Goal: Task Accomplishment & Management: Complete application form

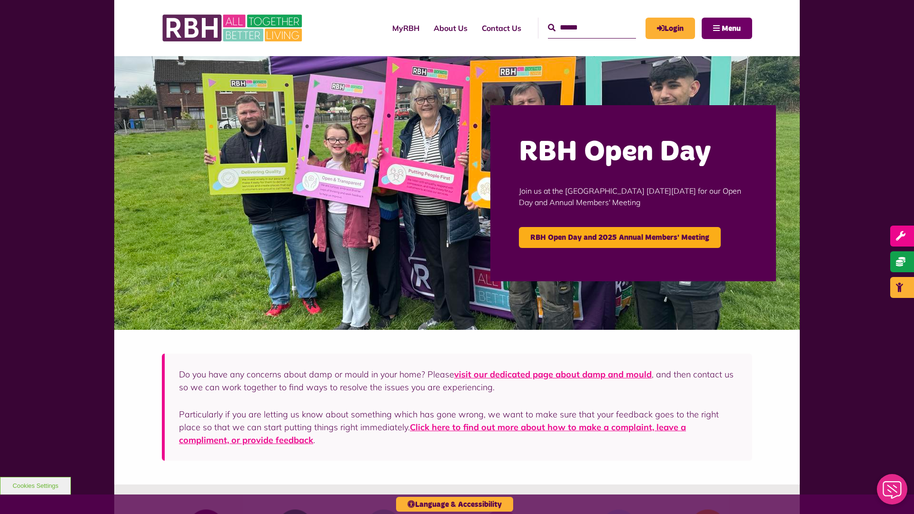
click at [731, 28] on span "Menu" at bounding box center [731, 29] width 19 height 8
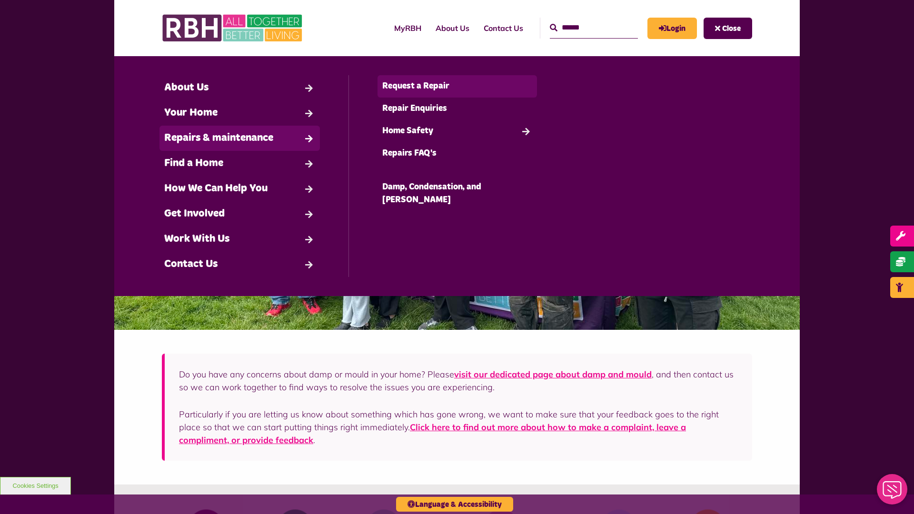
click at [457, 86] on link "Request a Repair" at bounding box center [458, 86] width 160 height 22
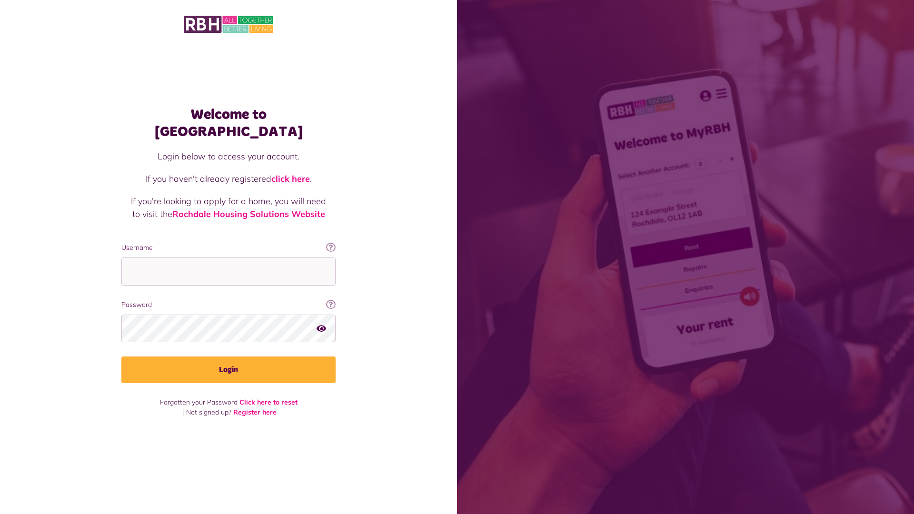
click at [229, 23] on img at bounding box center [229, 24] width 90 height 20
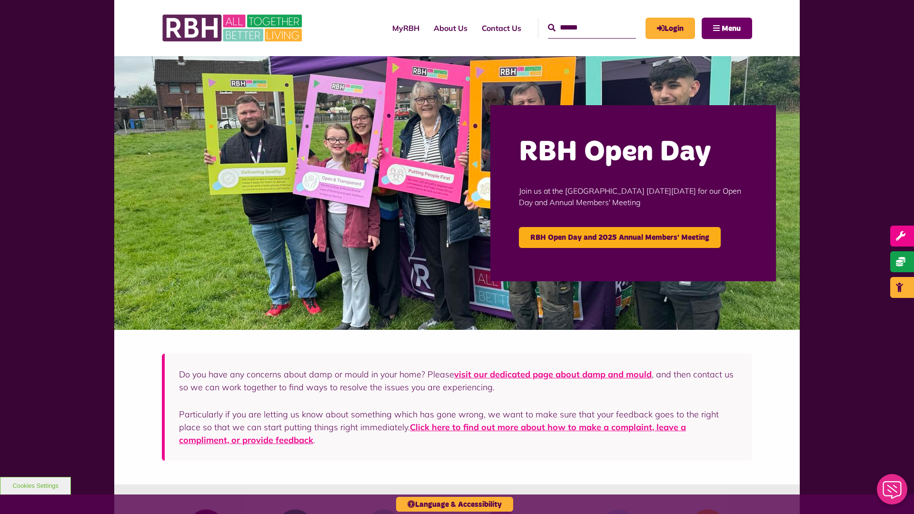
click at [731, 28] on span "Menu" at bounding box center [731, 29] width 19 height 8
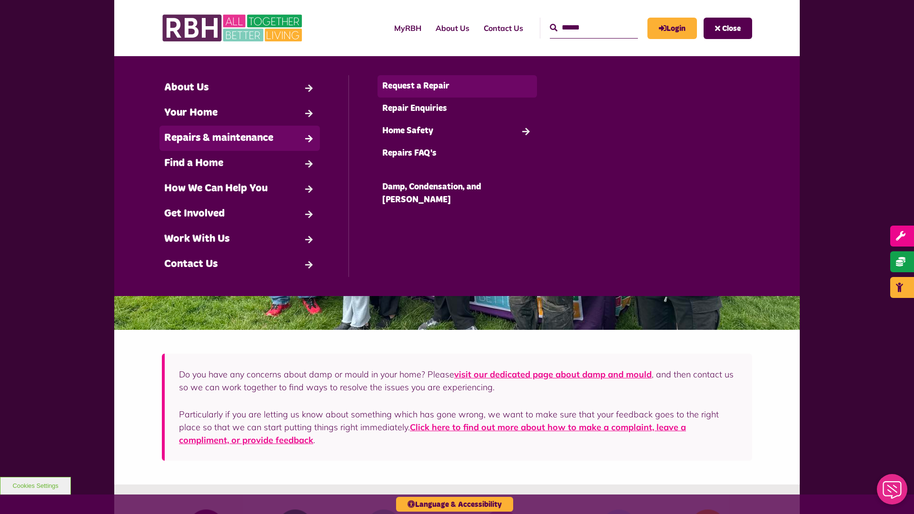
click at [457, 86] on link "Request a Repair" at bounding box center [458, 86] width 160 height 22
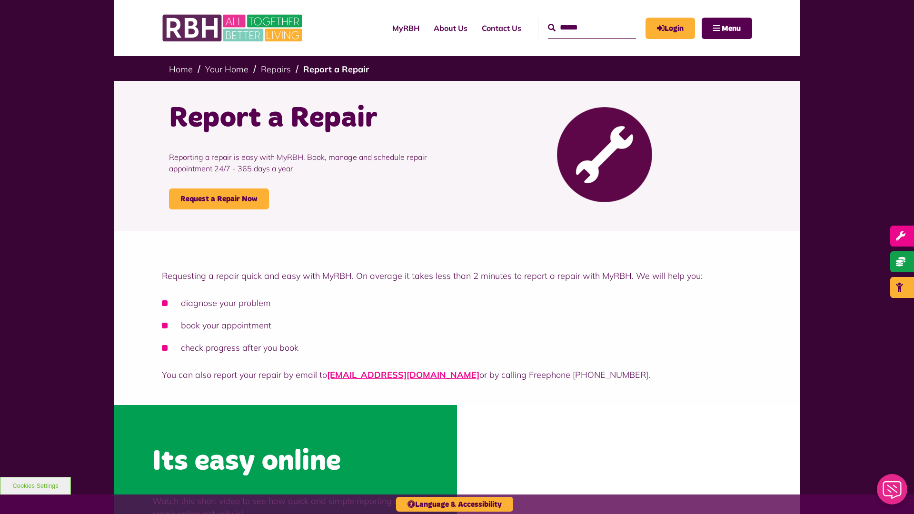
scroll to position [288, 0]
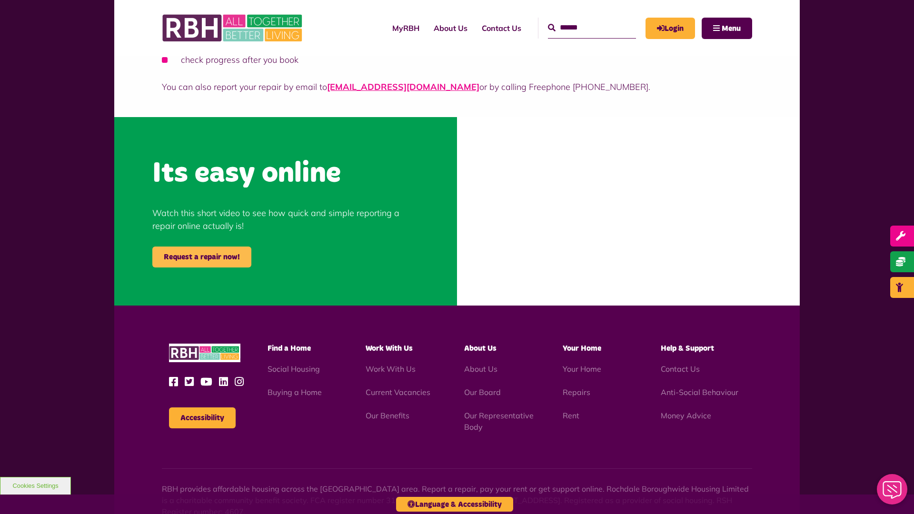
click at [202, 257] on link "Request a repair now!" at bounding box center [201, 257] width 99 height 21
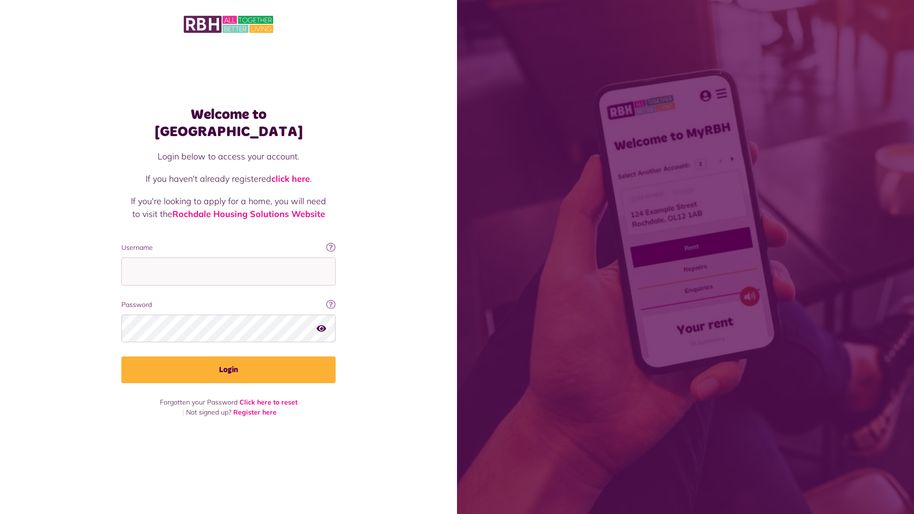
click at [229, 23] on img at bounding box center [229, 24] width 90 height 20
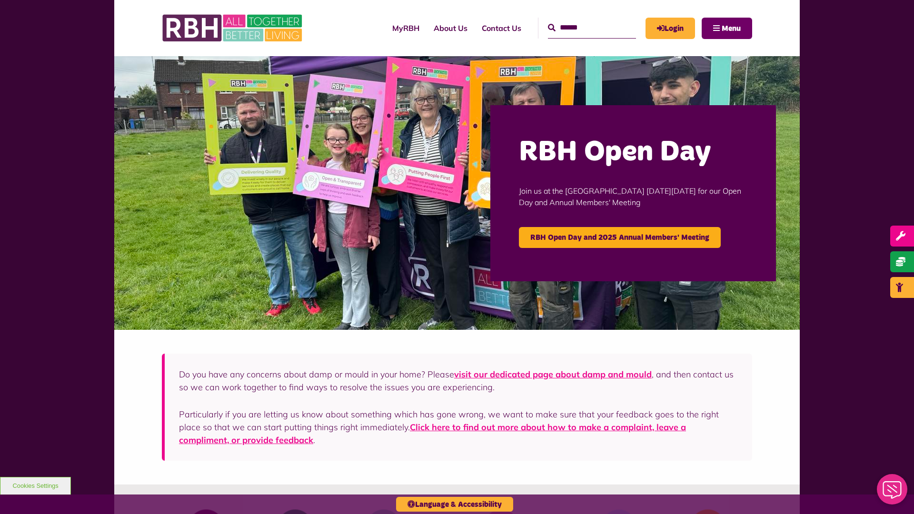
click at [731, 28] on span "Menu" at bounding box center [731, 29] width 19 height 8
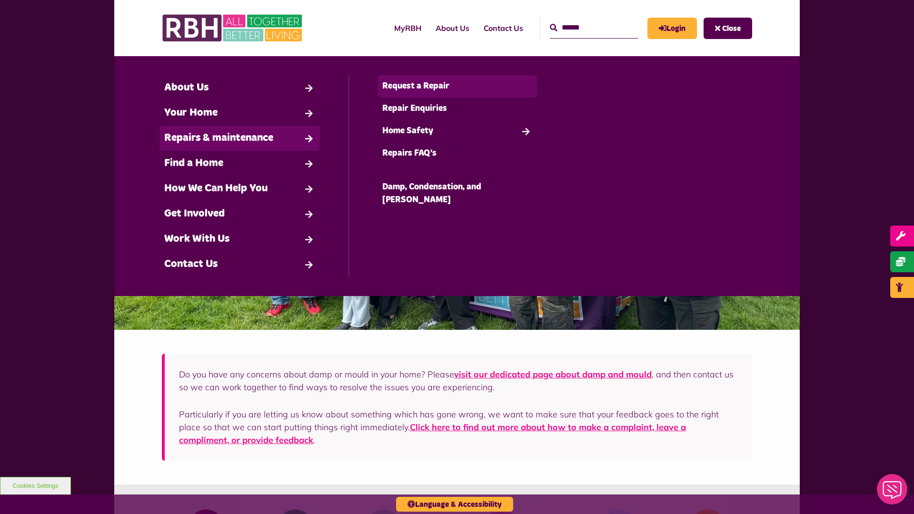
click at [457, 86] on link "Request a Repair" at bounding box center [458, 86] width 160 height 22
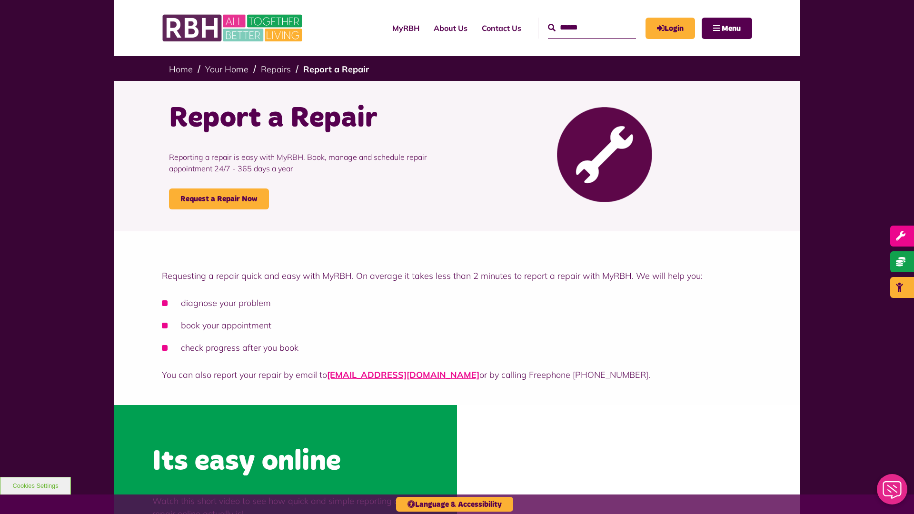
scroll to position [288, 0]
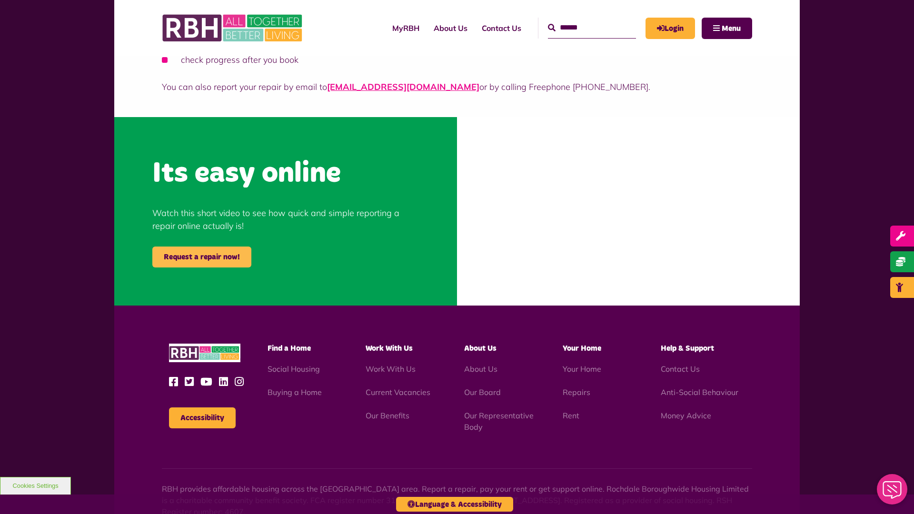
click at [202, 257] on link "Request a repair now!" at bounding box center [201, 257] width 99 height 21
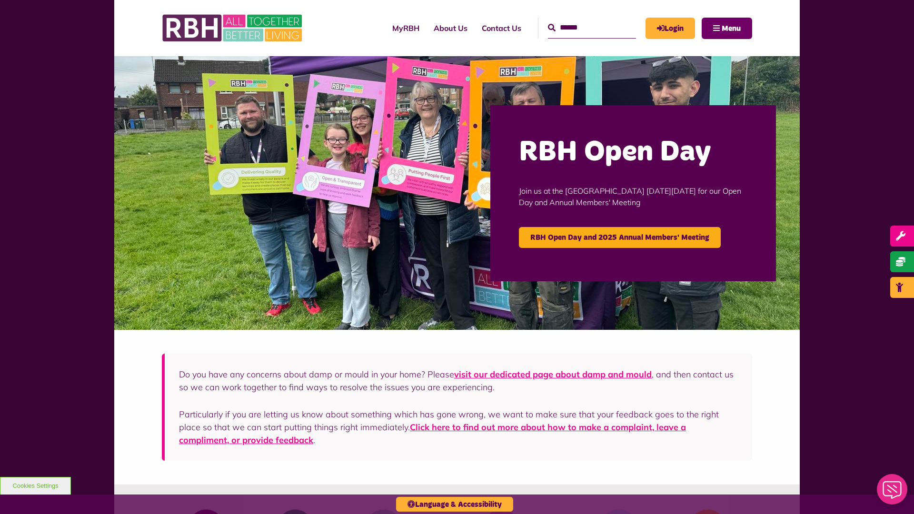
click at [731, 28] on span "Menu" at bounding box center [731, 29] width 19 height 8
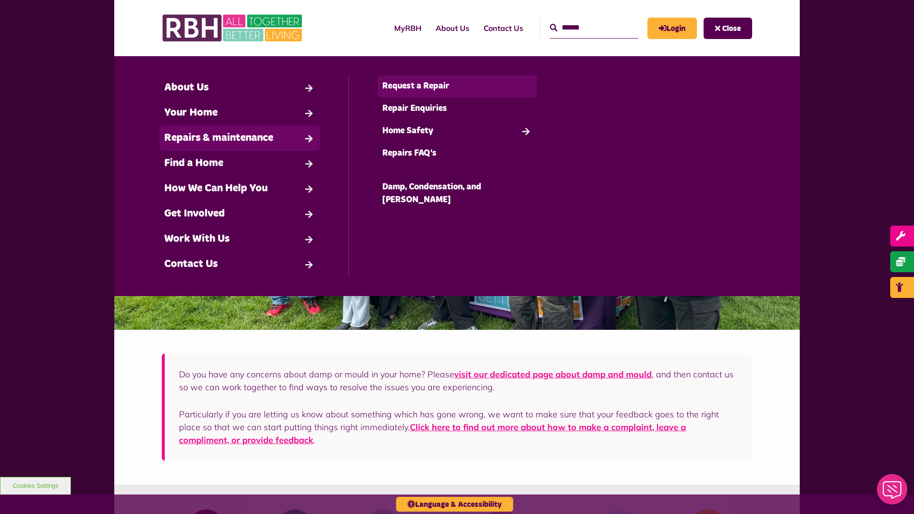
click at [457, 86] on link "Request a Repair" at bounding box center [458, 86] width 160 height 22
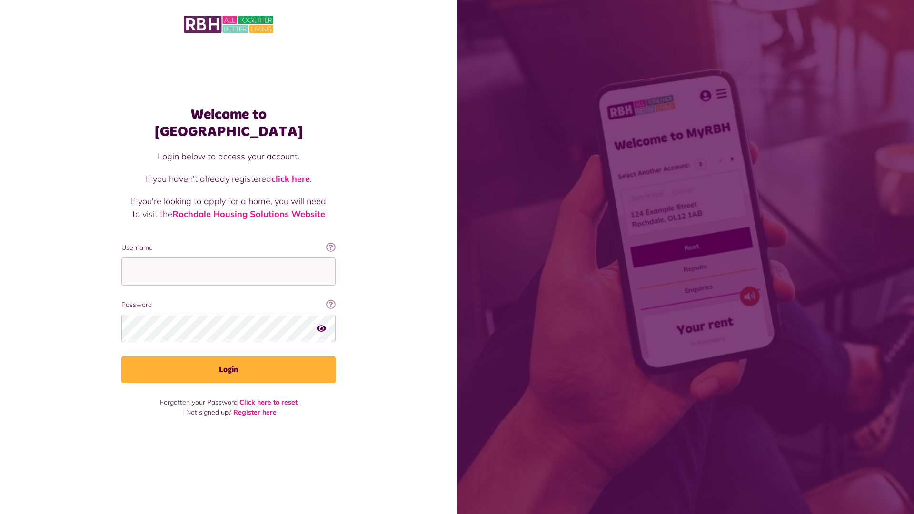
click at [229, 23] on img at bounding box center [229, 24] width 90 height 20
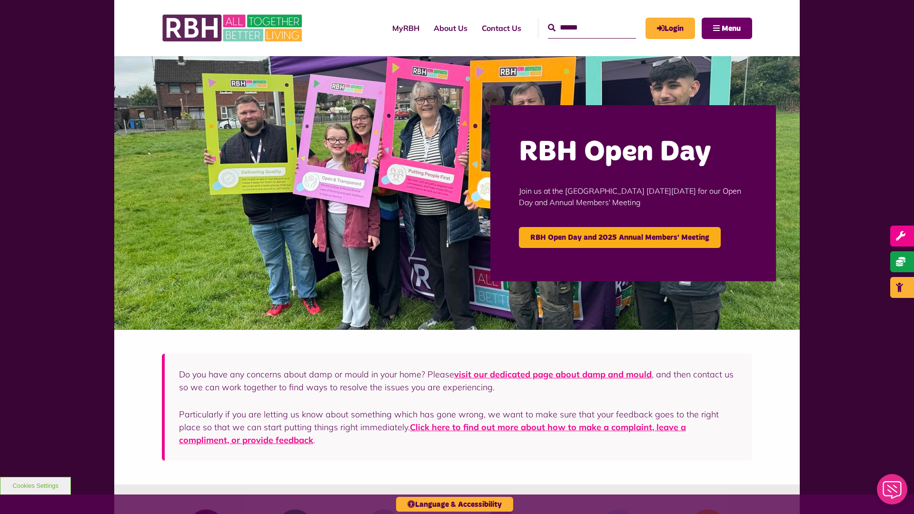
click at [731, 28] on span "Menu" at bounding box center [731, 29] width 19 height 8
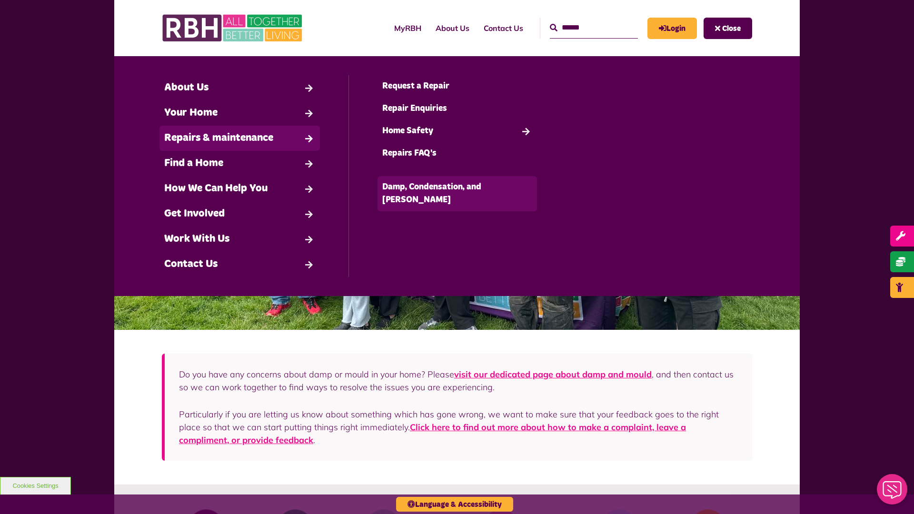
click at [457, 187] on link "Damp, Condensation, and [PERSON_NAME]" at bounding box center [458, 193] width 160 height 35
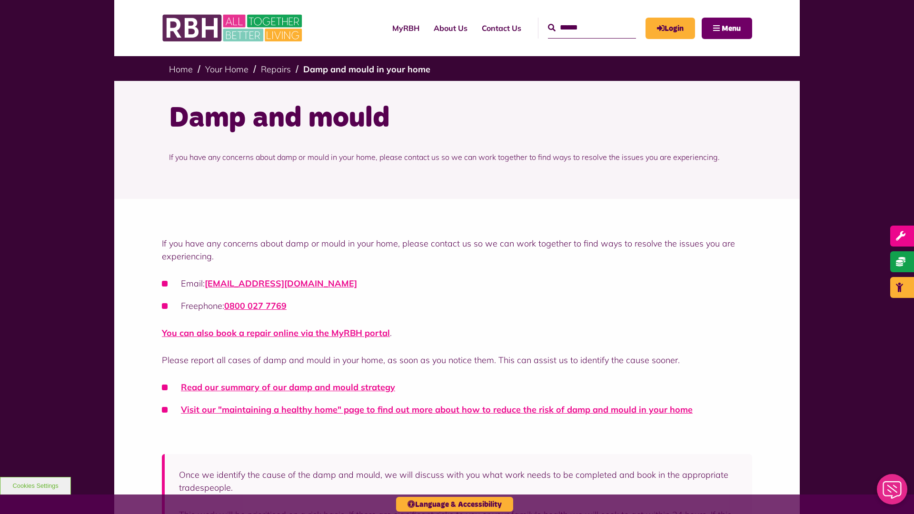
click at [731, 28] on span "Menu" at bounding box center [731, 29] width 19 height 8
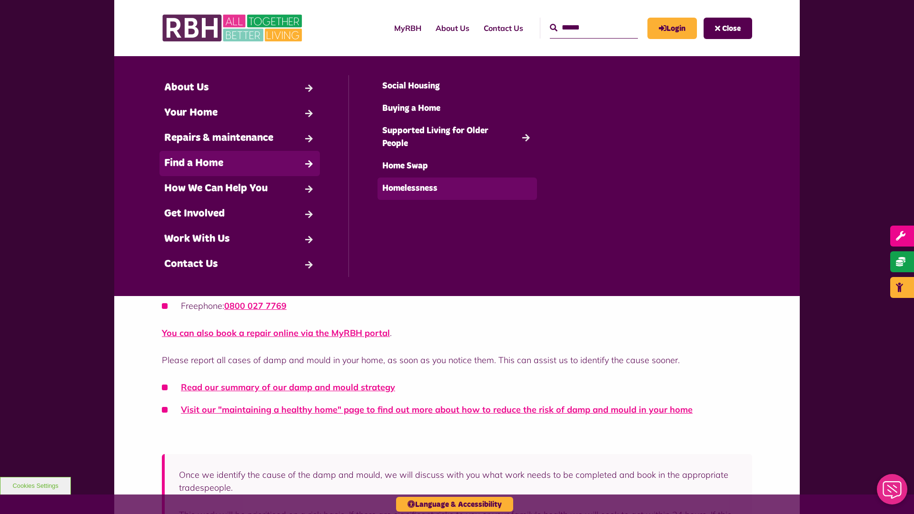
click at [457, 189] on link "Homelessness" at bounding box center [458, 189] width 160 height 22
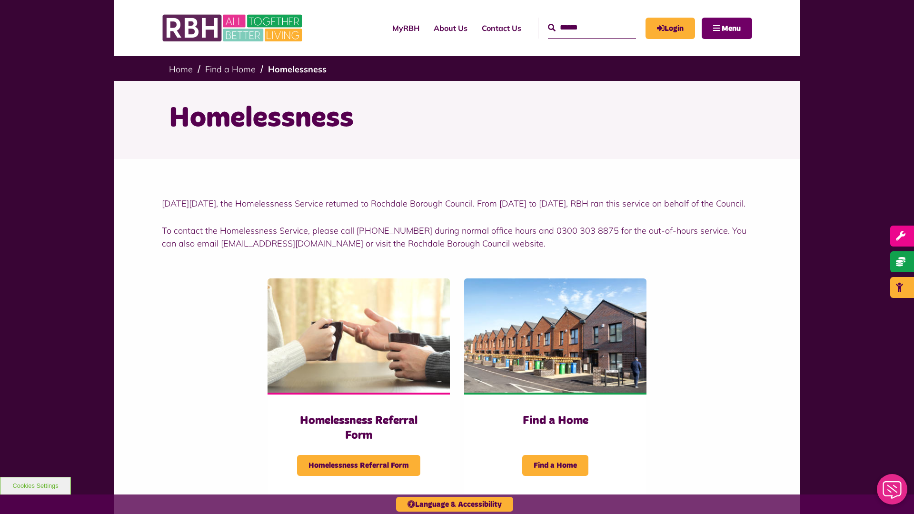
click at [731, 28] on span "Menu" at bounding box center [731, 29] width 19 height 8
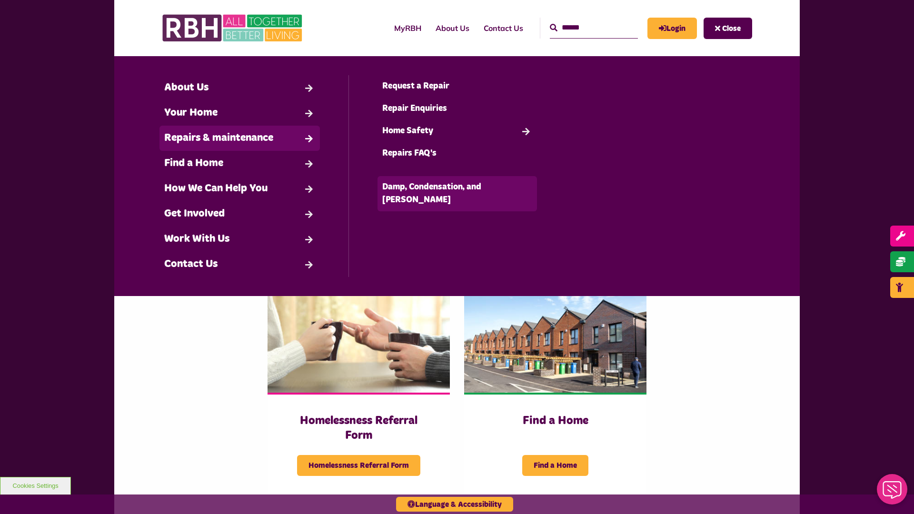
click at [457, 187] on link "Damp, Condensation, and [PERSON_NAME]" at bounding box center [458, 193] width 160 height 35
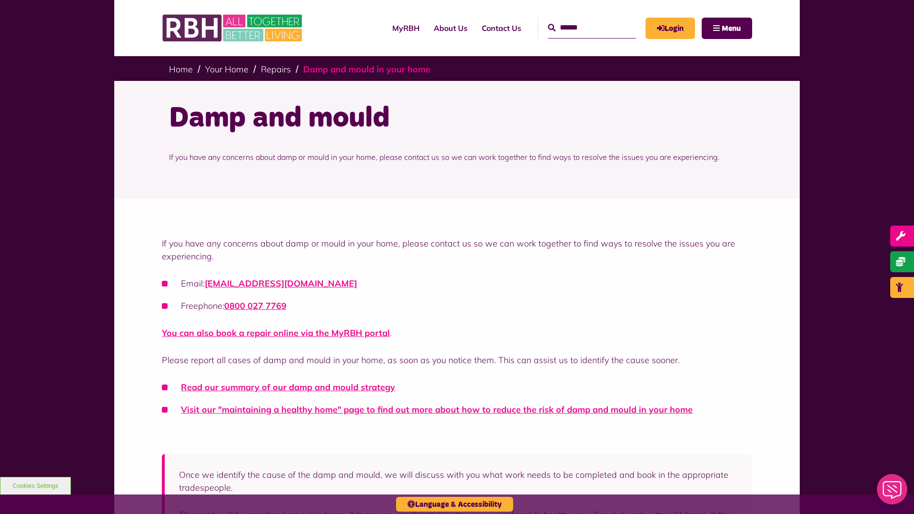
click at [367, 69] on link "Damp and mould in your home" at bounding box center [366, 69] width 127 height 11
click at [731, 28] on span "Menu" at bounding box center [731, 29] width 19 height 8
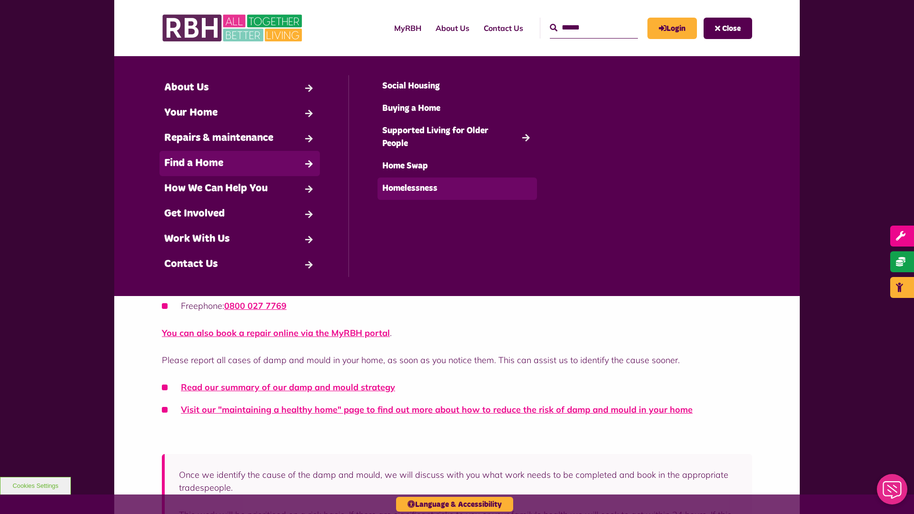
click at [457, 189] on link "Homelessness" at bounding box center [458, 189] width 160 height 22
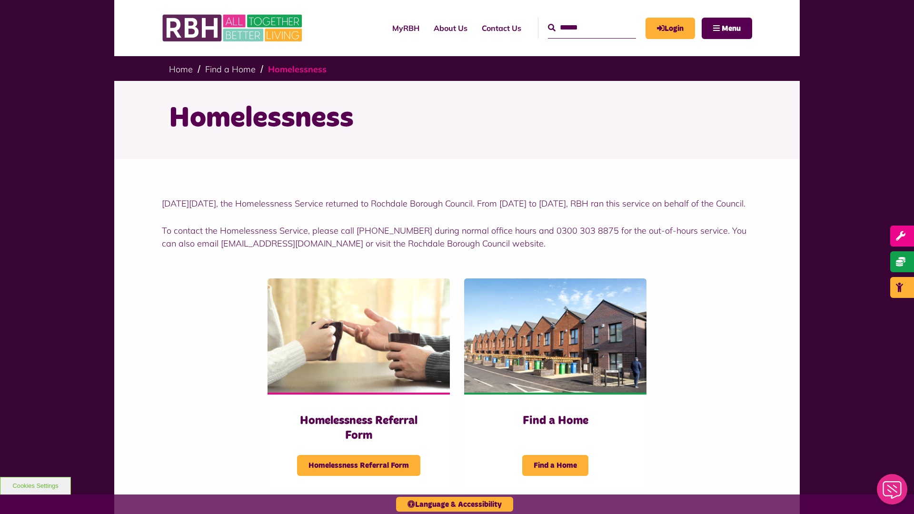
click at [297, 69] on link "Homelessness" at bounding box center [297, 69] width 59 height 11
click at [731, 28] on span "Menu" at bounding box center [731, 29] width 19 height 8
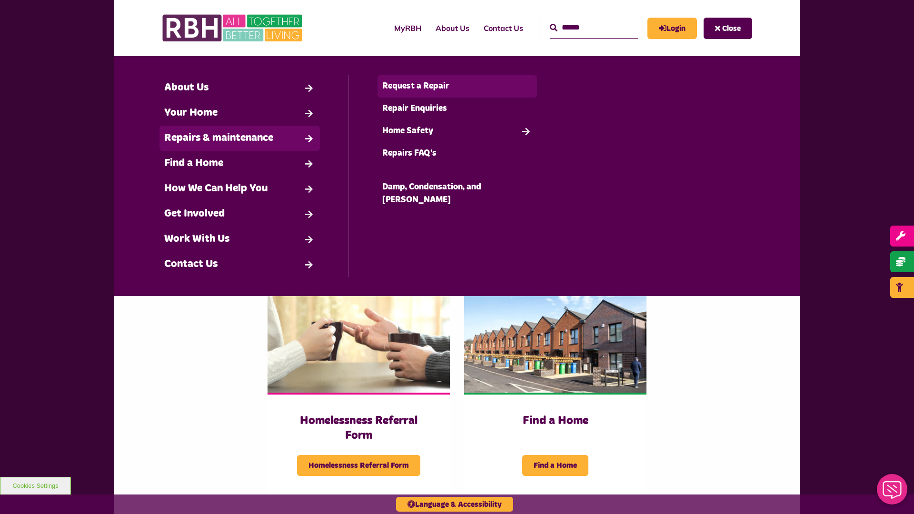
click at [457, 86] on link "Request a Repair" at bounding box center [458, 86] width 160 height 22
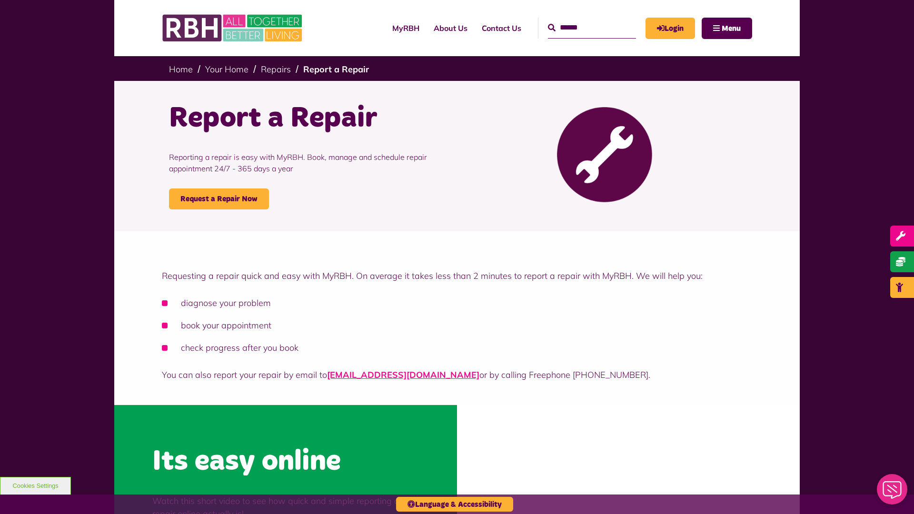
scroll to position [288, 0]
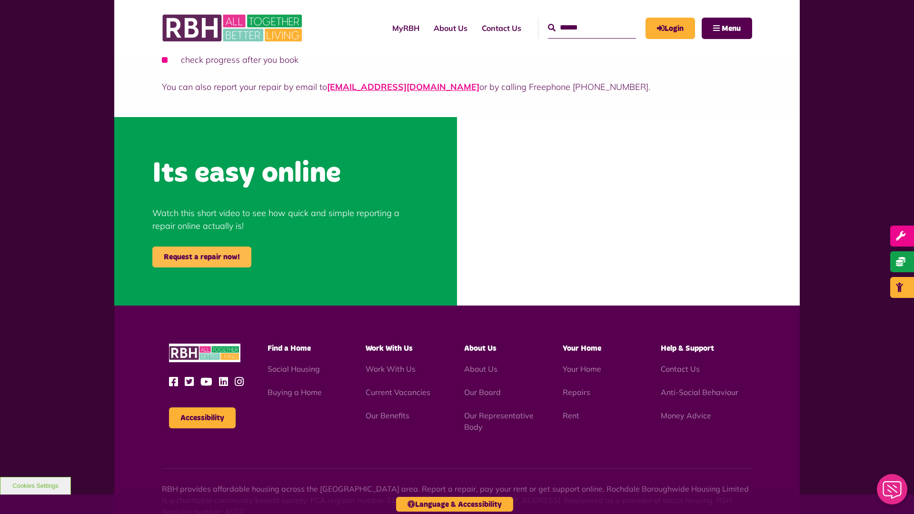
click at [202, 257] on link "Request a repair now!" at bounding box center [201, 257] width 99 height 21
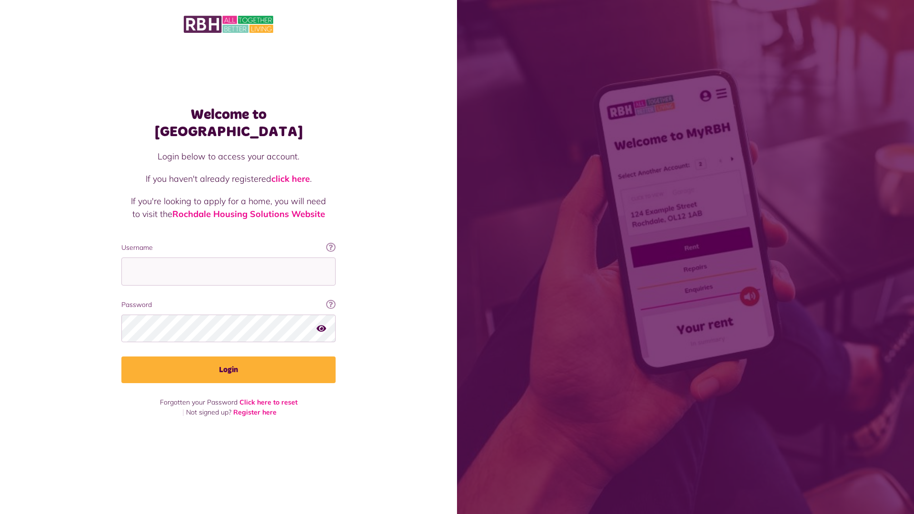
click at [229, 23] on img at bounding box center [229, 24] width 90 height 20
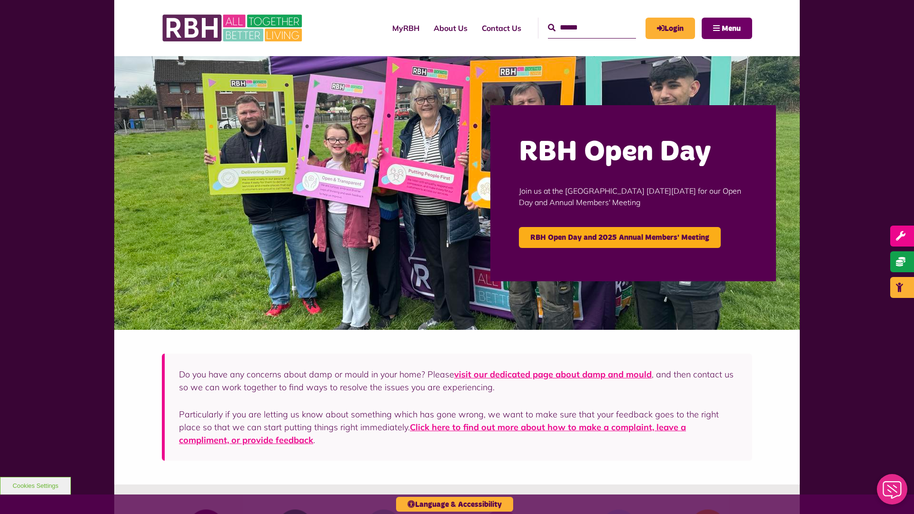
click at [731, 28] on span "Menu" at bounding box center [731, 29] width 19 height 8
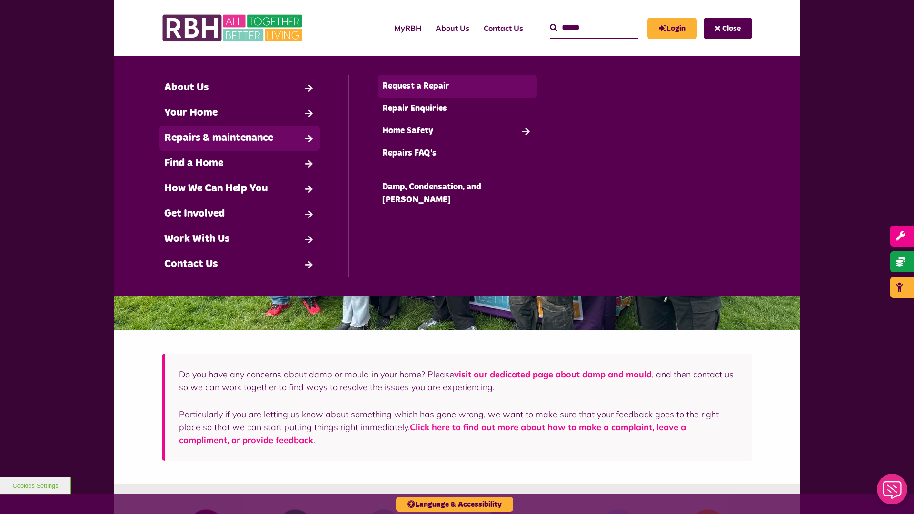
click at [457, 86] on link "Request a Repair" at bounding box center [458, 86] width 160 height 22
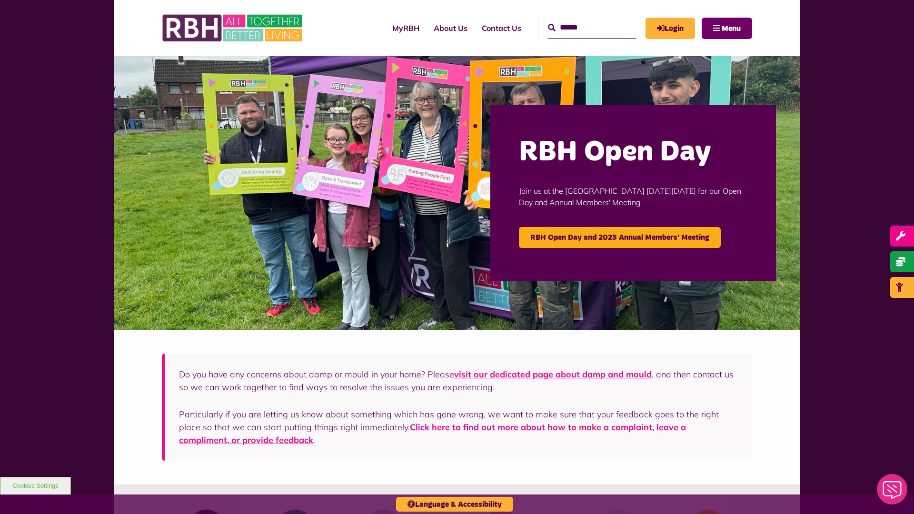
click at [731, 28] on span "Menu" at bounding box center [731, 29] width 19 height 8
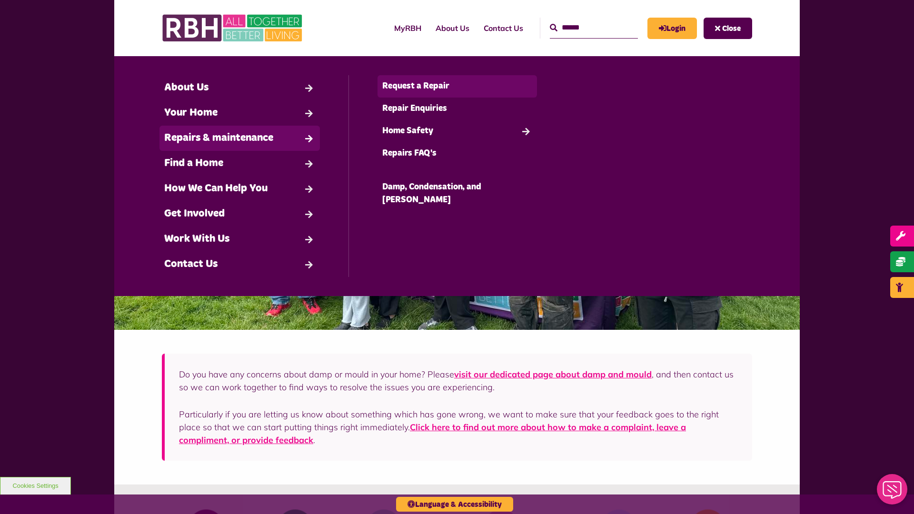
click at [457, 86] on link "Request a Repair" at bounding box center [458, 86] width 160 height 22
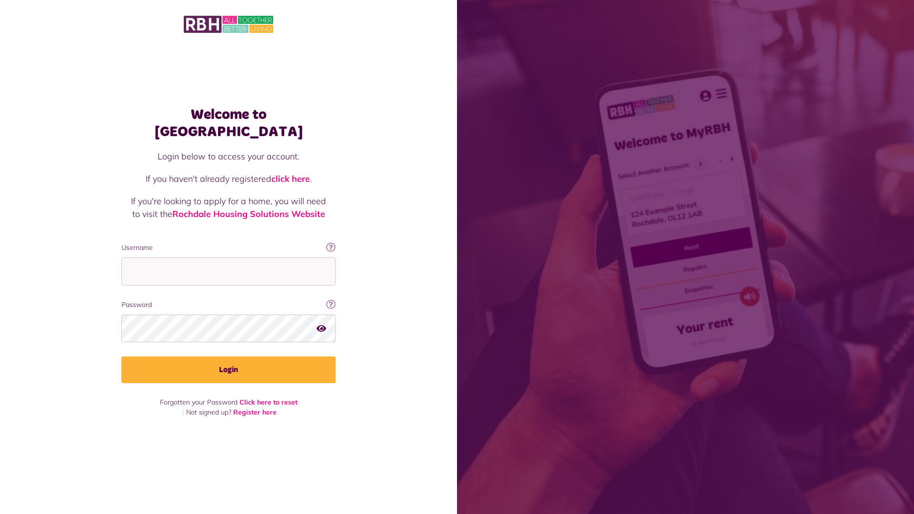
click at [229, 23] on img at bounding box center [229, 24] width 90 height 20
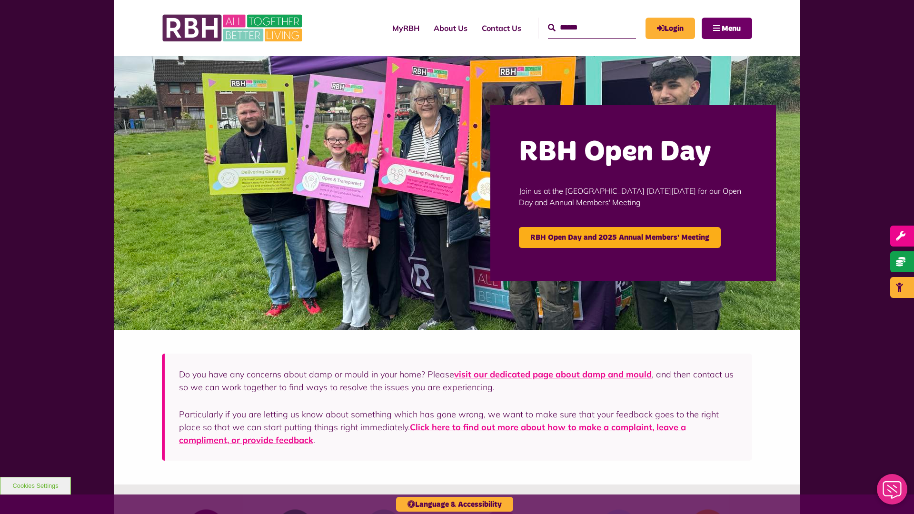
click at [731, 28] on span "Menu" at bounding box center [731, 29] width 19 height 8
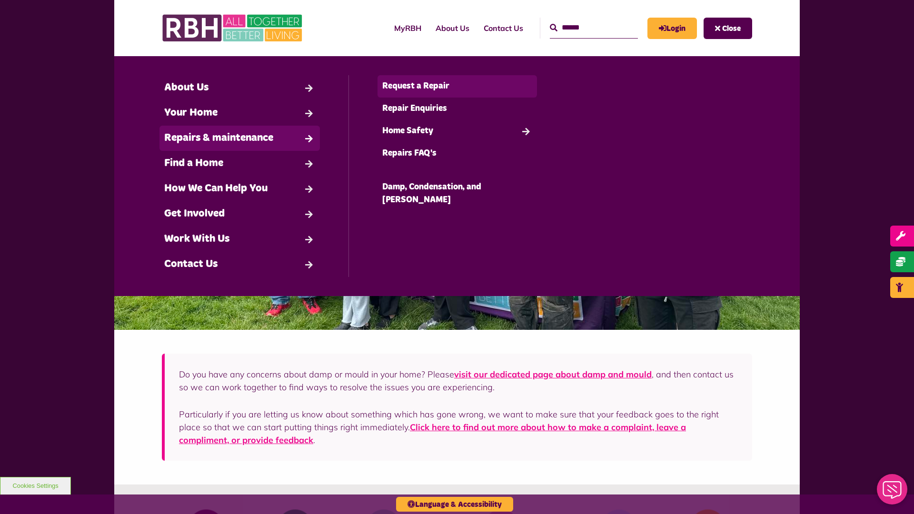
click at [457, 86] on link "Request a Repair" at bounding box center [458, 86] width 160 height 22
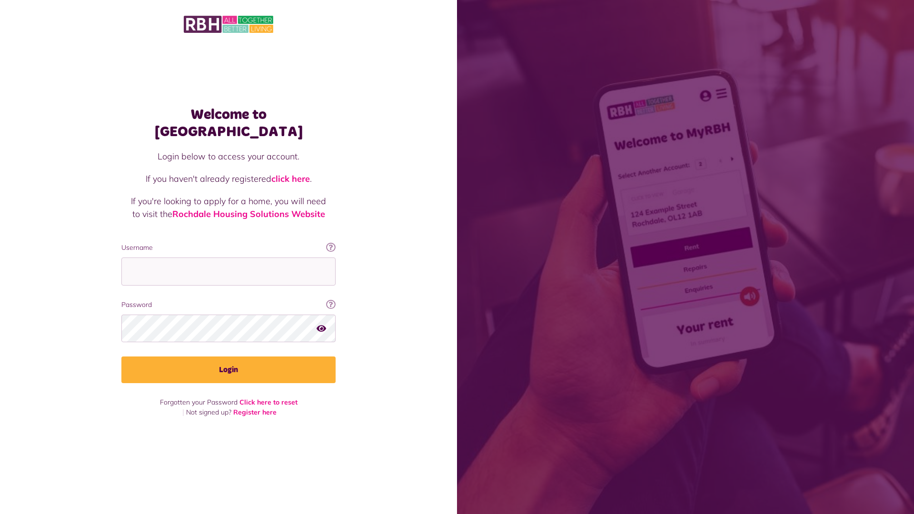
click at [229, 23] on img at bounding box center [229, 24] width 90 height 20
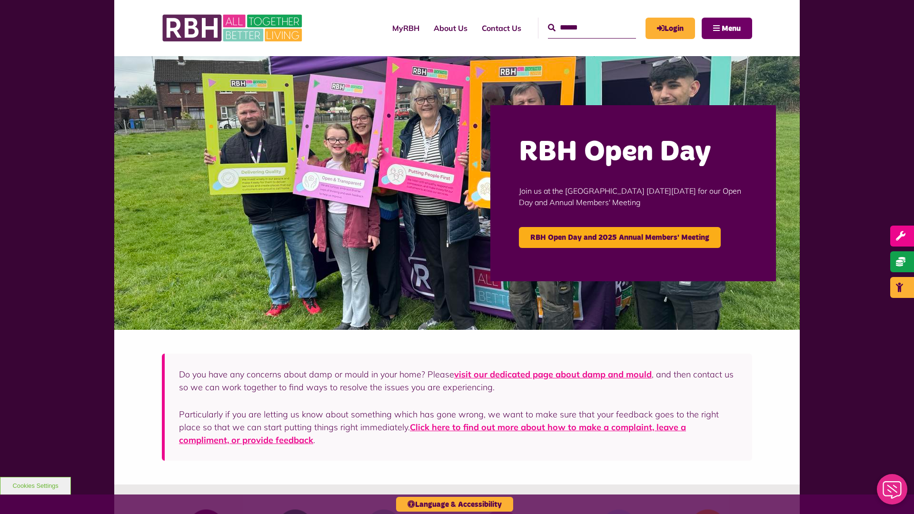
click at [731, 28] on span "Menu" at bounding box center [731, 29] width 19 height 8
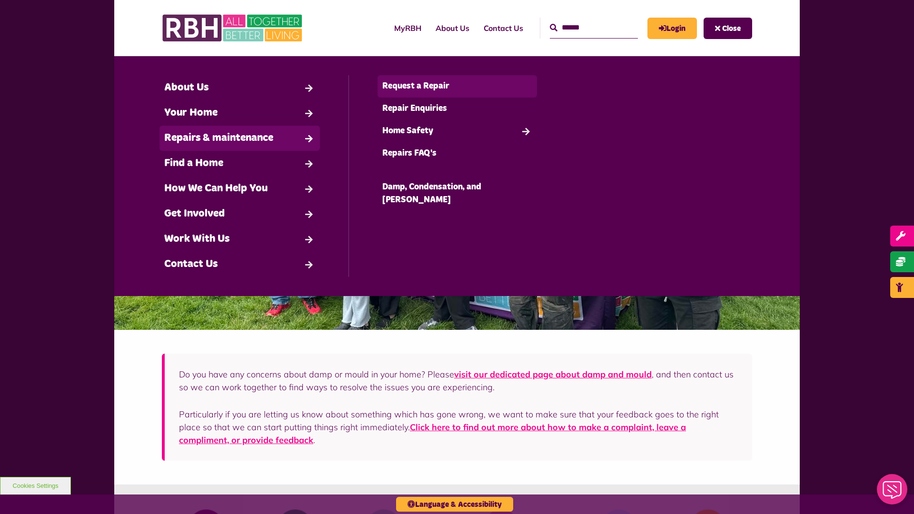
click at [457, 86] on link "Request a Repair" at bounding box center [458, 86] width 160 height 22
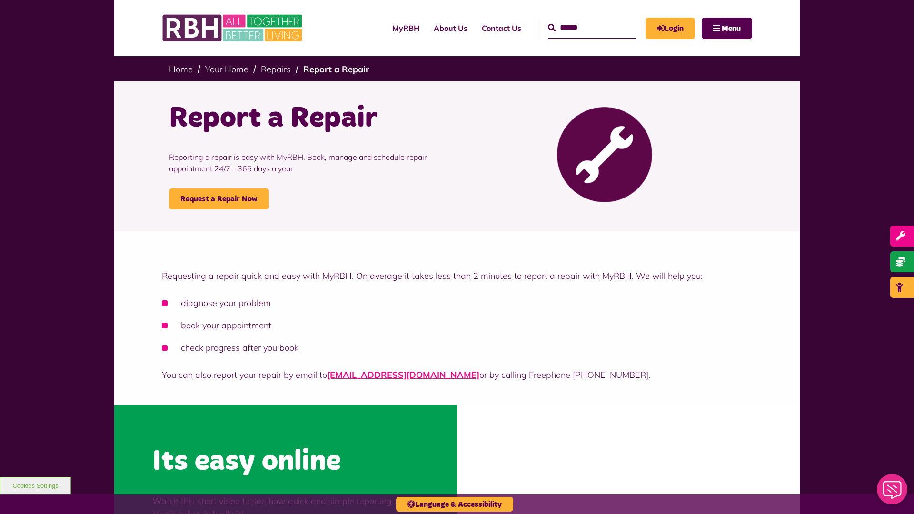
scroll to position [288, 0]
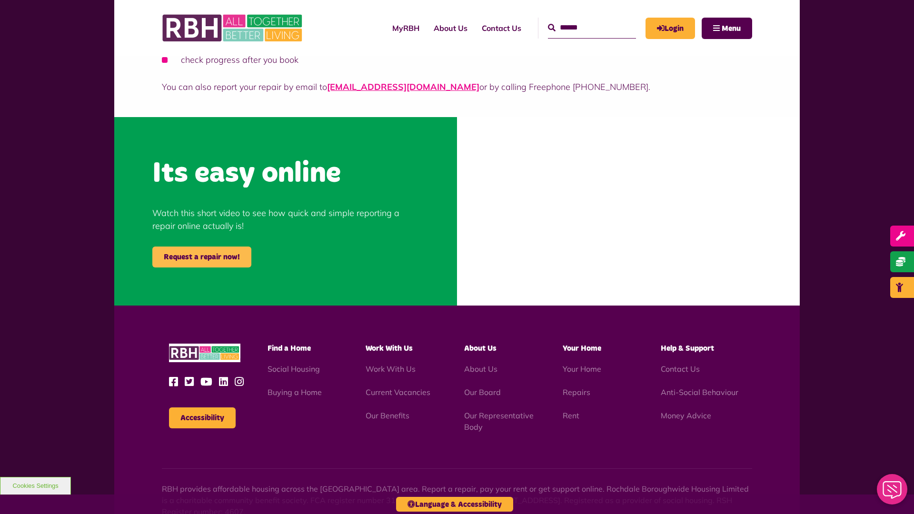
click at [202, 257] on link "Request a repair now!" at bounding box center [201, 257] width 99 height 21
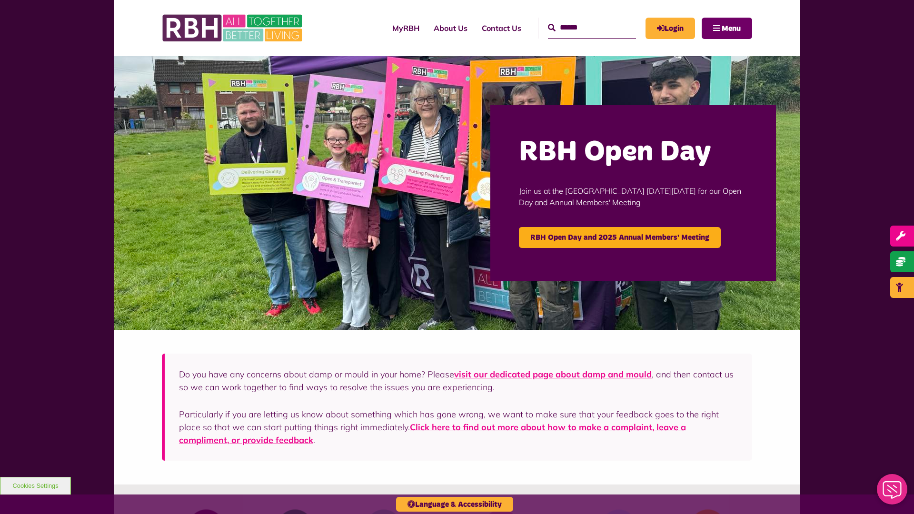
click at [731, 28] on span "Menu" at bounding box center [731, 29] width 19 height 8
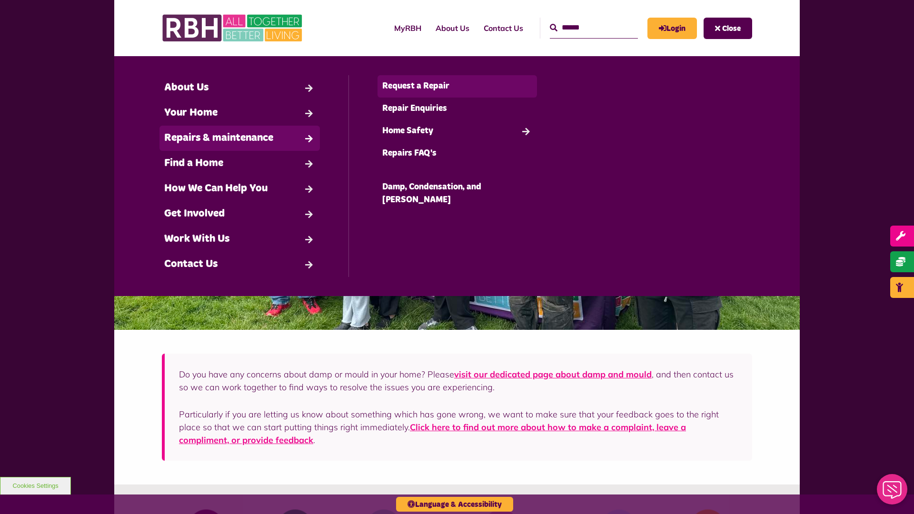
click at [457, 86] on link "Request a Repair" at bounding box center [458, 86] width 160 height 22
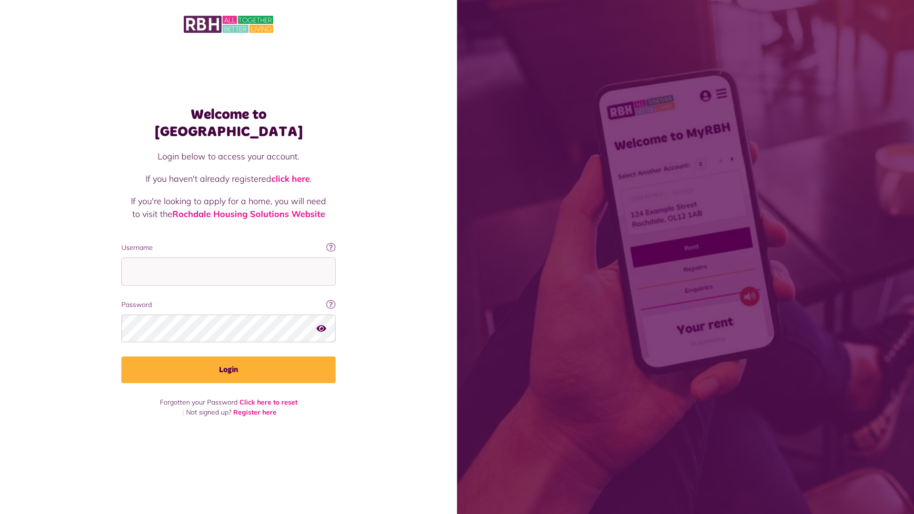
click at [229, 23] on img at bounding box center [229, 24] width 90 height 20
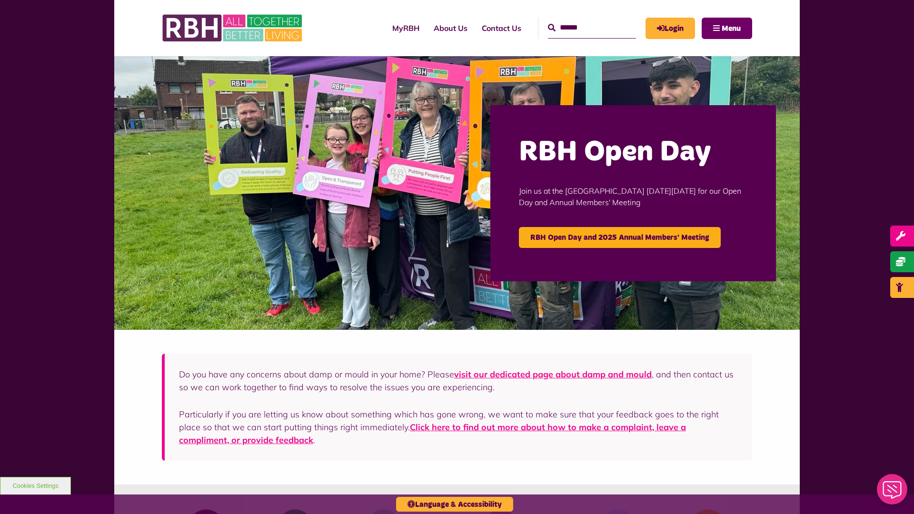
click at [731, 28] on span "Menu" at bounding box center [731, 29] width 19 height 8
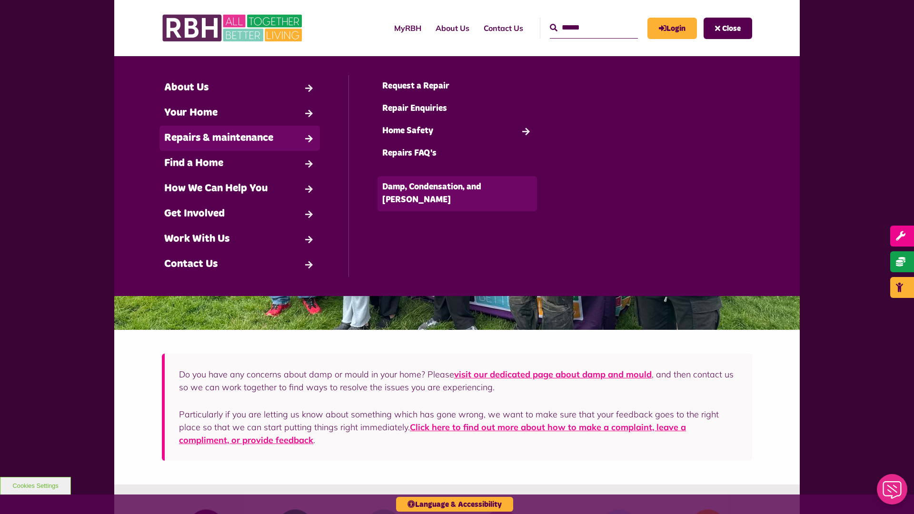
click at [457, 187] on link "Damp, Condensation, and [PERSON_NAME]" at bounding box center [458, 193] width 160 height 35
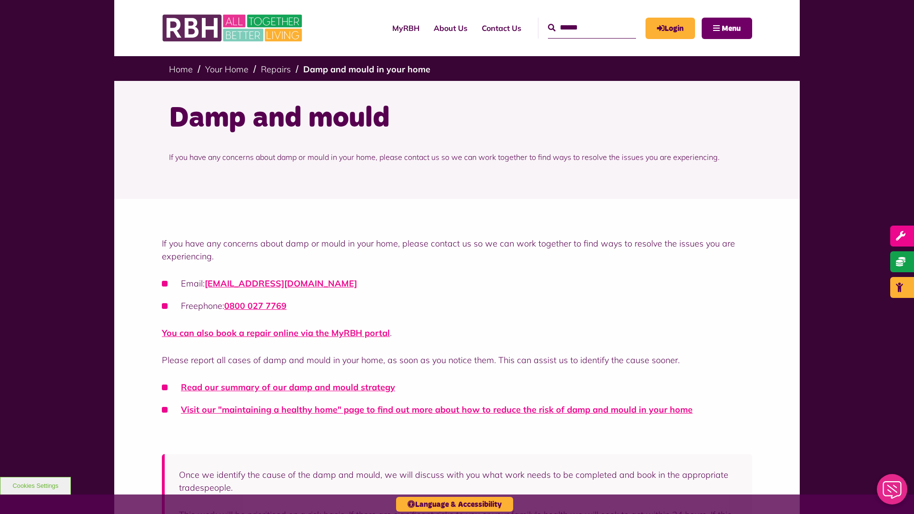
click at [731, 28] on span "Menu" at bounding box center [731, 29] width 19 height 8
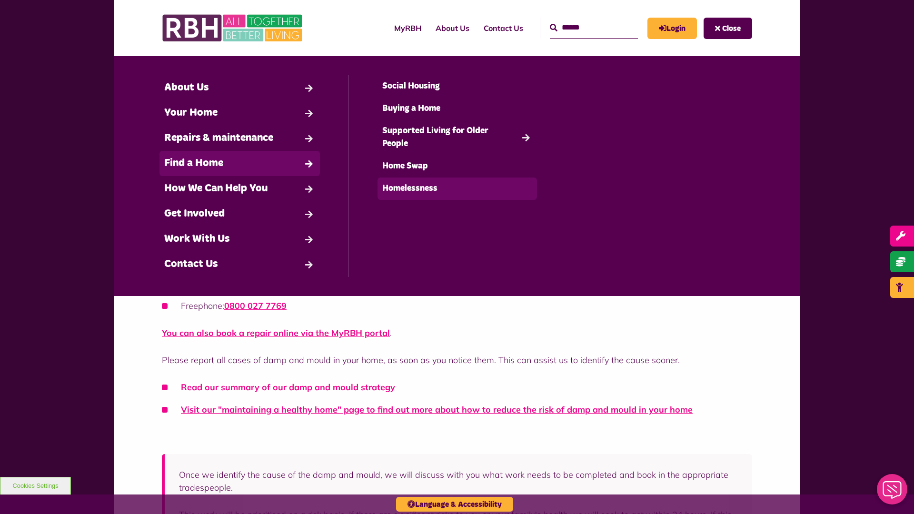
click at [457, 189] on link "Homelessness" at bounding box center [458, 189] width 160 height 22
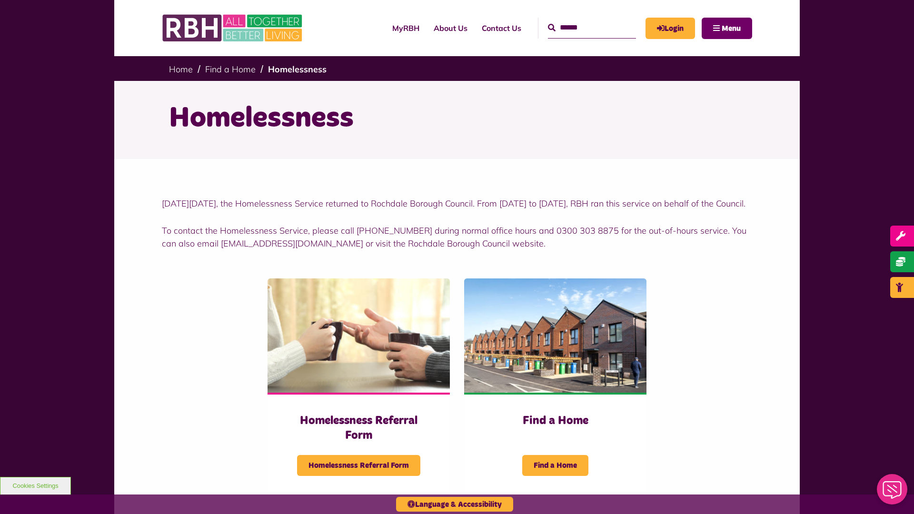
click at [731, 28] on span "Menu" at bounding box center [731, 29] width 19 height 8
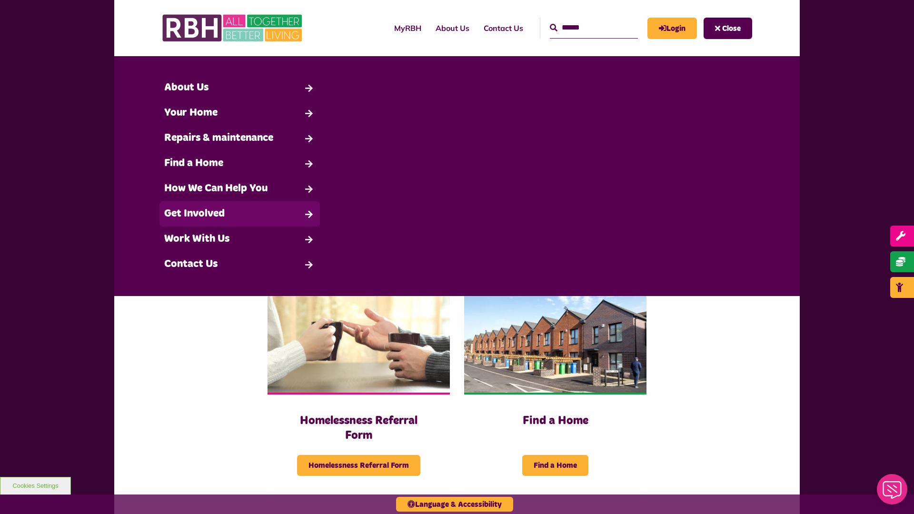
click at [240, 214] on link "Get Involved" at bounding box center [240, 213] width 160 height 25
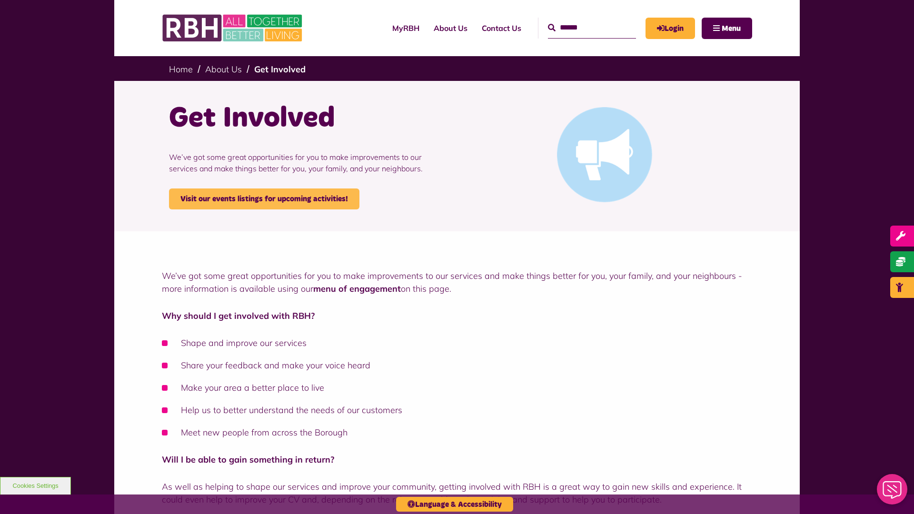
click at [264, 199] on link "Visit our events listings for upcoming activities!" at bounding box center [264, 199] width 190 height 21
click at [731, 28] on span "Menu" at bounding box center [731, 29] width 19 height 8
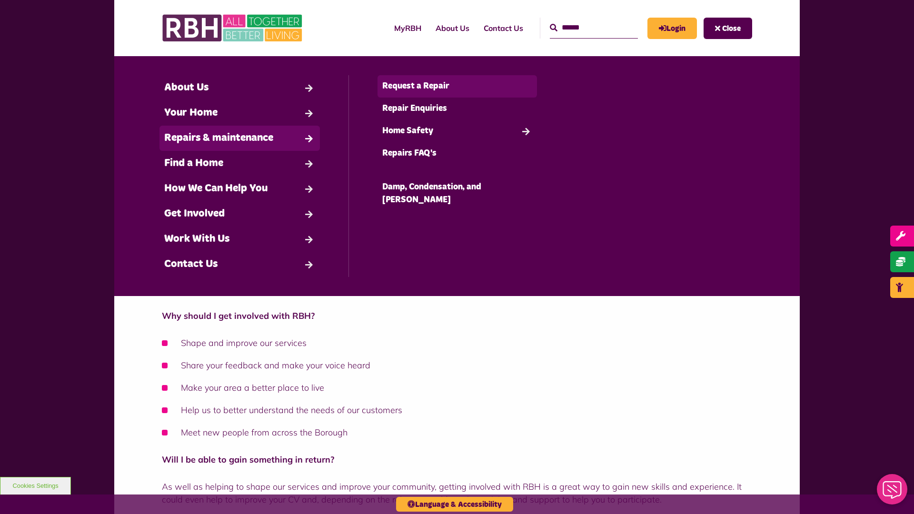
click at [457, 86] on link "Request a Repair" at bounding box center [458, 86] width 160 height 22
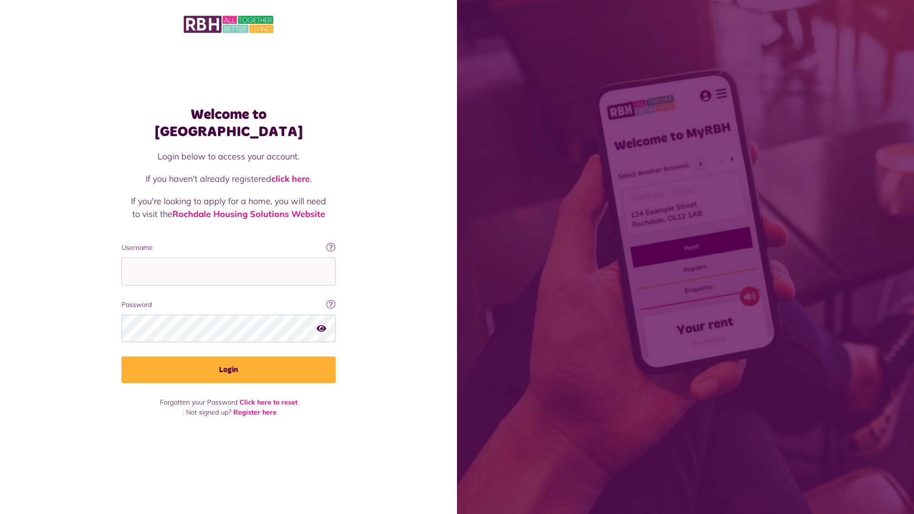
click at [229, 23] on img at bounding box center [229, 24] width 90 height 20
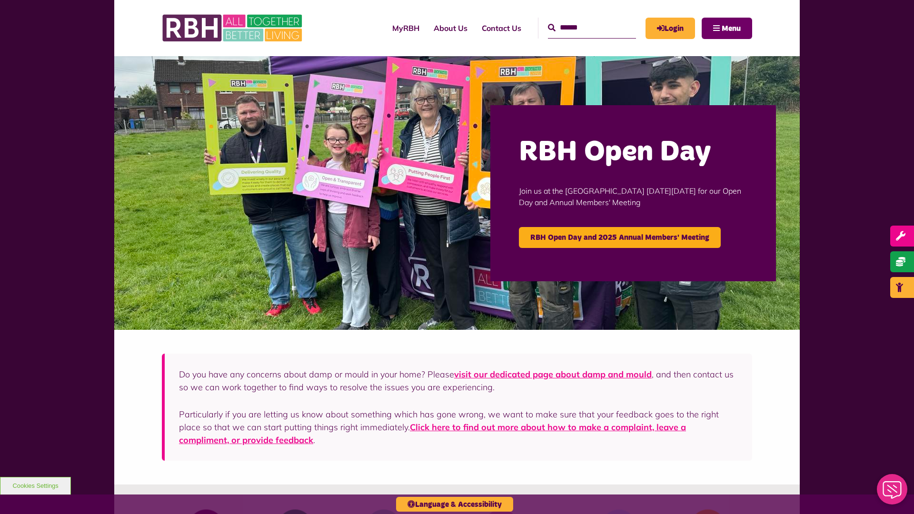
click at [731, 28] on span "Menu" at bounding box center [731, 29] width 19 height 8
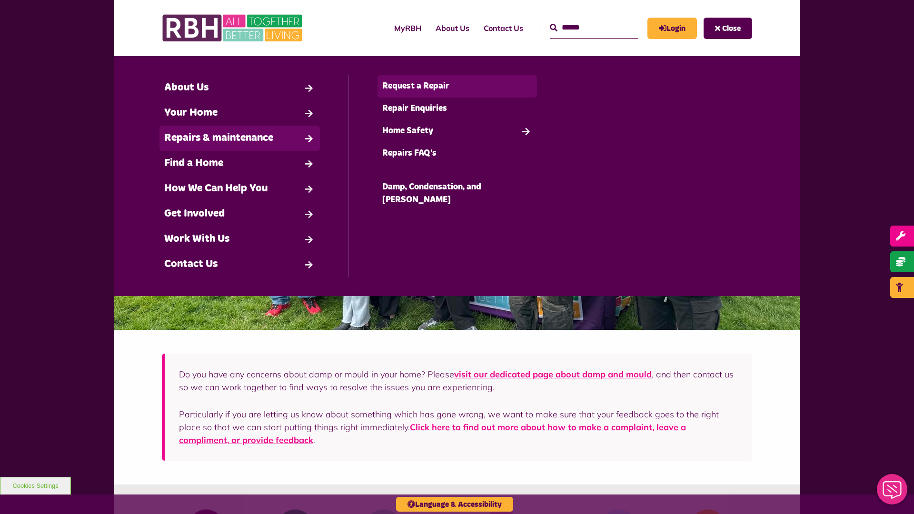
click at [457, 86] on link "Request a Repair" at bounding box center [458, 86] width 160 height 22
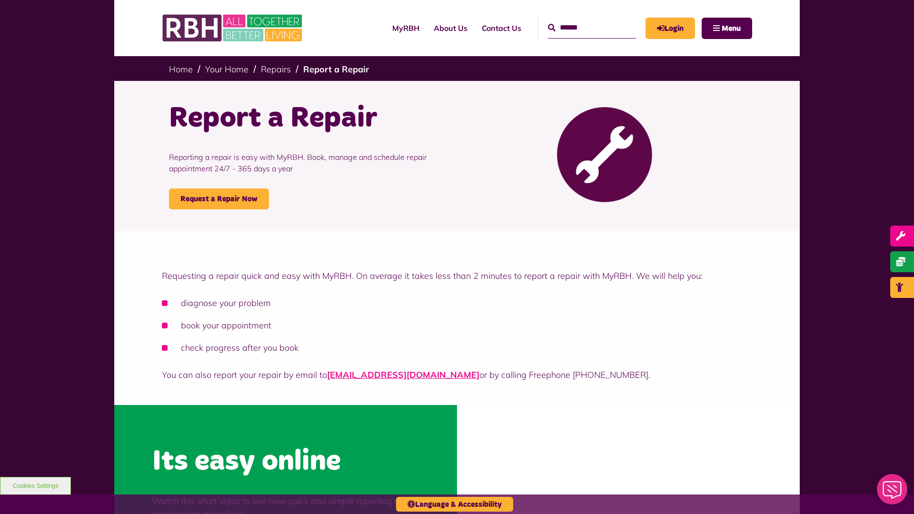
scroll to position [288, 0]
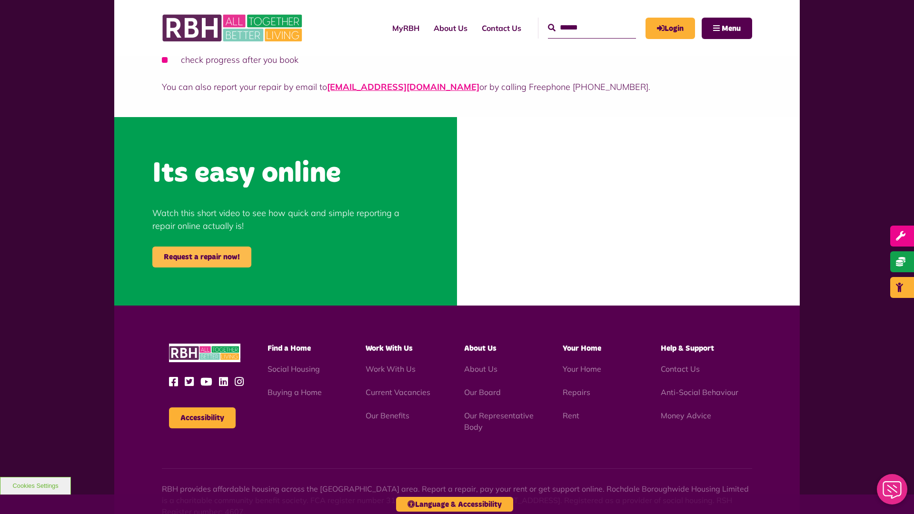
click at [202, 257] on link "Request a repair now!" at bounding box center [201, 257] width 99 height 21
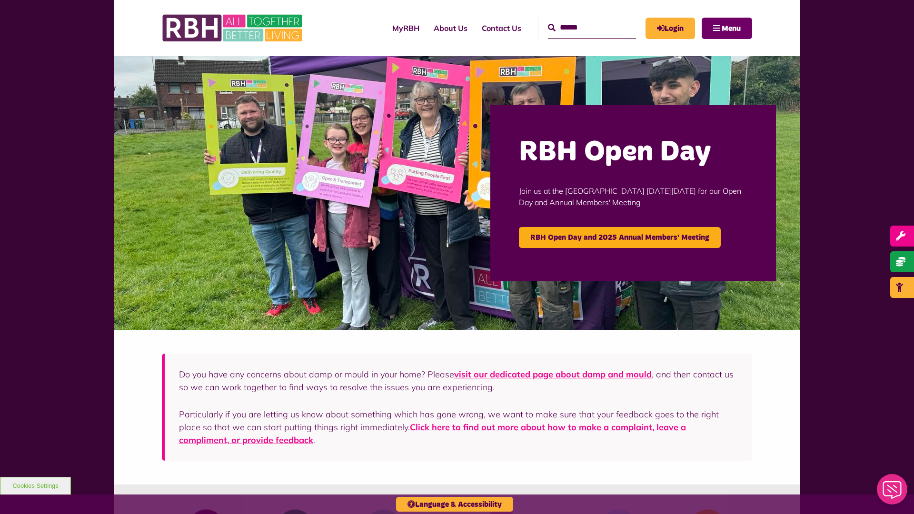
click at [731, 28] on span "Menu" at bounding box center [731, 29] width 19 height 8
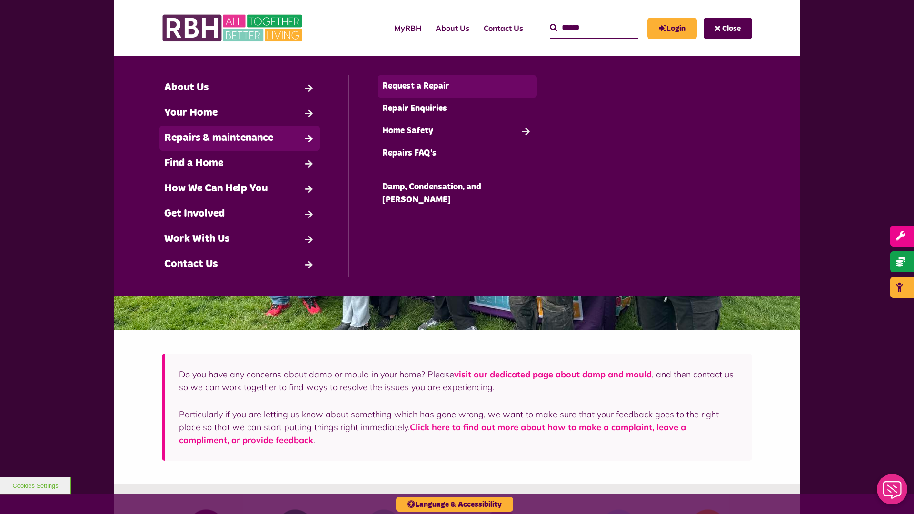
click at [457, 86] on link "Request a Repair" at bounding box center [458, 86] width 160 height 22
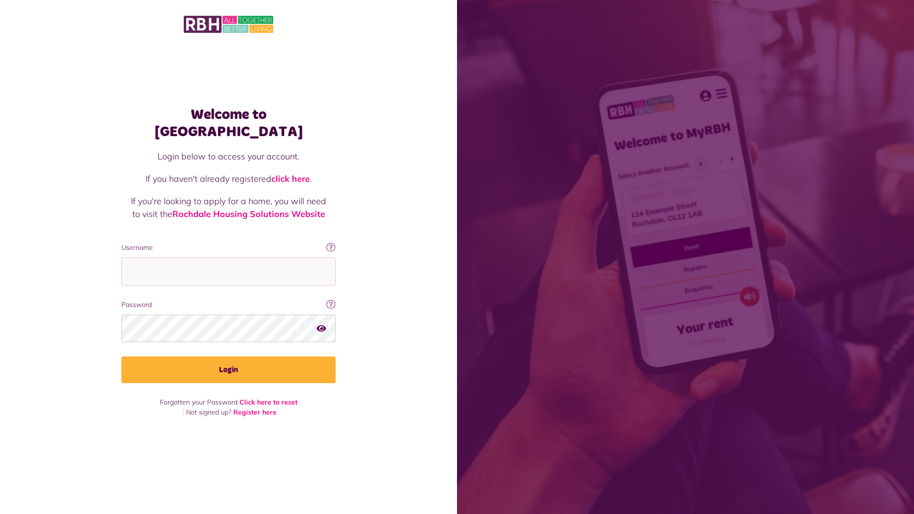
click at [229, 23] on img at bounding box center [229, 24] width 90 height 20
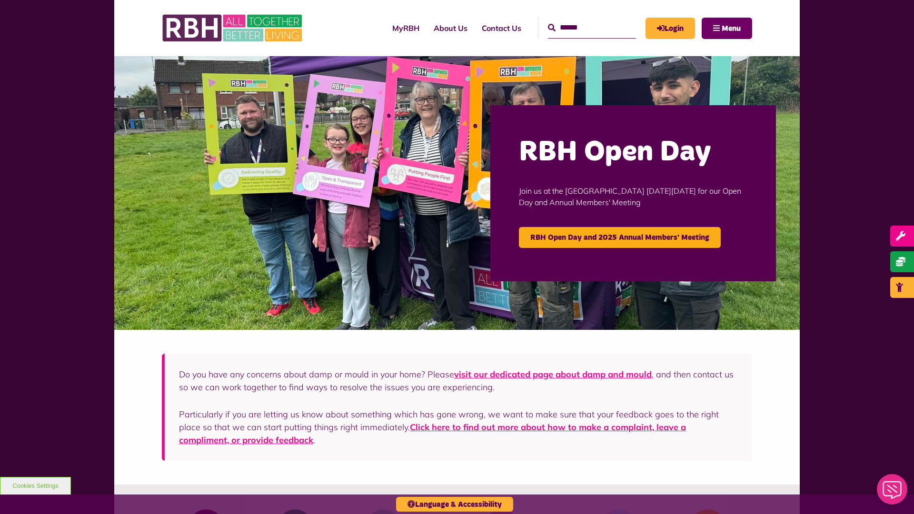
click at [731, 28] on span "Menu" at bounding box center [731, 29] width 19 height 8
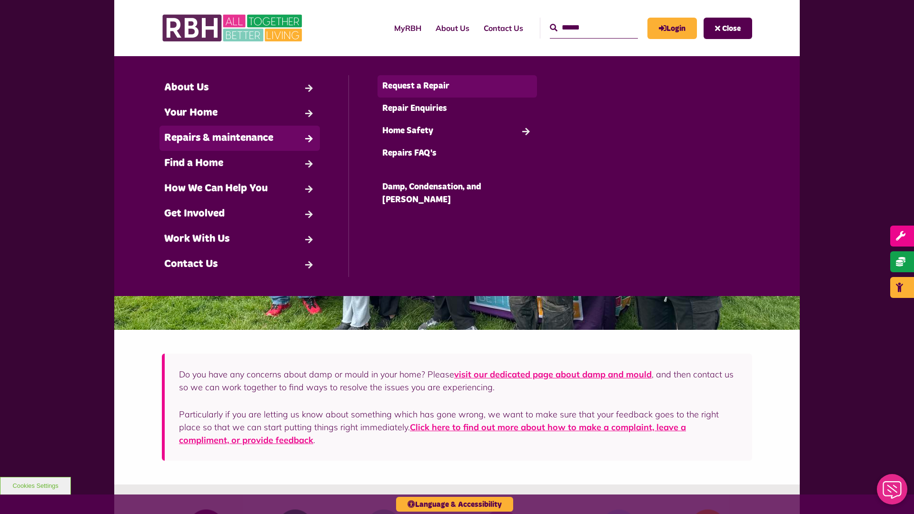
click at [457, 86] on link "Request a Repair" at bounding box center [458, 86] width 160 height 22
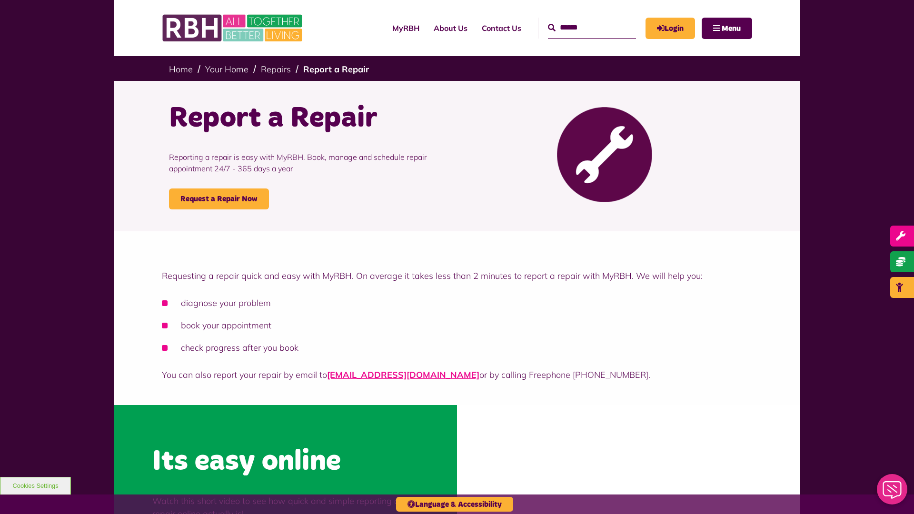
scroll to position [288, 0]
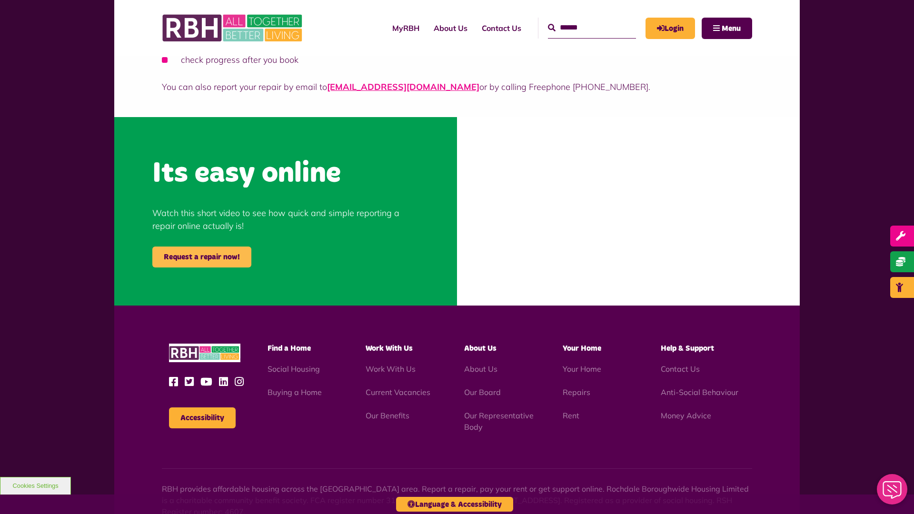
click at [202, 257] on link "Request a repair now!" at bounding box center [201, 257] width 99 height 21
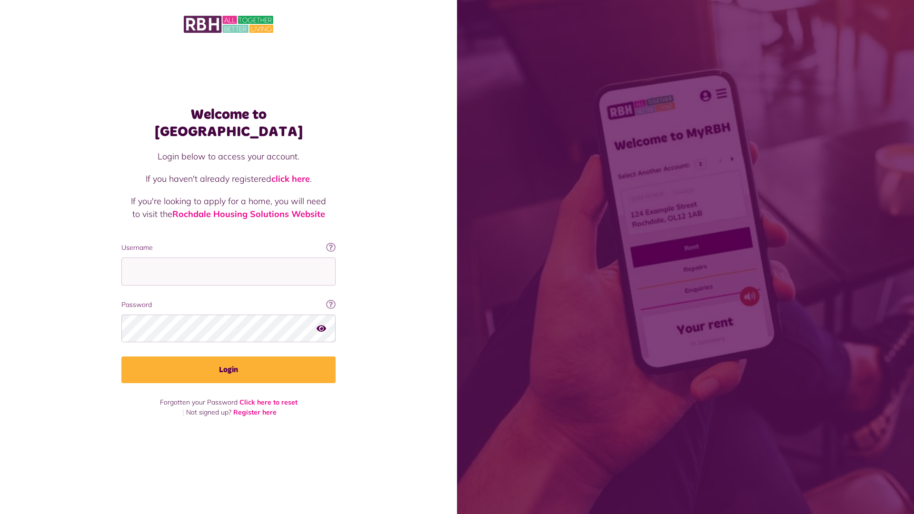
click at [229, 23] on img at bounding box center [229, 24] width 90 height 20
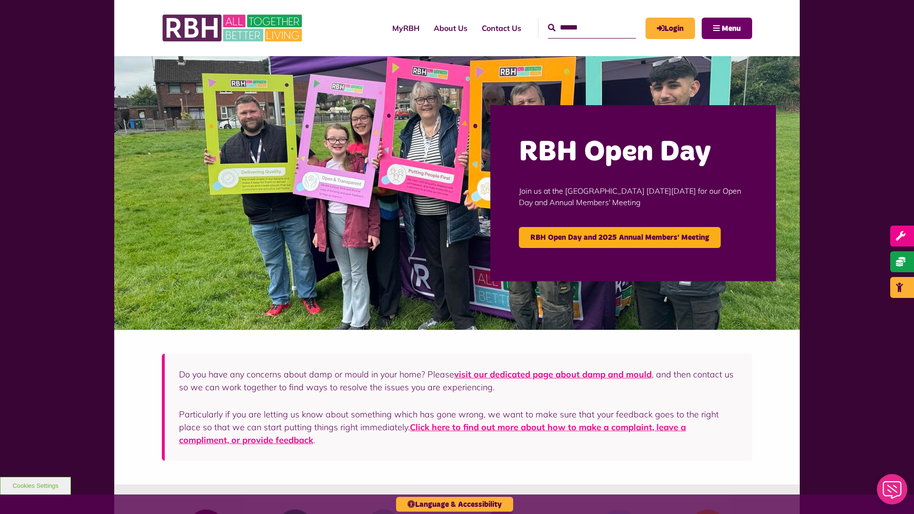
click at [731, 28] on span "Menu" at bounding box center [731, 29] width 19 height 8
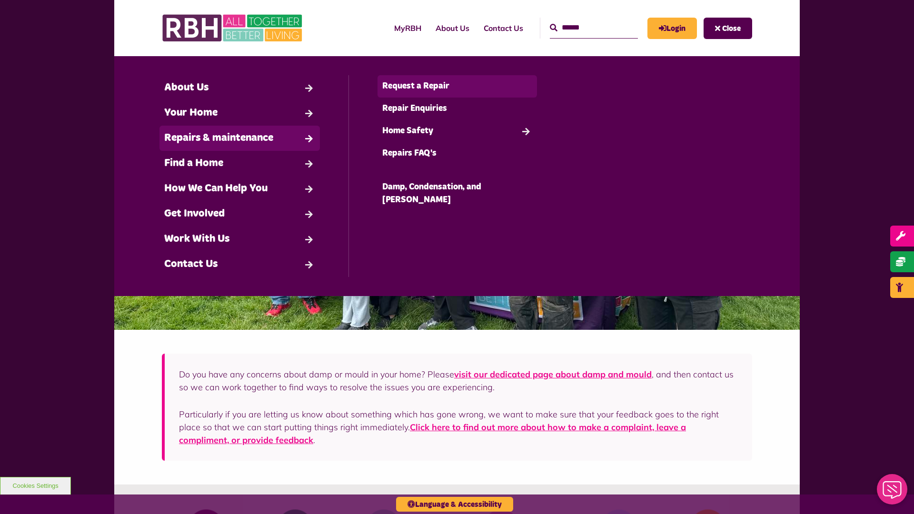
click at [457, 86] on link "Request a Repair" at bounding box center [458, 86] width 160 height 22
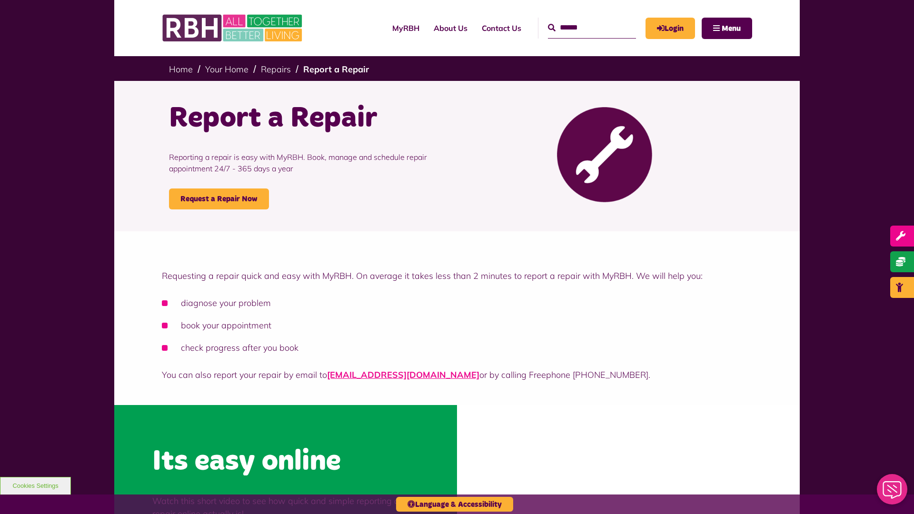
scroll to position [288, 0]
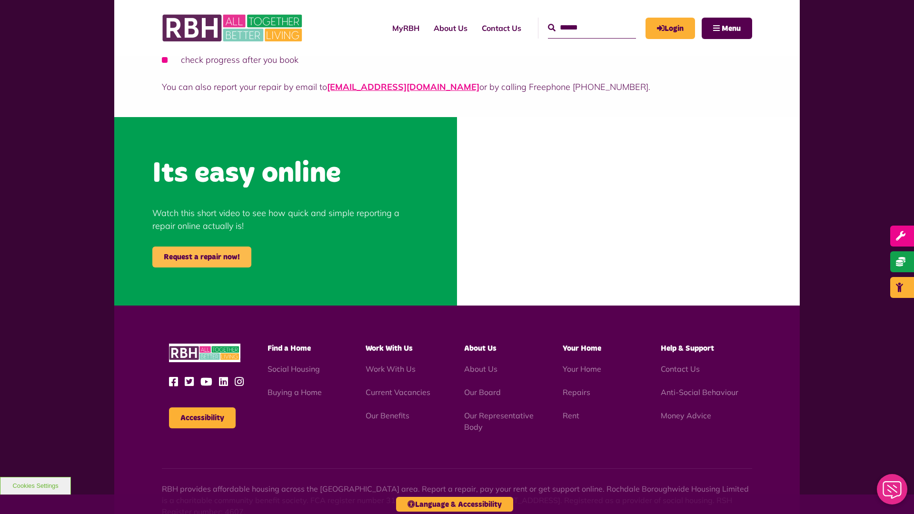
click at [202, 257] on link "Request a repair now!" at bounding box center [201, 257] width 99 height 21
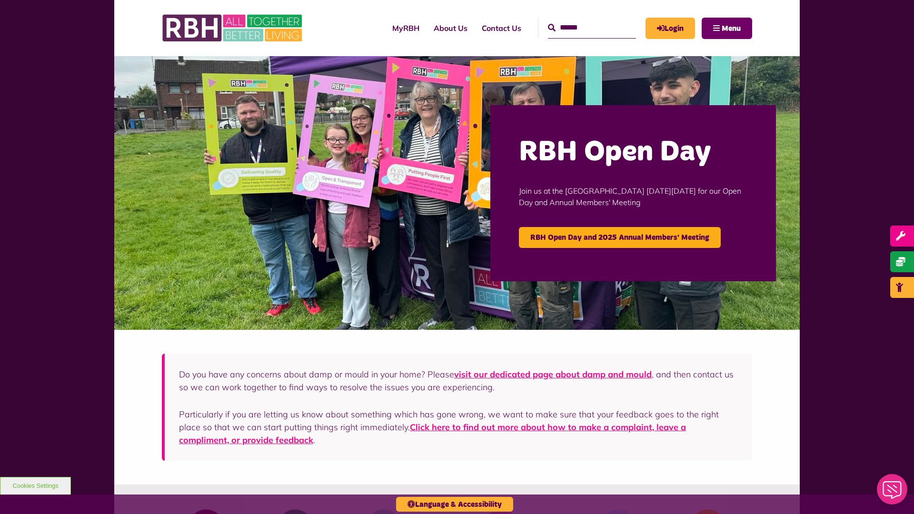
click at [731, 28] on span "Menu" at bounding box center [731, 29] width 19 height 8
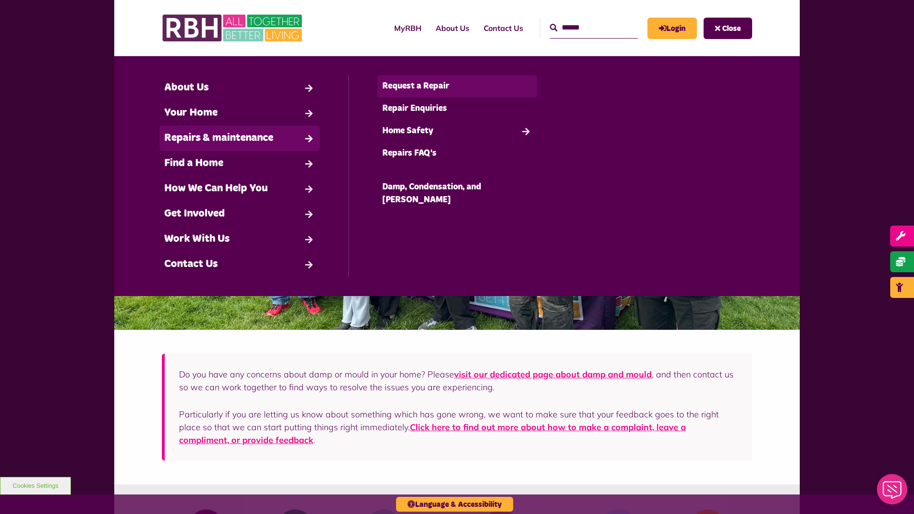
click at [457, 86] on link "Request a Repair" at bounding box center [458, 86] width 160 height 22
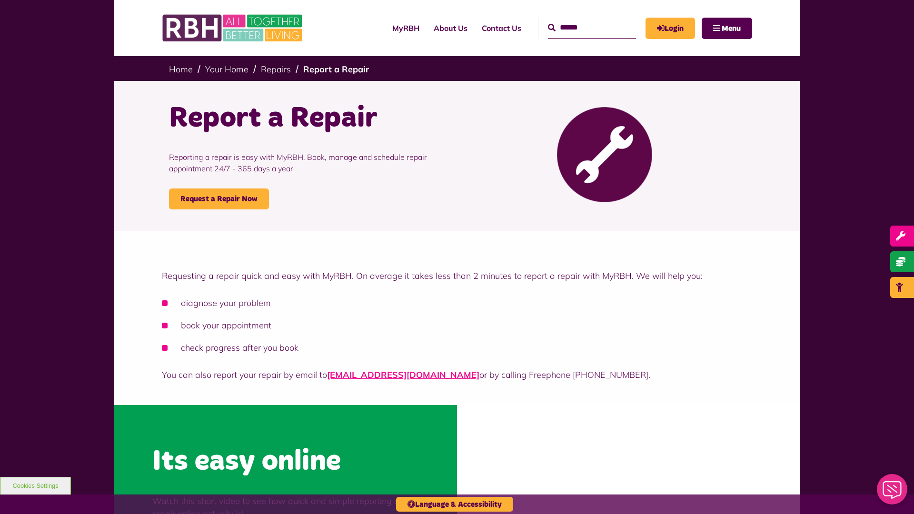
scroll to position [288, 0]
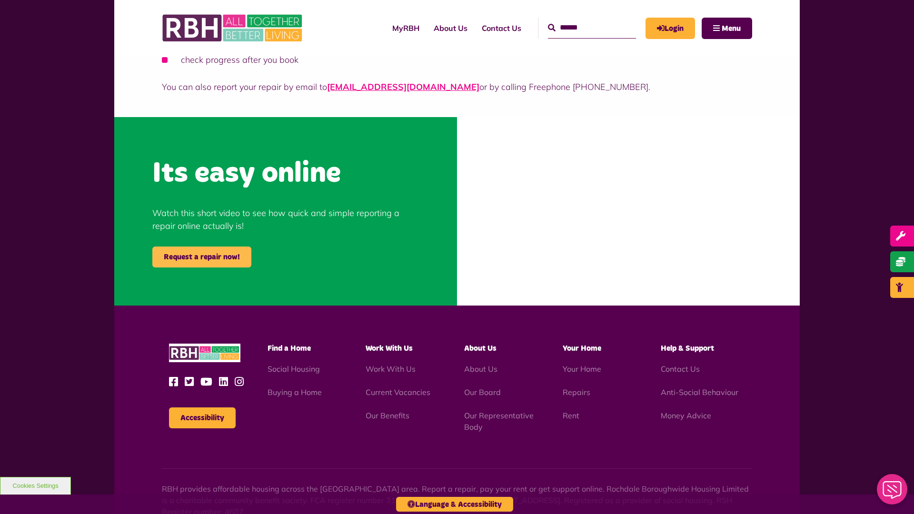
click at [202, 257] on link "Request a repair now!" at bounding box center [201, 257] width 99 height 21
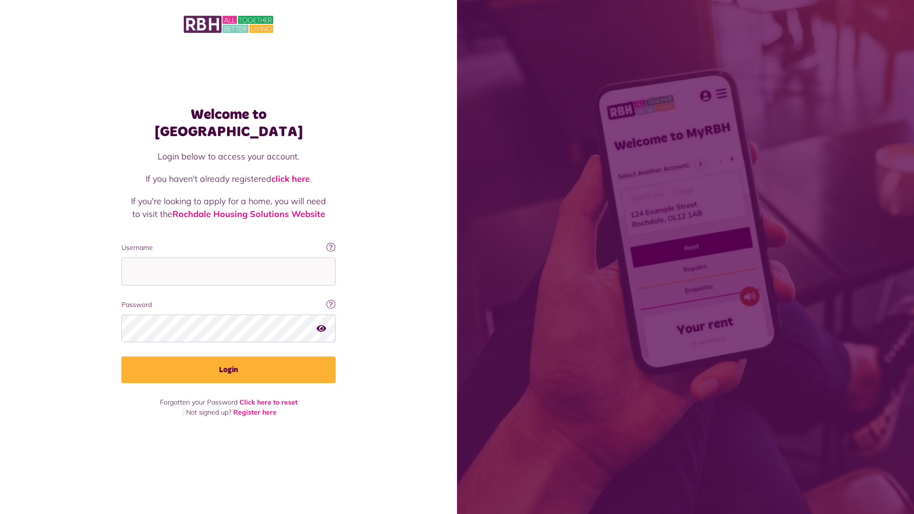
click at [229, 23] on img at bounding box center [229, 24] width 90 height 20
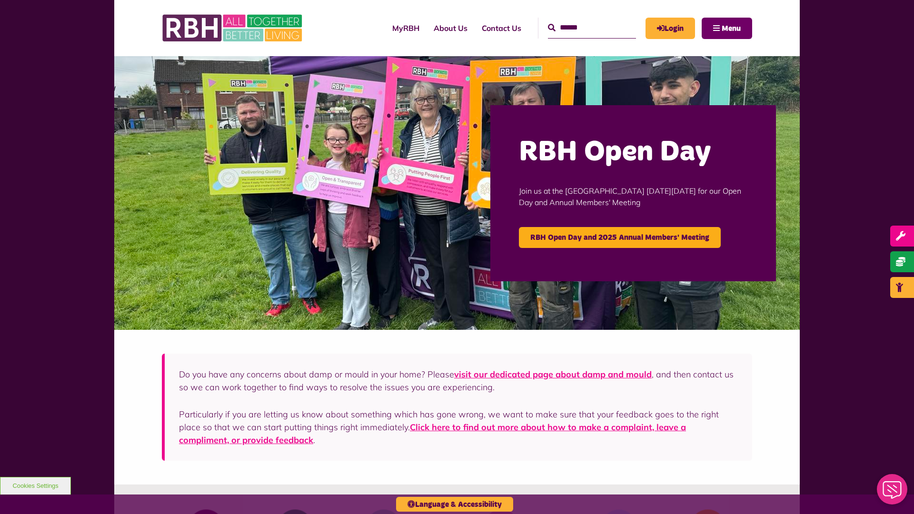
click at [731, 28] on span "Menu" at bounding box center [731, 29] width 19 height 8
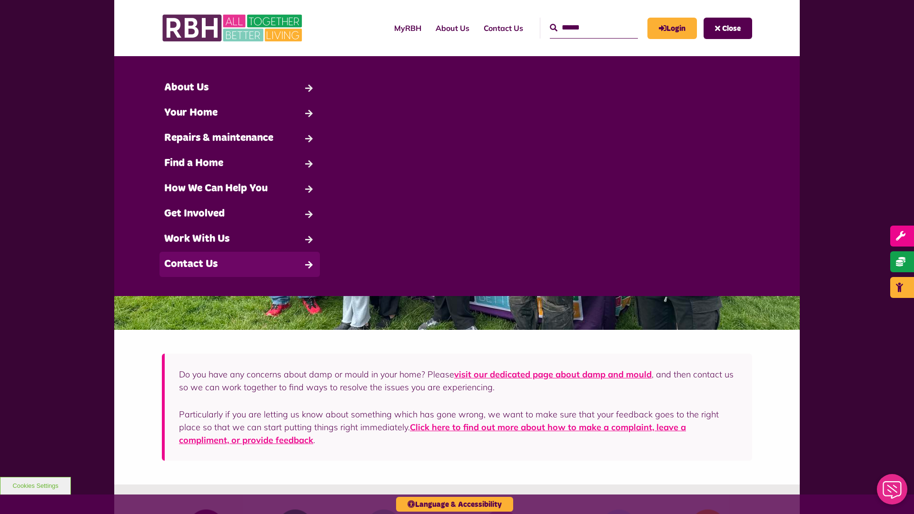
click at [240, 264] on link "Contact Us" at bounding box center [240, 264] width 160 height 25
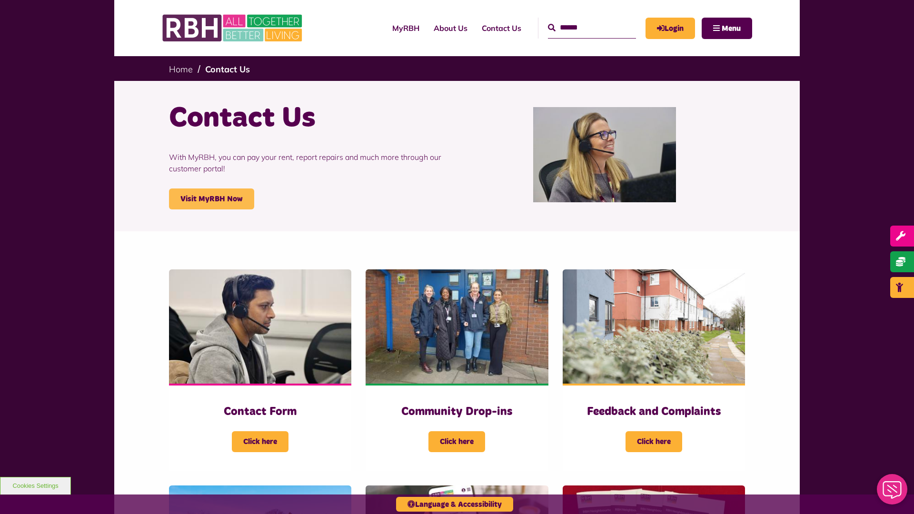
click at [211, 199] on link "Visit MyRBH Now" at bounding box center [211, 199] width 85 height 21
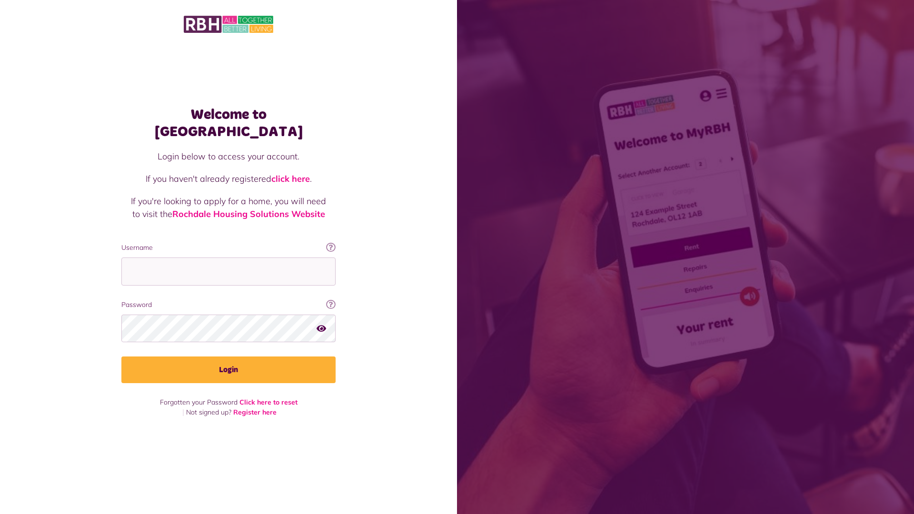
click at [229, 23] on img at bounding box center [229, 24] width 90 height 20
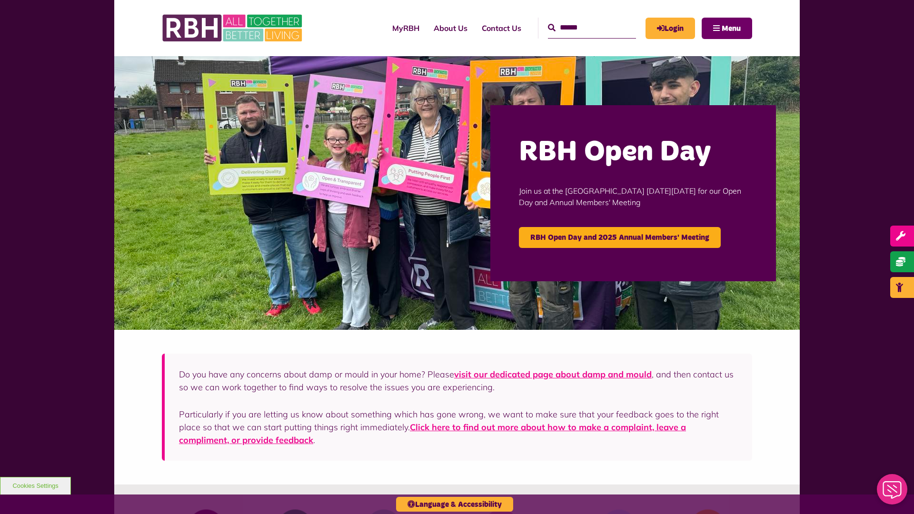
click at [731, 28] on span "Menu" at bounding box center [731, 29] width 19 height 8
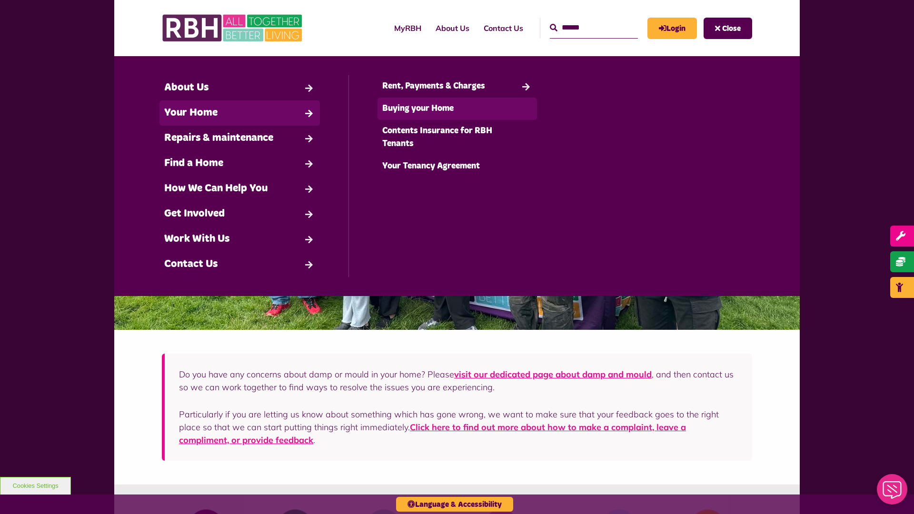
click at [457, 109] on link "Buying your Home" at bounding box center [458, 109] width 160 height 22
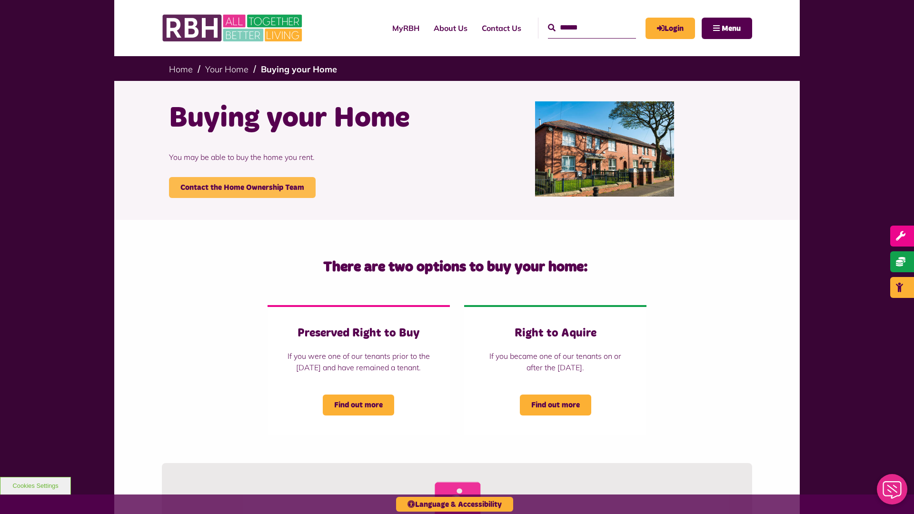
click at [242, 188] on link "Contact the Home Ownership Team" at bounding box center [242, 187] width 147 height 21
click at [731, 28] on span "Menu" at bounding box center [731, 29] width 19 height 8
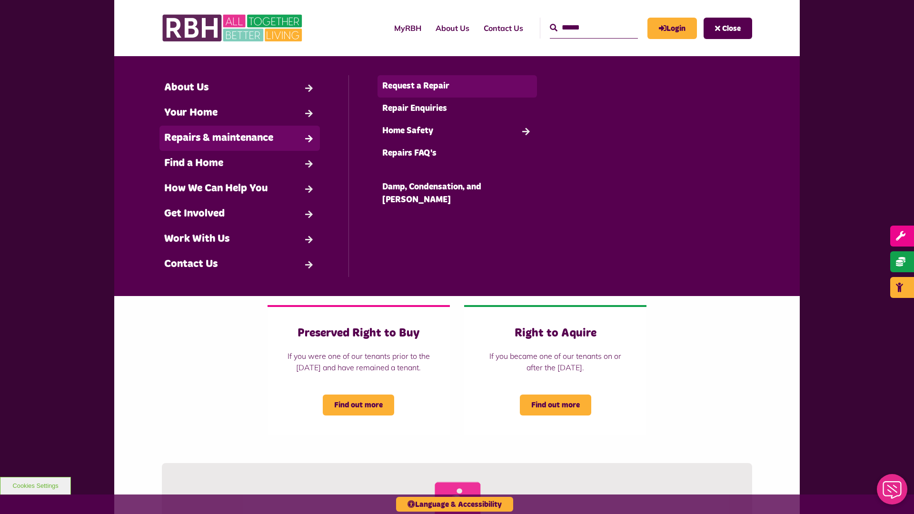
click at [457, 86] on link "Request a Repair" at bounding box center [458, 86] width 160 height 22
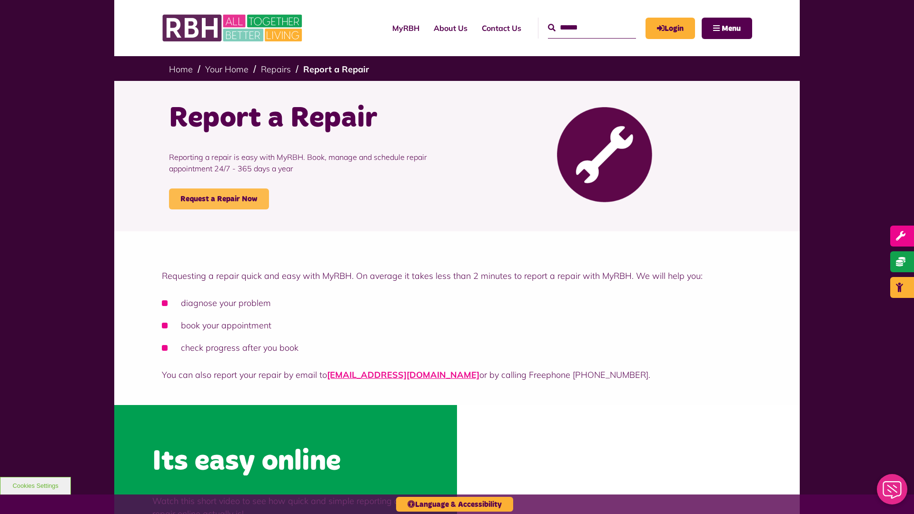
click at [219, 199] on link "Request a Repair Now" at bounding box center [219, 199] width 100 height 21
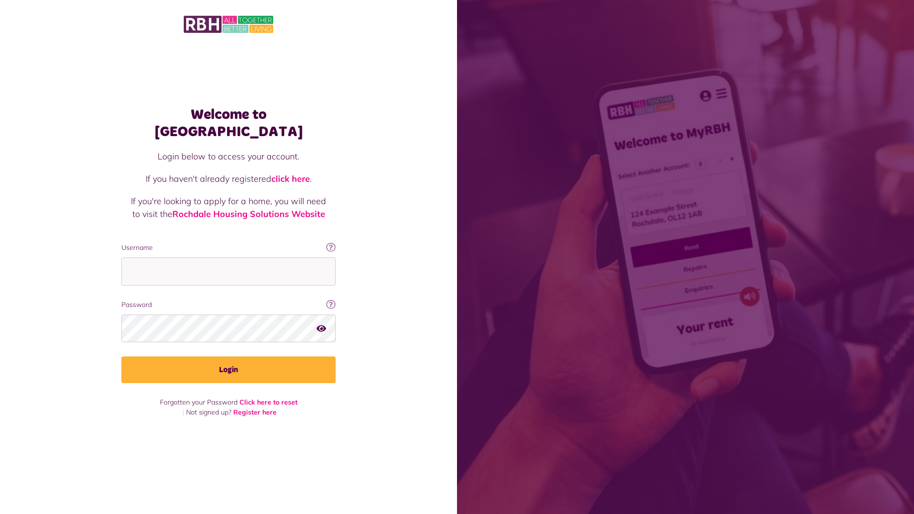
click at [229, 23] on img at bounding box center [229, 24] width 90 height 20
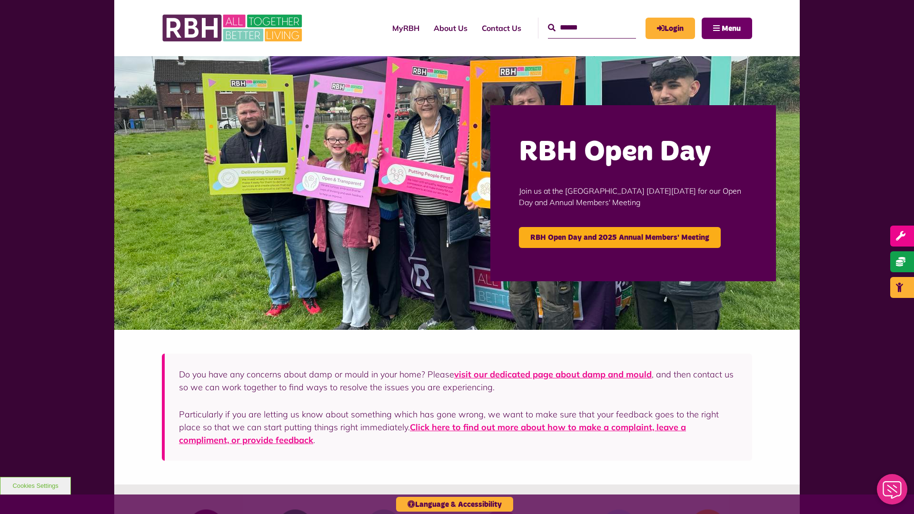
click at [731, 28] on span "Menu" at bounding box center [731, 29] width 19 height 8
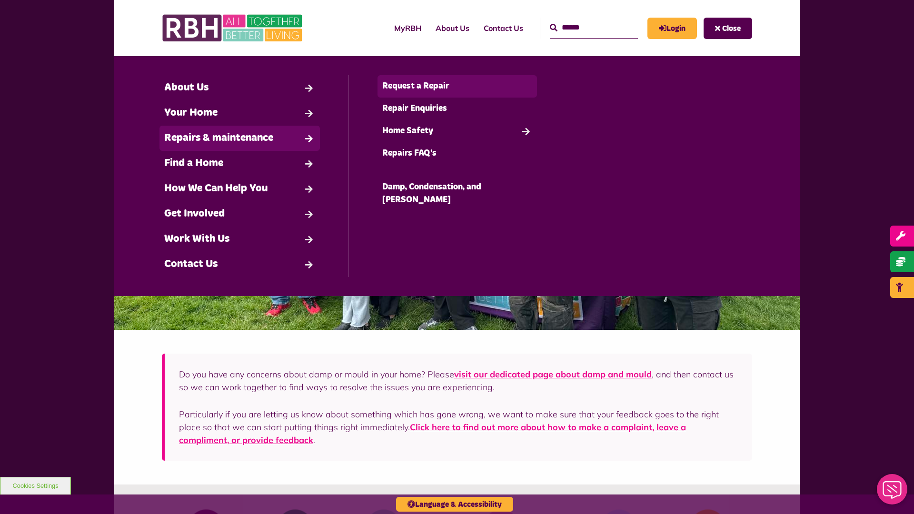
click at [457, 86] on link "Request a Repair" at bounding box center [458, 86] width 160 height 22
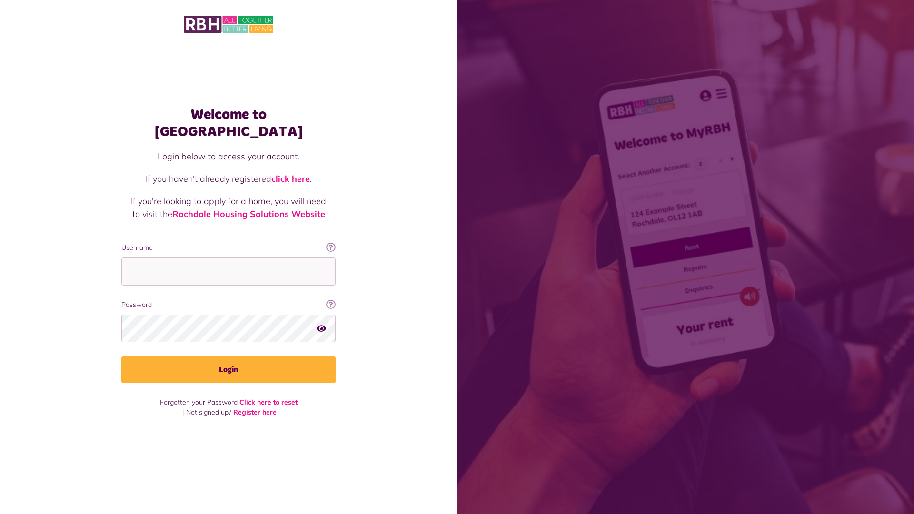
click at [229, 23] on img at bounding box center [229, 24] width 90 height 20
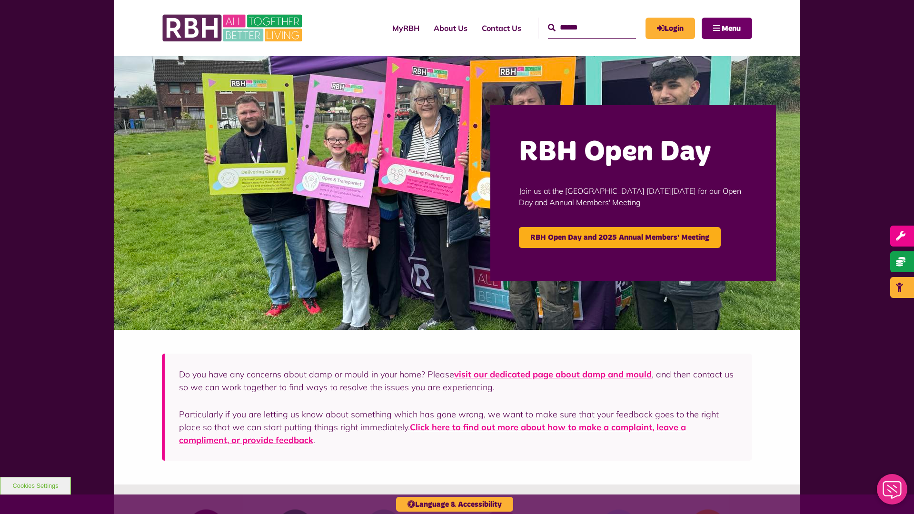
click at [731, 28] on span "Menu" at bounding box center [731, 29] width 19 height 8
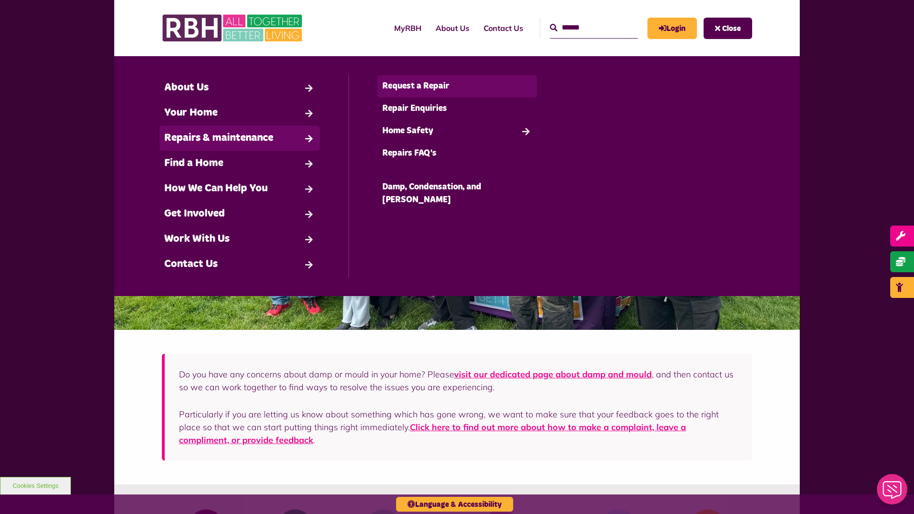
click at [457, 86] on link "Request a Repair" at bounding box center [458, 86] width 160 height 22
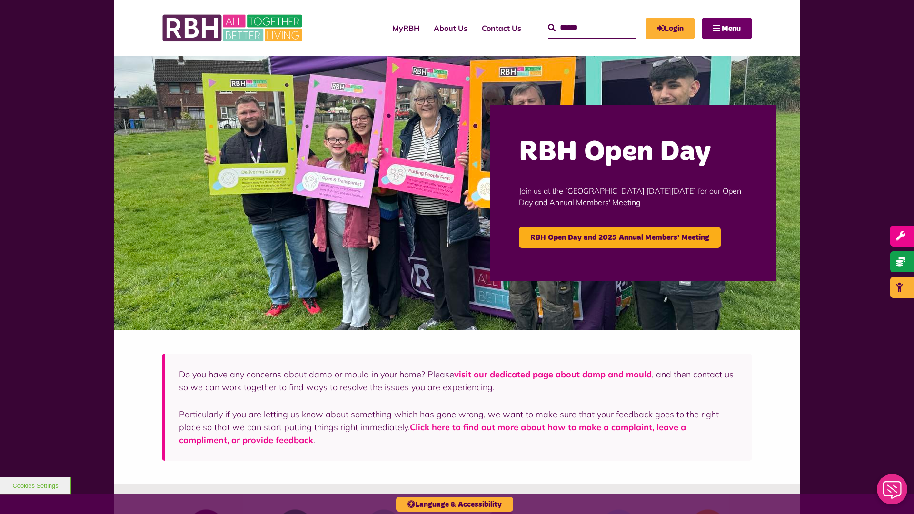
click at [731, 28] on span "Menu" at bounding box center [731, 29] width 19 height 8
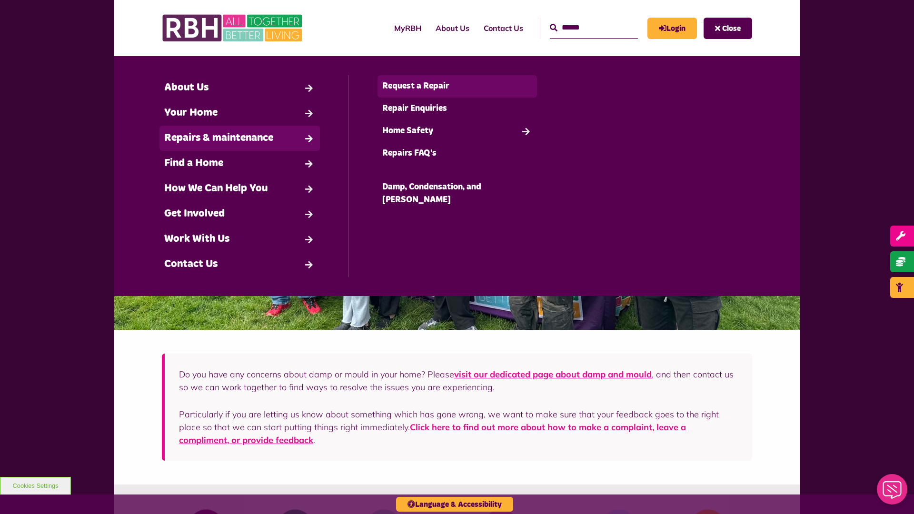
click at [457, 86] on link "Request a Repair" at bounding box center [458, 86] width 160 height 22
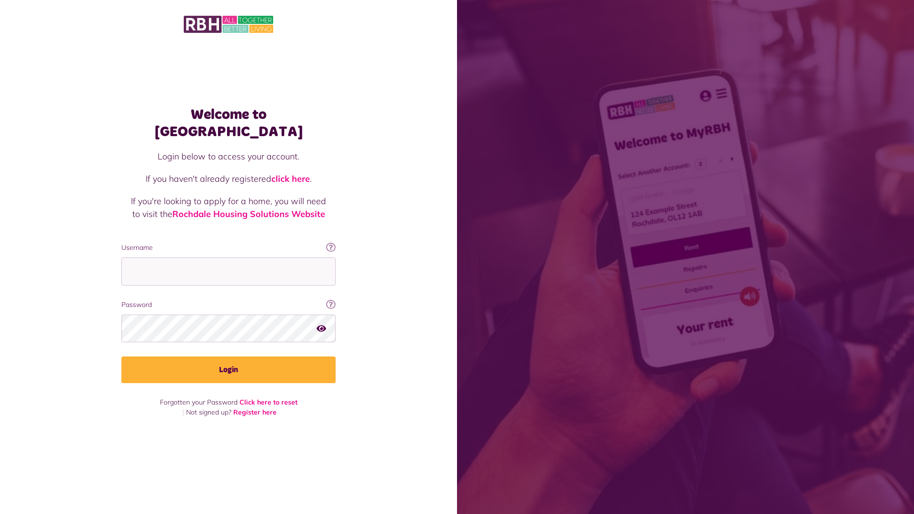
click at [229, 23] on img at bounding box center [229, 24] width 90 height 20
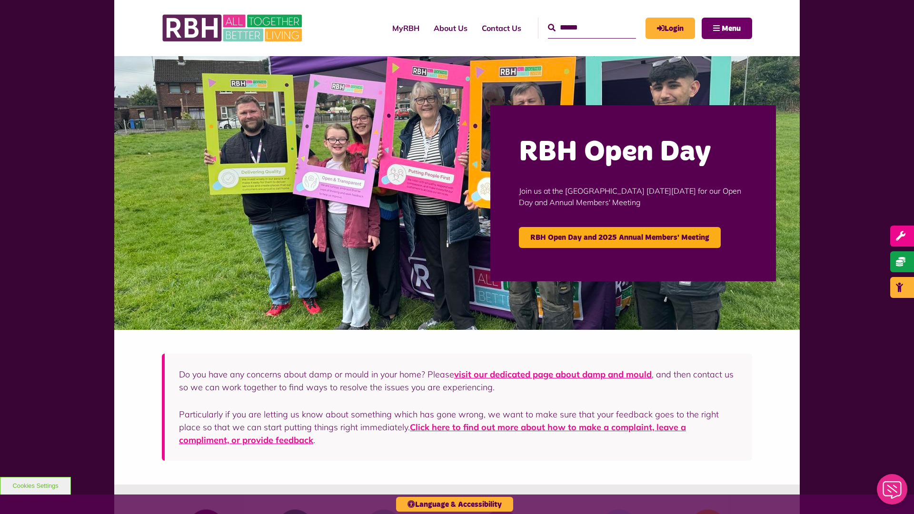
click at [731, 28] on span "Menu" at bounding box center [731, 29] width 19 height 8
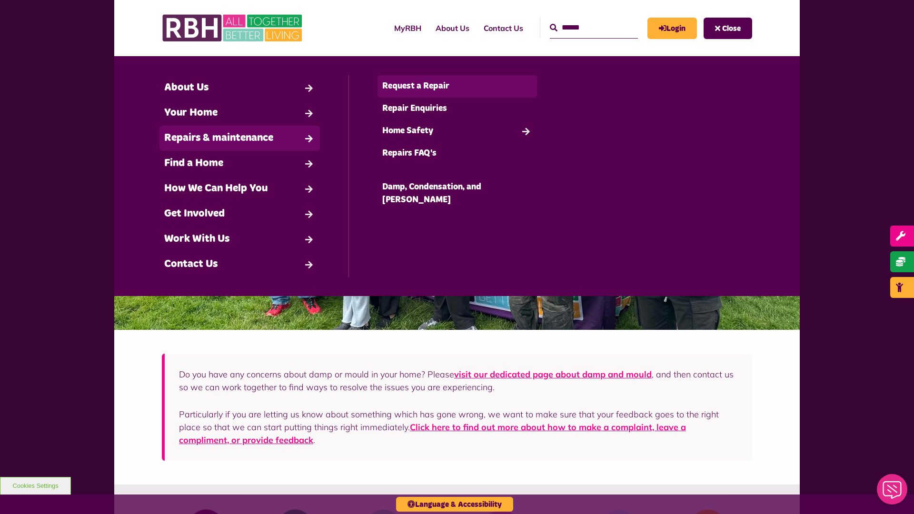
click at [457, 86] on link "Request a Repair" at bounding box center [458, 86] width 160 height 22
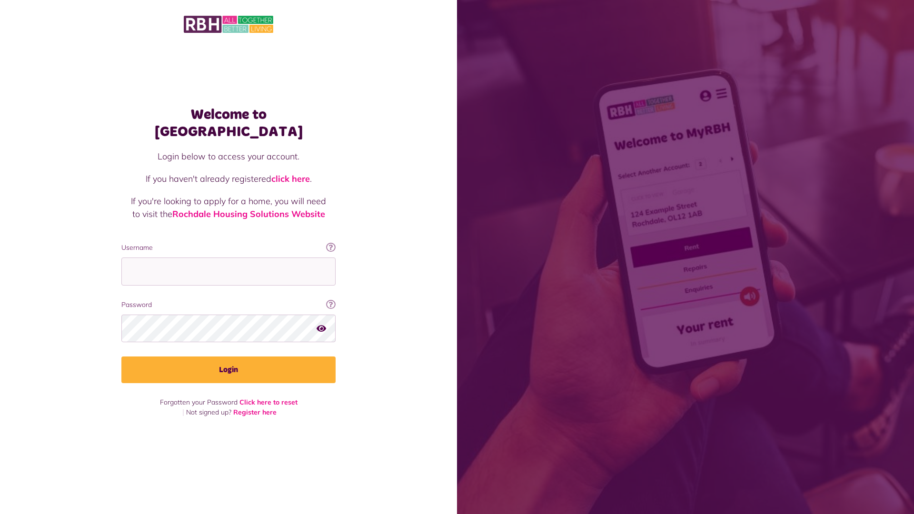
click at [229, 23] on img at bounding box center [229, 24] width 90 height 20
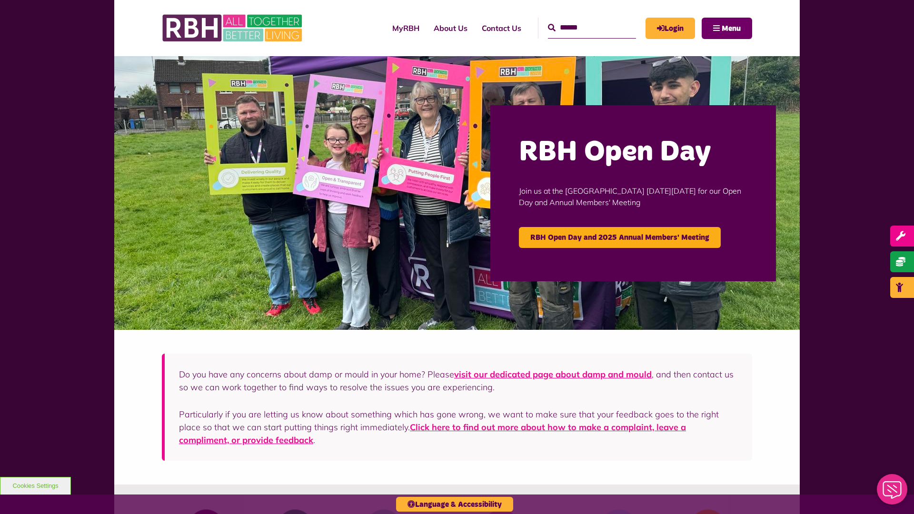
click at [731, 28] on span "Menu" at bounding box center [731, 29] width 19 height 8
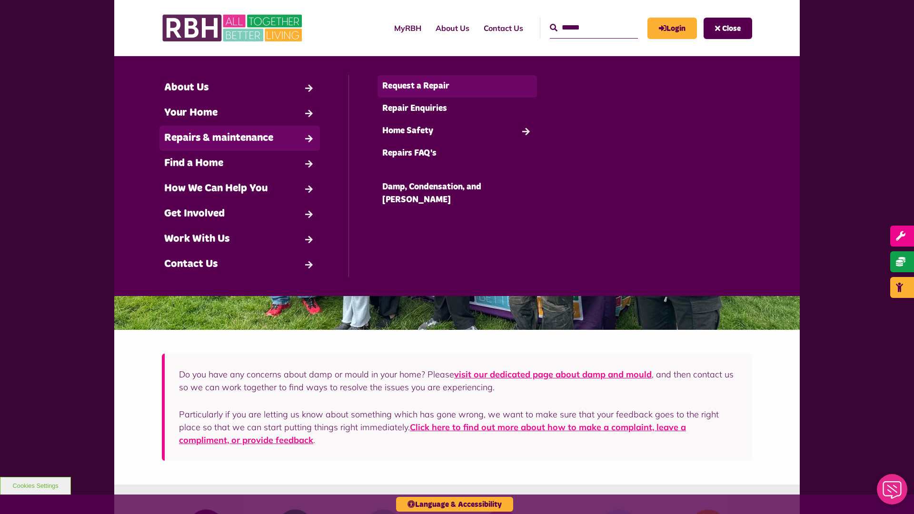
click at [457, 86] on link "Request a Repair" at bounding box center [458, 86] width 160 height 22
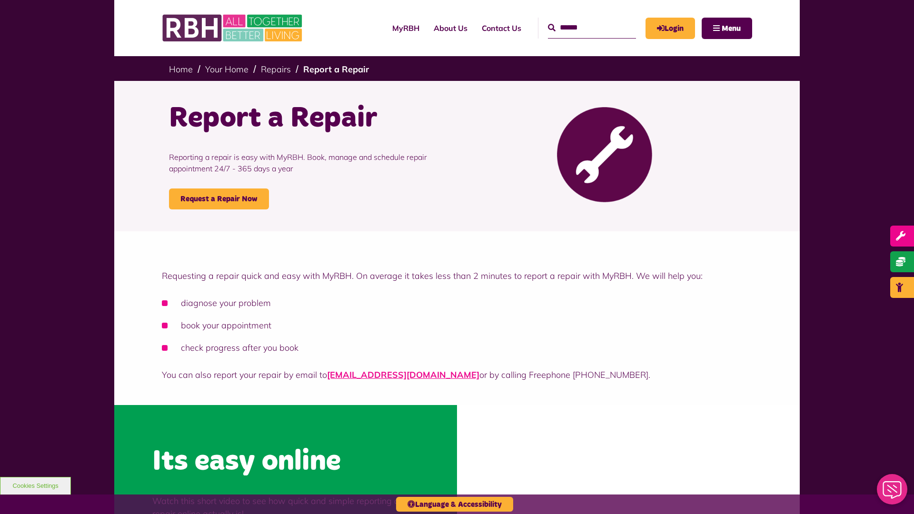
scroll to position [288, 0]
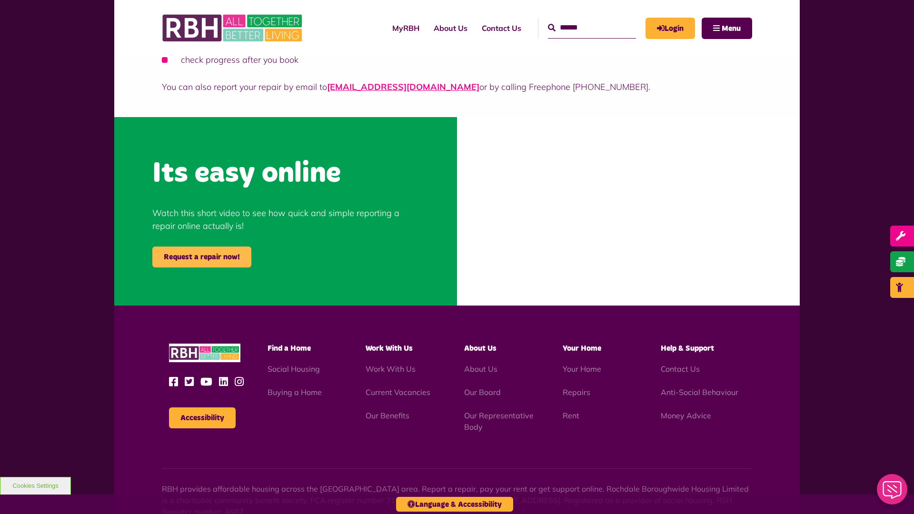
click at [202, 257] on link "Request a repair now!" at bounding box center [201, 257] width 99 height 21
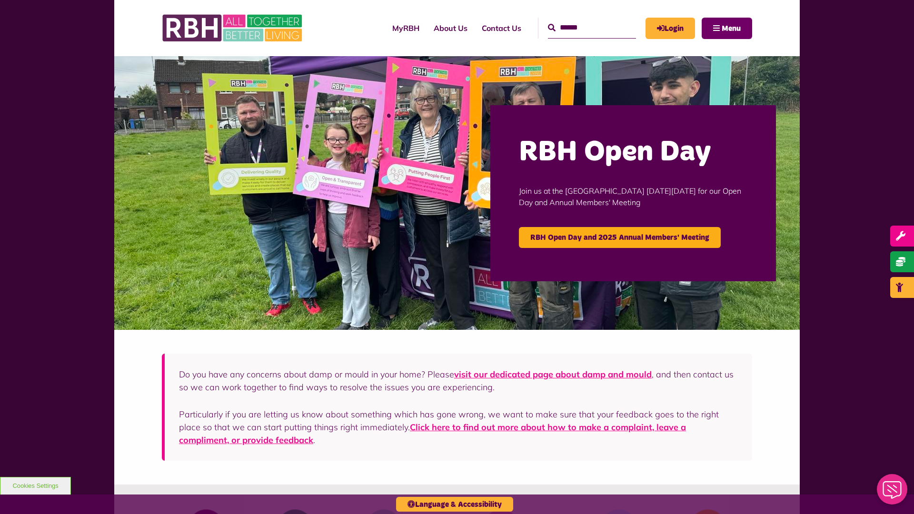
click at [731, 28] on span "Menu" at bounding box center [731, 29] width 19 height 8
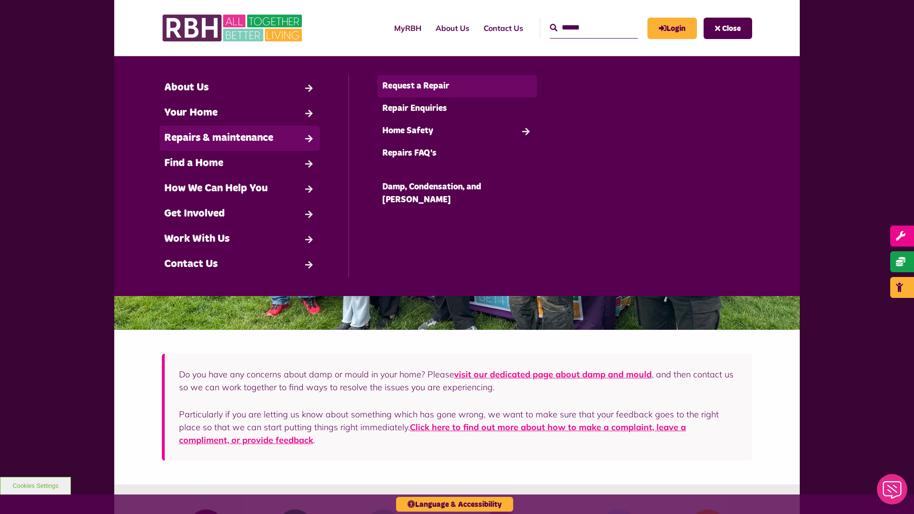
click at [457, 86] on link "Request a Repair" at bounding box center [458, 86] width 160 height 22
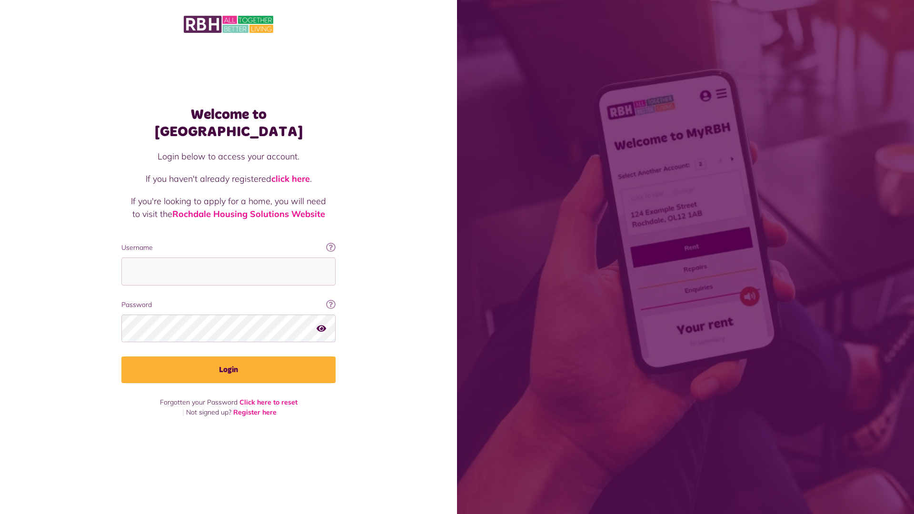
click at [229, 23] on img at bounding box center [229, 24] width 90 height 20
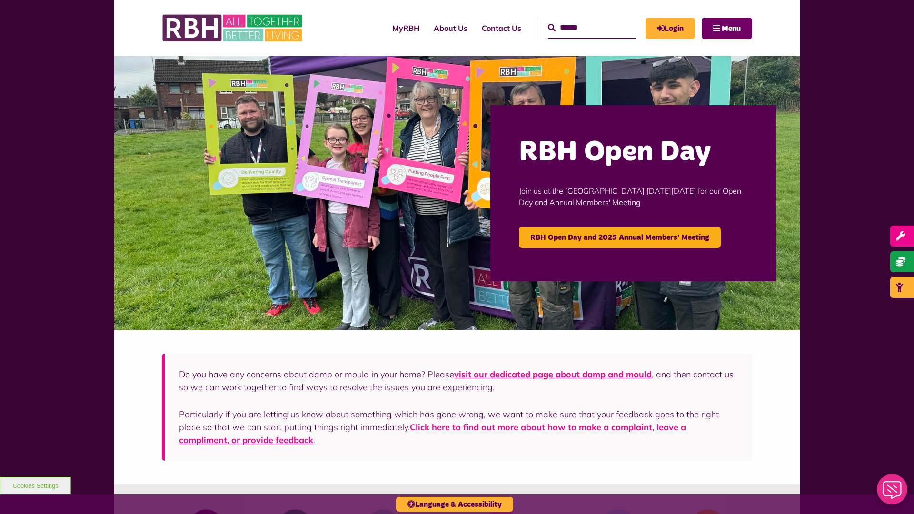
click at [731, 28] on span "Menu" at bounding box center [731, 29] width 19 height 8
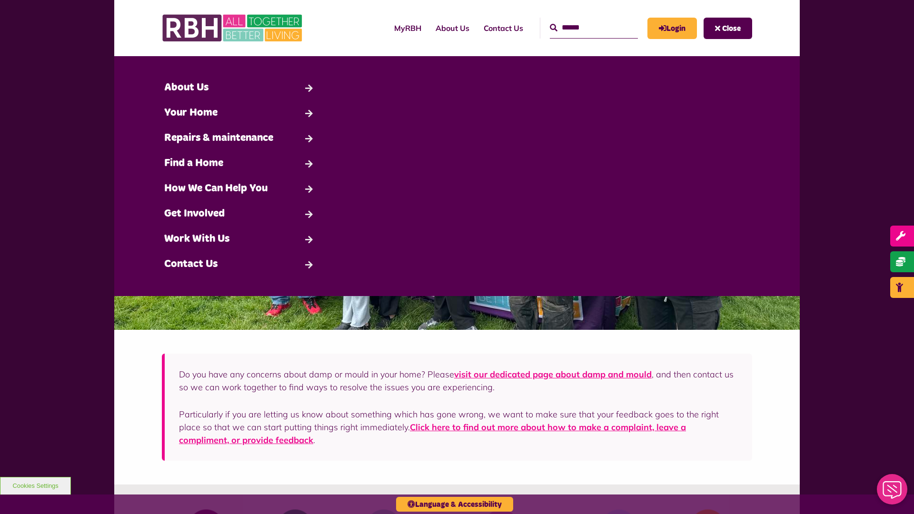
click at [731, 28] on span "Close" at bounding box center [731, 29] width 19 height 8
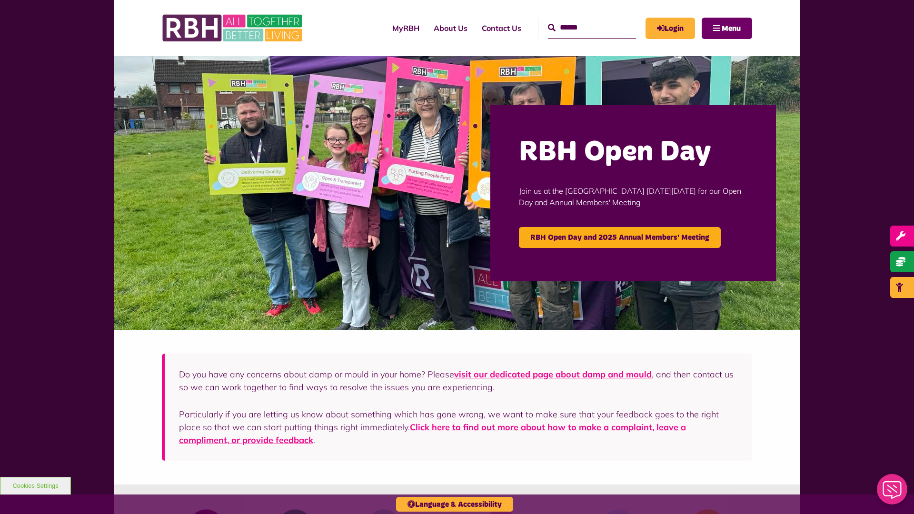
click at [731, 28] on span "Menu" at bounding box center [731, 29] width 19 height 8
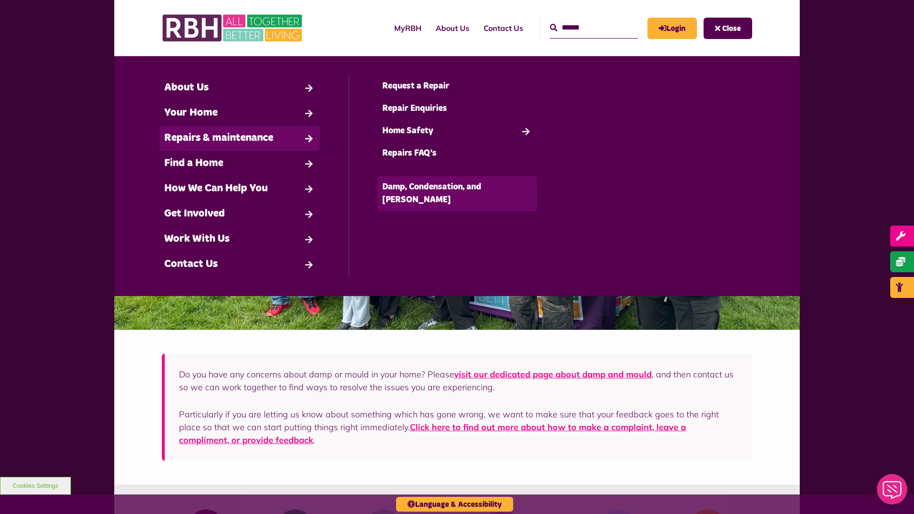
click at [457, 187] on link "Damp, Condensation, and [PERSON_NAME]" at bounding box center [458, 193] width 160 height 35
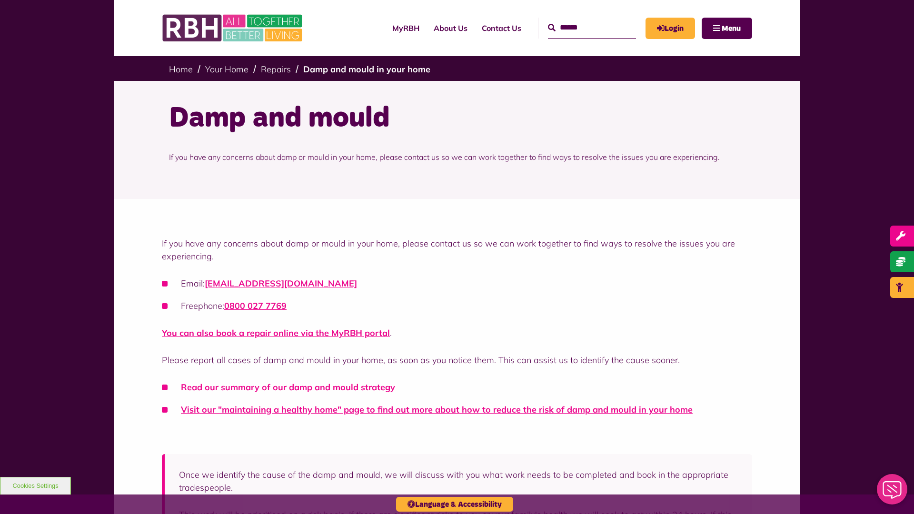
click at [581, 28] on input "Search" at bounding box center [592, 28] width 88 height 20
type input "*"
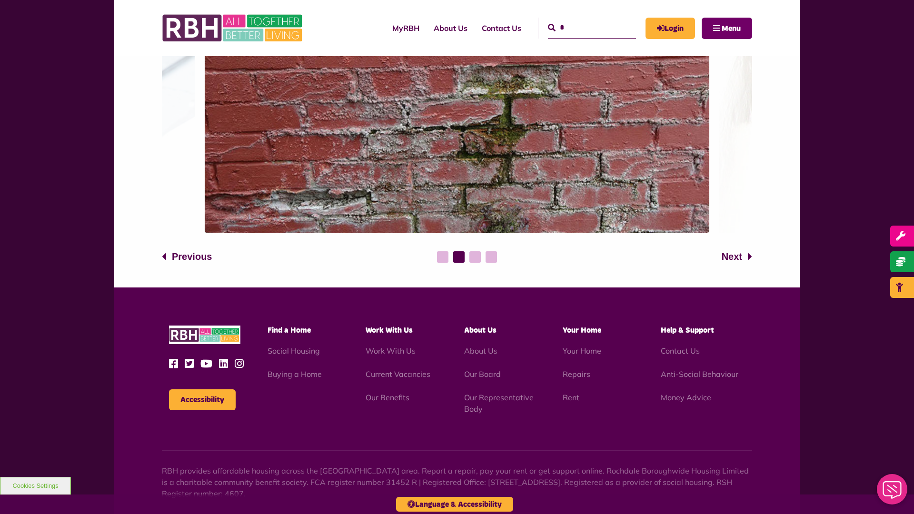
click at [731, 28] on span "Menu" at bounding box center [731, 29] width 19 height 8
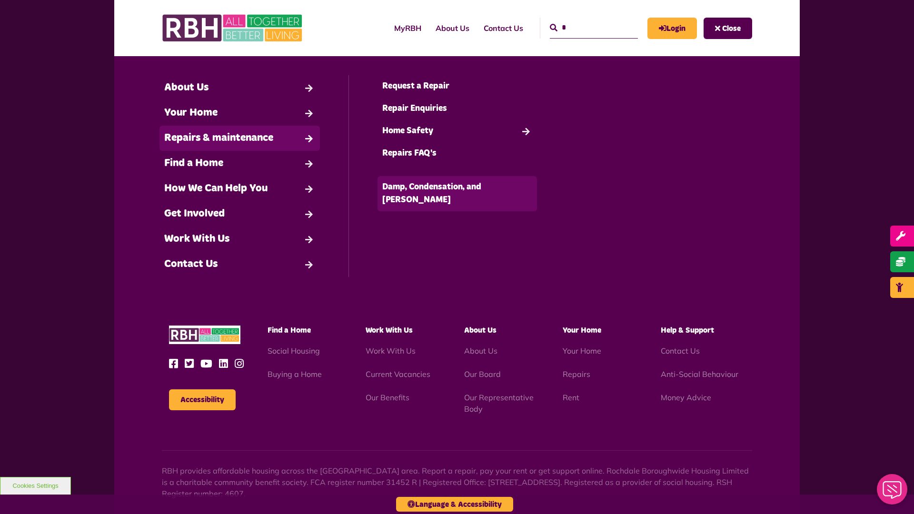
click at [457, 187] on link "Damp, Condensation, and [PERSON_NAME]" at bounding box center [458, 193] width 160 height 35
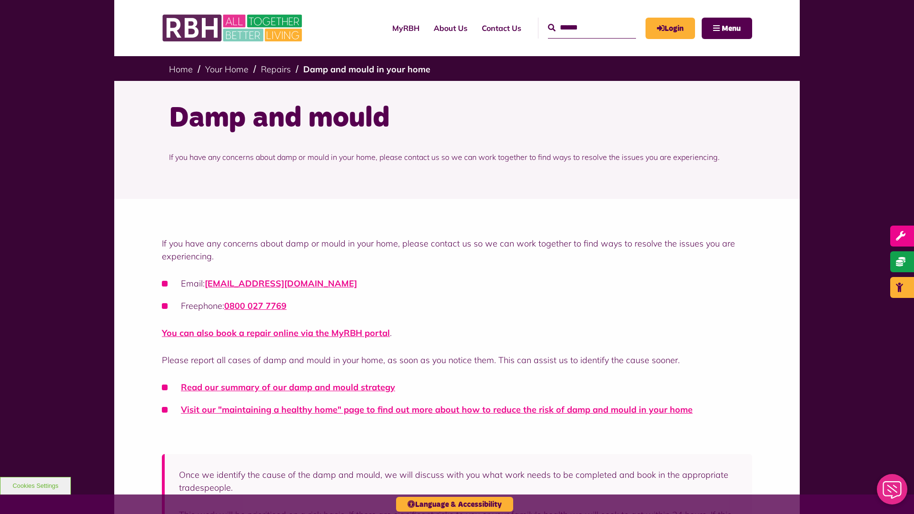
click at [581, 28] on input "Search" at bounding box center [592, 28] width 88 height 20
type input "*"
click at [548, 28] on icon "submit" at bounding box center [552, 28] width 8 height 8
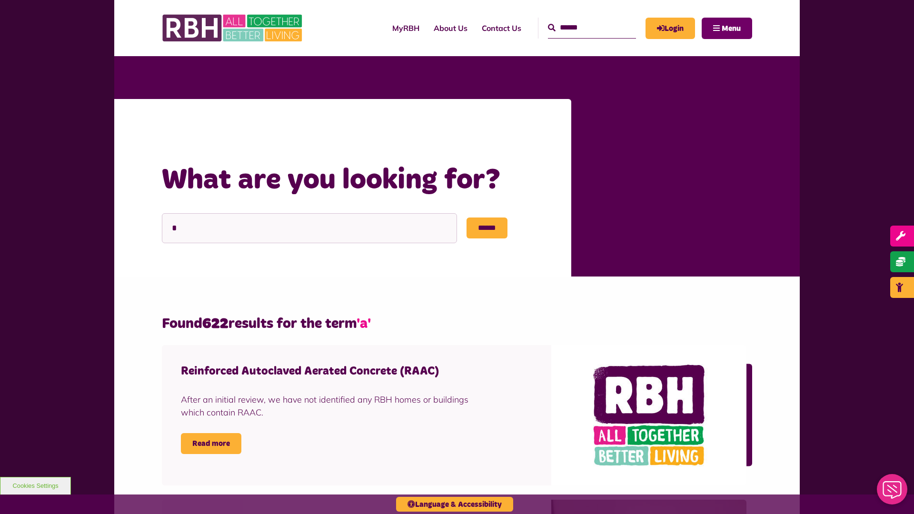
click at [731, 28] on span "Menu" at bounding box center [731, 29] width 19 height 8
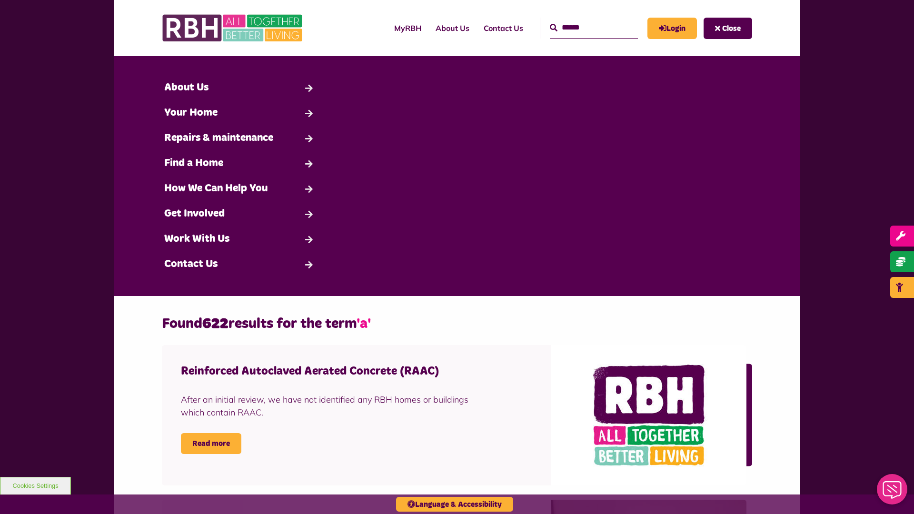
click at [731, 28] on span "Close" at bounding box center [731, 29] width 19 height 8
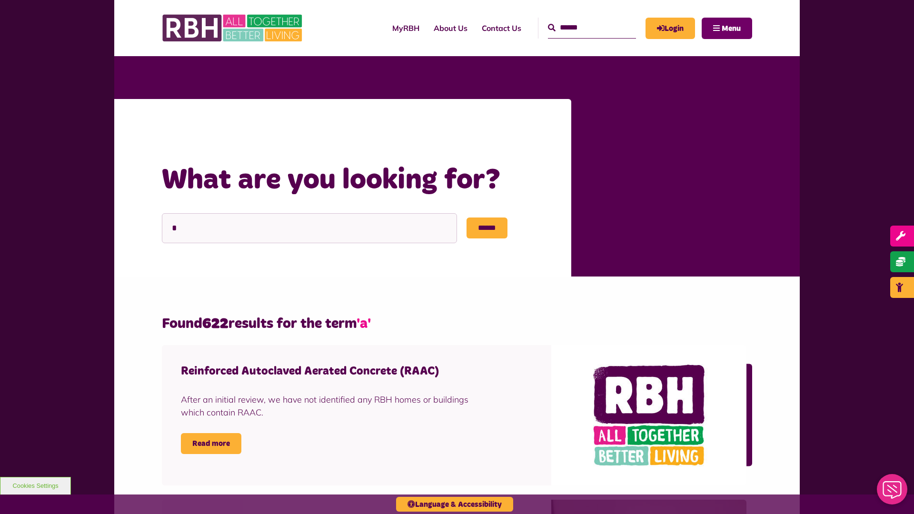
click at [731, 28] on span "Menu" at bounding box center [731, 29] width 19 height 8
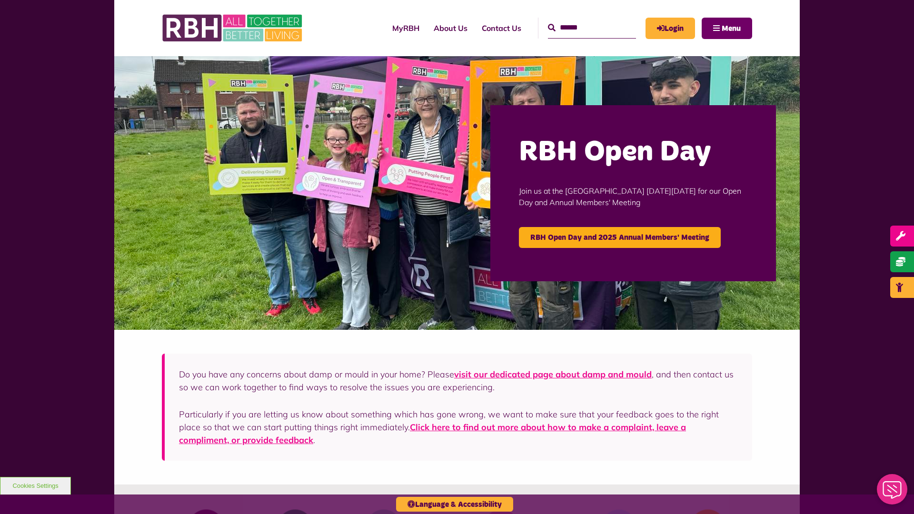
click at [731, 28] on span "Menu" at bounding box center [731, 29] width 19 height 8
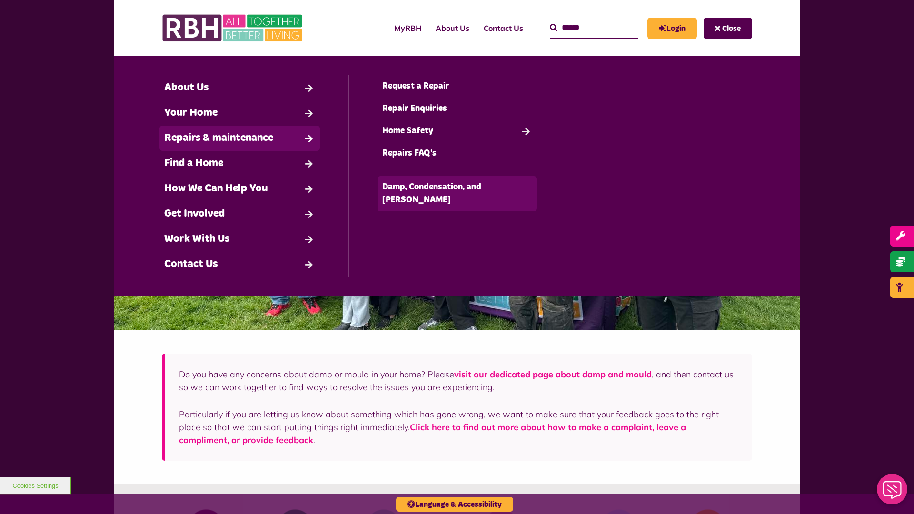
click at [457, 187] on link "Damp, Condensation, and [PERSON_NAME]" at bounding box center [458, 193] width 160 height 35
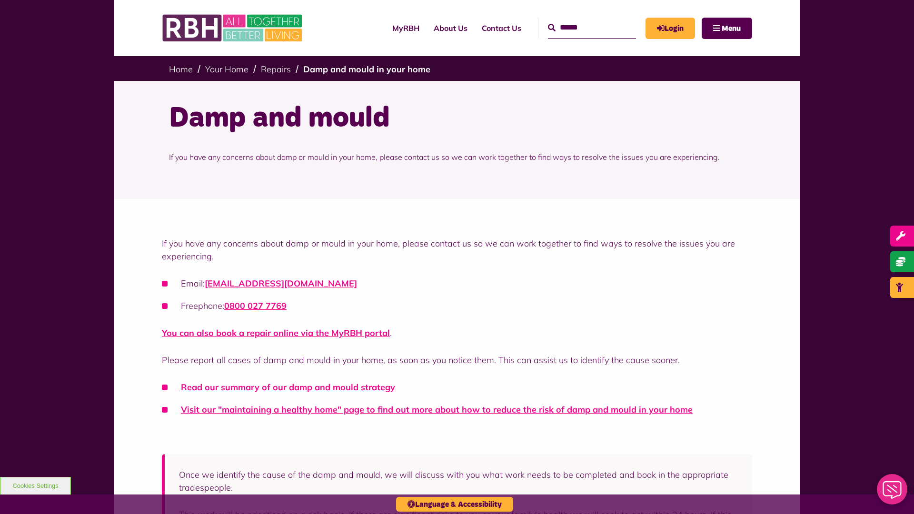
click at [581, 28] on input "Search" at bounding box center [592, 28] width 88 height 20
type input "*"
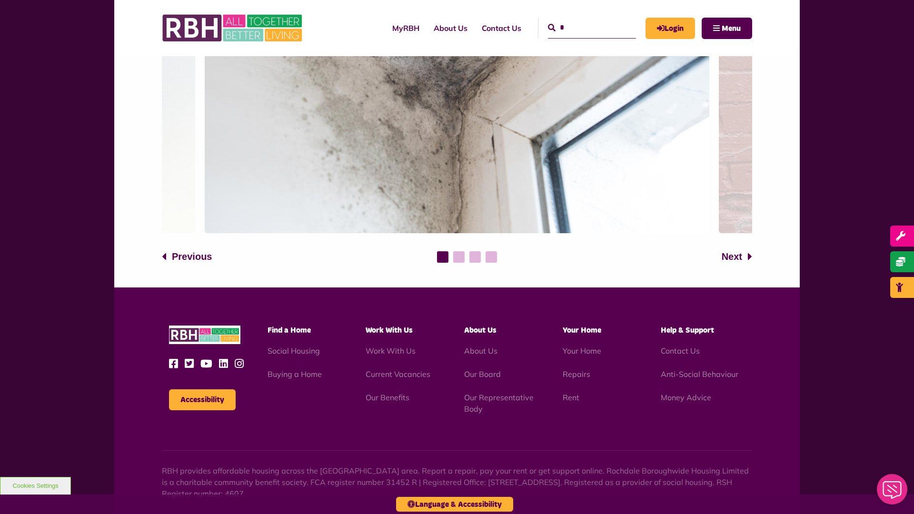
click at [442, 257] on button "1" at bounding box center [442, 256] width 11 height 11
click at [731, 28] on span "Menu" at bounding box center [731, 29] width 19 height 8
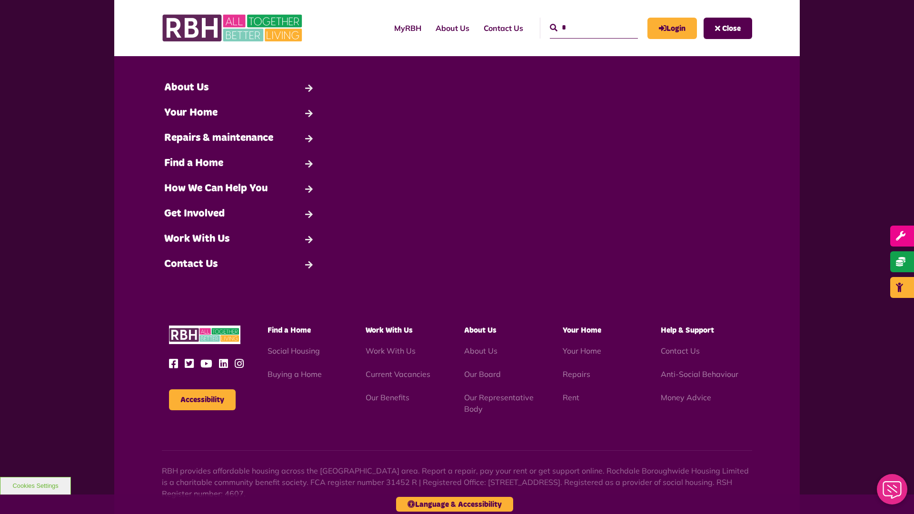
click at [731, 28] on span "Close" at bounding box center [731, 29] width 19 height 8
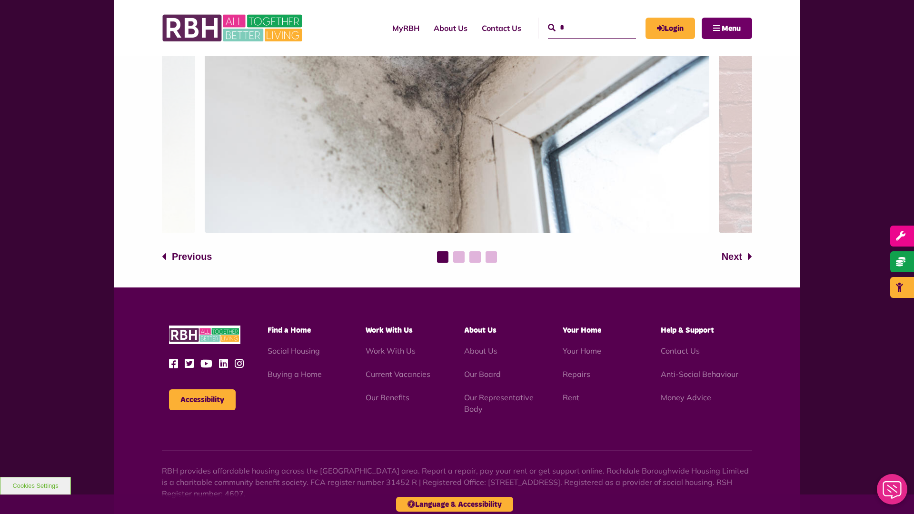
click at [731, 28] on span "Menu" at bounding box center [731, 29] width 19 height 8
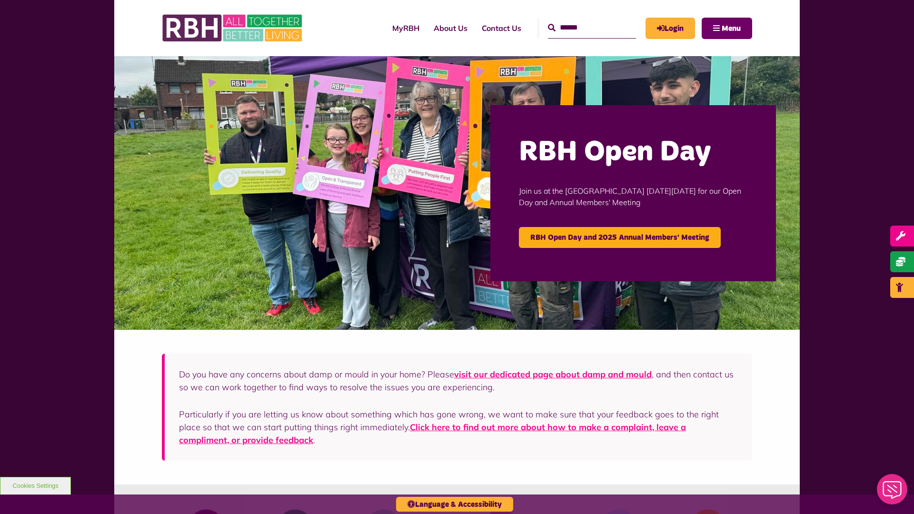
click at [731, 28] on span "Menu" at bounding box center [731, 29] width 19 height 8
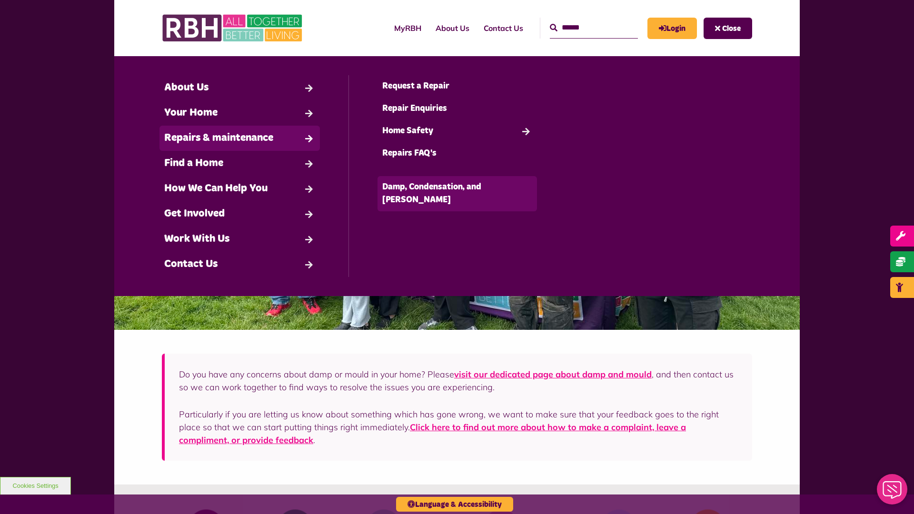
click at [457, 187] on link "Damp, Condensation, and [PERSON_NAME]" at bounding box center [458, 193] width 160 height 35
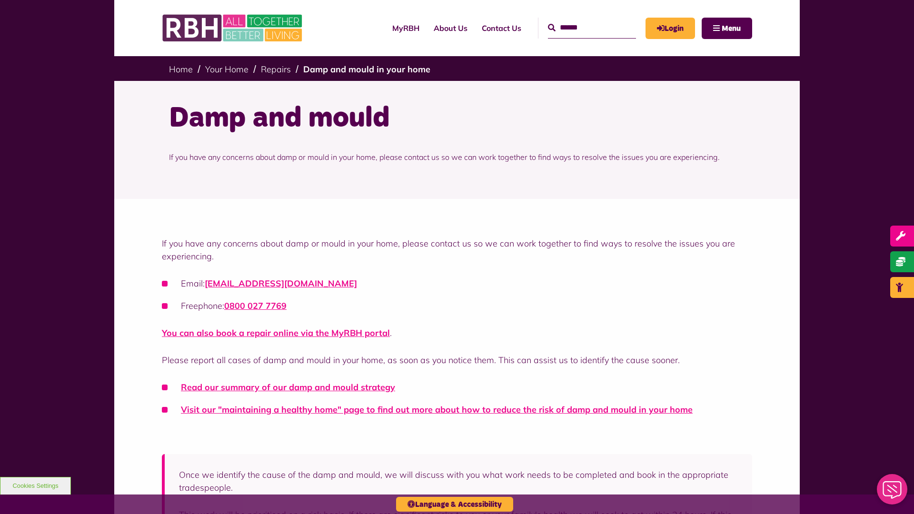
click at [581, 28] on input "Search" at bounding box center [592, 28] width 88 height 20
type input "*"
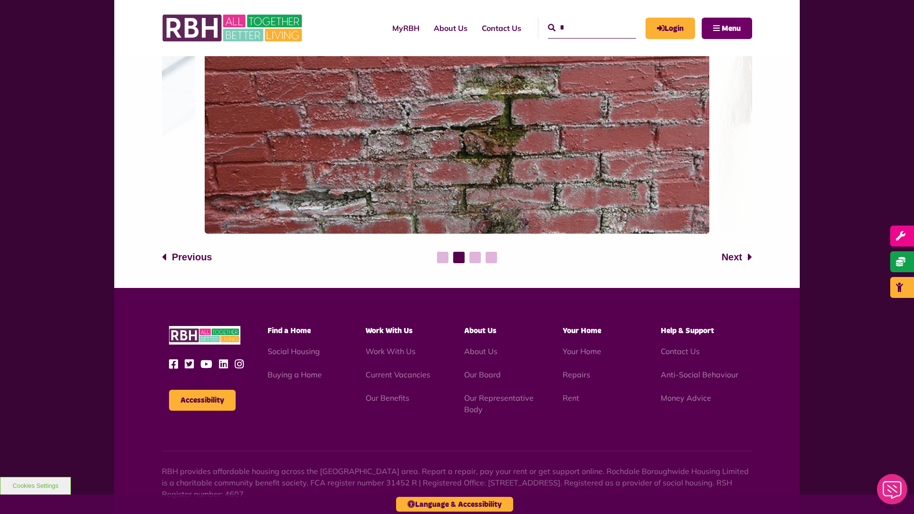
click at [731, 28] on span "Menu" at bounding box center [731, 29] width 19 height 8
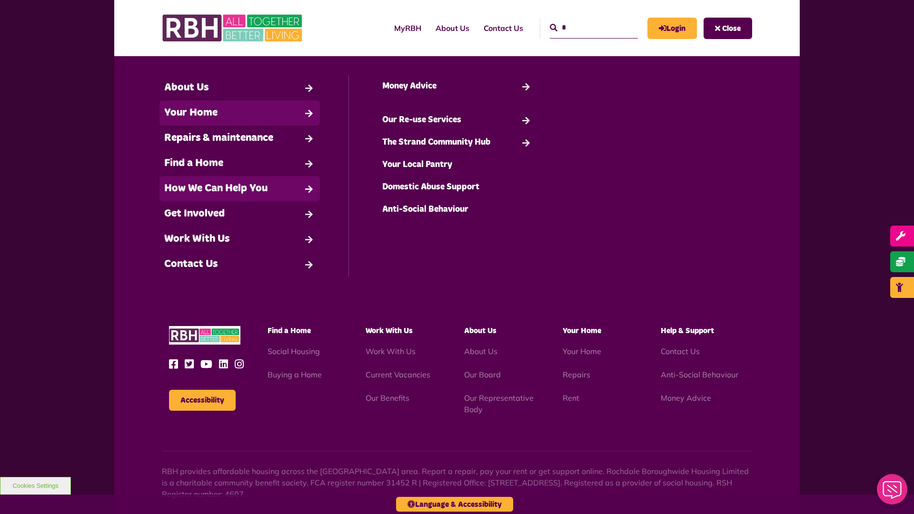
click at [240, 113] on link "Your Home" at bounding box center [240, 112] width 160 height 25
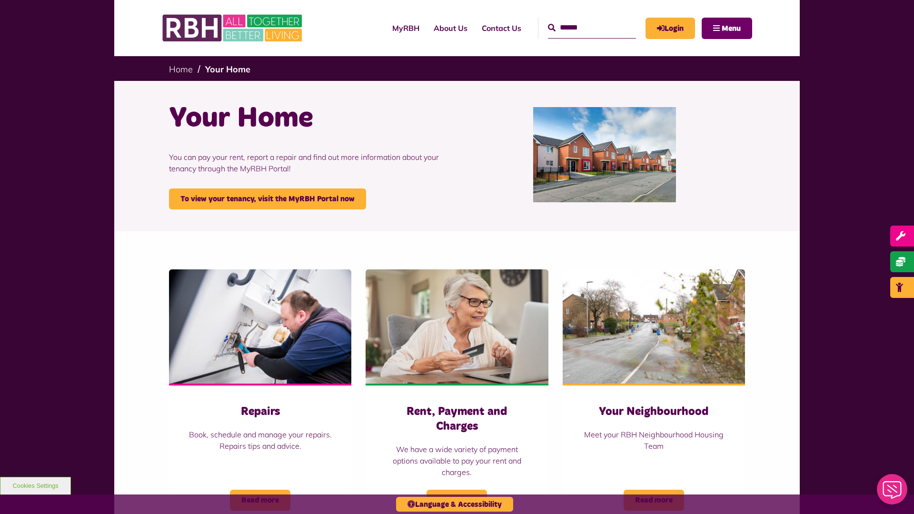
click at [731, 28] on span "Menu" at bounding box center [731, 29] width 19 height 8
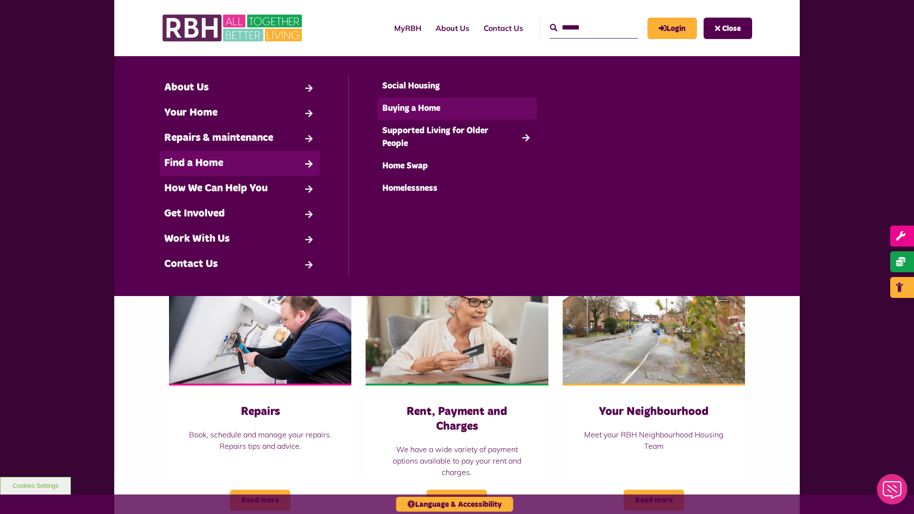
click at [457, 109] on link "Buying a Home" at bounding box center [458, 109] width 160 height 22
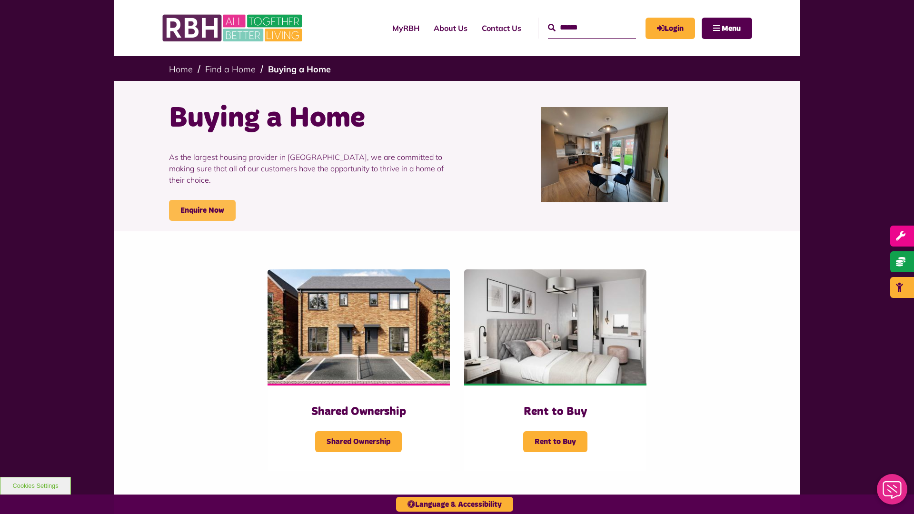
click at [202, 200] on link "Enquire Now" at bounding box center [202, 210] width 67 height 21
click at [731, 28] on span "Menu" at bounding box center [731, 29] width 19 height 8
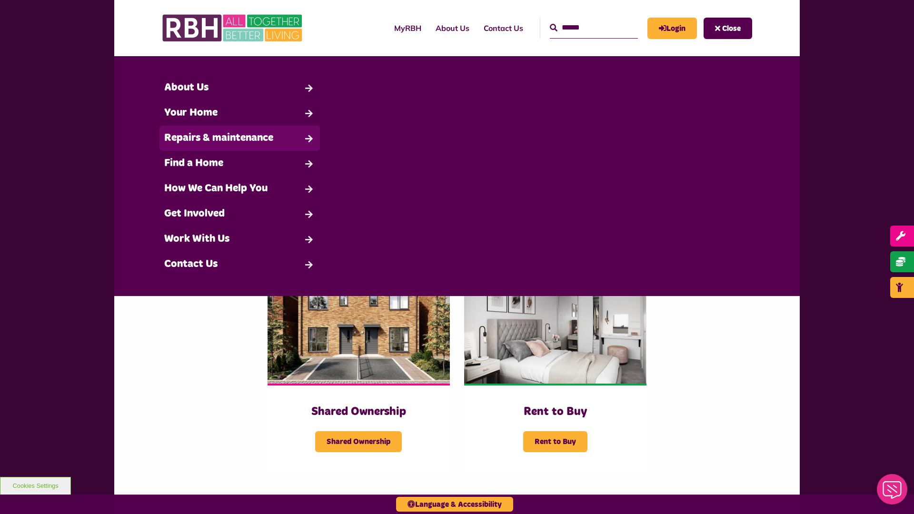
click at [240, 138] on link "Repairs & maintenance" at bounding box center [240, 138] width 160 height 25
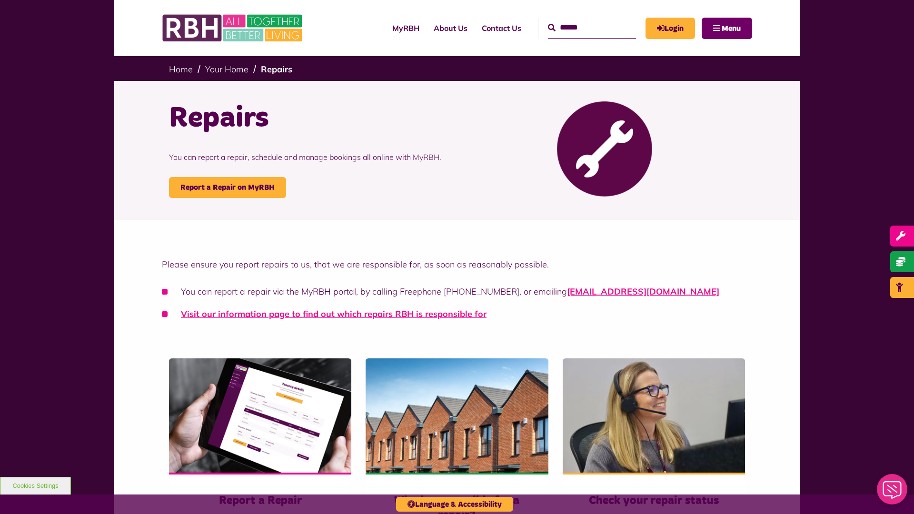
click at [731, 28] on span "Menu" at bounding box center [731, 29] width 19 height 8
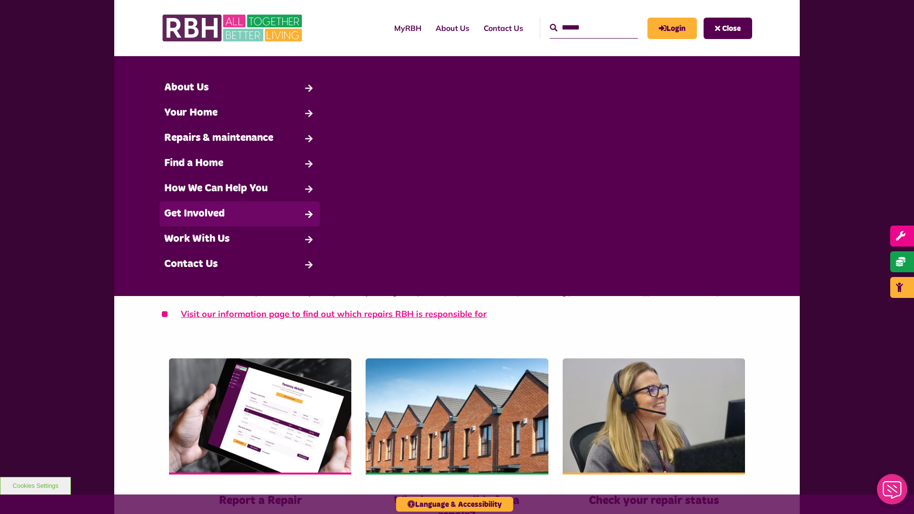
click at [240, 214] on link "Get Involved" at bounding box center [240, 213] width 160 height 25
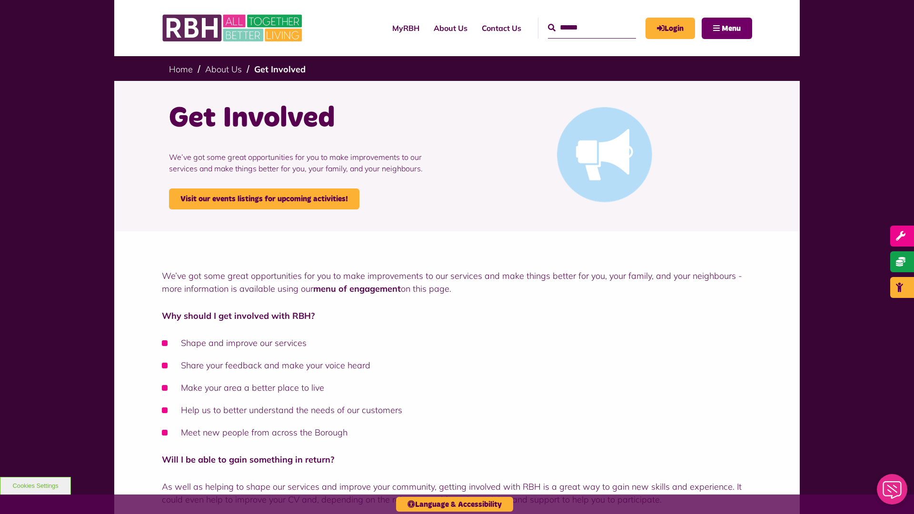
click at [731, 28] on span "Menu" at bounding box center [731, 29] width 19 height 8
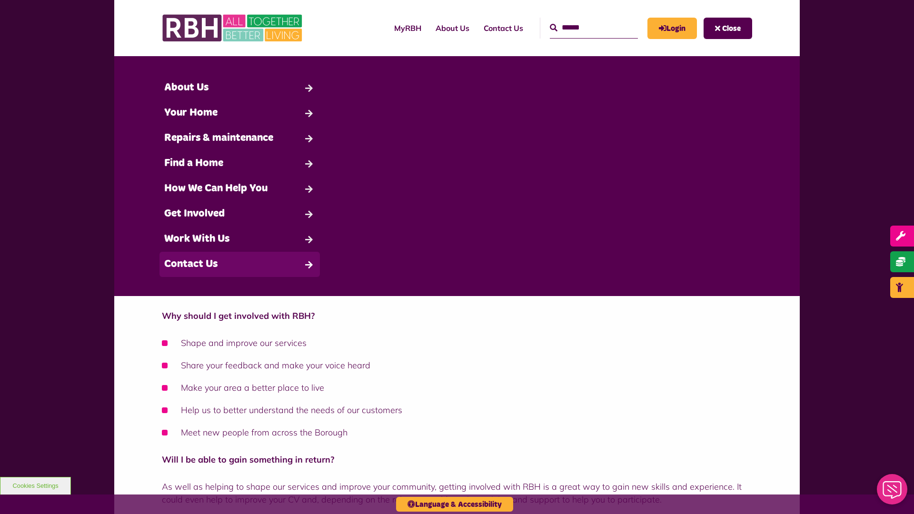
click at [240, 264] on link "Contact Us" at bounding box center [240, 264] width 160 height 25
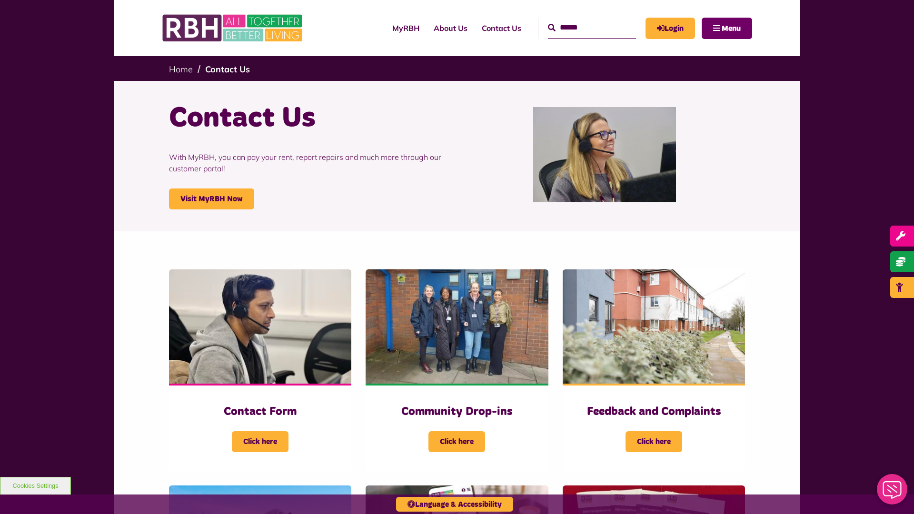
click at [731, 28] on span "Menu" at bounding box center [731, 29] width 19 height 8
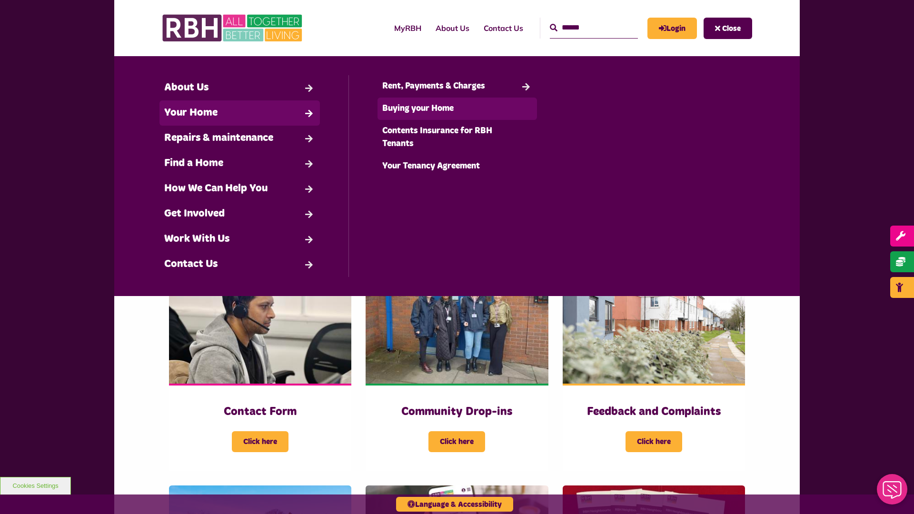
click at [457, 109] on link "Buying your Home" at bounding box center [458, 109] width 160 height 22
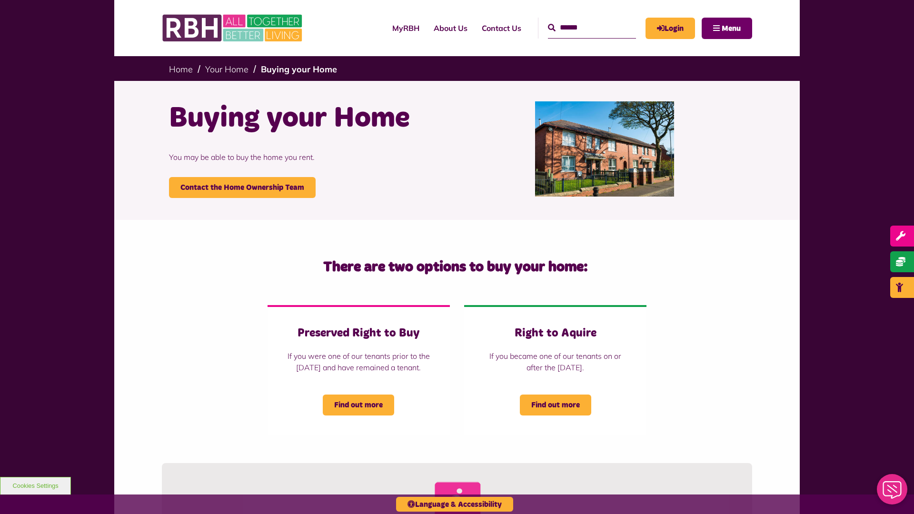
click at [731, 28] on span "Menu" at bounding box center [731, 29] width 19 height 8
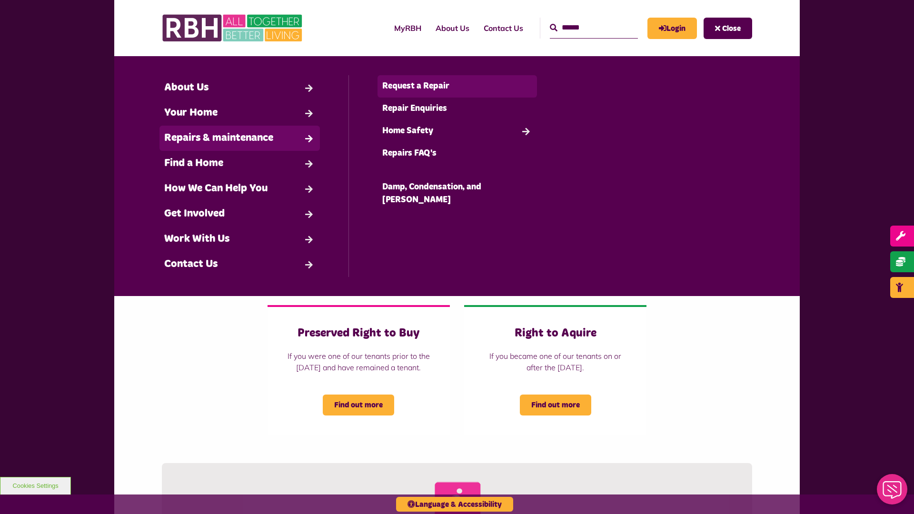
click at [457, 86] on link "Request a Repair" at bounding box center [458, 86] width 160 height 22
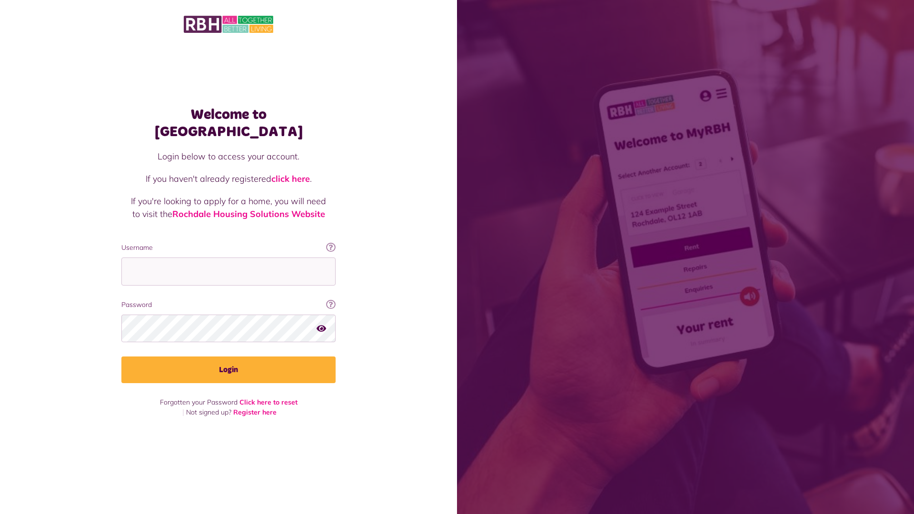
click at [229, 23] on img at bounding box center [229, 24] width 90 height 20
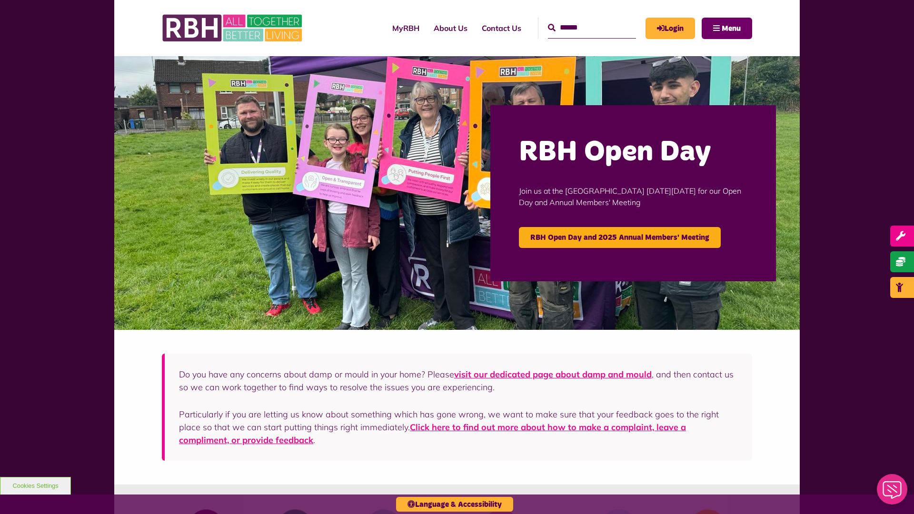
click at [731, 28] on span "Menu" at bounding box center [731, 29] width 19 height 8
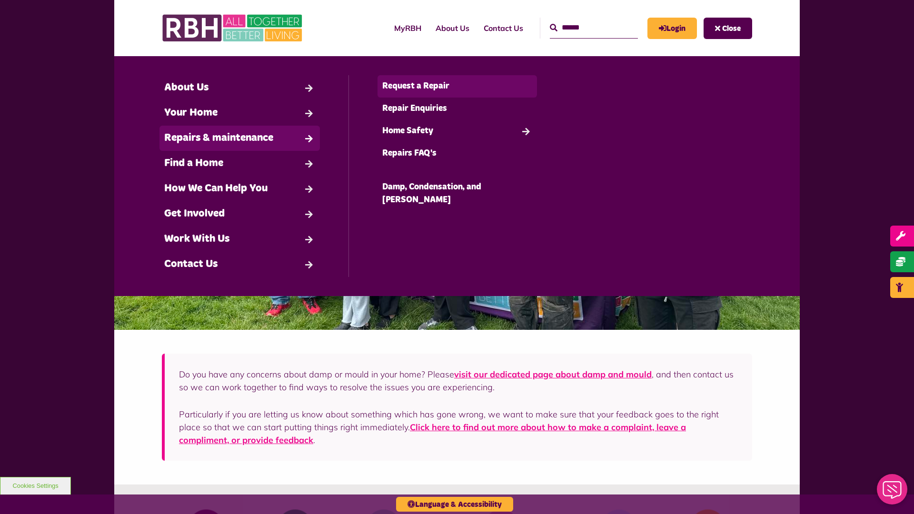
click at [457, 86] on link "Request a Repair" at bounding box center [458, 86] width 160 height 22
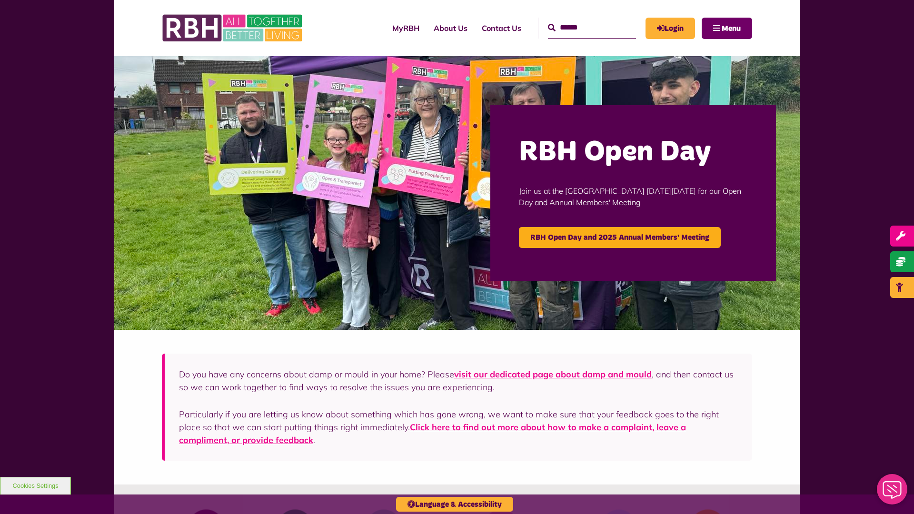
click at [731, 28] on span "Menu" at bounding box center [731, 29] width 19 height 8
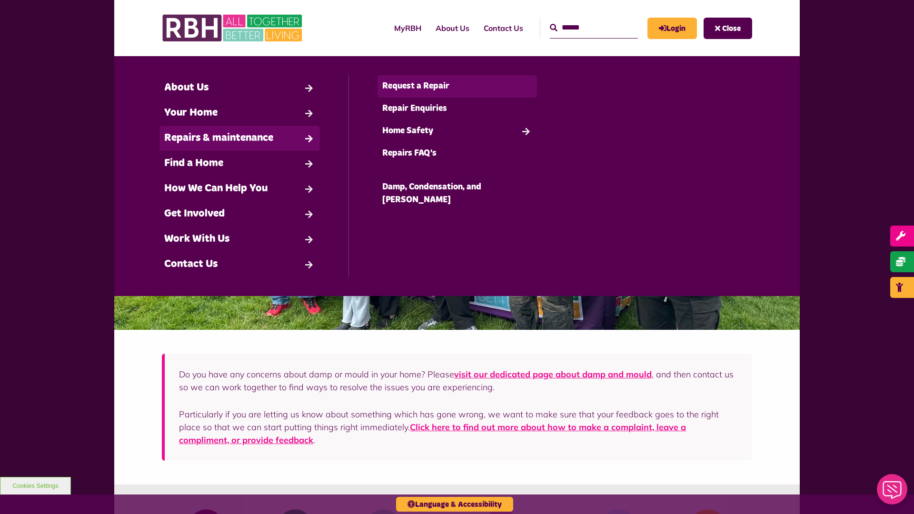
click at [457, 86] on link "Request a Repair" at bounding box center [458, 86] width 160 height 22
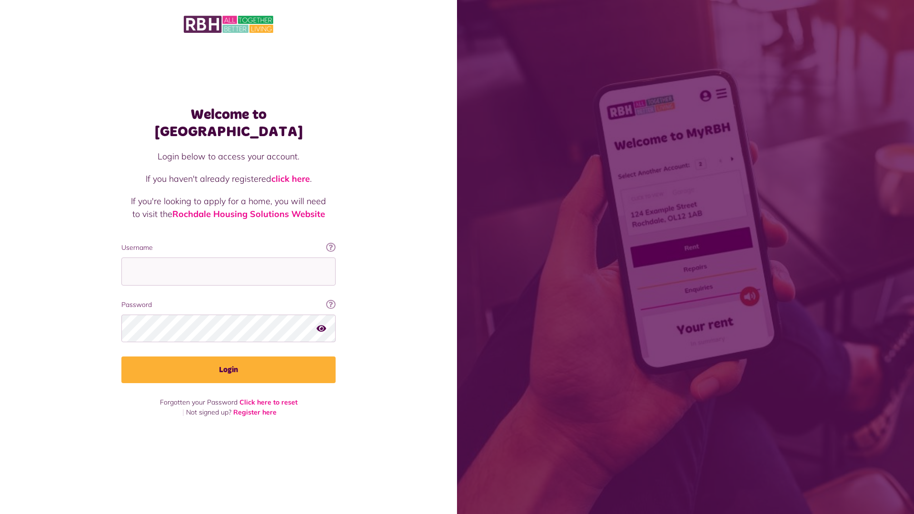
click at [229, 23] on img at bounding box center [229, 24] width 90 height 20
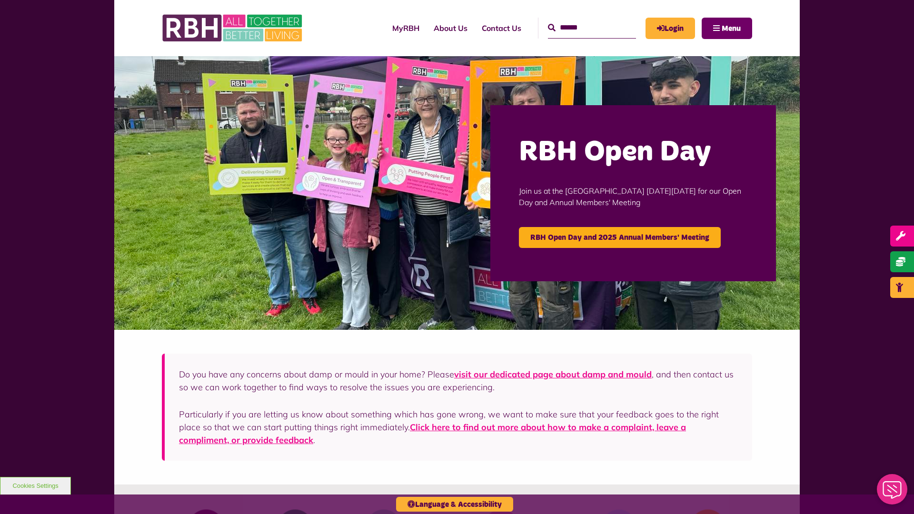
click at [731, 28] on span "Menu" at bounding box center [731, 29] width 19 height 8
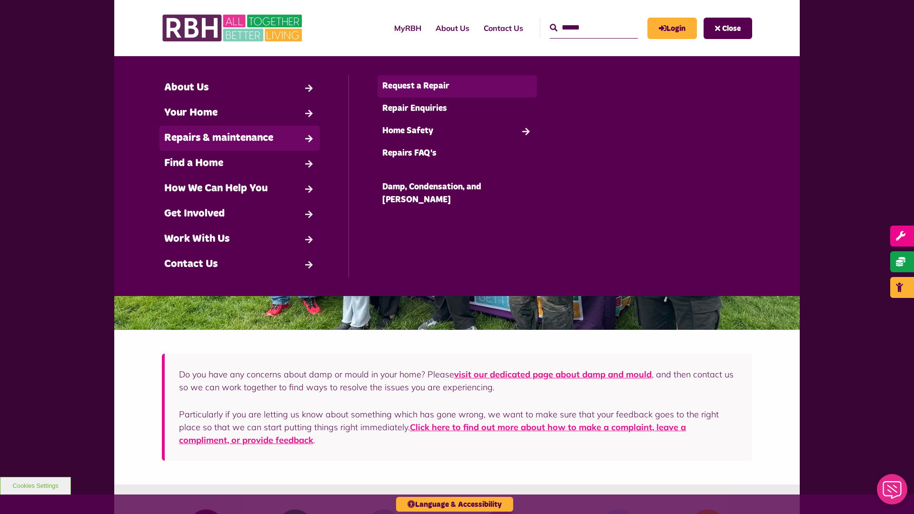
click at [457, 86] on link "Request a Repair" at bounding box center [458, 86] width 160 height 22
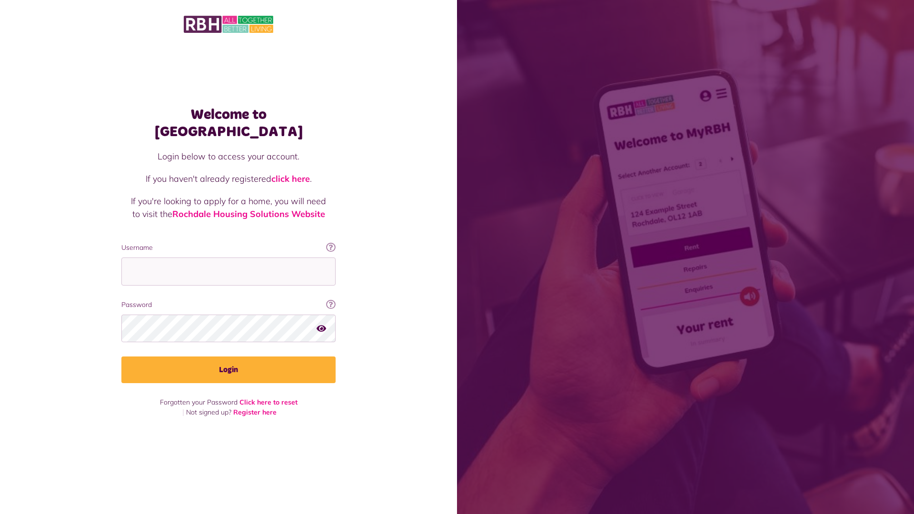
click at [229, 23] on img at bounding box center [229, 24] width 90 height 20
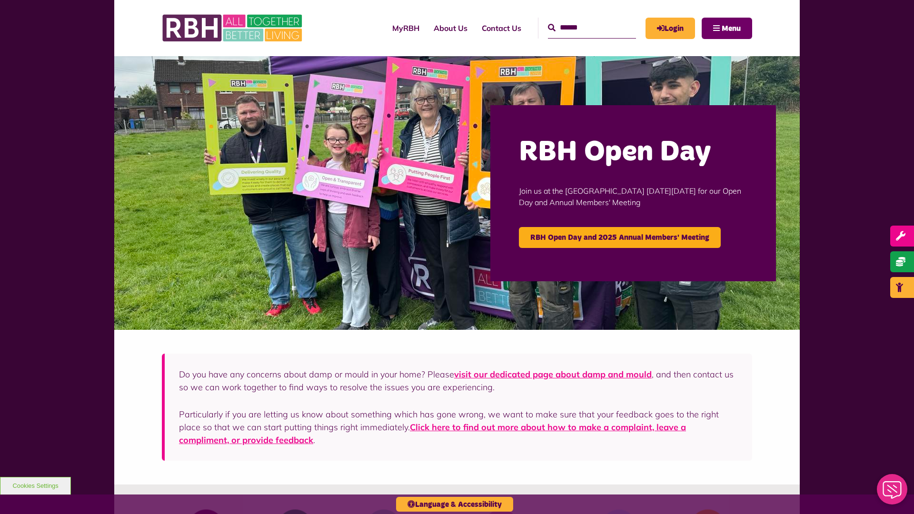
click at [731, 28] on span "Menu" at bounding box center [731, 29] width 19 height 8
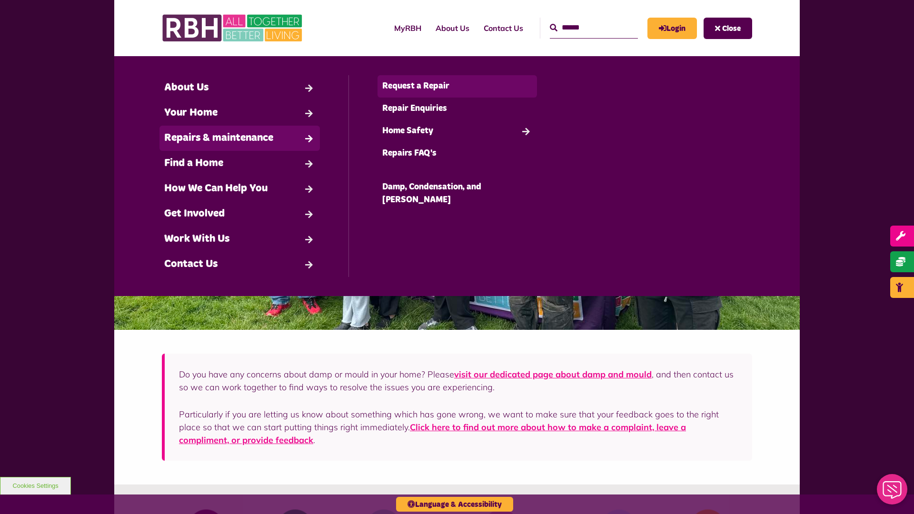
click at [457, 86] on link "Request a Repair" at bounding box center [458, 86] width 160 height 22
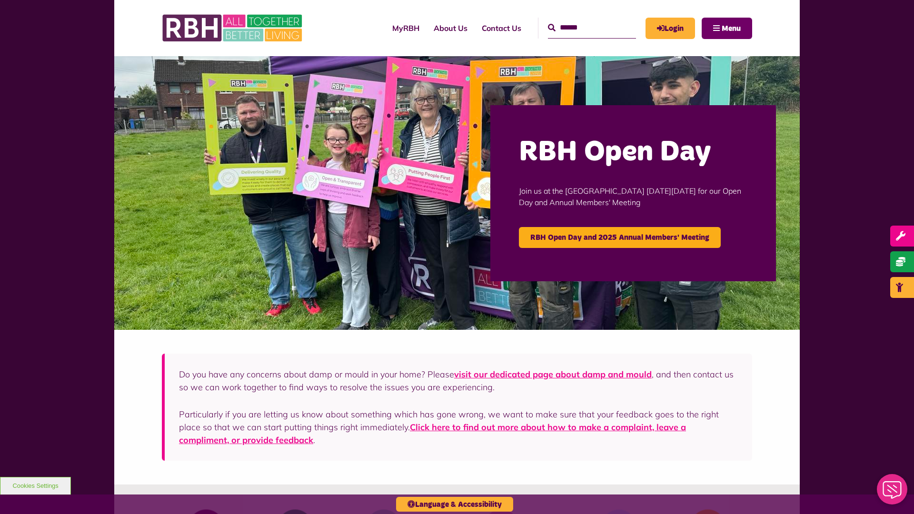
click at [731, 28] on span "Menu" at bounding box center [731, 29] width 19 height 8
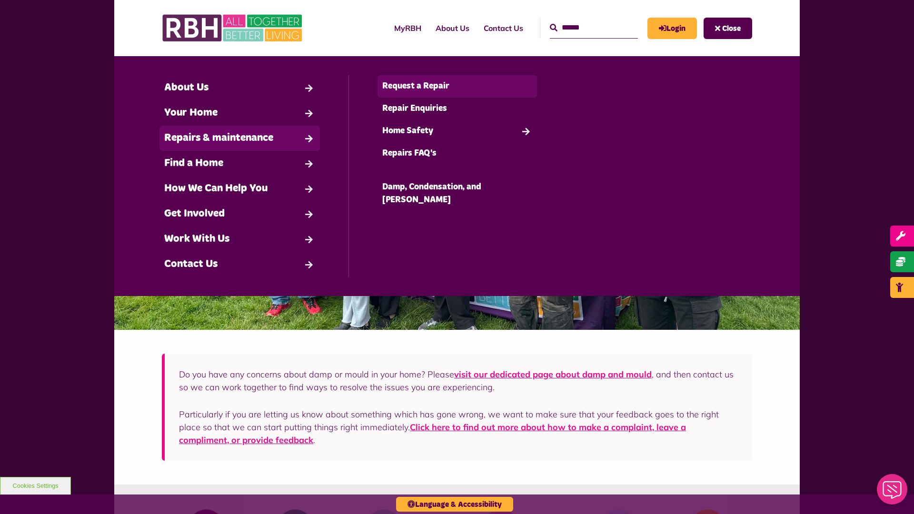
click at [457, 86] on link "Request a Repair" at bounding box center [458, 86] width 160 height 22
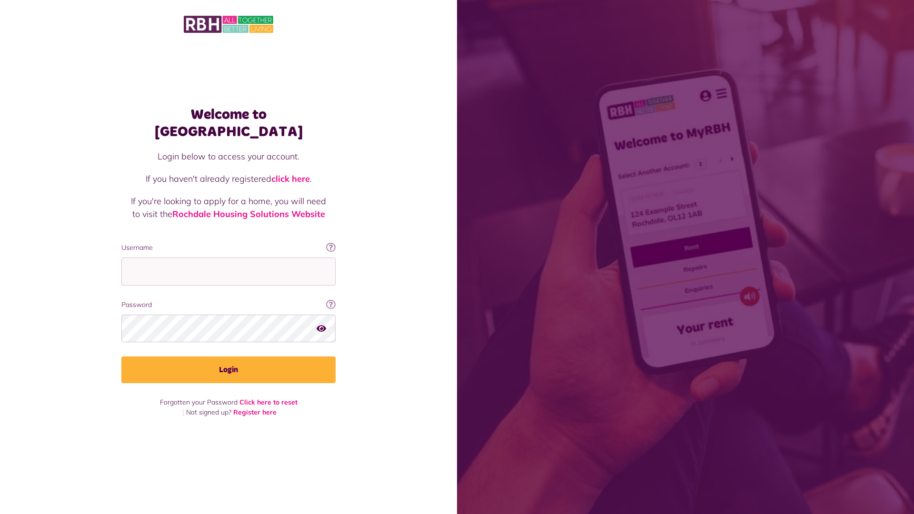
click at [229, 23] on img at bounding box center [229, 24] width 90 height 20
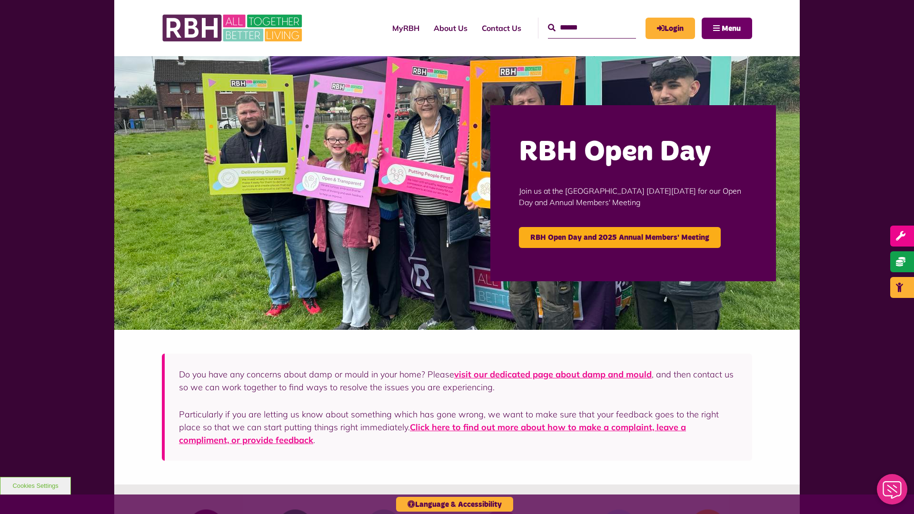
click at [731, 28] on span "Menu" at bounding box center [731, 29] width 19 height 8
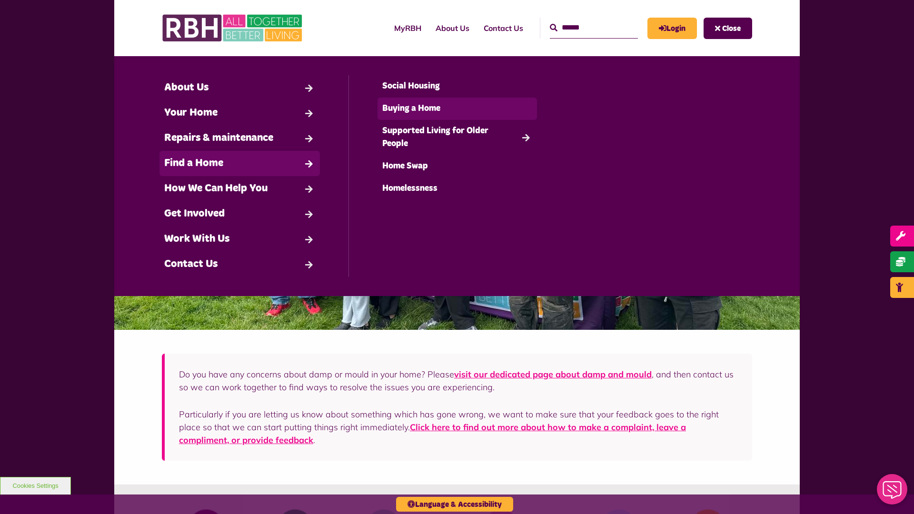
click at [457, 109] on link "Buying a Home" at bounding box center [458, 109] width 160 height 22
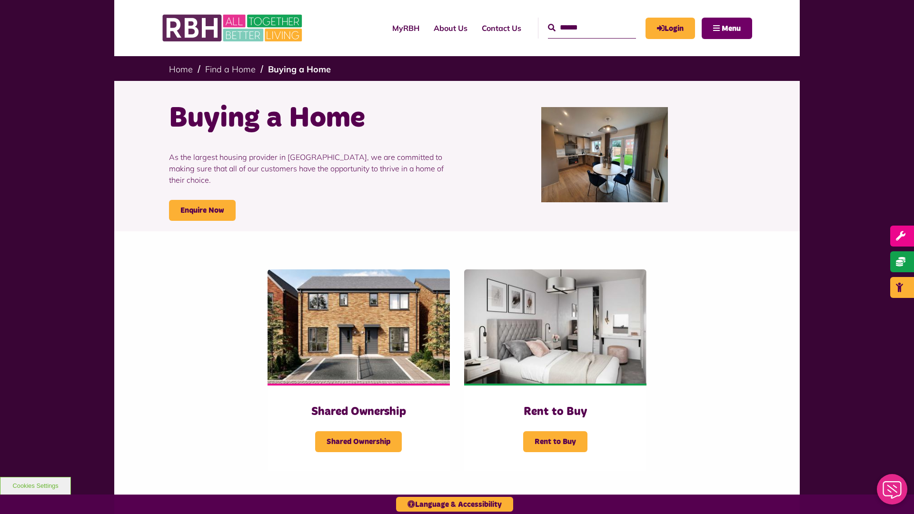
click at [731, 28] on span "Menu" at bounding box center [731, 29] width 19 height 8
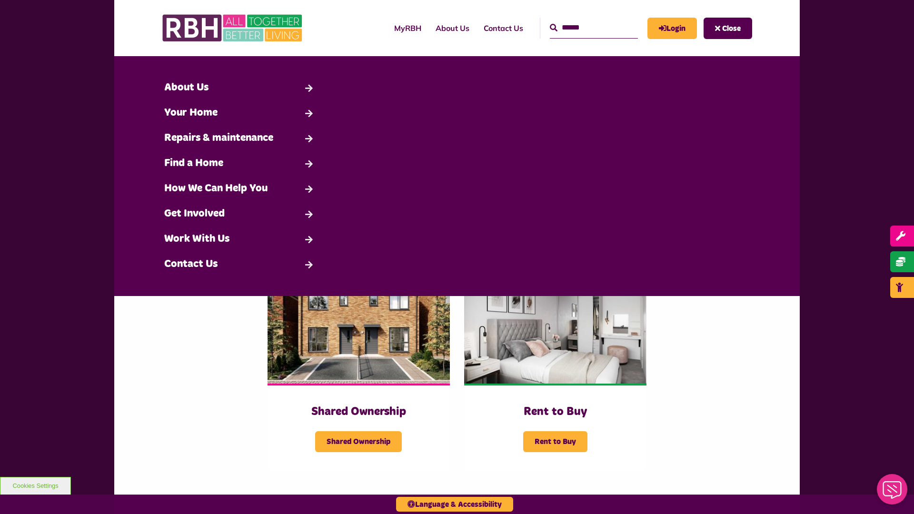
click at [731, 28] on span "Close" at bounding box center [731, 29] width 19 height 8
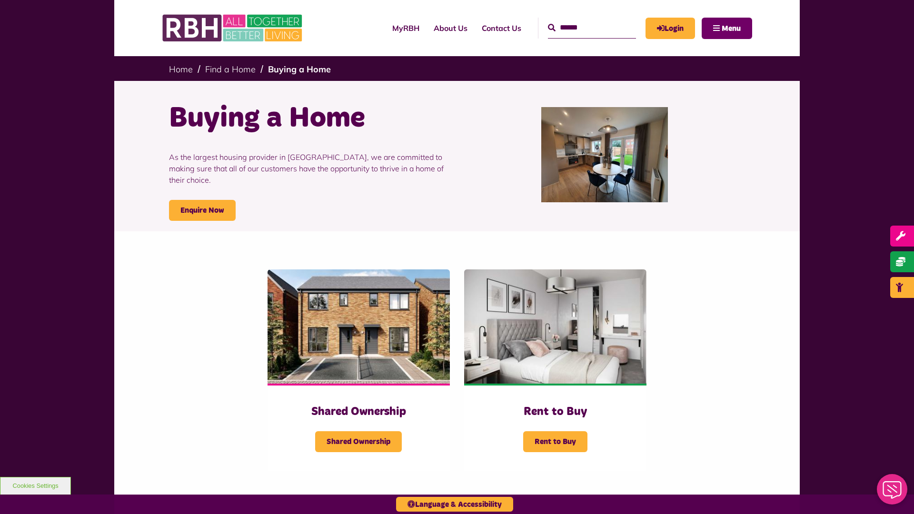
click at [731, 28] on span "Menu" at bounding box center [731, 29] width 19 height 8
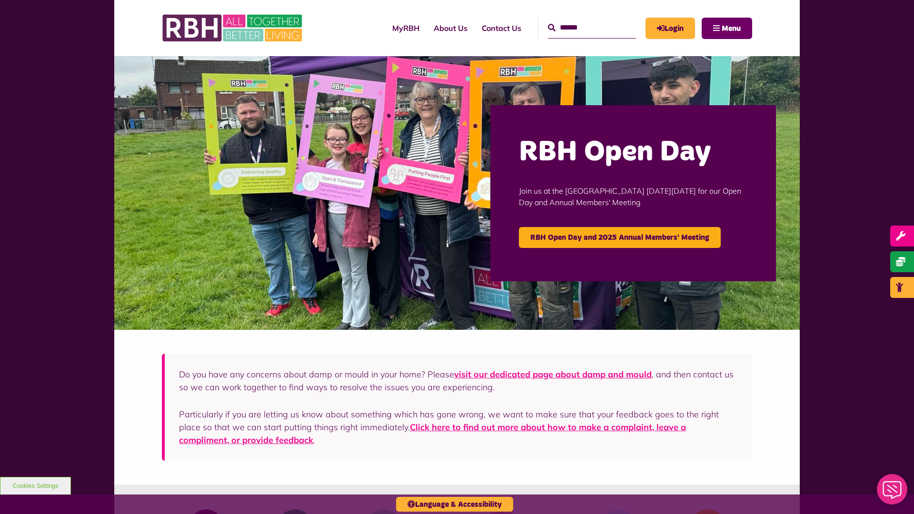
click at [731, 28] on span "Menu" at bounding box center [731, 29] width 19 height 8
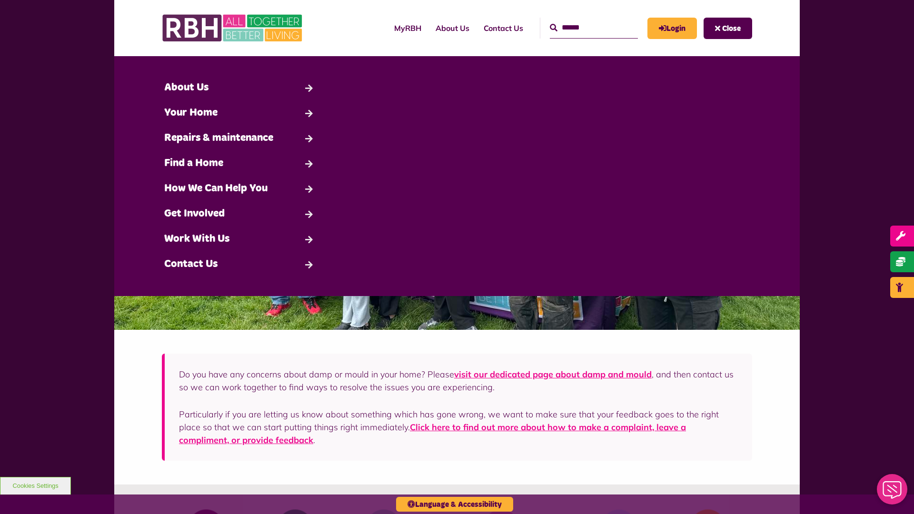
click at [731, 28] on span "Close" at bounding box center [731, 29] width 19 height 8
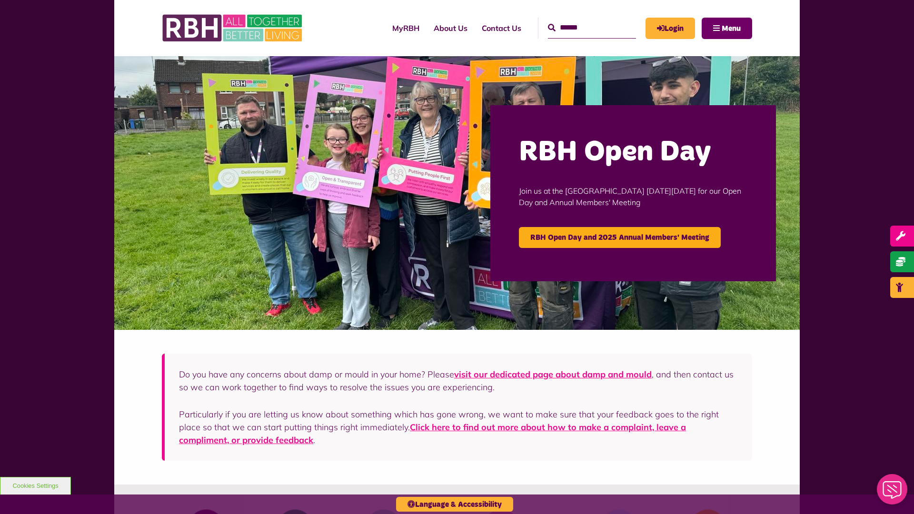
click at [731, 28] on span "Menu" at bounding box center [731, 29] width 19 height 8
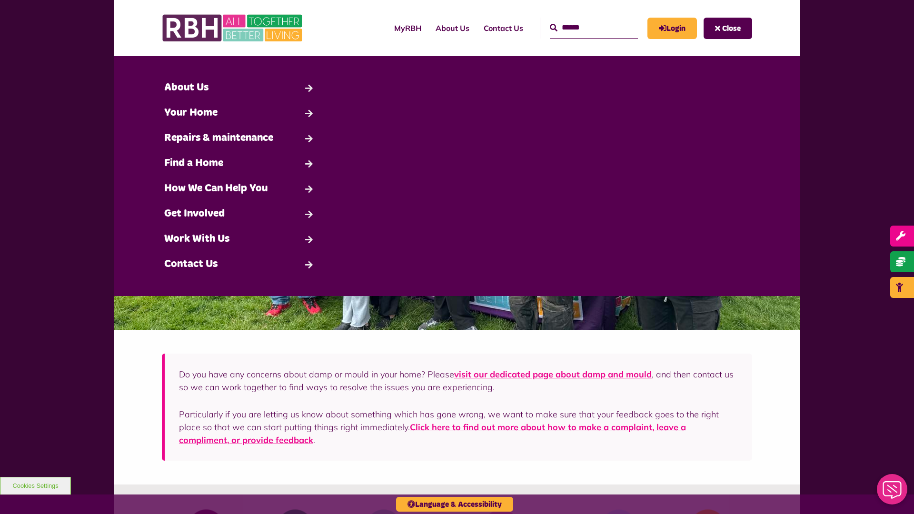
click at [731, 28] on span "Close" at bounding box center [731, 29] width 19 height 8
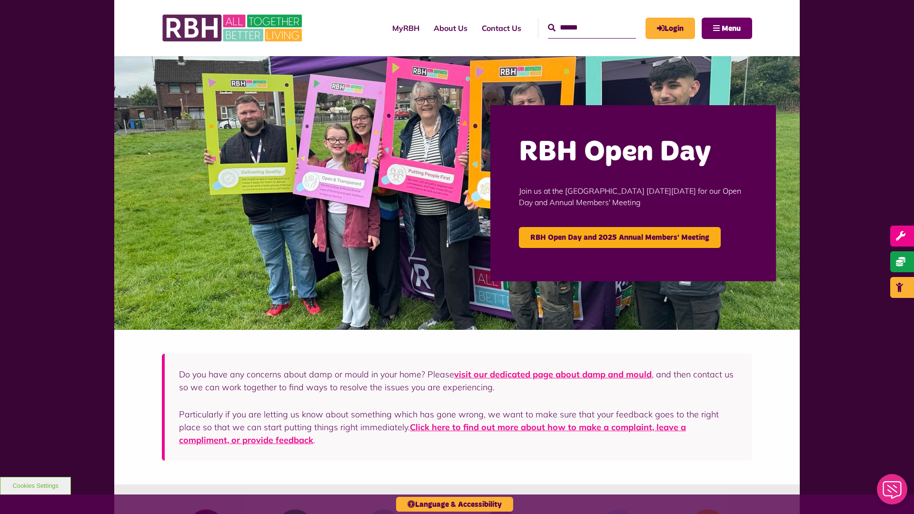
click at [731, 28] on span "Menu" at bounding box center [731, 29] width 19 height 8
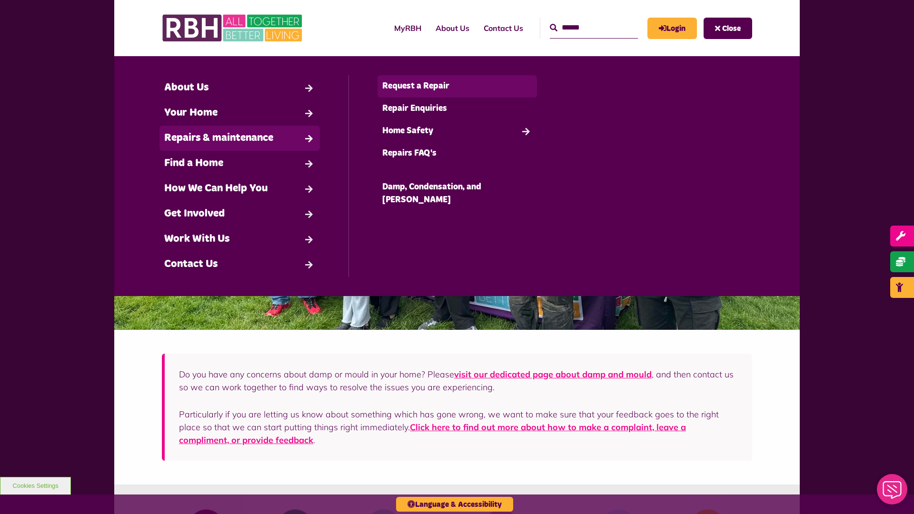
click at [457, 86] on link "Request a Repair" at bounding box center [458, 86] width 160 height 22
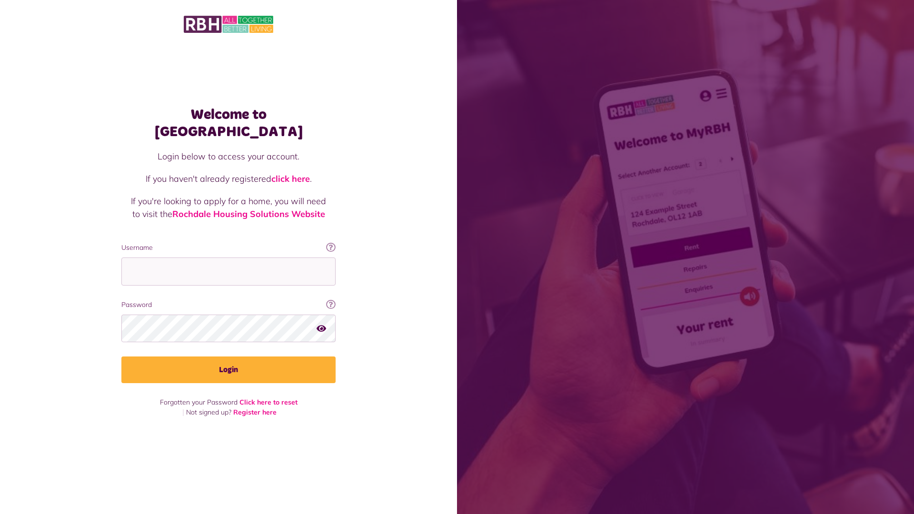
click at [229, 23] on img at bounding box center [229, 24] width 90 height 20
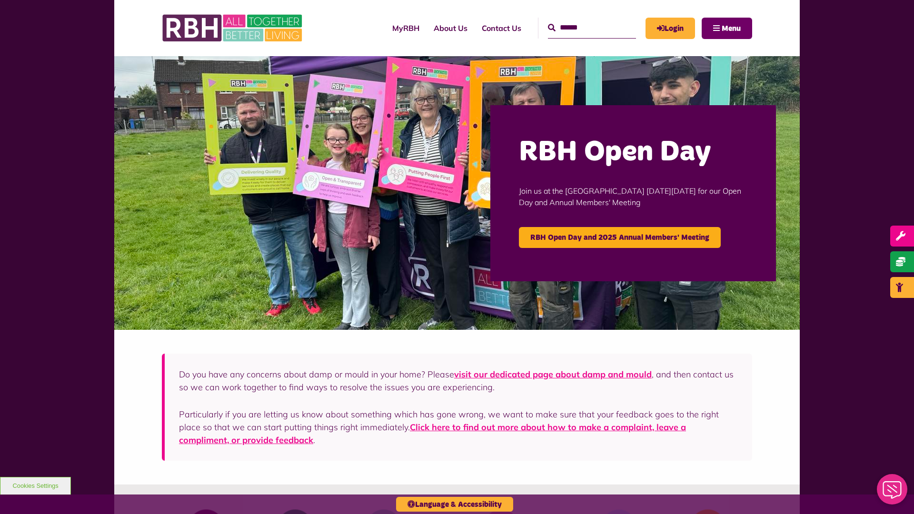
click at [731, 28] on span "Menu" at bounding box center [731, 29] width 19 height 8
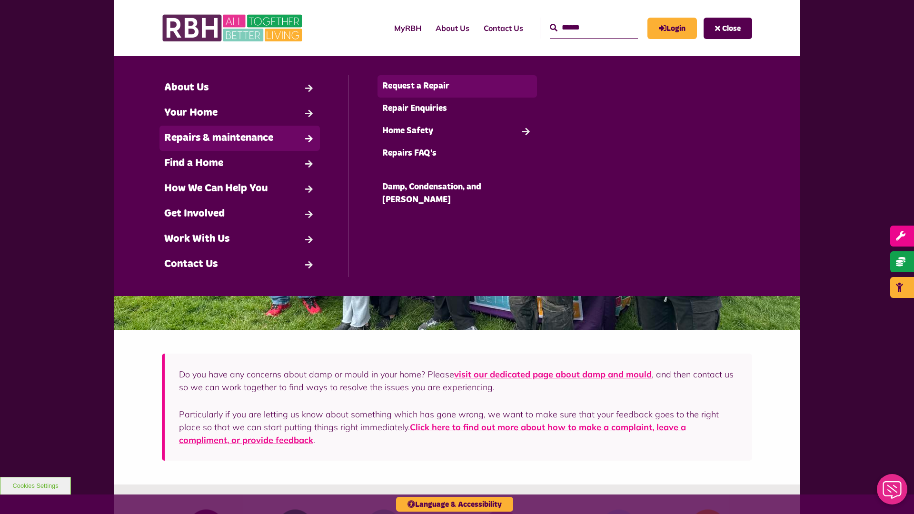
click at [457, 86] on link "Request a Repair" at bounding box center [458, 86] width 160 height 22
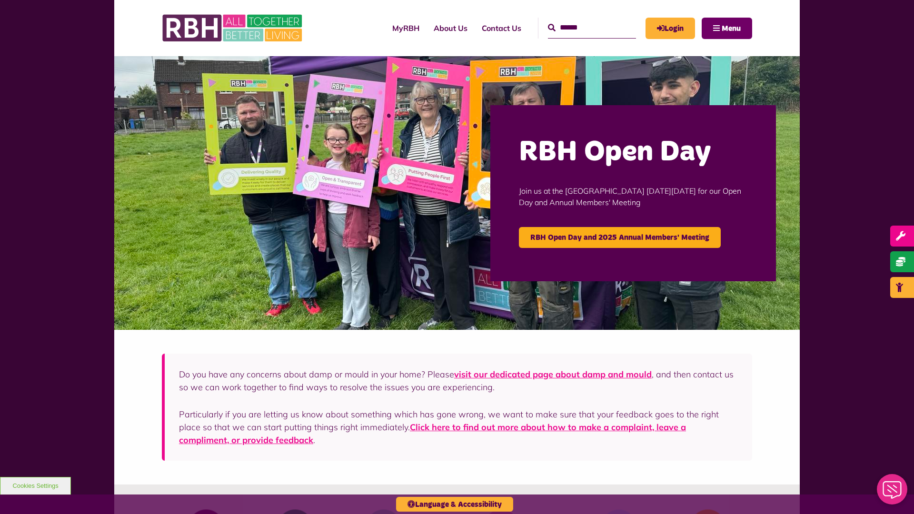
click at [731, 28] on span "Menu" at bounding box center [731, 29] width 19 height 8
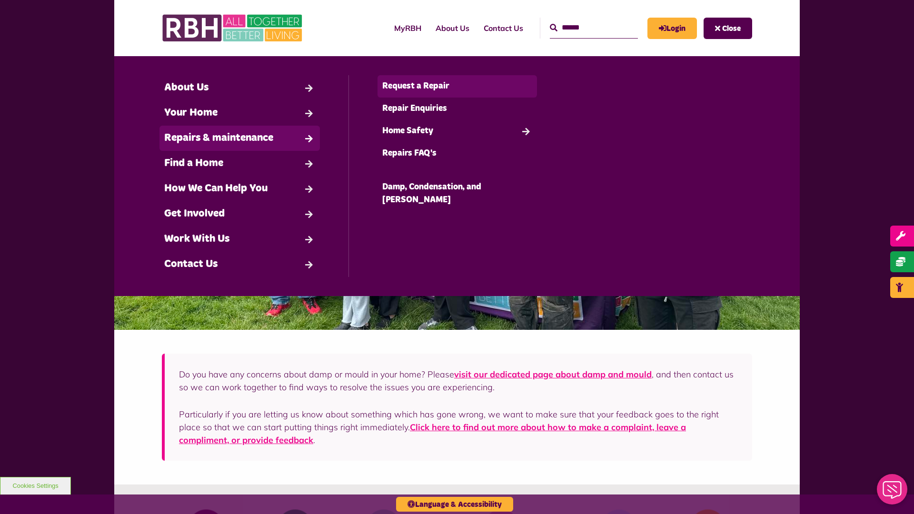
click at [457, 86] on link "Request a Repair" at bounding box center [458, 86] width 160 height 22
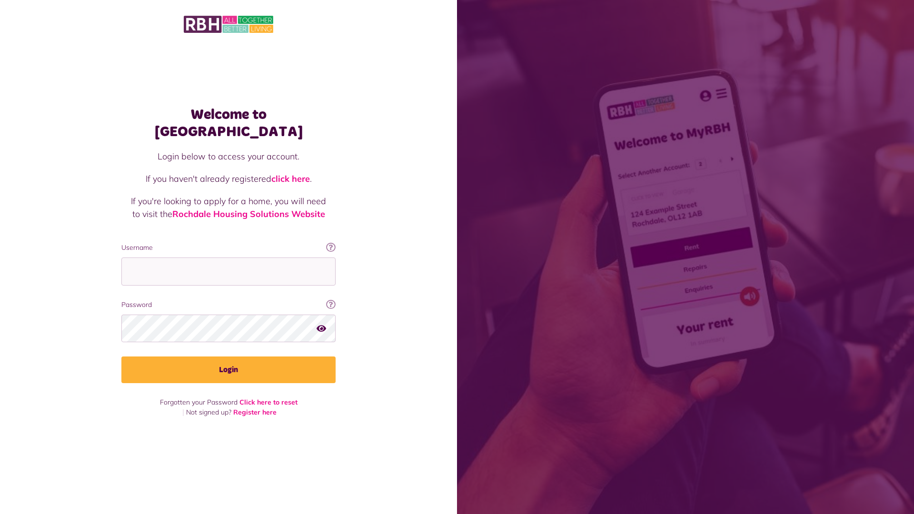
click at [229, 23] on img at bounding box center [229, 24] width 90 height 20
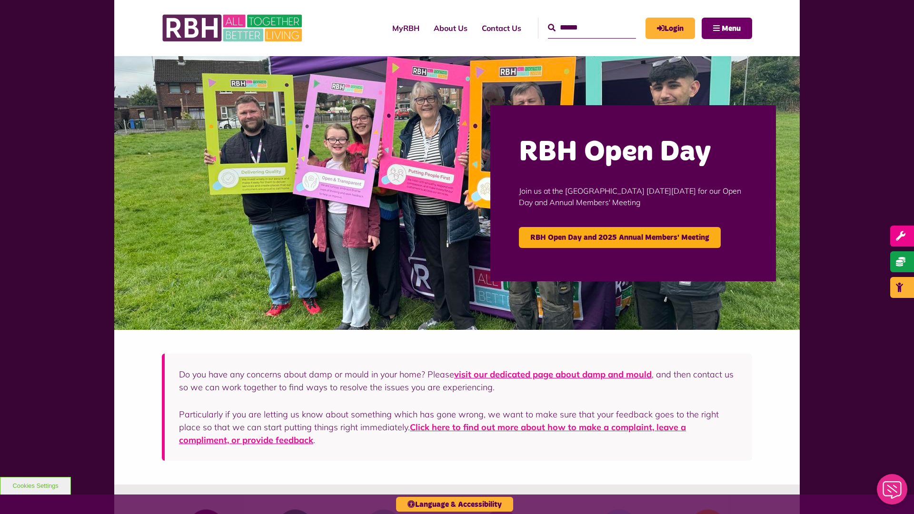
click at [731, 28] on span "Menu" at bounding box center [731, 29] width 19 height 8
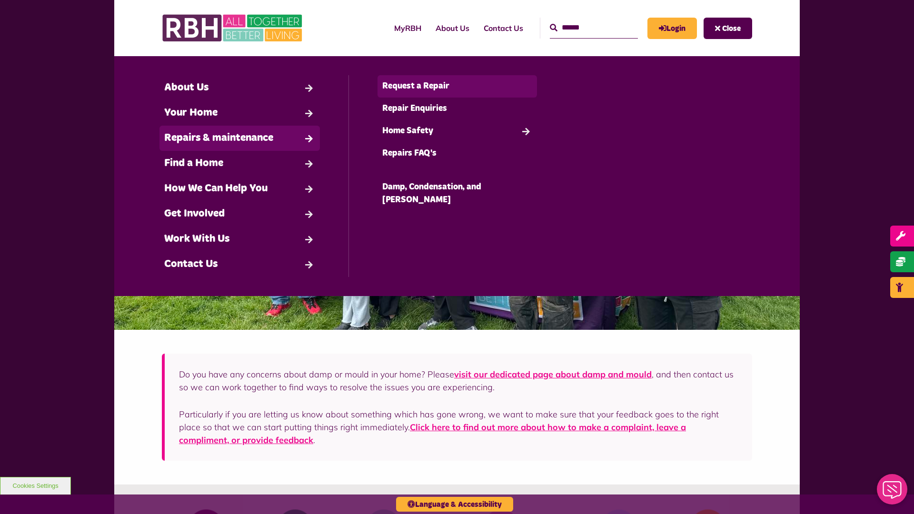
click at [457, 86] on link "Request a Repair" at bounding box center [458, 86] width 160 height 22
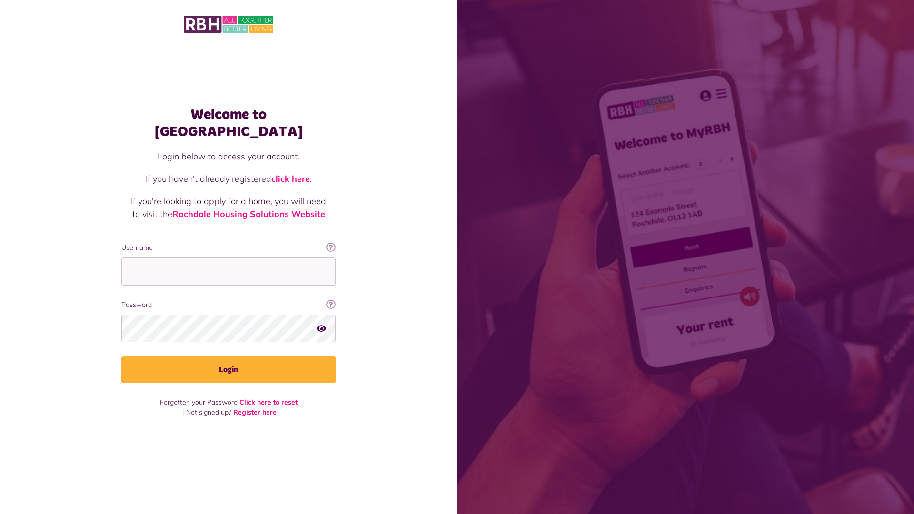
click at [229, 23] on img at bounding box center [229, 24] width 90 height 20
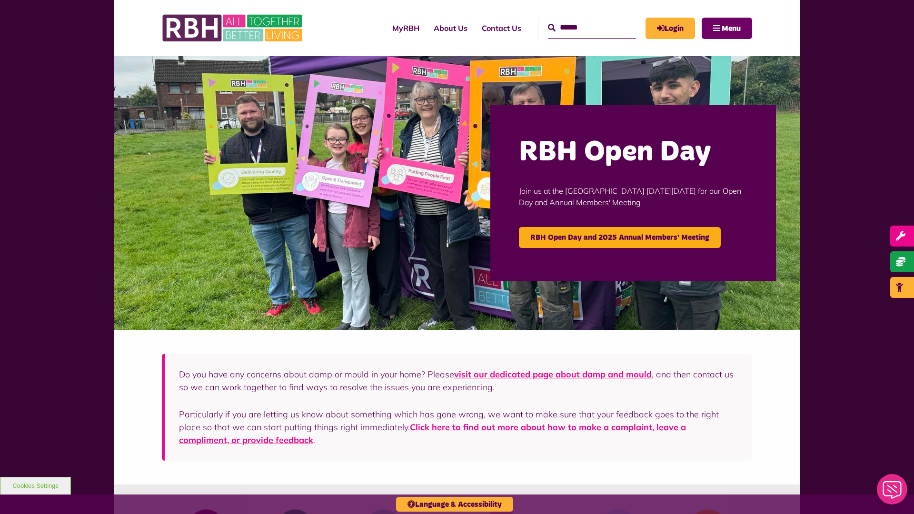
click at [731, 28] on span "Menu" at bounding box center [731, 29] width 19 height 8
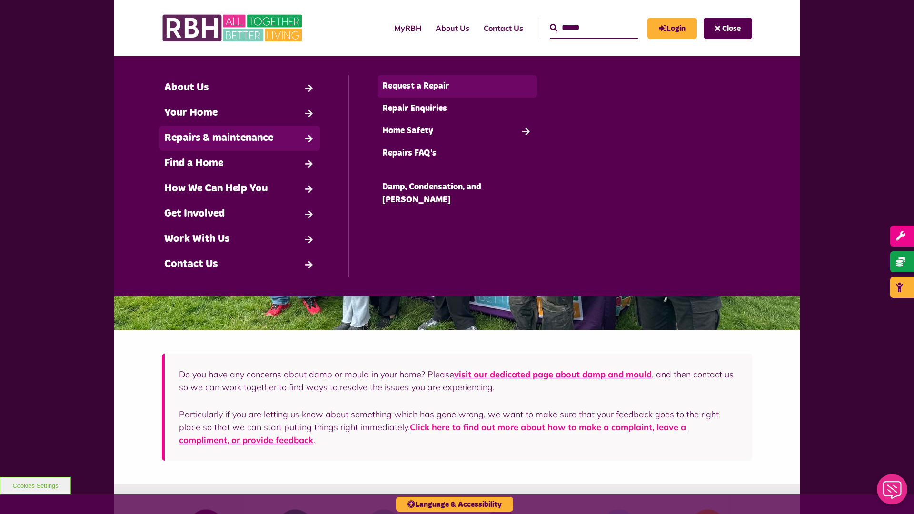
click at [457, 86] on link "Request a Repair" at bounding box center [458, 86] width 160 height 22
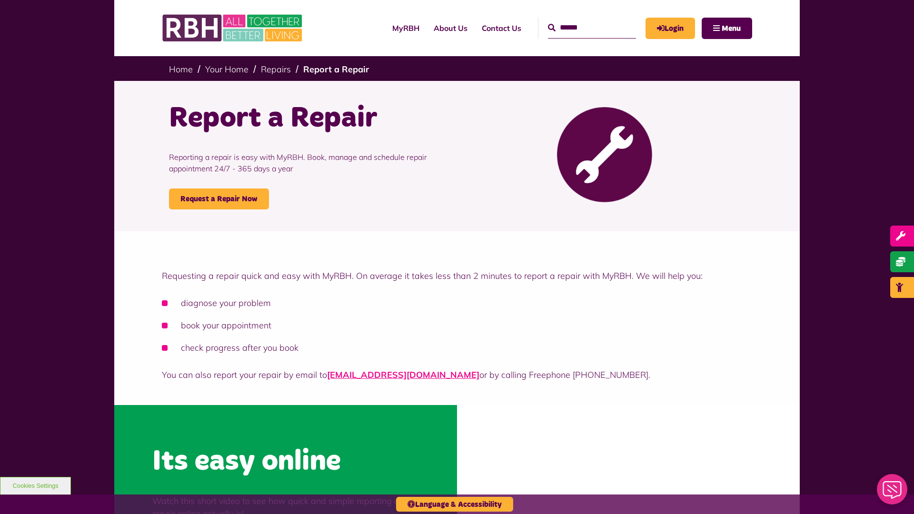
scroll to position [288, 0]
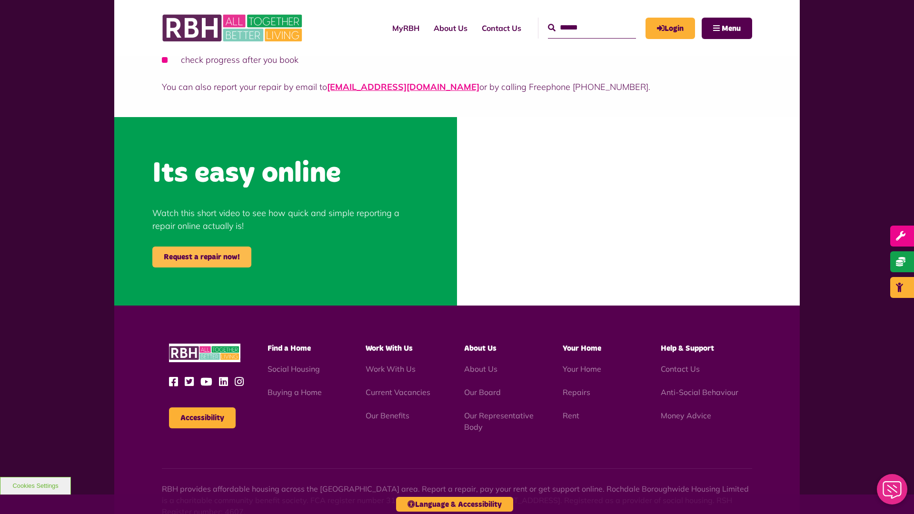
click at [202, 257] on link "Request a repair now!" at bounding box center [201, 257] width 99 height 21
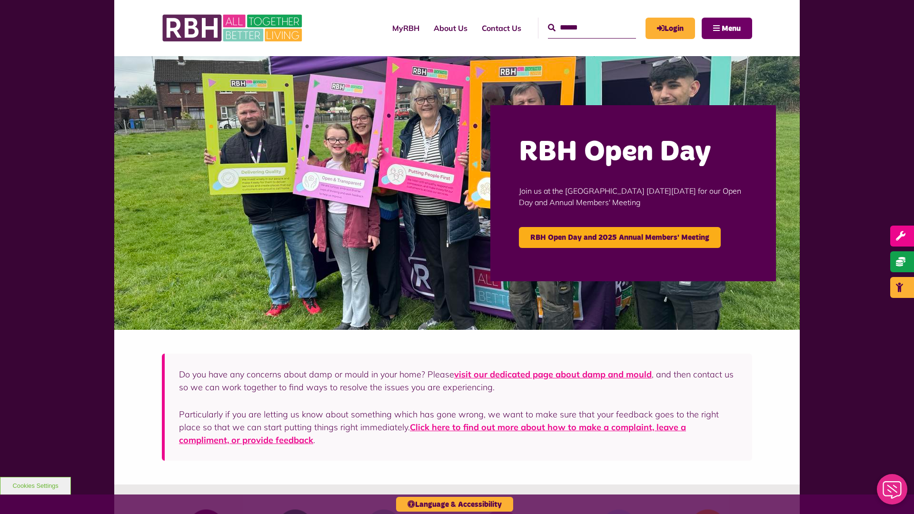
click at [731, 28] on span "Menu" at bounding box center [731, 29] width 19 height 8
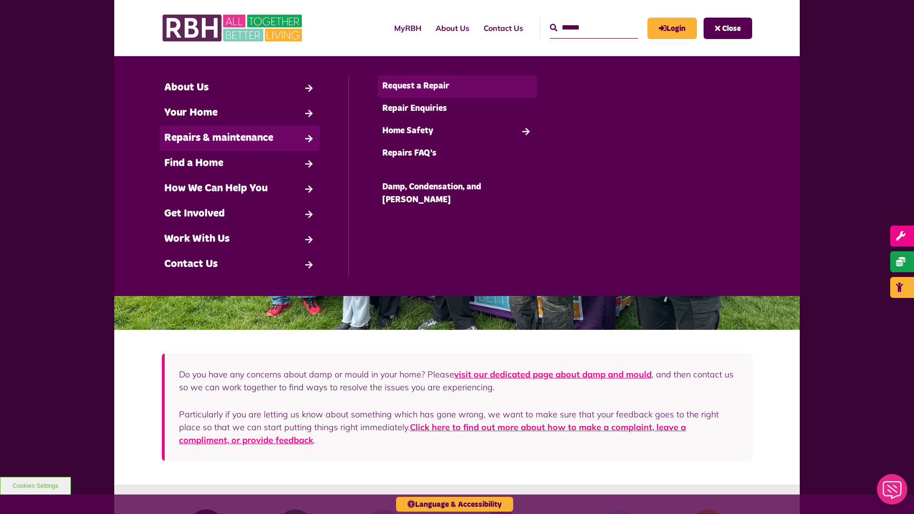
click at [457, 86] on link "Request a Repair" at bounding box center [458, 86] width 160 height 22
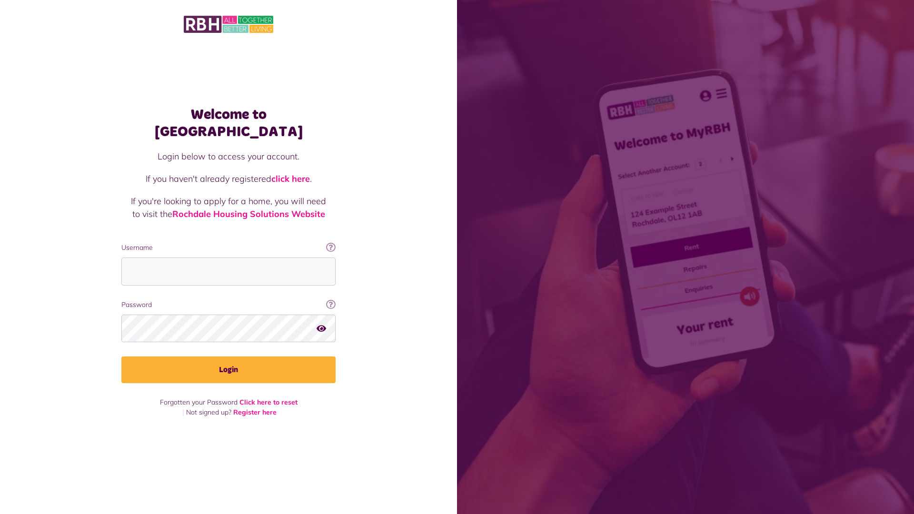
click at [229, 23] on img at bounding box center [229, 24] width 90 height 20
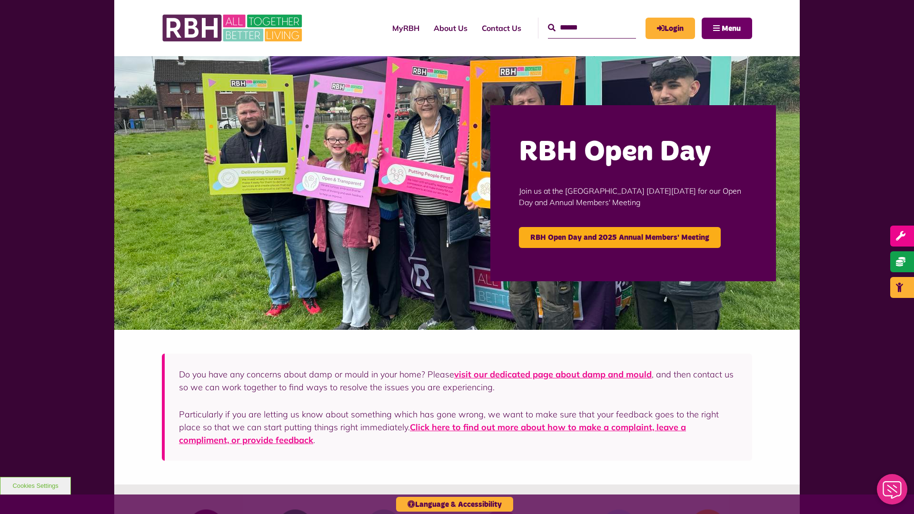
click at [731, 28] on span "Menu" at bounding box center [731, 29] width 19 height 8
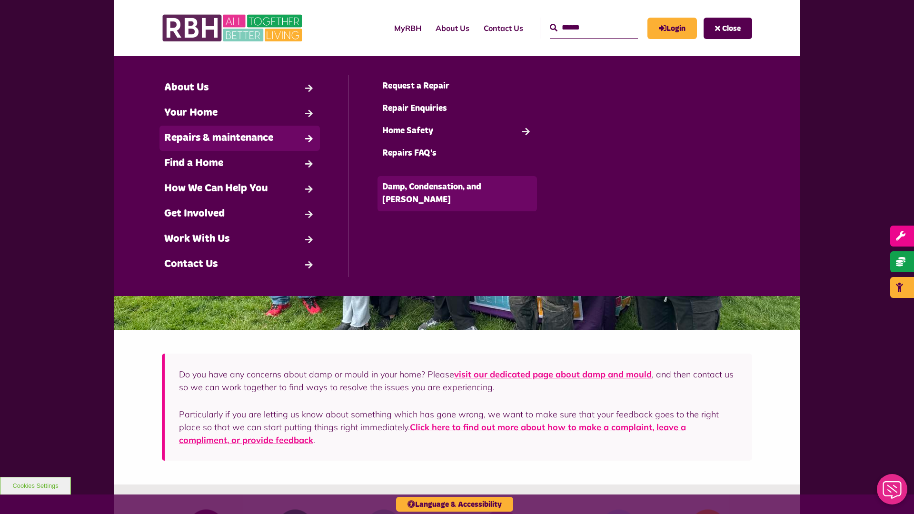
click at [457, 187] on link "Damp, Condensation, and [PERSON_NAME]" at bounding box center [458, 193] width 160 height 35
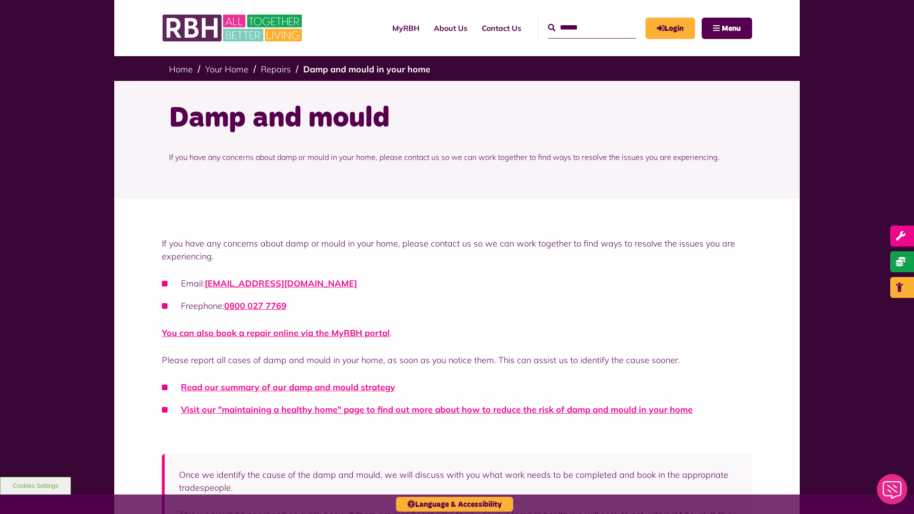
click at [581, 28] on input "Search" at bounding box center [592, 28] width 88 height 20
type input "*"
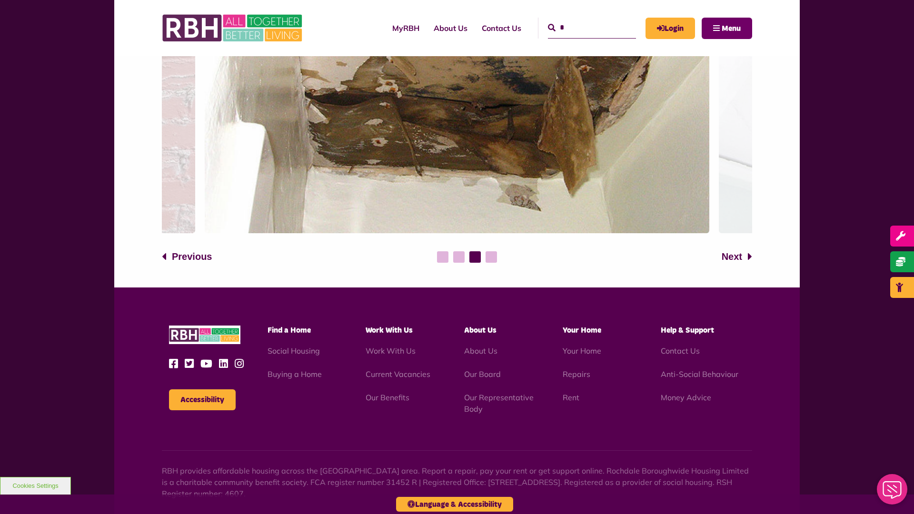
click at [731, 28] on span "Menu" at bounding box center [731, 29] width 19 height 8
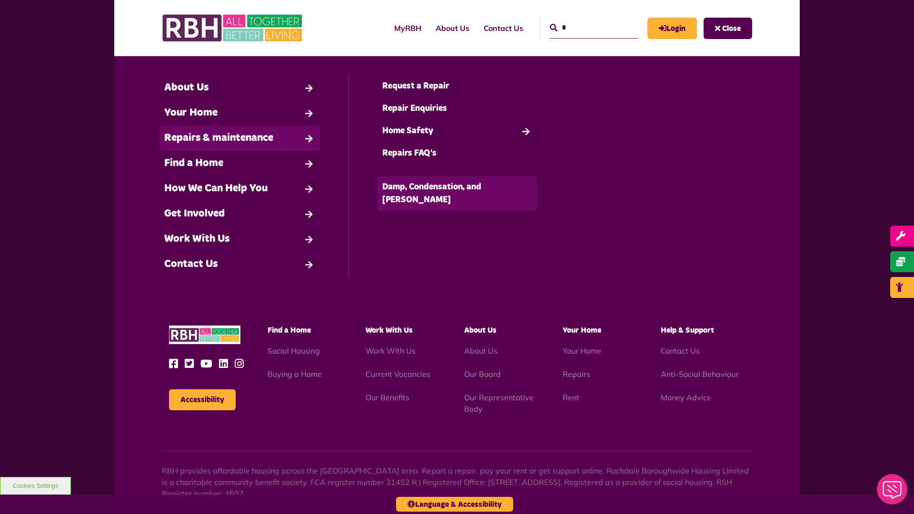
click at [457, 187] on link "Damp, Condensation, and [PERSON_NAME]" at bounding box center [458, 193] width 160 height 35
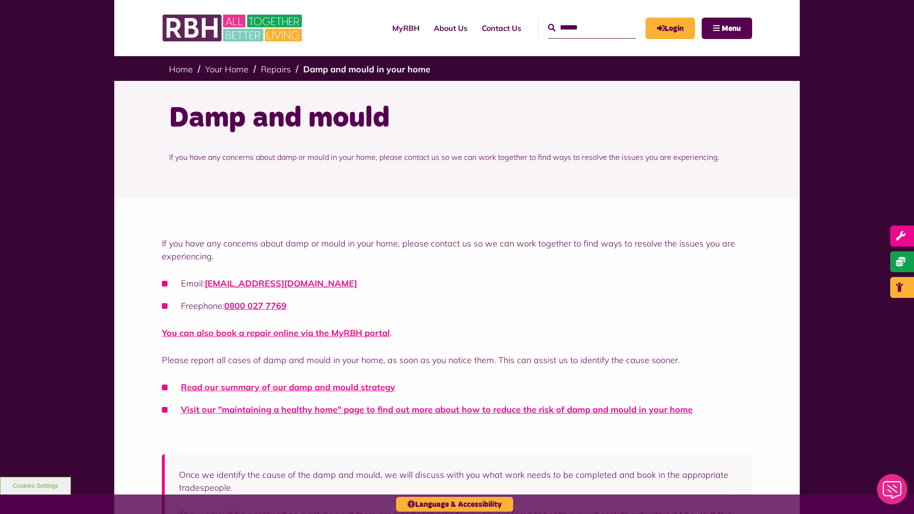
click at [581, 28] on input "Search" at bounding box center [592, 28] width 88 height 20
type input "*"
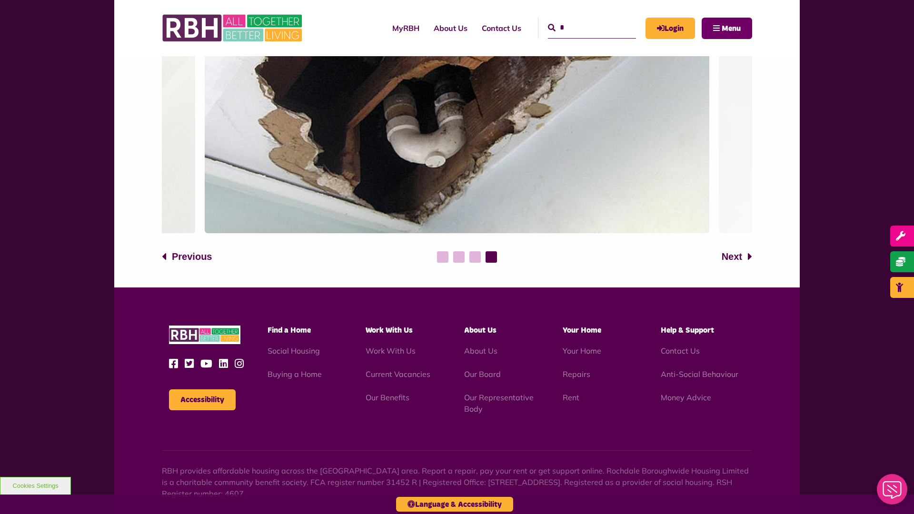
click at [731, 28] on span "Menu" at bounding box center [731, 29] width 19 height 8
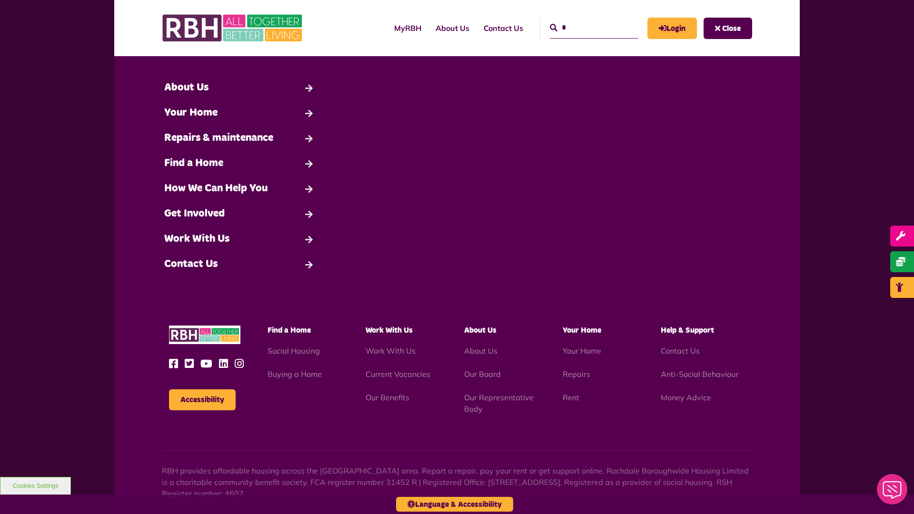
click at [731, 28] on span "Close" at bounding box center [731, 29] width 19 height 8
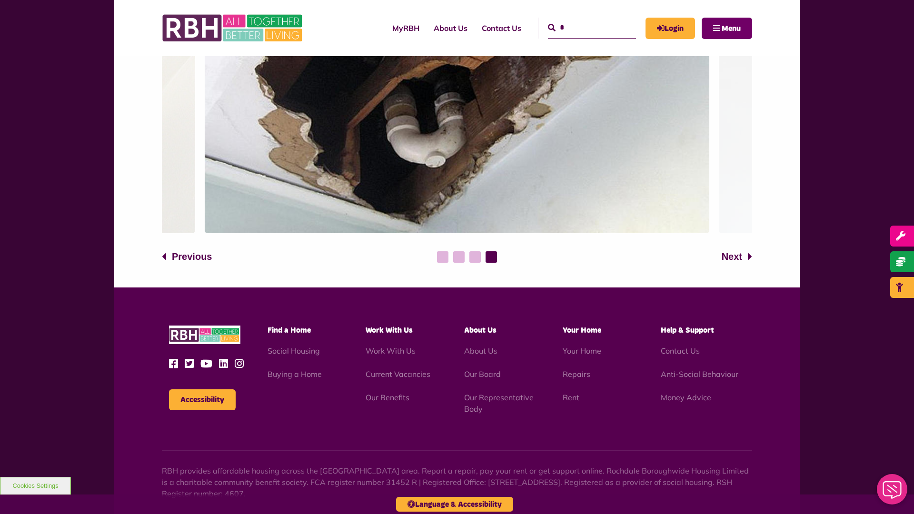
click at [731, 28] on span "Menu" at bounding box center [731, 29] width 19 height 8
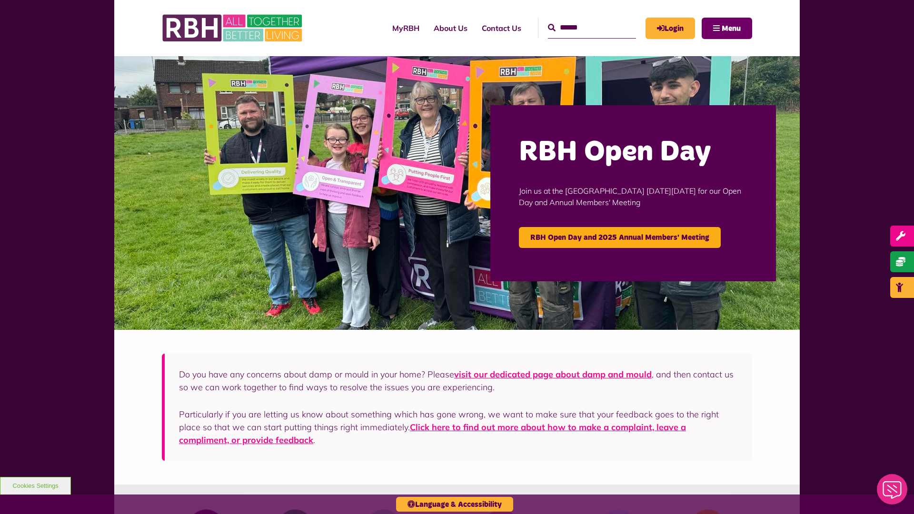
click at [731, 28] on span "Menu" at bounding box center [731, 29] width 19 height 8
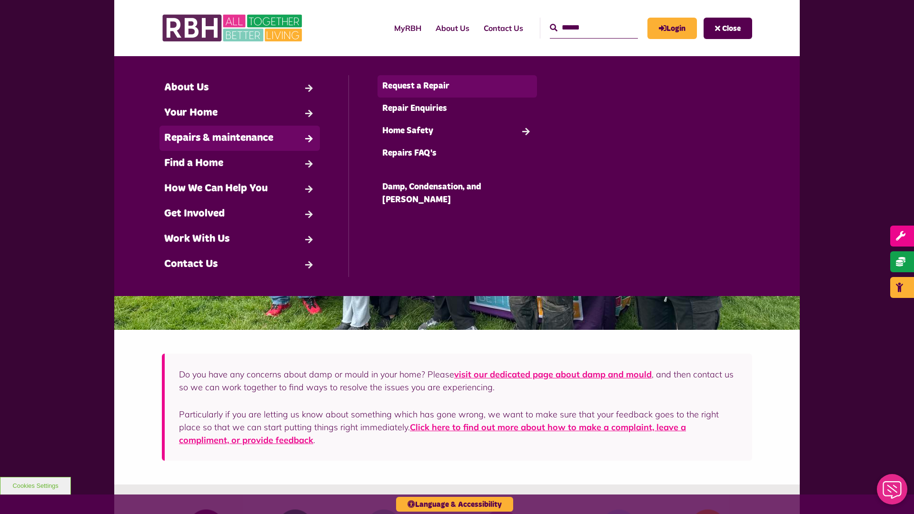
click at [457, 86] on link "Request a Repair" at bounding box center [458, 86] width 160 height 22
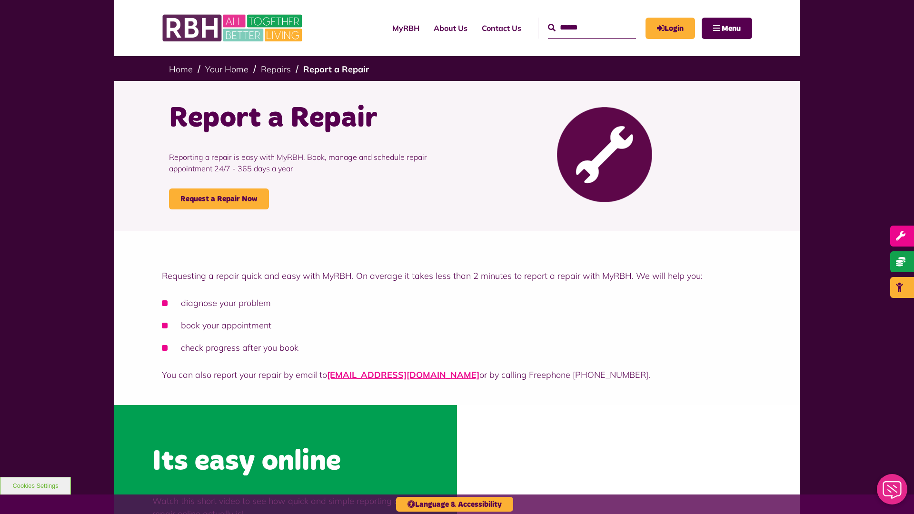
scroll to position [288, 0]
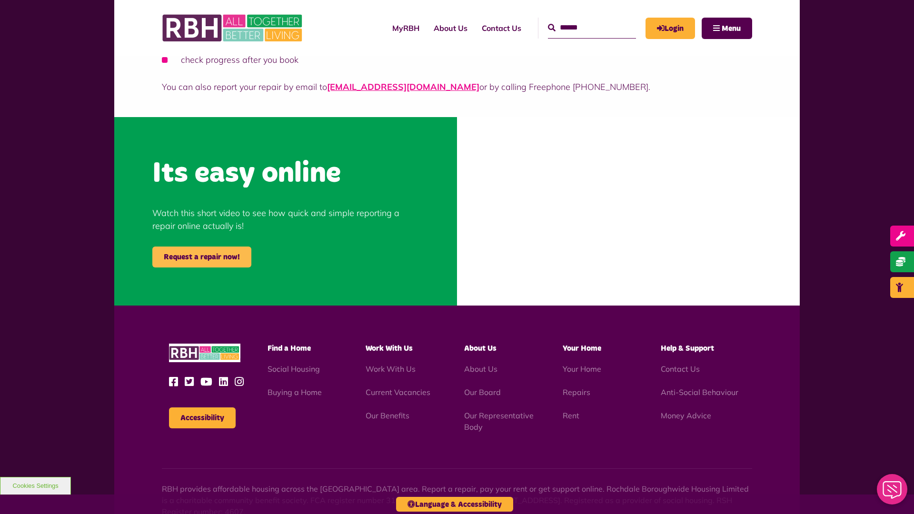
click at [202, 257] on link "Request a repair now!" at bounding box center [201, 257] width 99 height 21
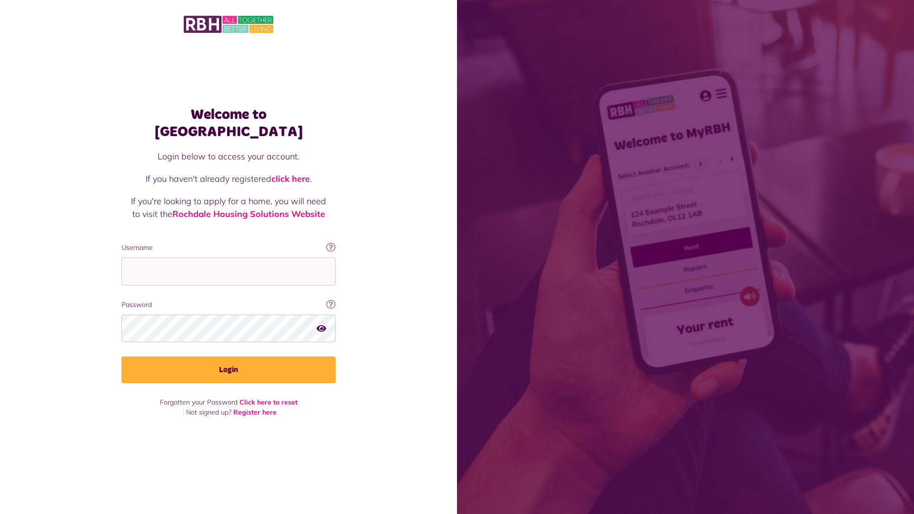
click at [229, 23] on img at bounding box center [229, 24] width 90 height 20
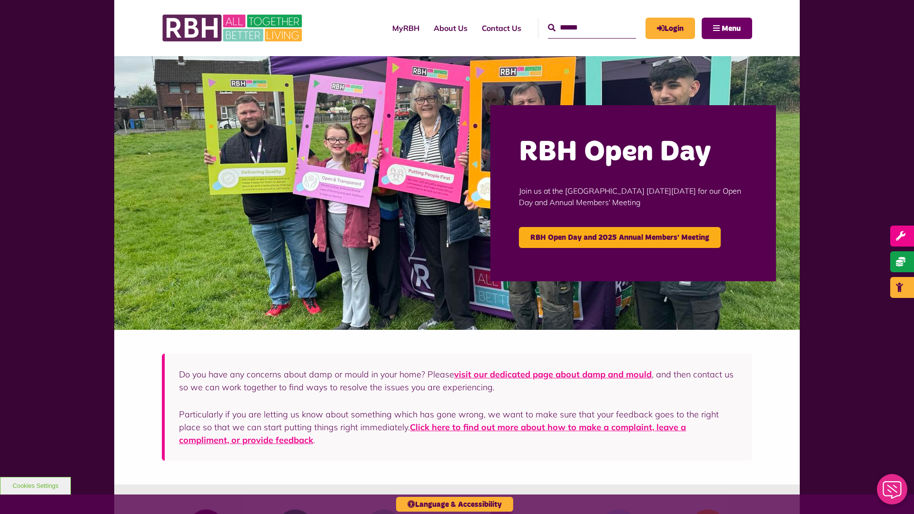
click at [731, 28] on span "Menu" at bounding box center [731, 29] width 19 height 8
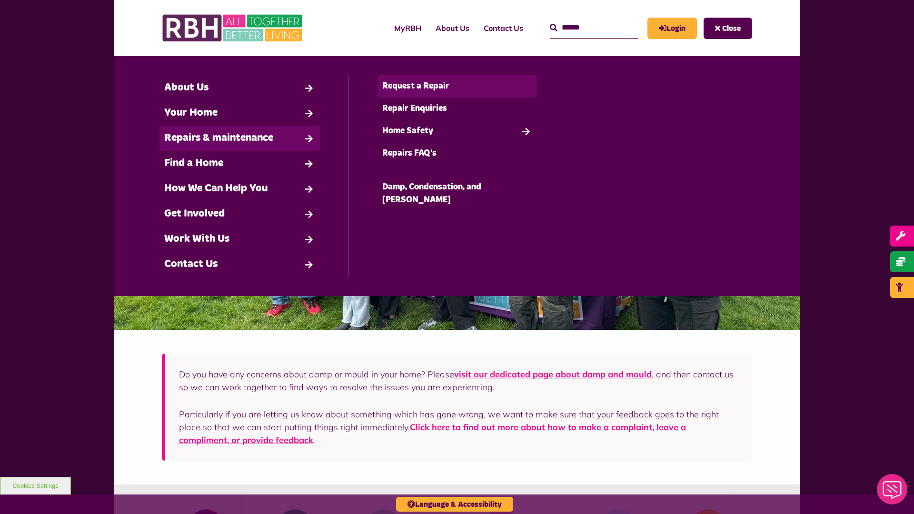
click at [457, 86] on link "Request a Repair" at bounding box center [458, 86] width 160 height 22
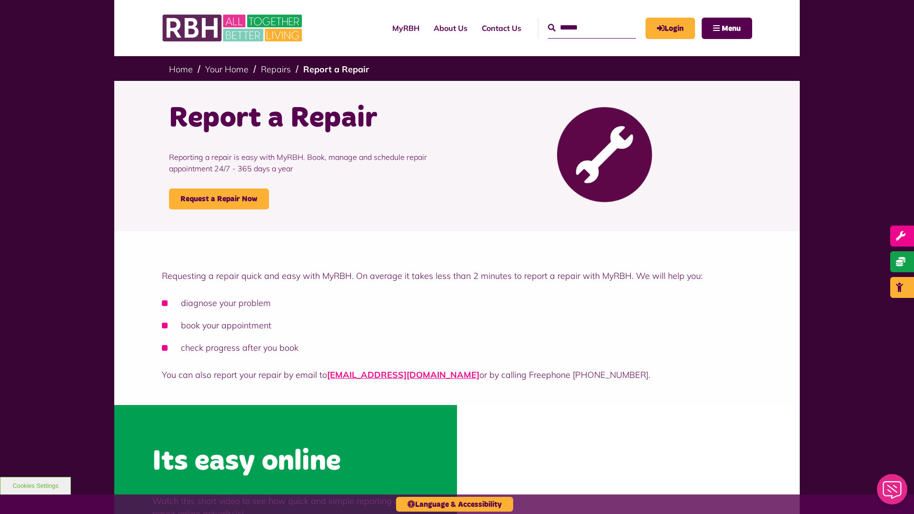
scroll to position [288, 0]
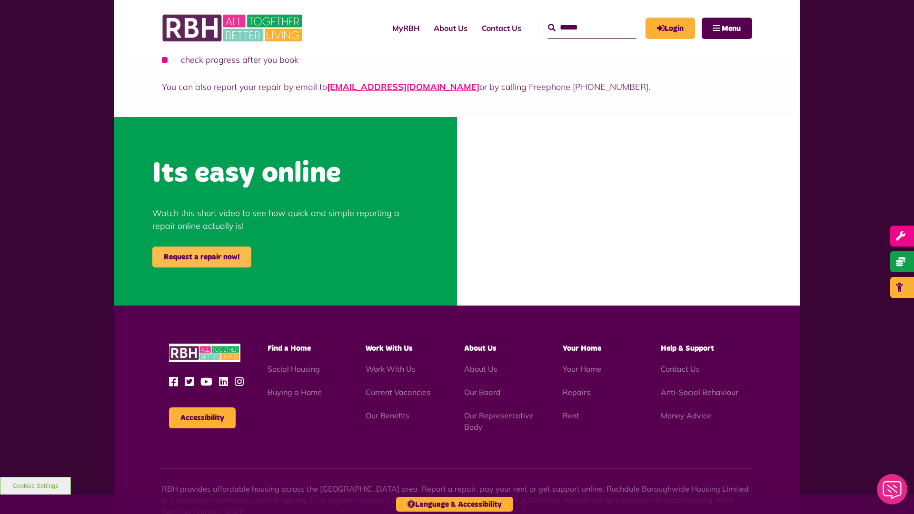
click at [202, 257] on link "Request a repair now!" at bounding box center [201, 257] width 99 height 21
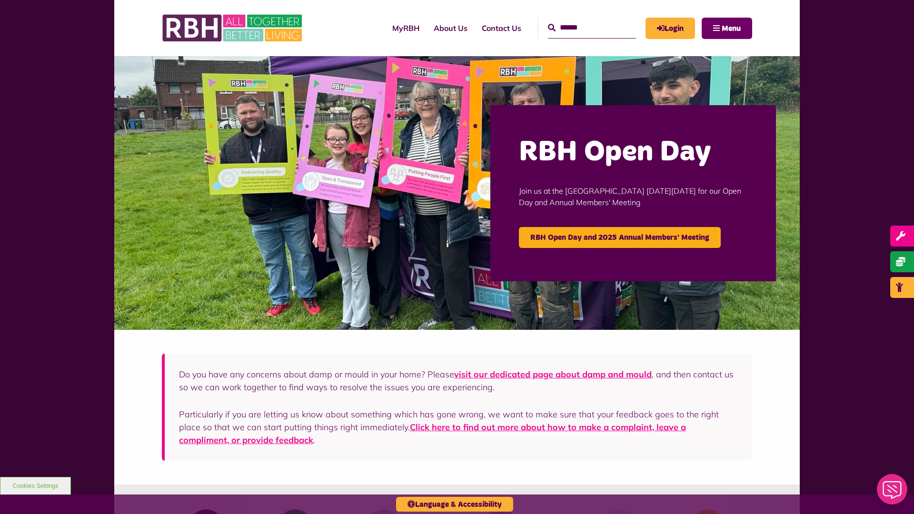
click at [731, 28] on span "Menu" at bounding box center [731, 29] width 19 height 8
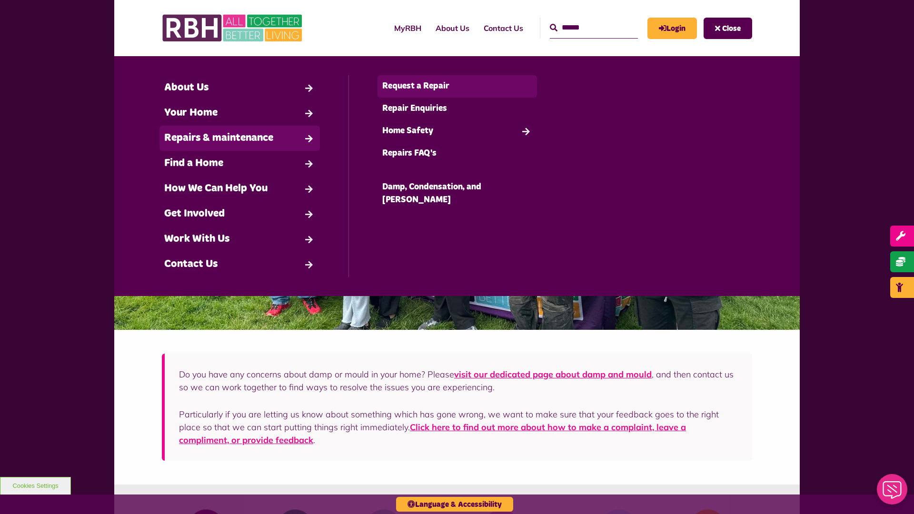
click at [457, 86] on link "Request a Repair" at bounding box center [458, 86] width 160 height 22
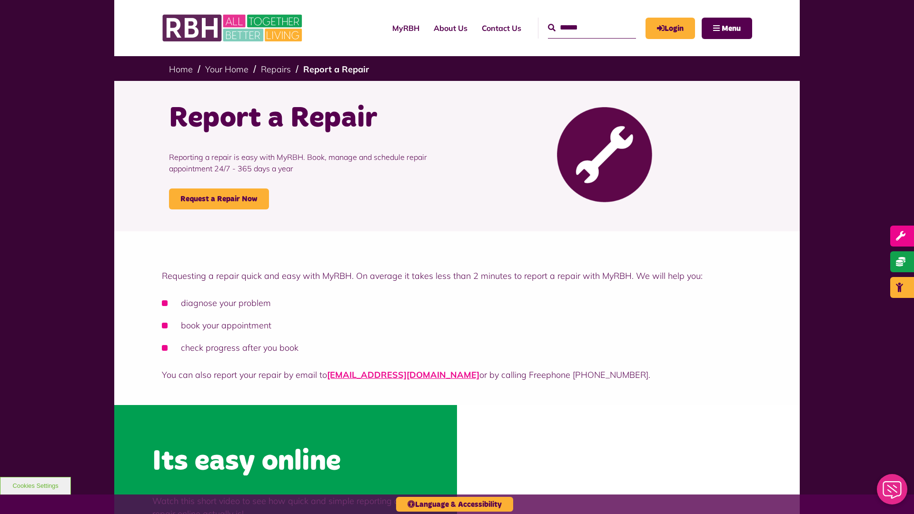
scroll to position [288, 0]
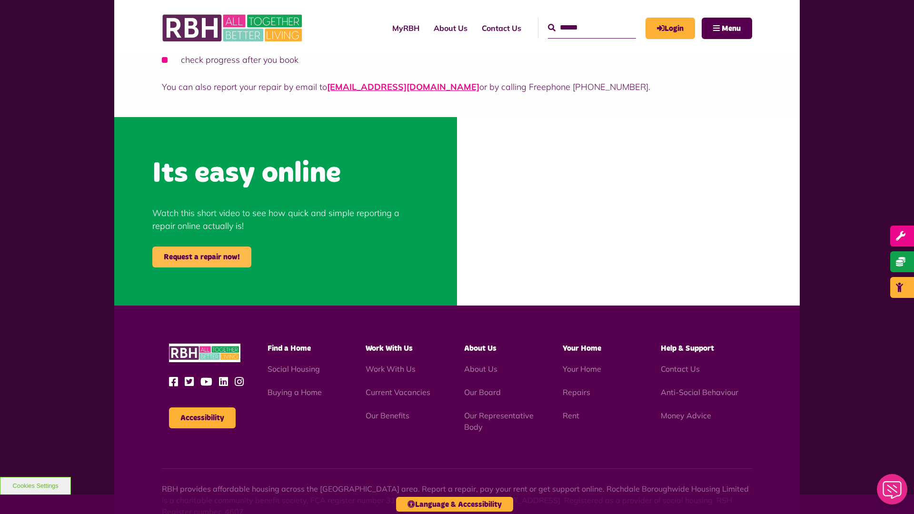
click at [202, 257] on link "Request a repair now!" at bounding box center [201, 257] width 99 height 21
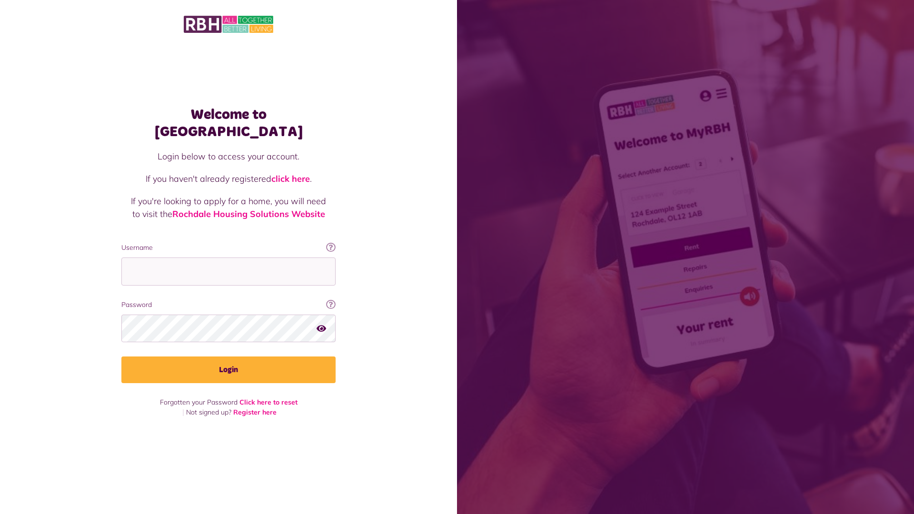
click at [229, 23] on img at bounding box center [229, 24] width 90 height 20
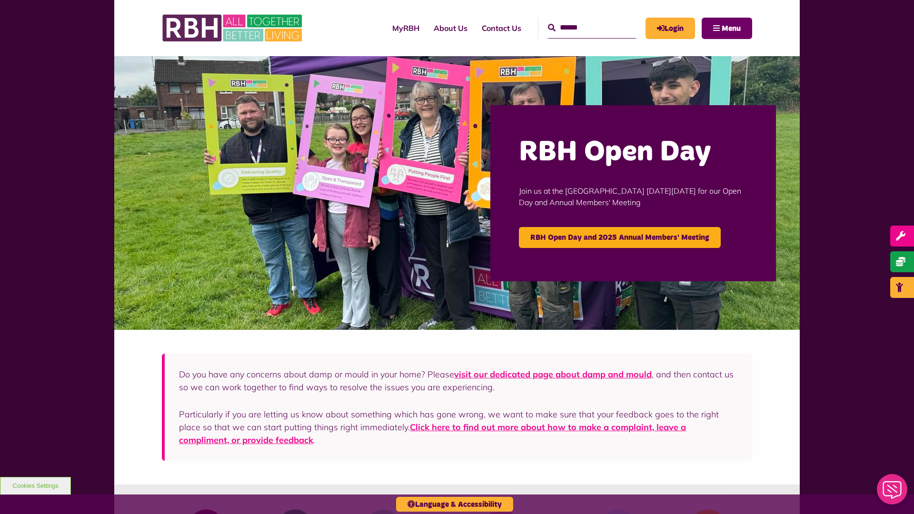
click at [731, 28] on span "Menu" at bounding box center [731, 29] width 19 height 8
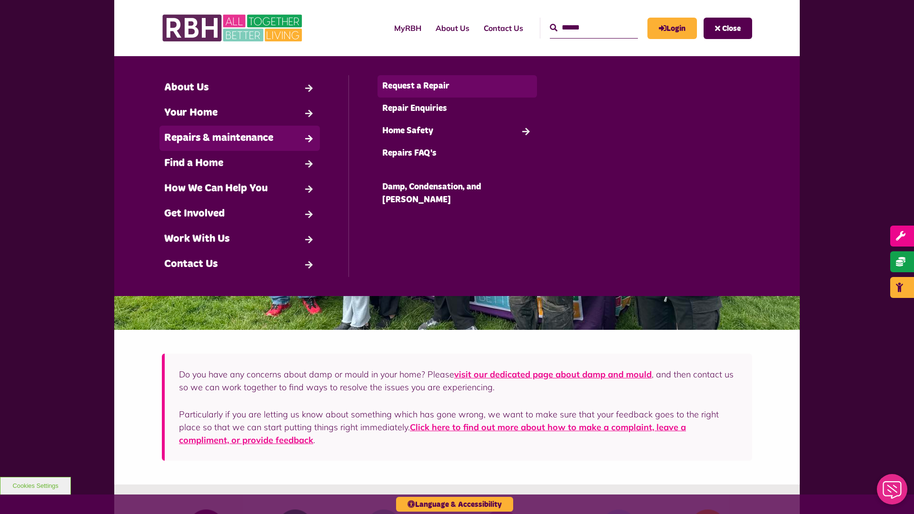
click at [457, 86] on link "Request a Repair" at bounding box center [458, 86] width 160 height 22
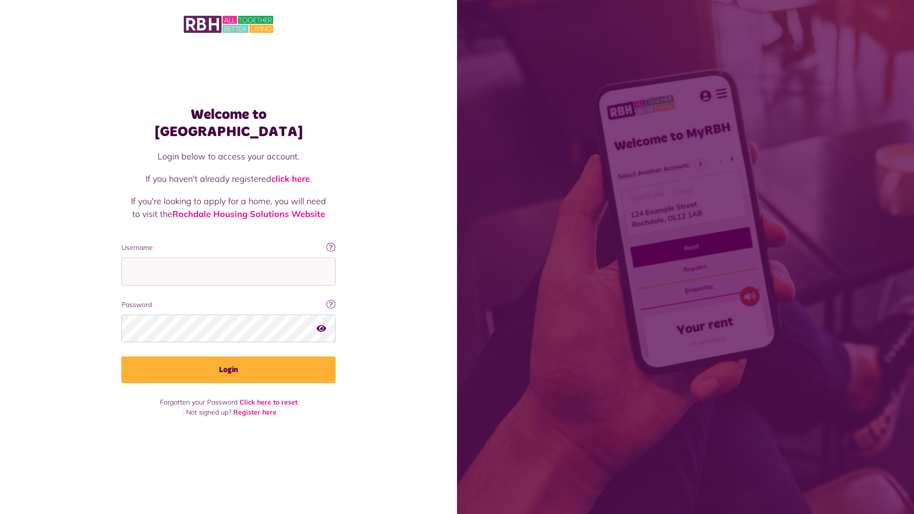
click at [229, 23] on img at bounding box center [229, 24] width 90 height 20
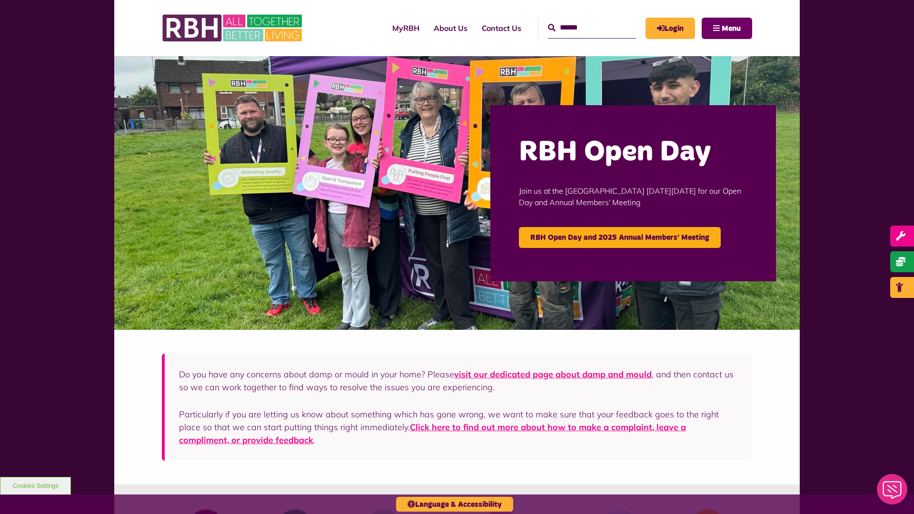
click at [731, 28] on span "Menu" at bounding box center [731, 29] width 19 height 8
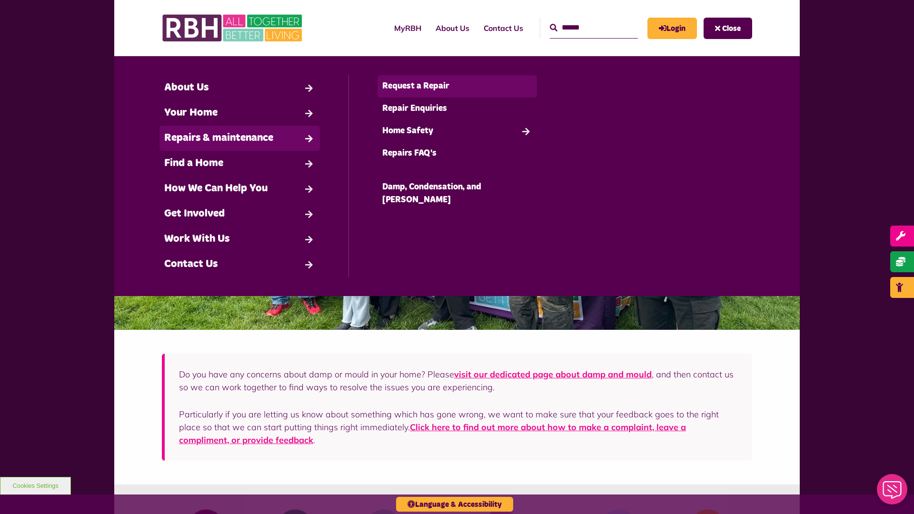
click at [457, 86] on link "Request a Repair" at bounding box center [458, 86] width 160 height 22
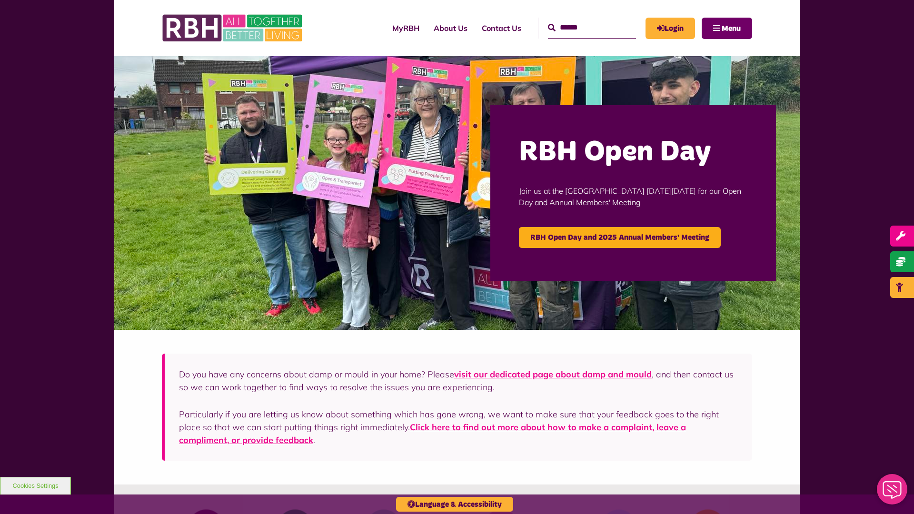
click at [731, 28] on span "Menu" at bounding box center [731, 29] width 19 height 8
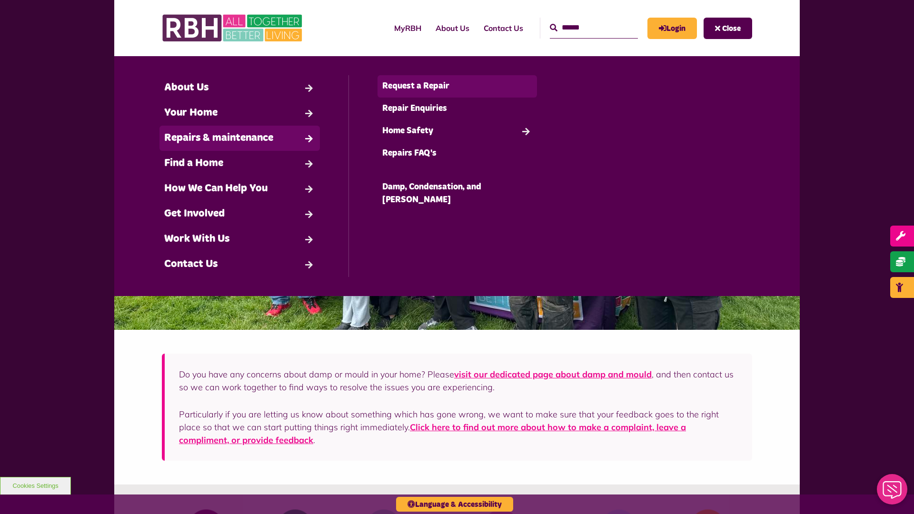
click at [457, 86] on link "Request a Repair" at bounding box center [458, 86] width 160 height 22
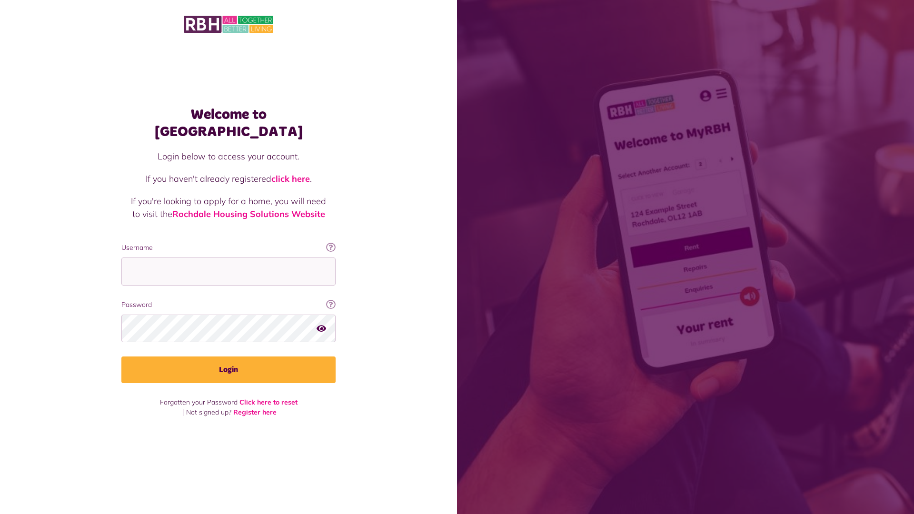
click at [229, 23] on img at bounding box center [229, 24] width 90 height 20
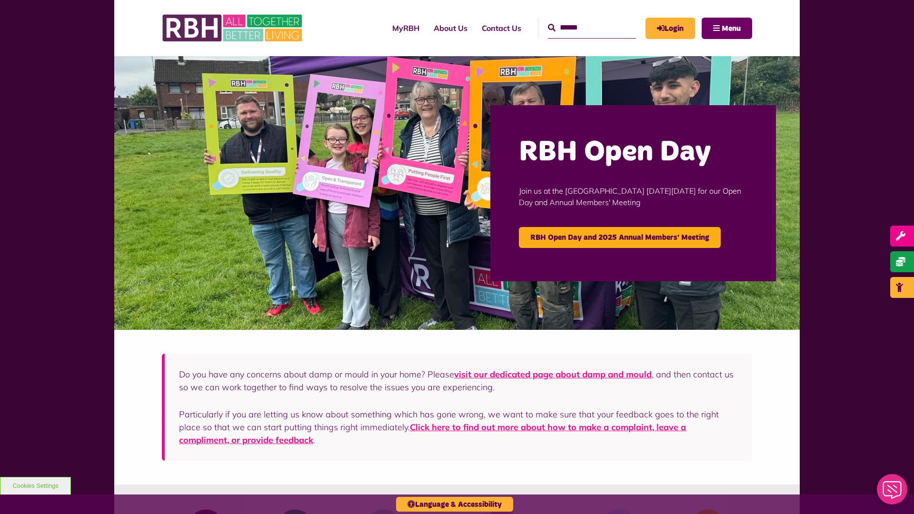
click at [731, 28] on span "Menu" at bounding box center [731, 29] width 19 height 8
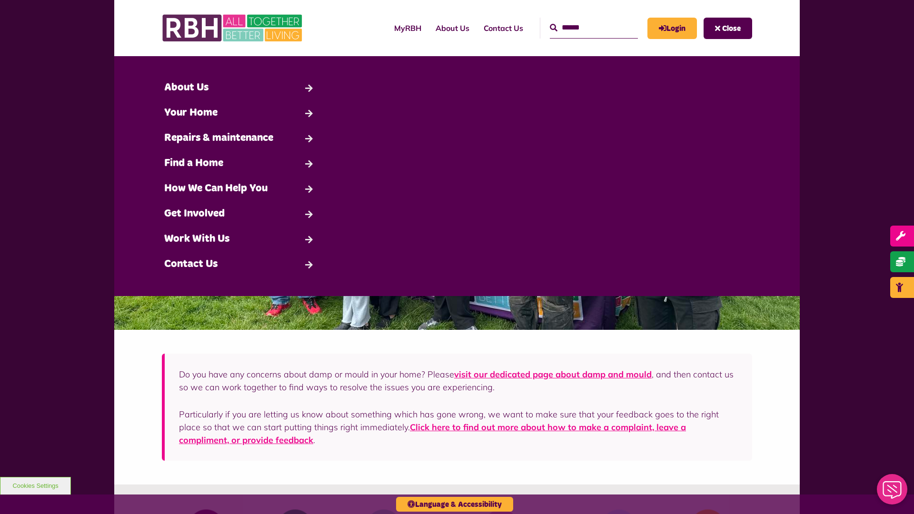
click at [731, 28] on span "Close" at bounding box center [731, 29] width 19 height 8
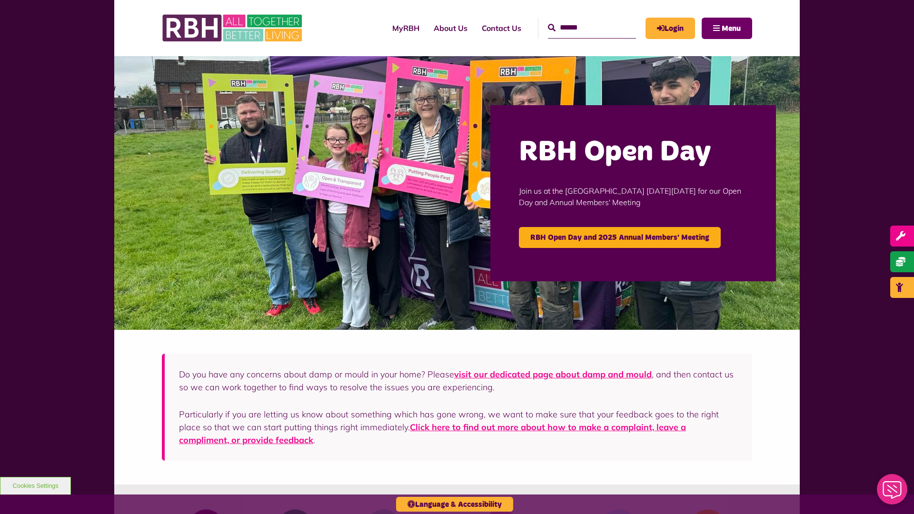
click at [731, 28] on span "Menu" at bounding box center [731, 29] width 19 height 8
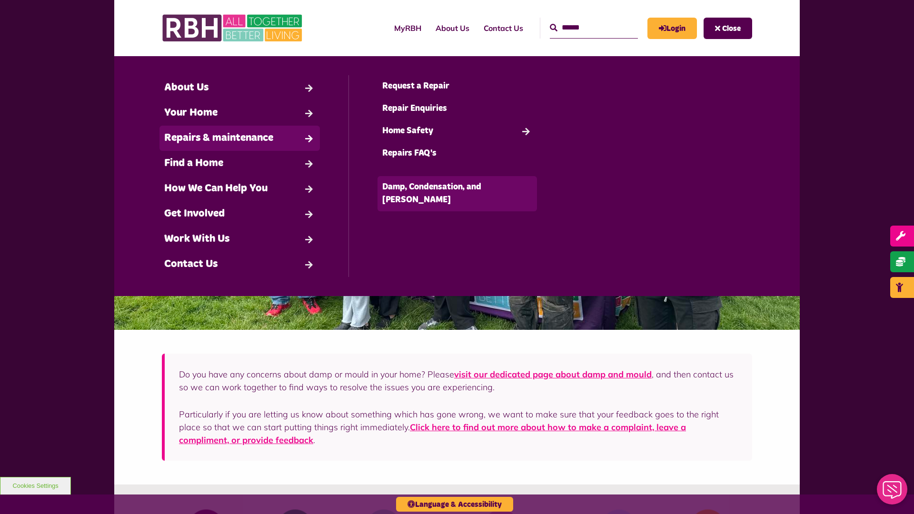
click at [457, 187] on link "Damp, Condensation, and [PERSON_NAME]" at bounding box center [458, 193] width 160 height 35
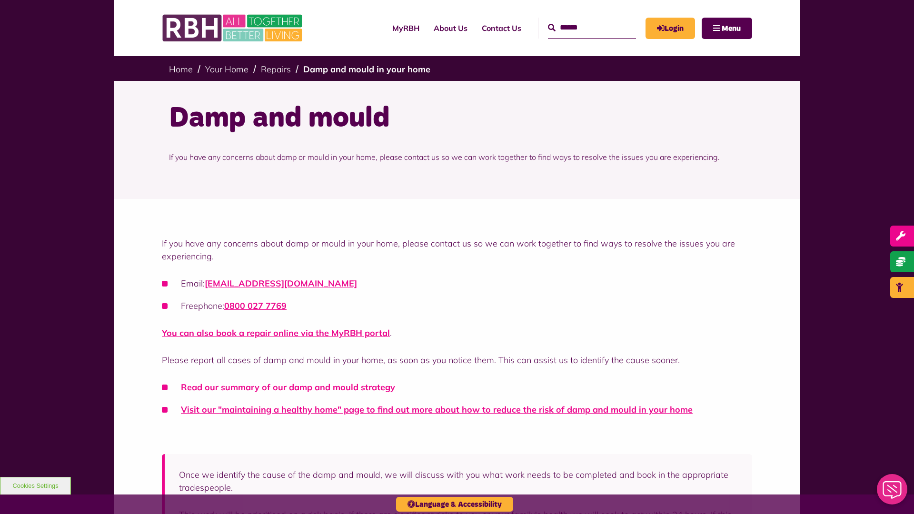
click at [581, 28] on input "Search" at bounding box center [592, 28] width 88 height 20
type input "*"
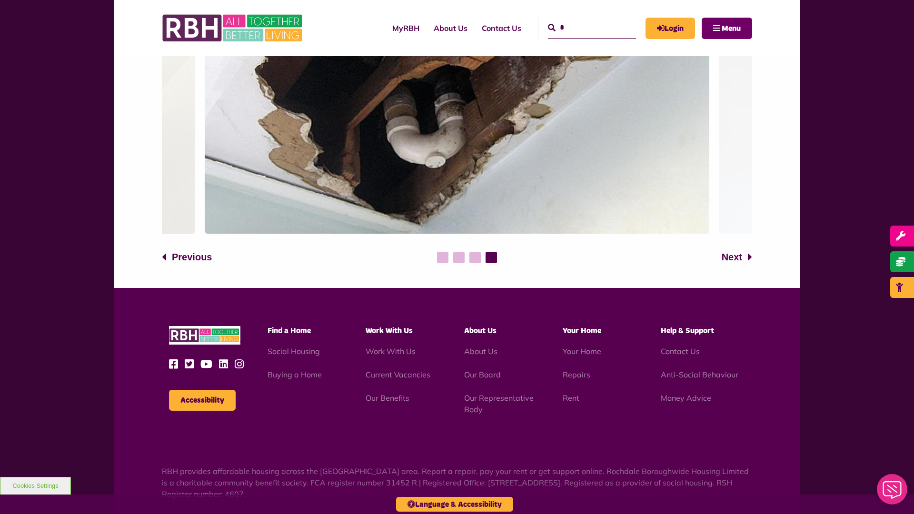
click at [731, 28] on span "Menu" at bounding box center [731, 29] width 19 height 8
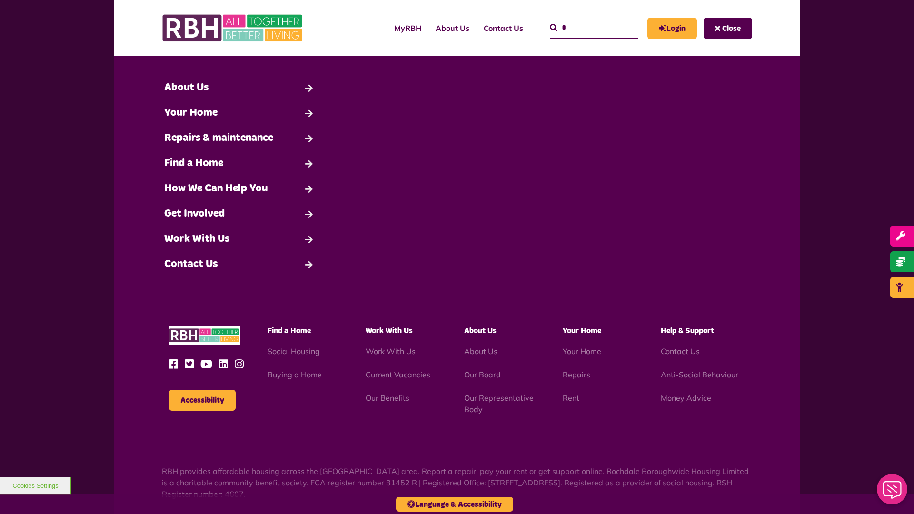
click at [731, 28] on span "Close" at bounding box center [731, 29] width 19 height 8
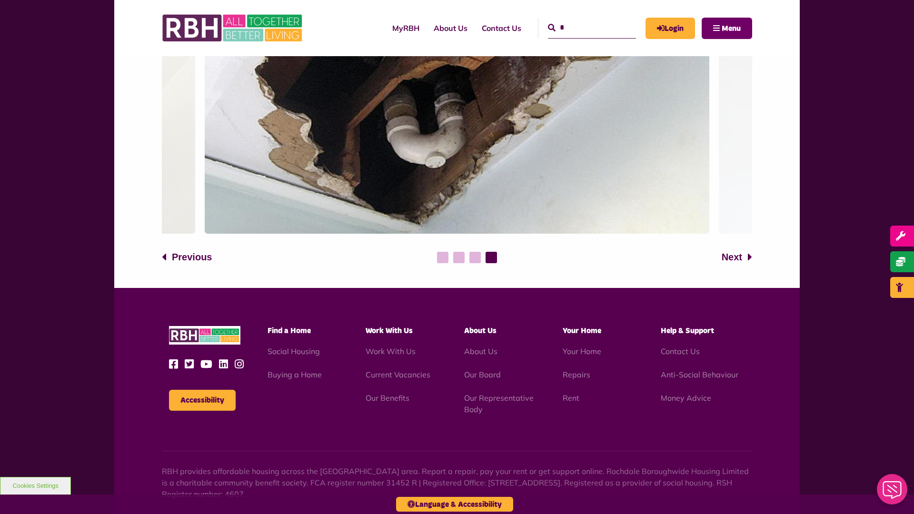
click at [731, 28] on span "Menu" at bounding box center [731, 29] width 19 height 8
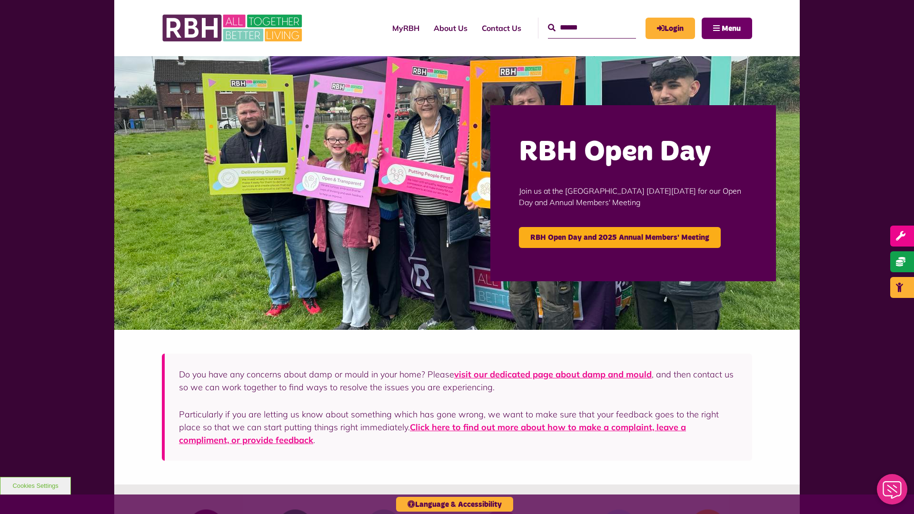
click at [731, 28] on span "Menu" at bounding box center [731, 29] width 19 height 8
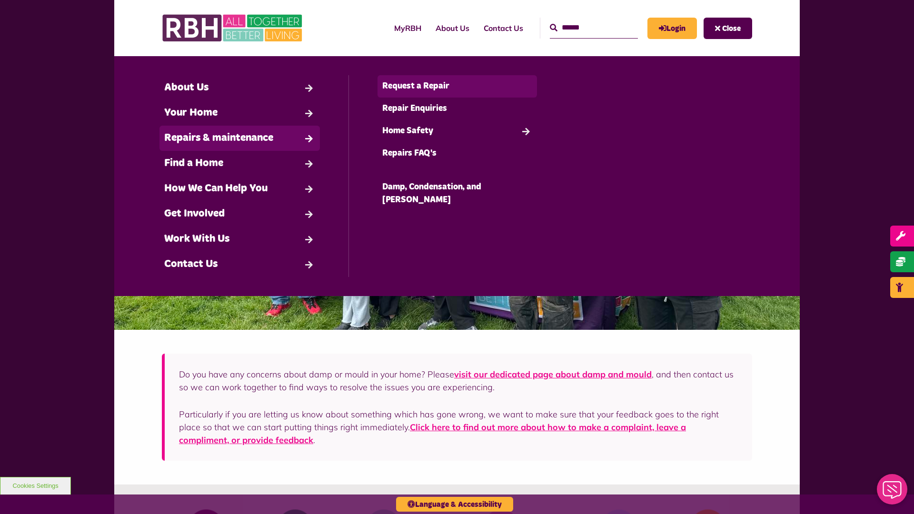
click at [457, 86] on link "Request a Repair" at bounding box center [458, 86] width 160 height 22
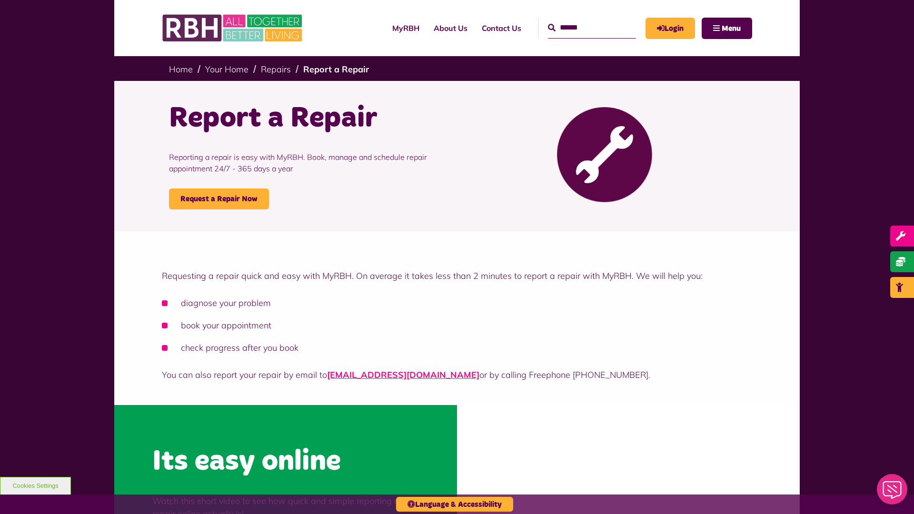
scroll to position [288, 0]
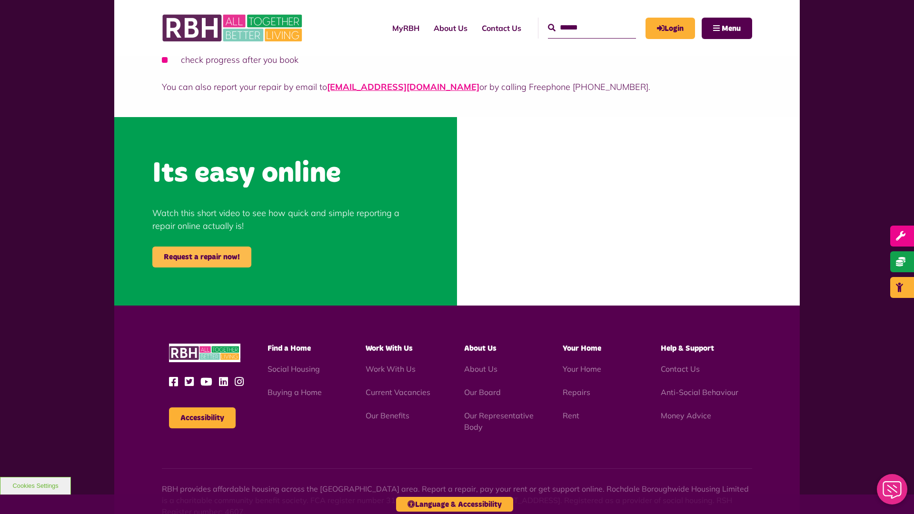
click at [202, 257] on link "Request a repair now!" at bounding box center [201, 257] width 99 height 21
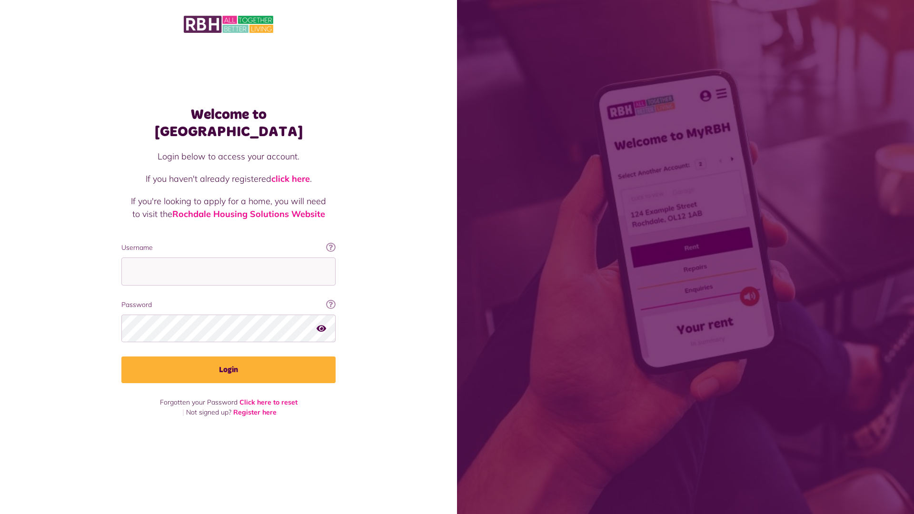
click at [229, 23] on img at bounding box center [229, 24] width 90 height 20
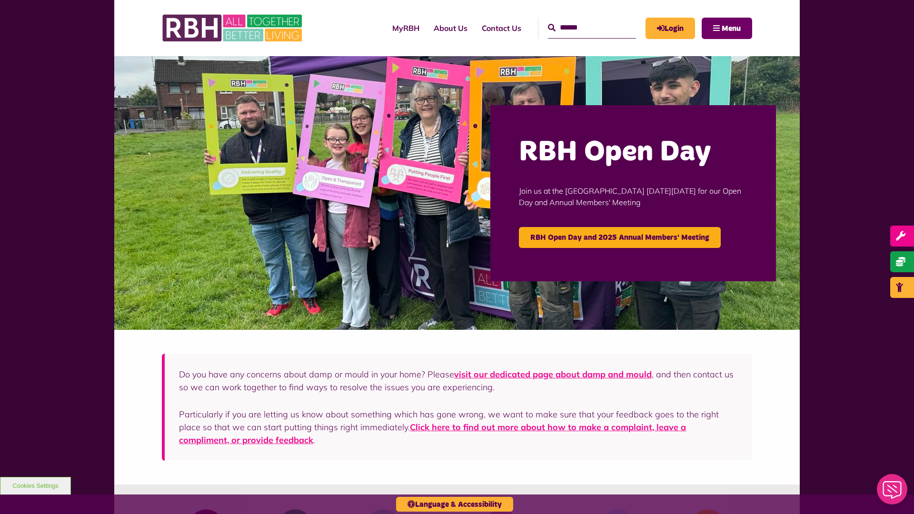
click at [731, 28] on span "Menu" at bounding box center [731, 29] width 19 height 8
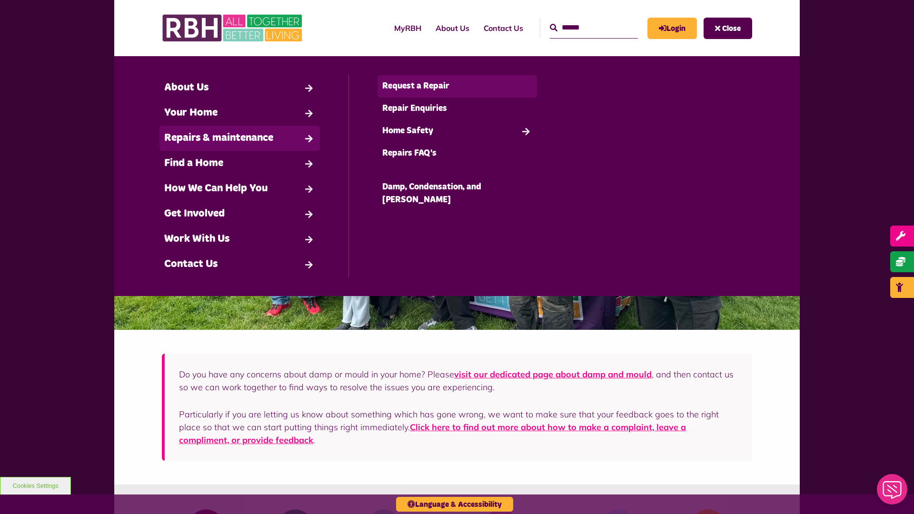
click at [457, 86] on link "Request a Repair" at bounding box center [458, 86] width 160 height 22
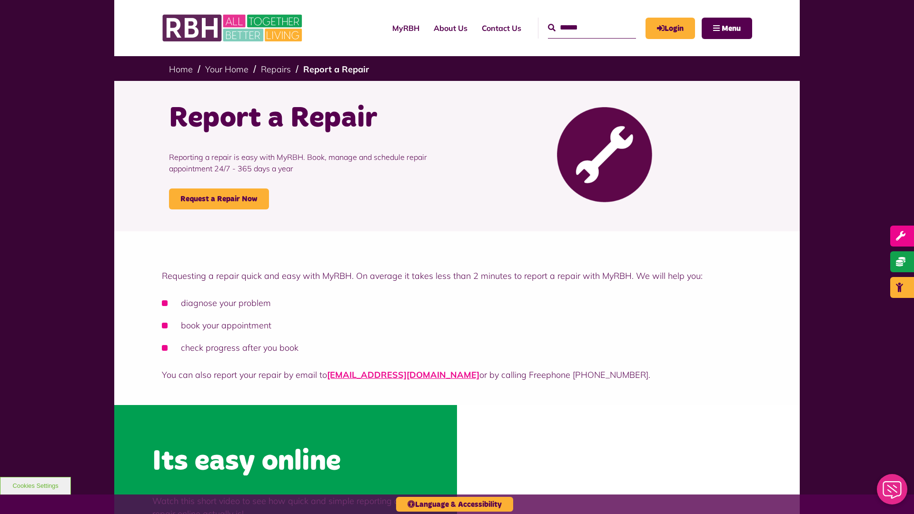
scroll to position [288, 0]
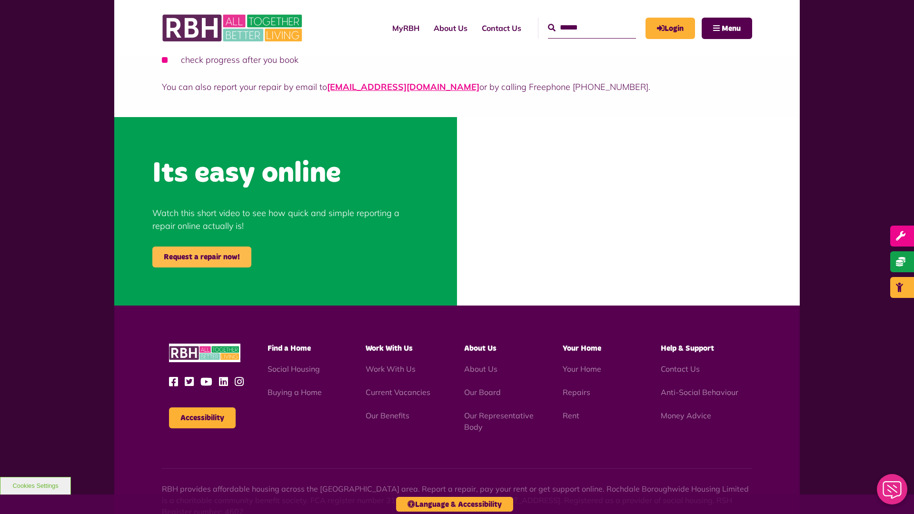
click at [202, 257] on link "Request a repair now!" at bounding box center [201, 257] width 99 height 21
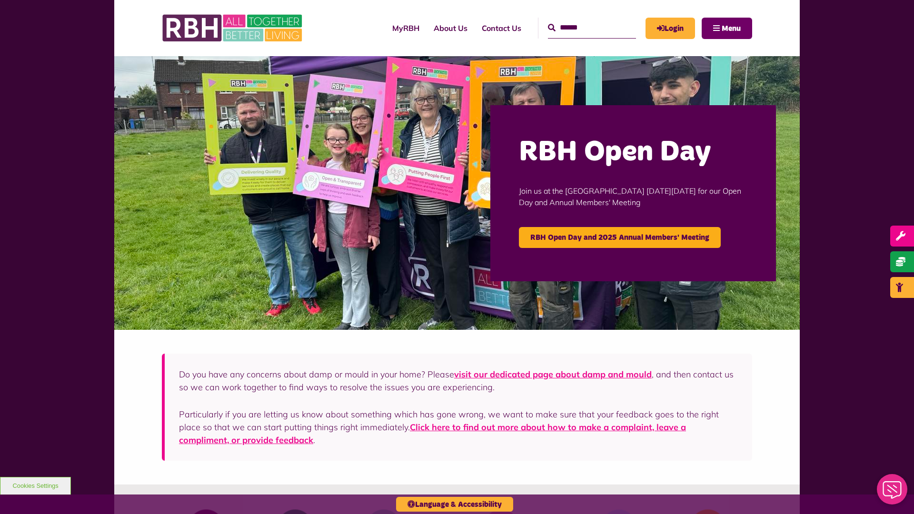
click at [731, 28] on span "Menu" at bounding box center [731, 29] width 19 height 8
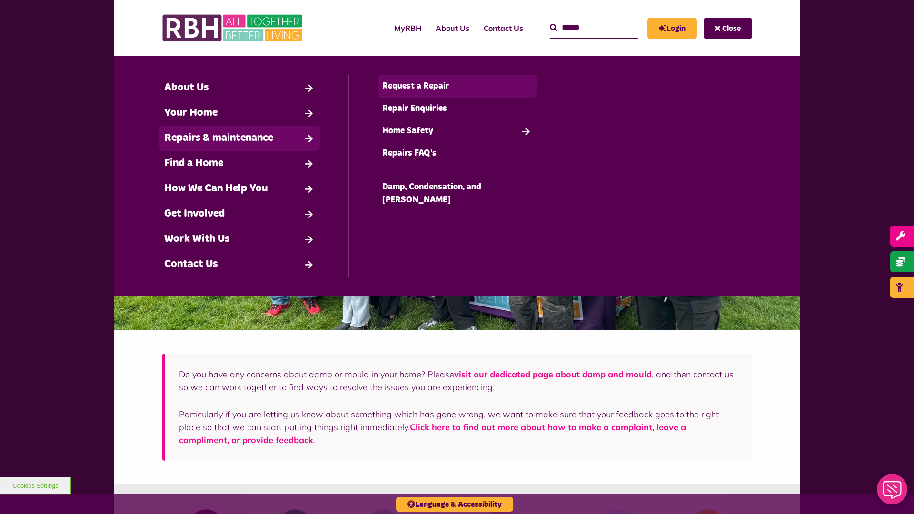
click at [457, 86] on link "Request a Repair" at bounding box center [458, 86] width 160 height 22
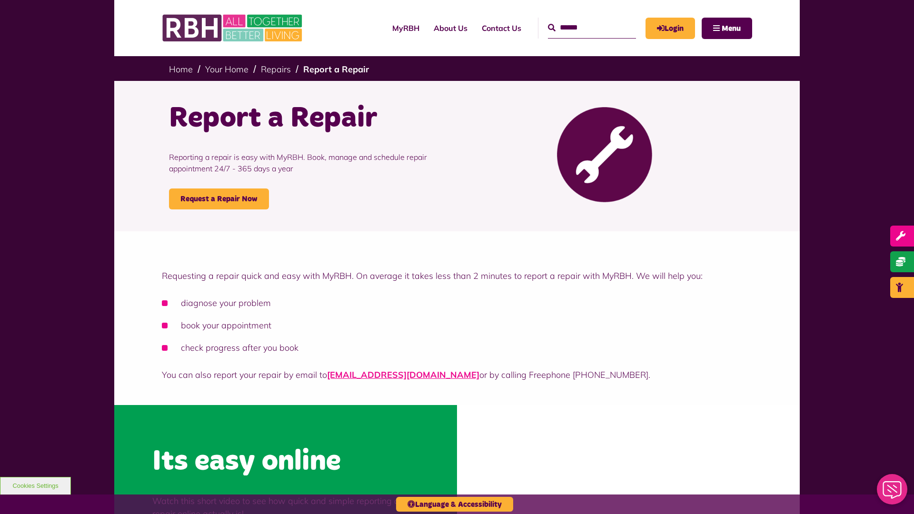
scroll to position [288, 0]
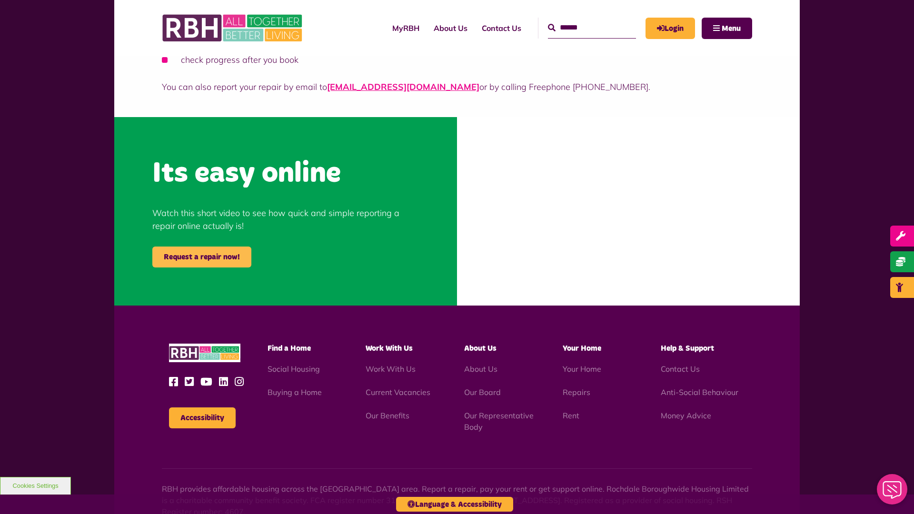
click at [202, 257] on link "Request a repair now!" at bounding box center [201, 257] width 99 height 21
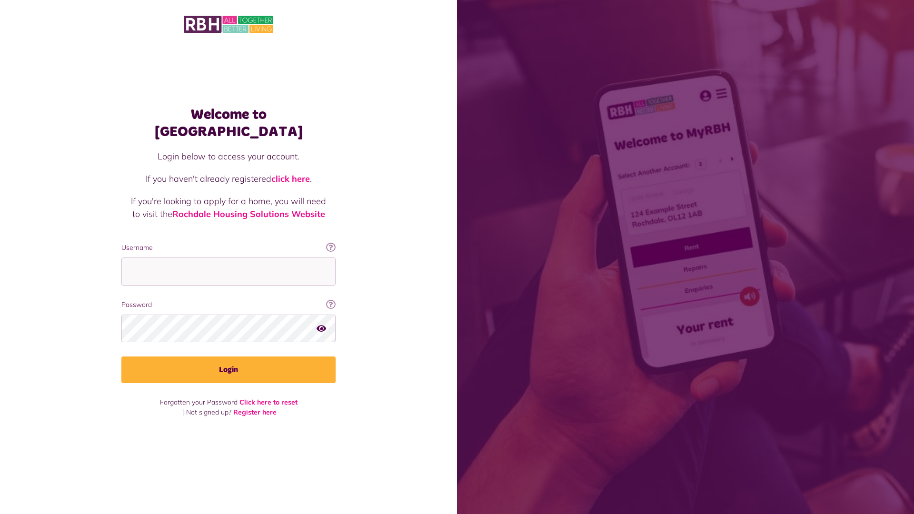
click at [229, 23] on img at bounding box center [229, 24] width 90 height 20
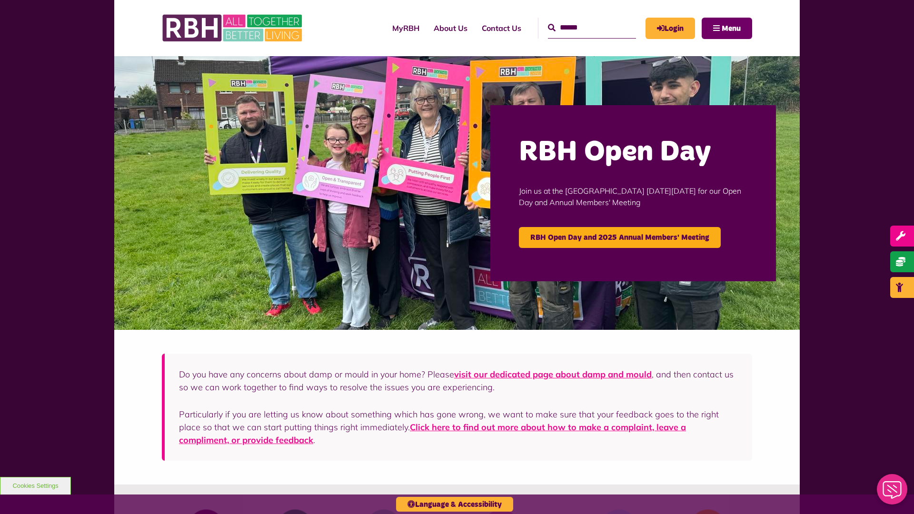
click at [731, 28] on span "Menu" at bounding box center [731, 29] width 19 height 8
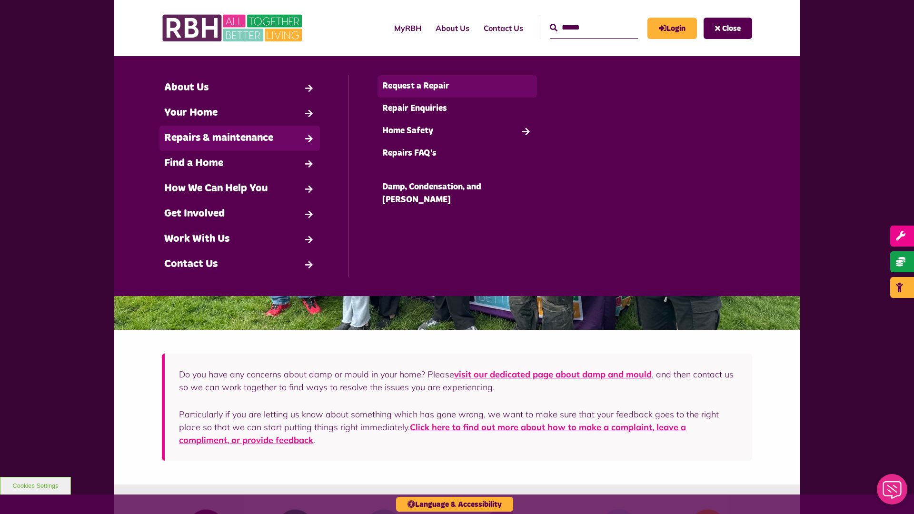
click at [457, 86] on link "Request a Repair" at bounding box center [458, 86] width 160 height 22
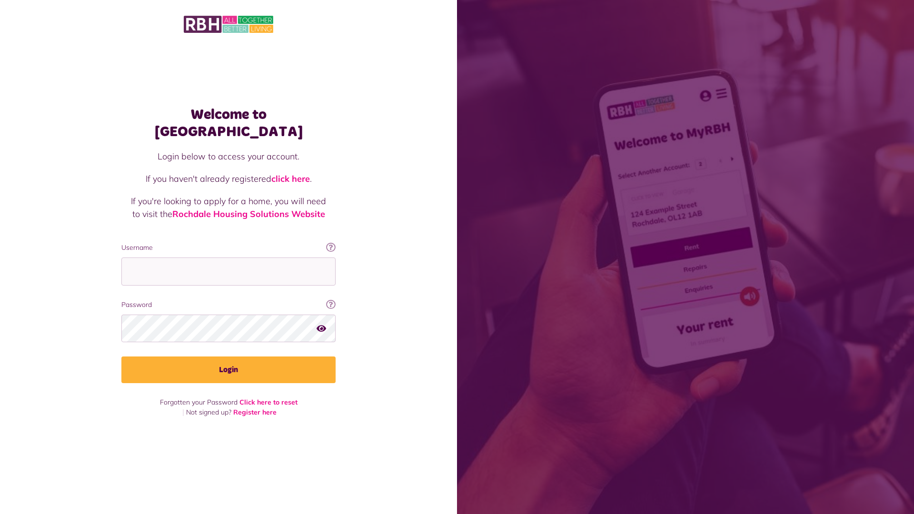
click at [229, 23] on img at bounding box center [229, 24] width 90 height 20
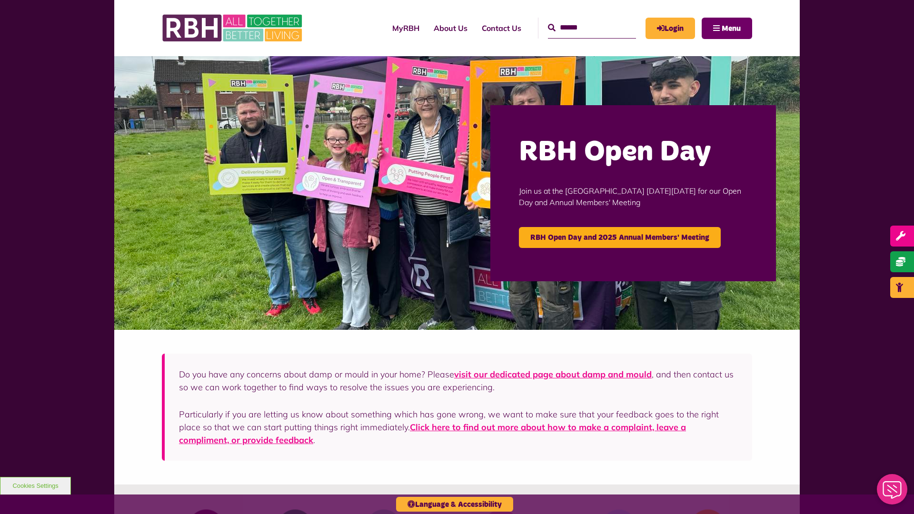
click at [731, 28] on span "Menu" at bounding box center [731, 29] width 19 height 8
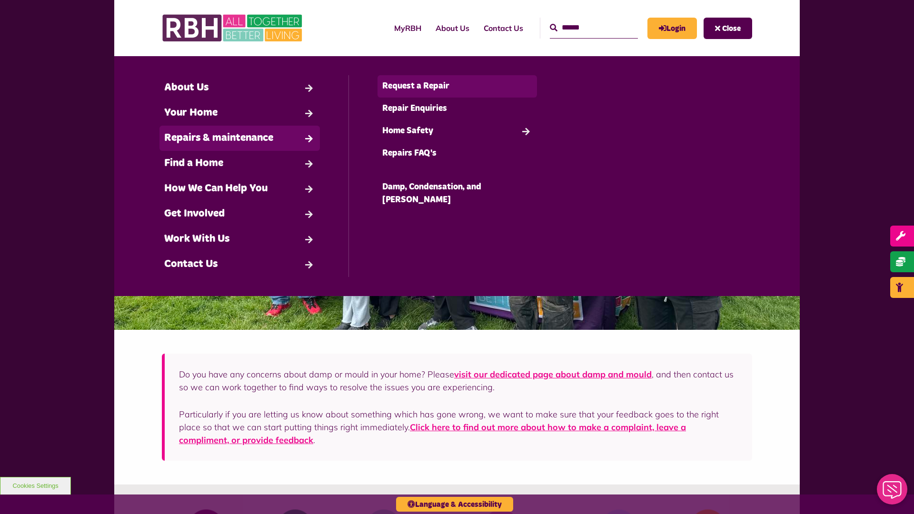
click at [457, 86] on link "Request a Repair" at bounding box center [458, 86] width 160 height 22
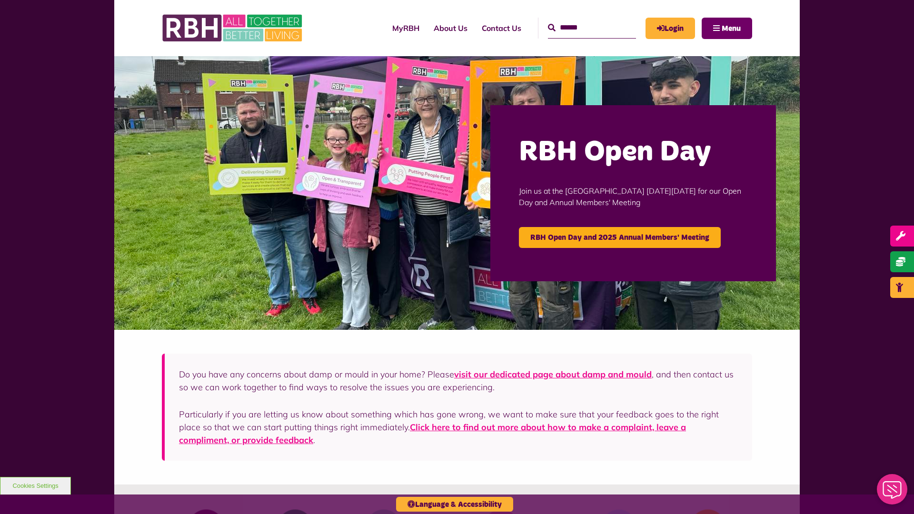
click at [731, 28] on span "Menu" at bounding box center [731, 29] width 19 height 8
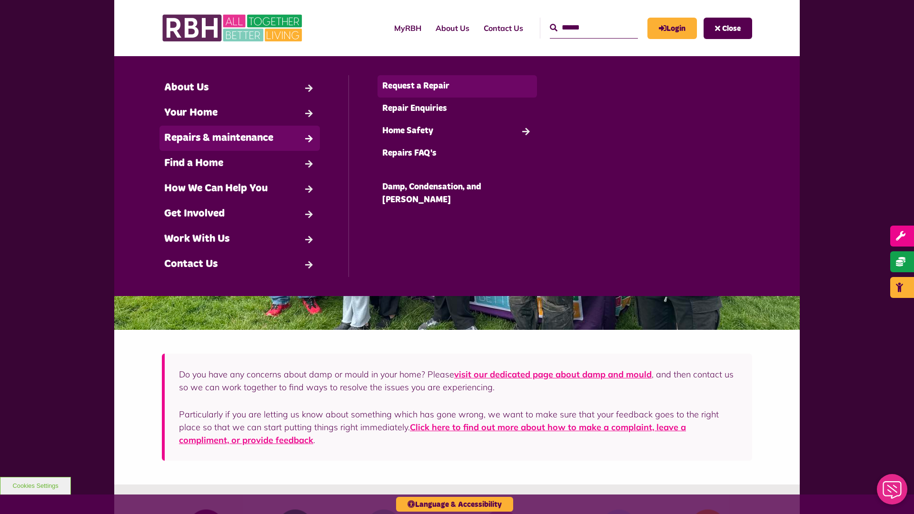
click at [457, 86] on link "Request a Repair" at bounding box center [458, 86] width 160 height 22
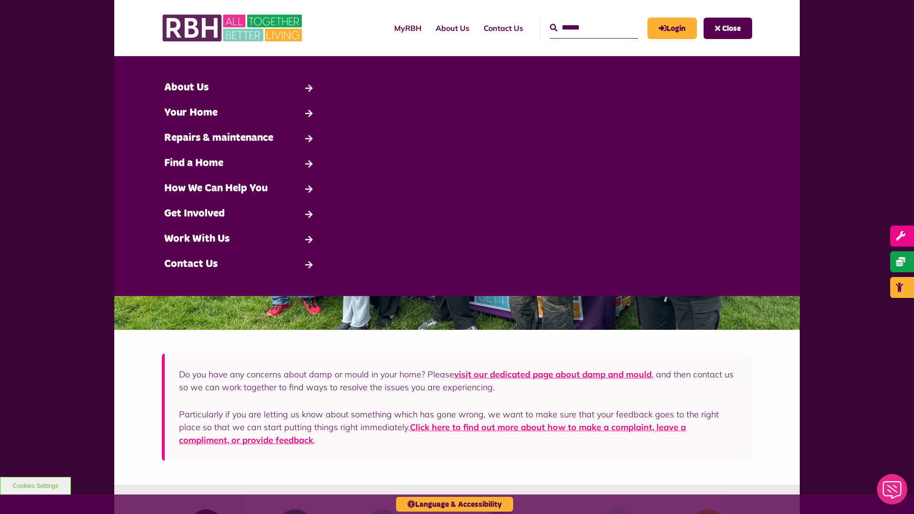
click at [731, 28] on span "Close" at bounding box center [731, 29] width 19 height 8
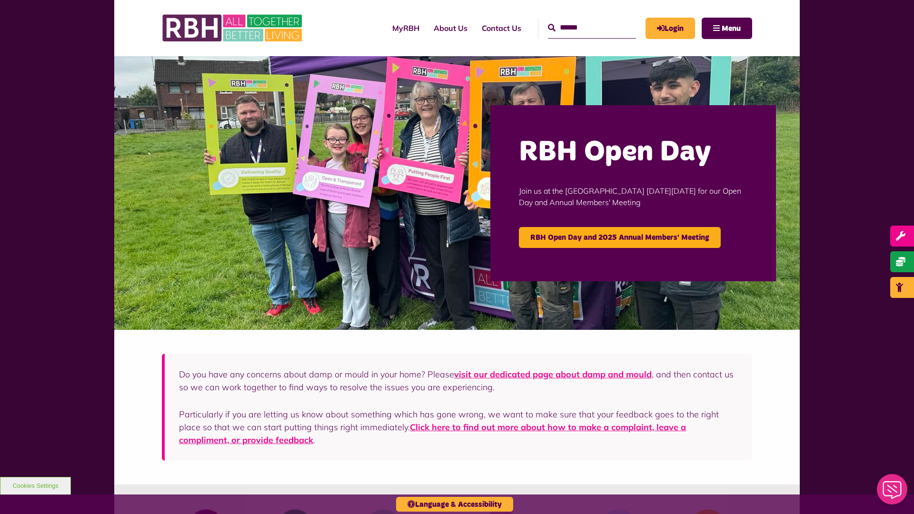
click at [731, 28] on span "Menu" at bounding box center [731, 29] width 19 height 8
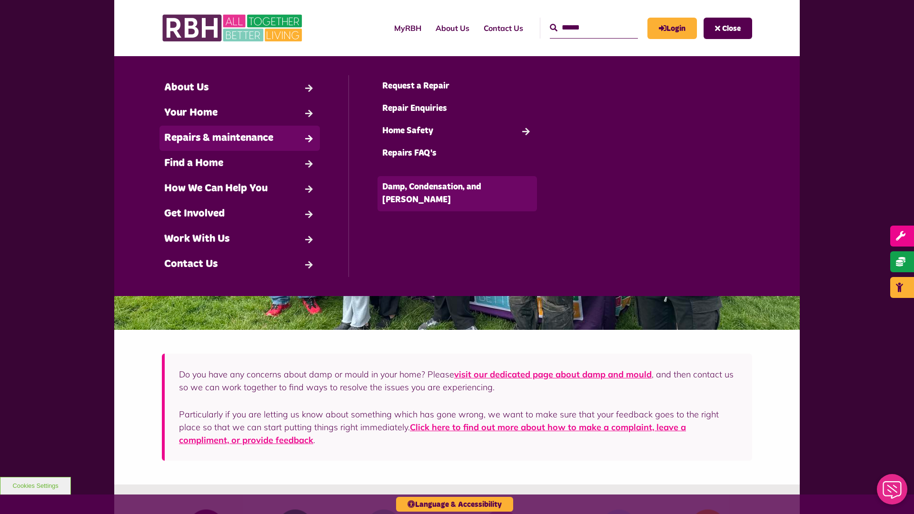
click at [457, 187] on link "Damp, Condensation, and [PERSON_NAME]" at bounding box center [458, 193] width 160 height 35
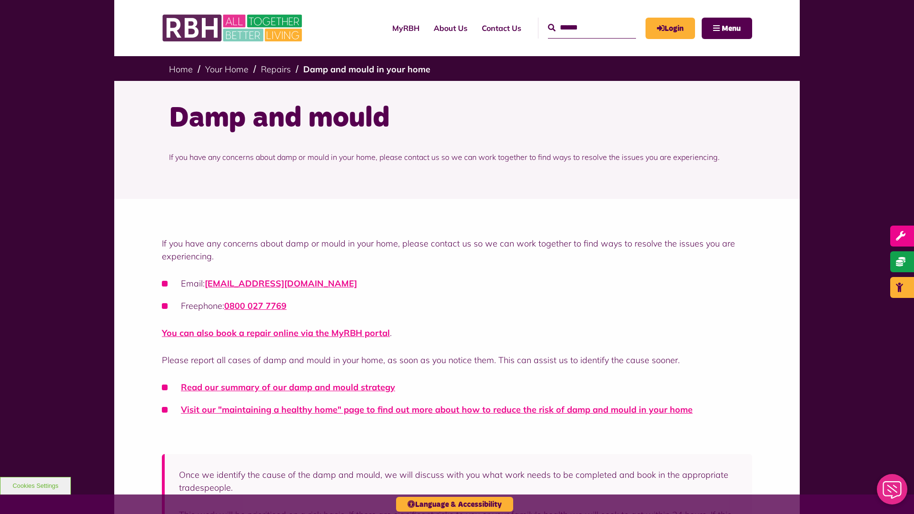
click at [581, 28] on input "Search" at bounding box center [592, 28] width 88 height 20
type input "*"
click at [455, 504] on button "Language & Accessibility" at bounding box center [454, 504] width 117 height 15
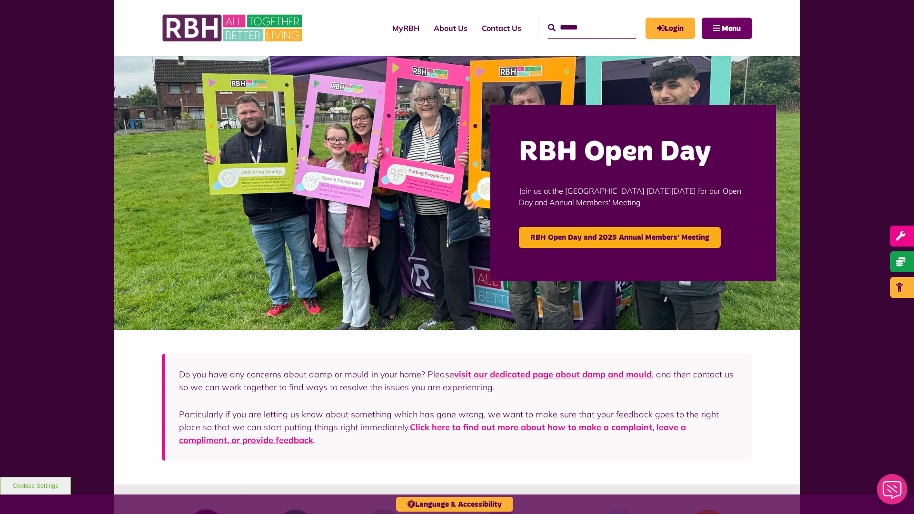
click at [731, 28] on span "Menu" at bounding box center [731, 29] width 19 height 8
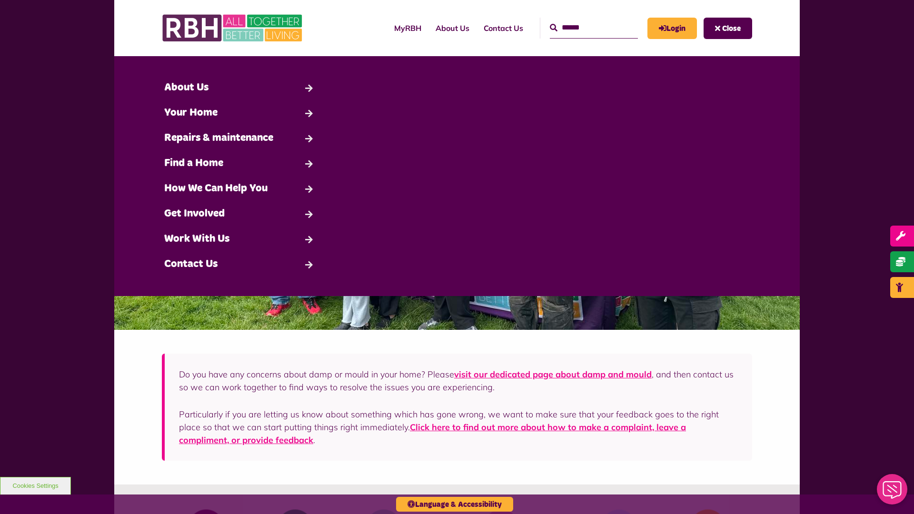
click at [731, 28] on span "Close" at bounding box center [731, 29] width 19 height 8
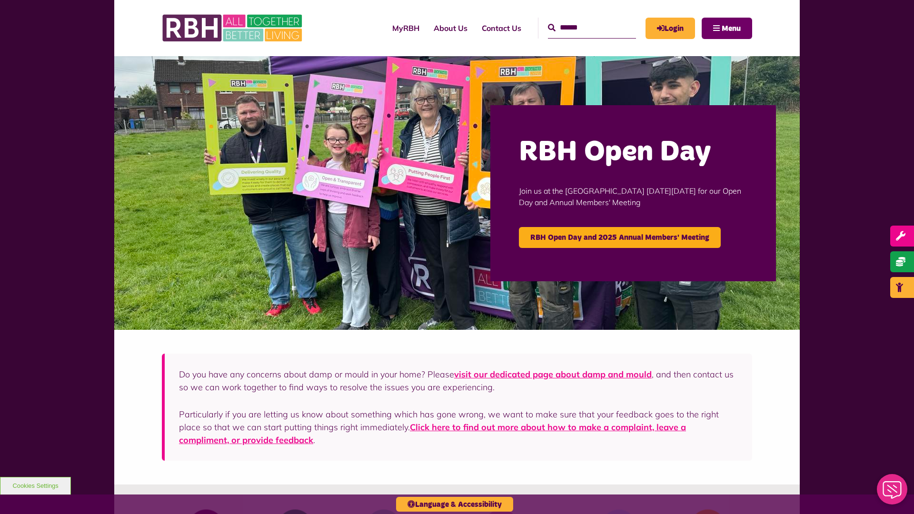
click at [731, 28] on span "Menu" at bounding box center [731, 29] width 19 height 8
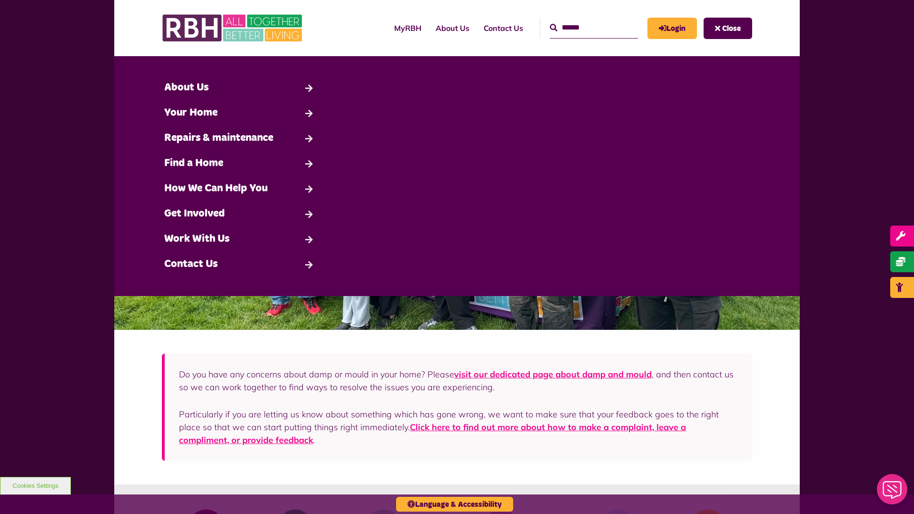
click at [731, 28] on span "Close" at bounding box center [731, 29] width 19 height 8
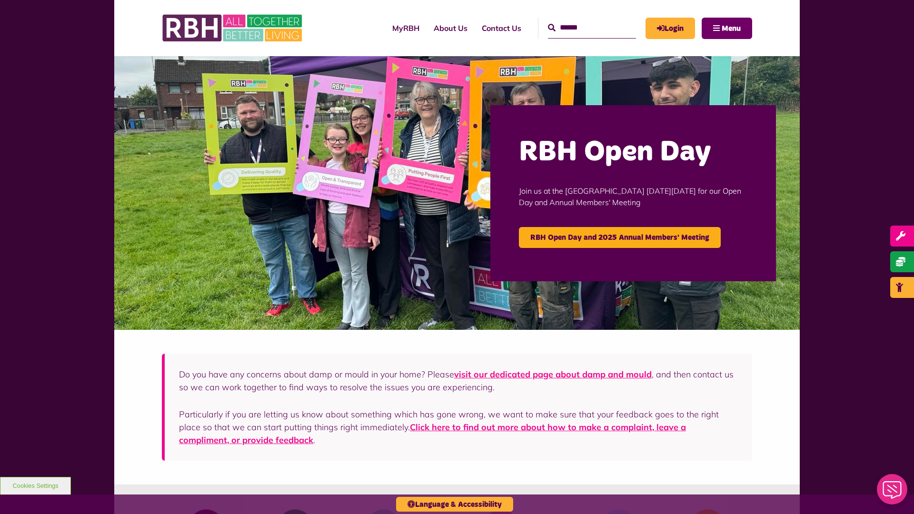
click at [731, 28] on span "Menu" at bounding box center [731, 29] width 19 height 8
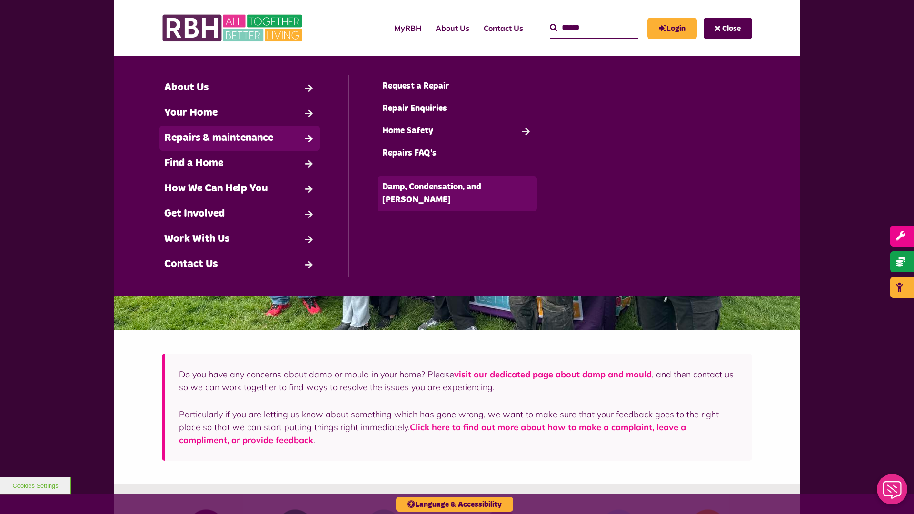
click at [457, 187] on link "Damp, Condensation, and [PERSON_NAME]" at bounding box center [458, 193] width 160 height 35
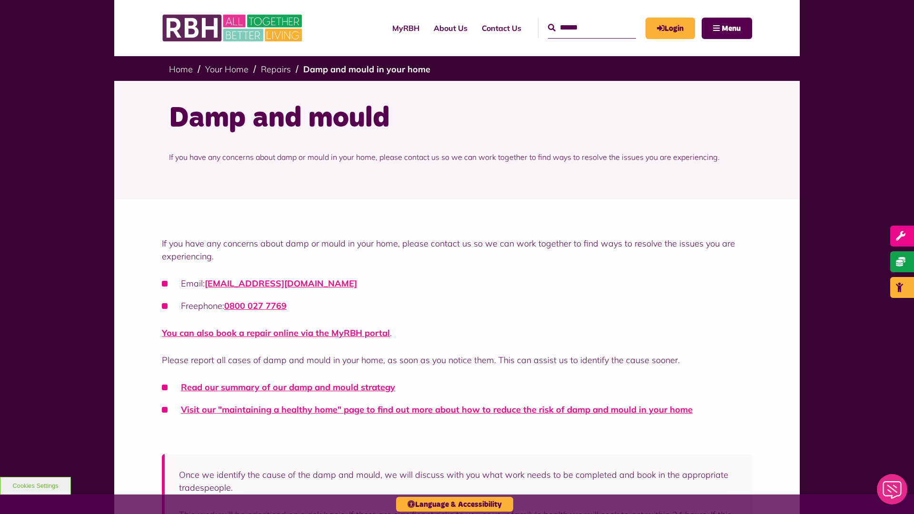
click at [581, 28] on input "Search" at bounding box center [592, 28] width 88 height 20
type input "*"
click at [727, 28] on span "Menu" at bounding box center [731, 29] width 19 height 8
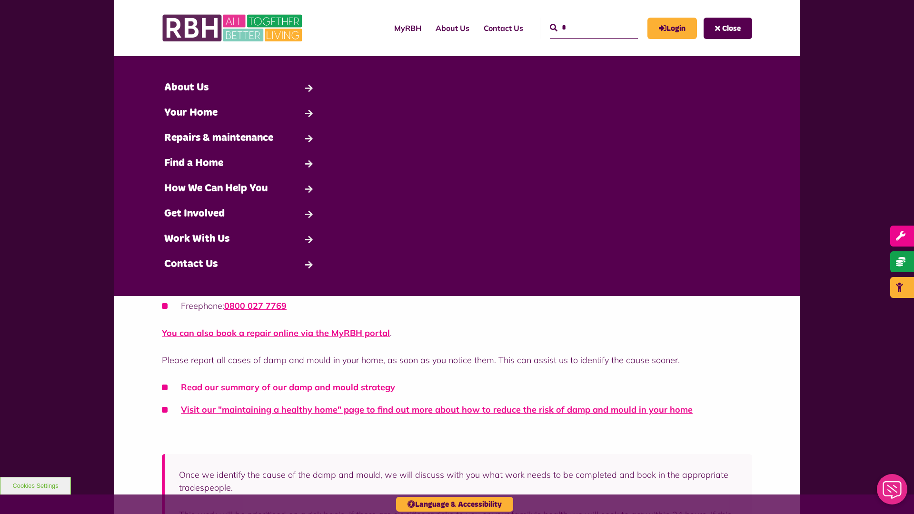
click at [583, 28] on input "*" at bounding box center [594, 28] width 88 height 20
type input "*"
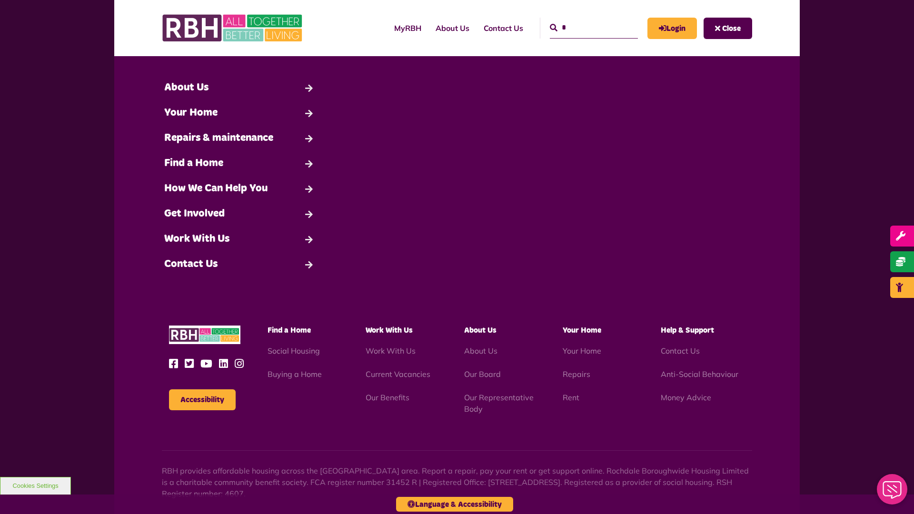
click at [475, 257] on div "Search About Us Back" at bounding box center [457, 176] width 652 height 202
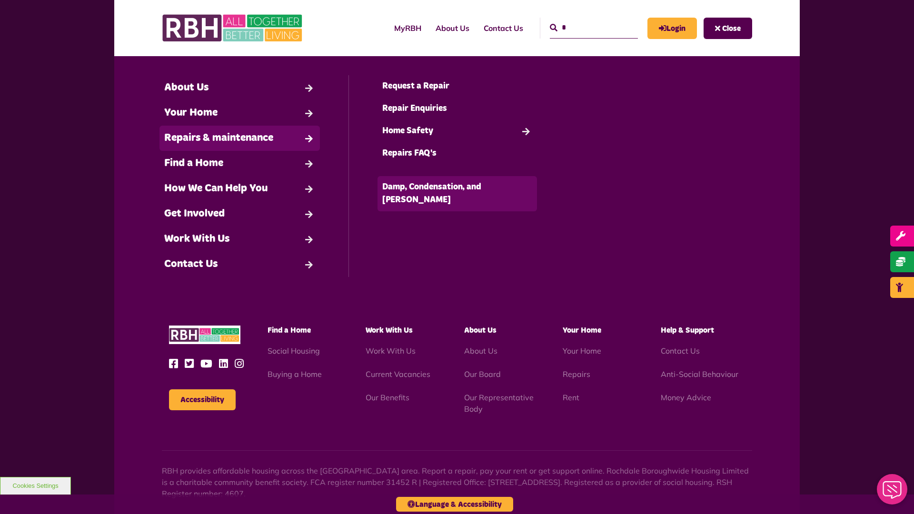
click at [457, 187] on link "Damp, Condensation, and [PERSON_NAME]" at bounding box center [458, 193] width 160 height 35
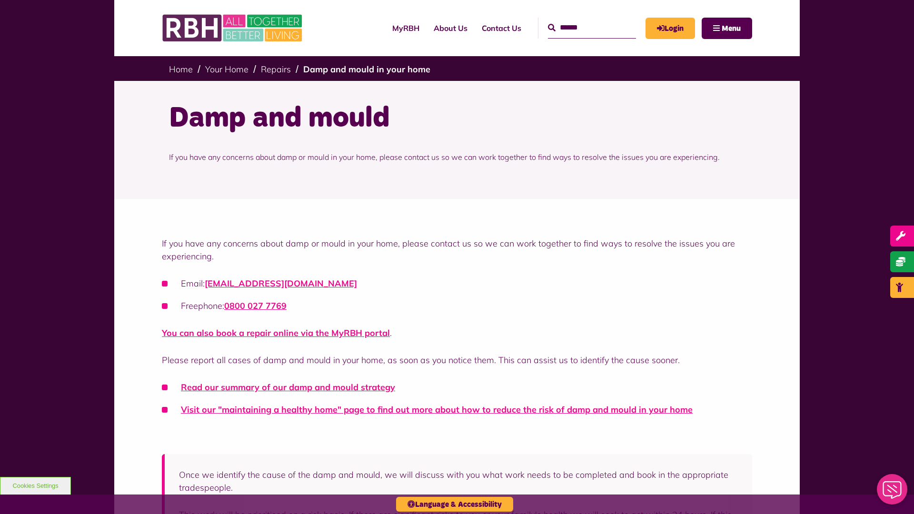
click at [581, 28] on input "Search" at bounding box center [592, 28] width 88 height 20
type input "*"
click at [35, 486] on button "Cookies Settings" at bounding box center [35, 486] width 71 height 18
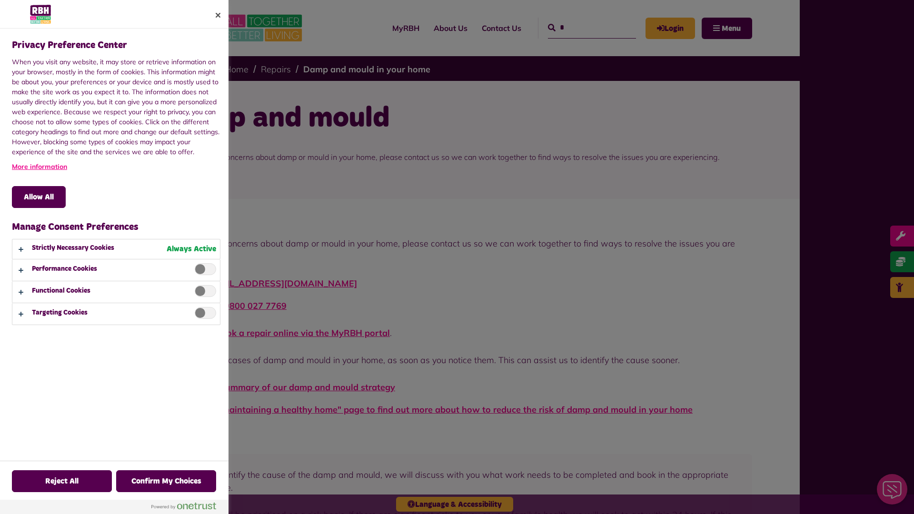
click at [731, 28] on div at bounding box center [457, 257] width 914 height 514
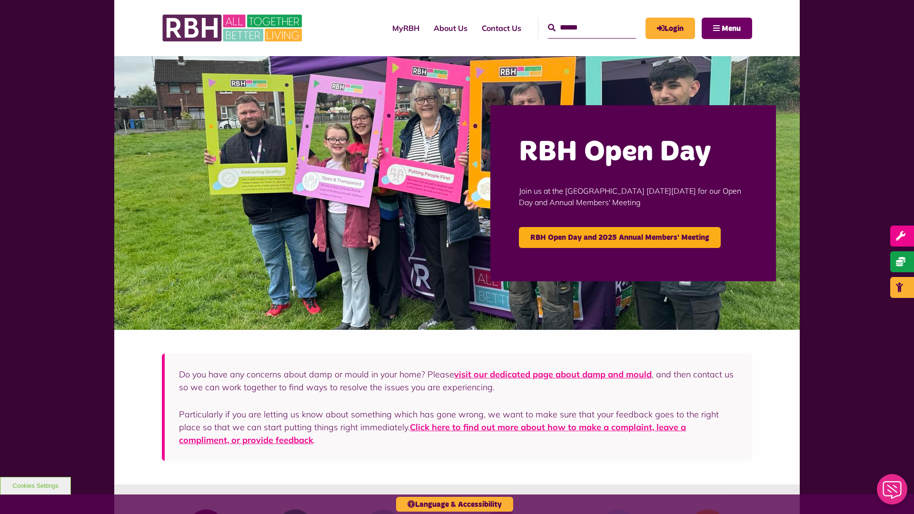
click at [731, 28] on span "Menu" at bounding box center [731, 29] width 19 height 8
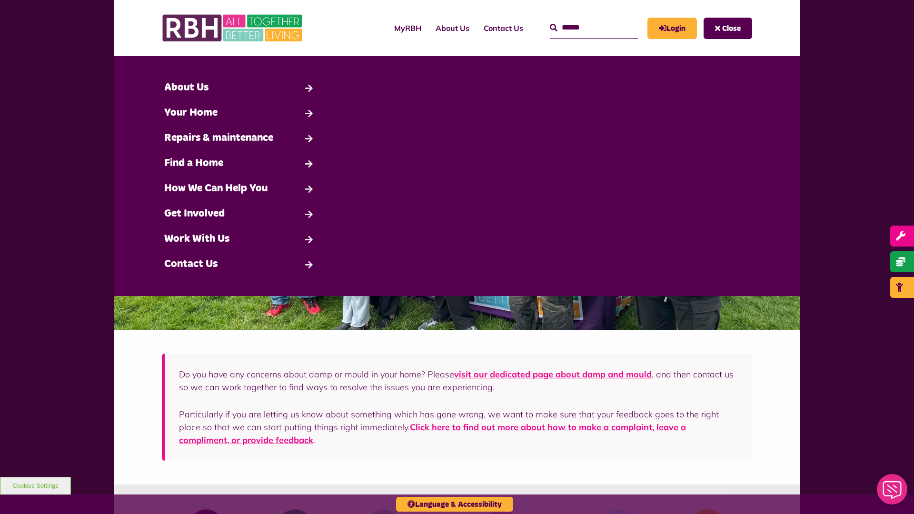
click at [731, 28] on span "Close" at bounding box center [731, 29] width 19 height 8
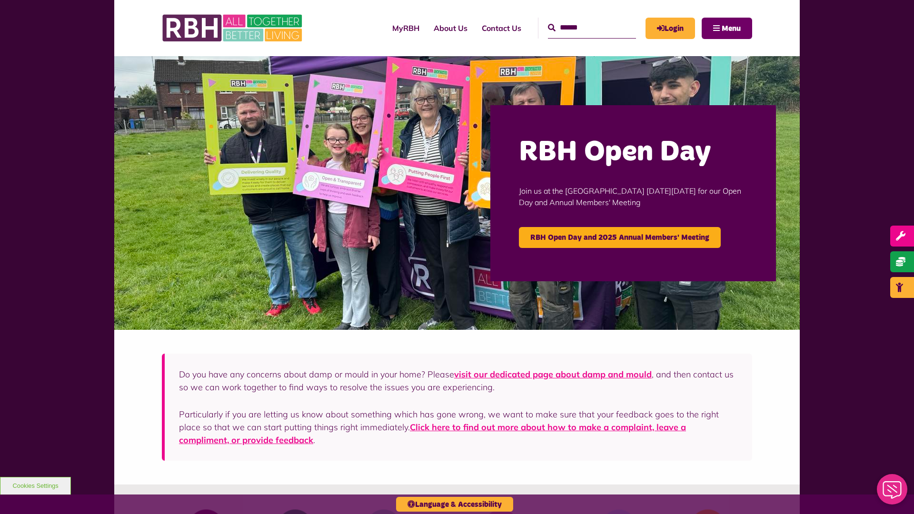
click at [731, 28] on span "Menu" at bounding box center [731, 29] width 19 height 8
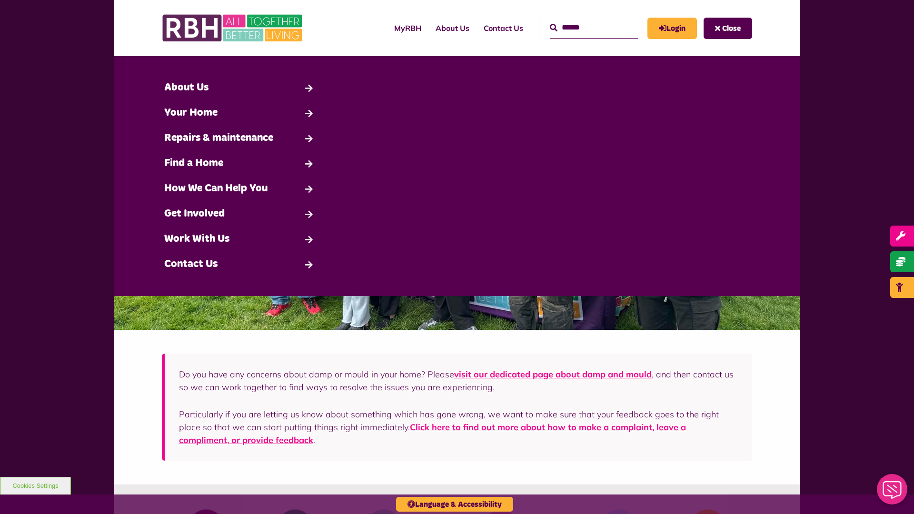
click at [731, 28] on span "Close" at bounding box center [731, 29] width 19 height 8
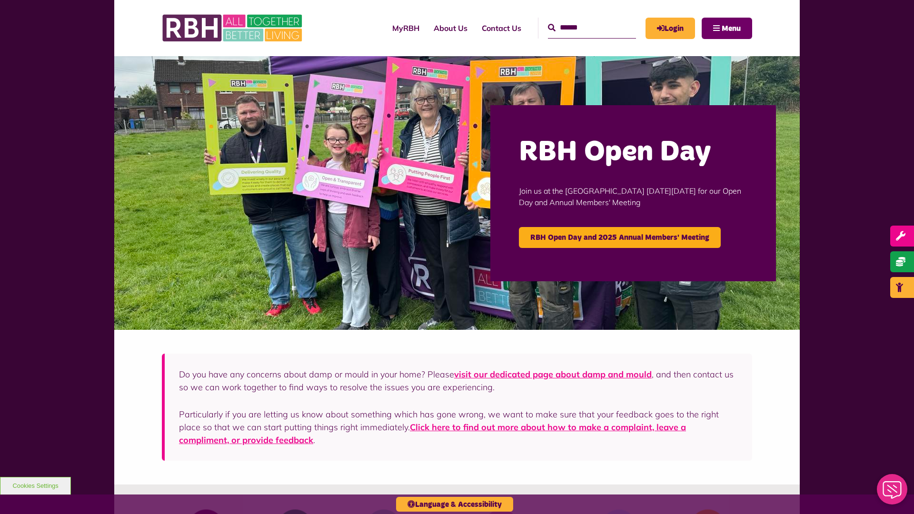
click at [731, 28] on span "Menu" at bounding box center [731, 29] width 19 height 8
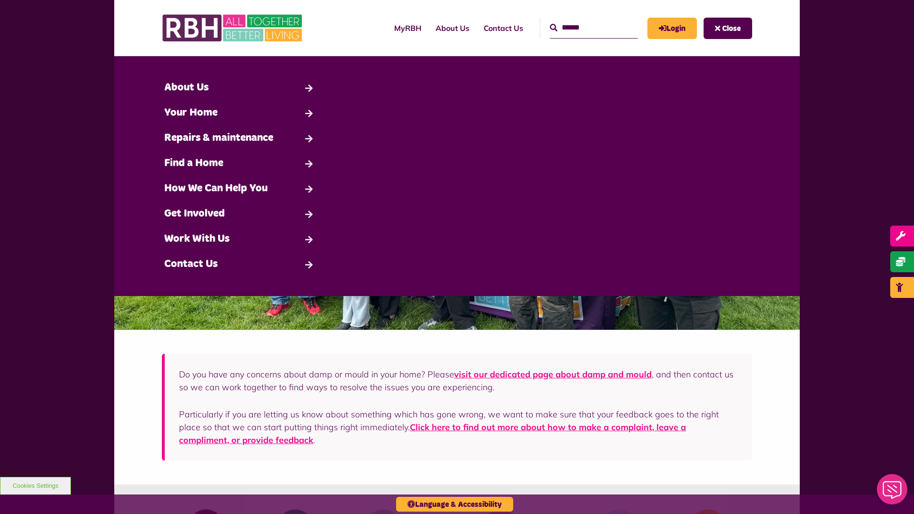
click at [731, 28] on span "Close" at bounding box center [731, 29] width 19 height 8
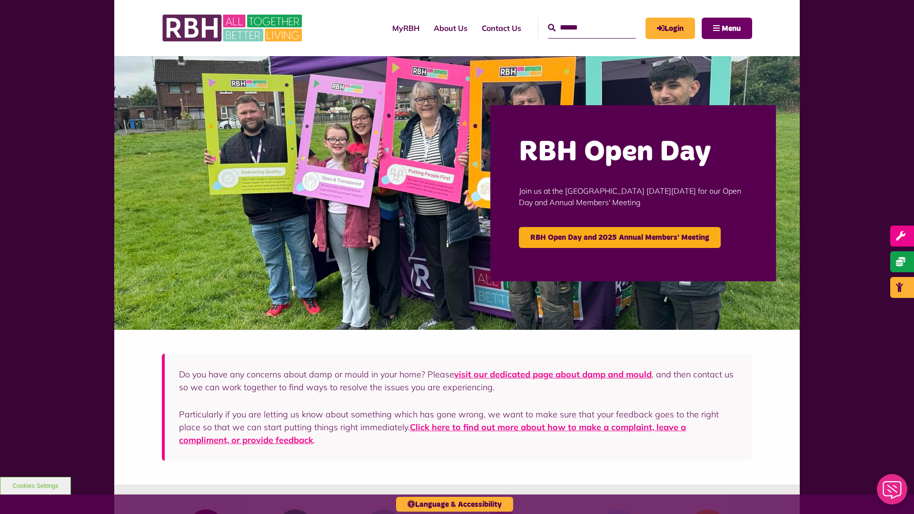
click at [731, 28] on span "Menu" at bounding box center [731, 29] width 19 height 8
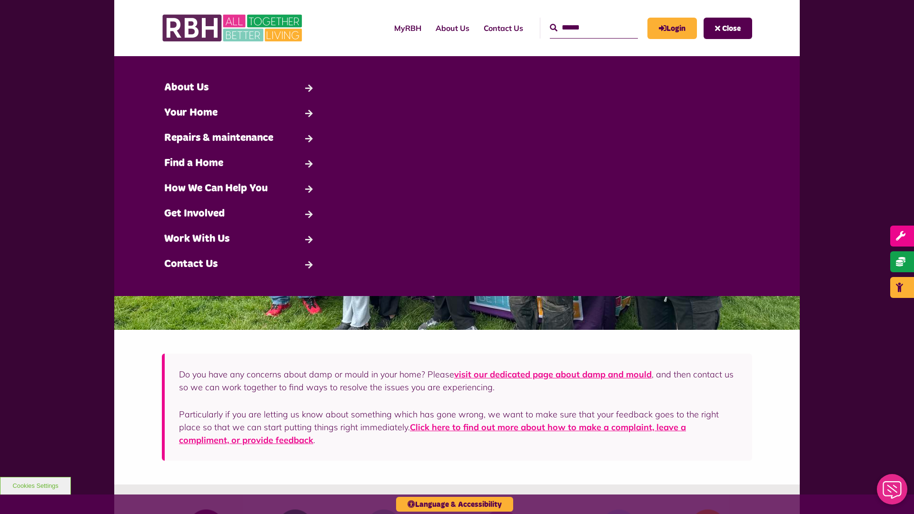
click at [731, 28] on span "Close" at bounding box center [731, 29] width 19 height 8
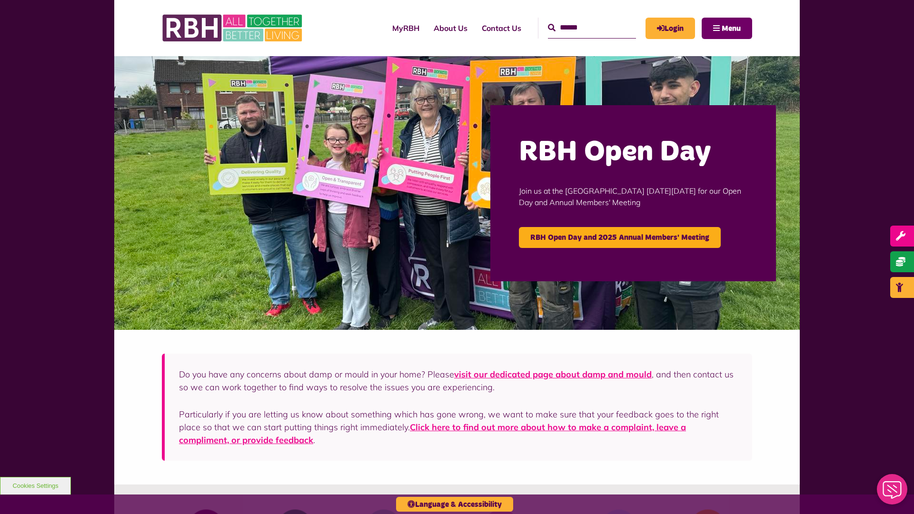
click at [731, 28] on span "Menu" at bounding box center [731, 29] width 19 height 8
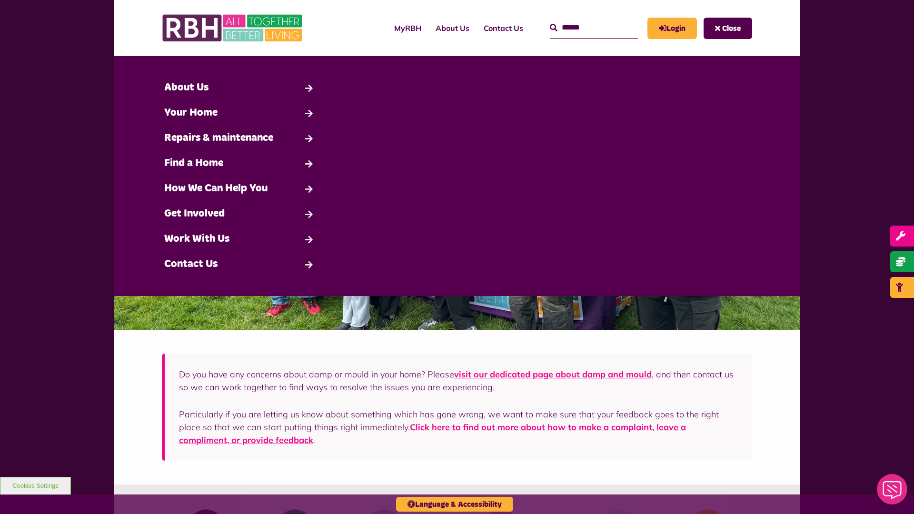
click at [731, 28] on span "Close" at bounding box center [731, 29] width 19 height 8
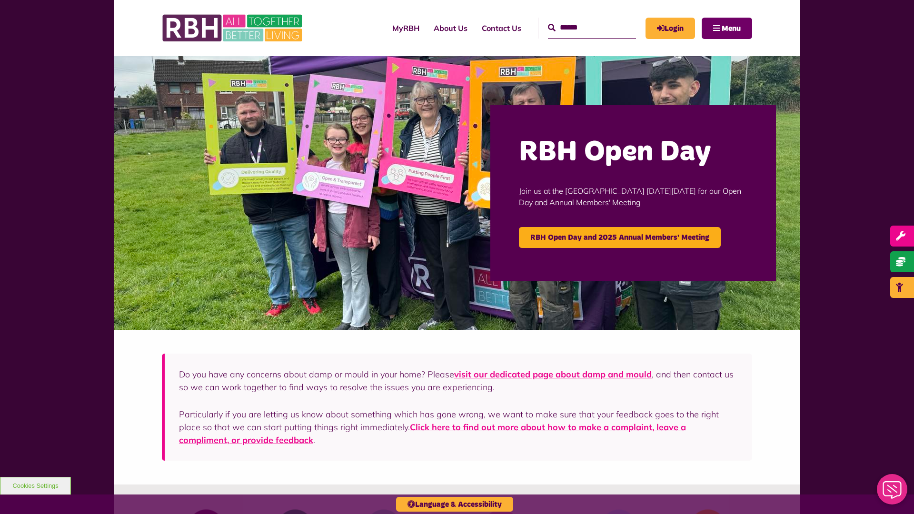
click at [731, 28] on span "Menu" at bounding box center [731, 29] width 19 height 8
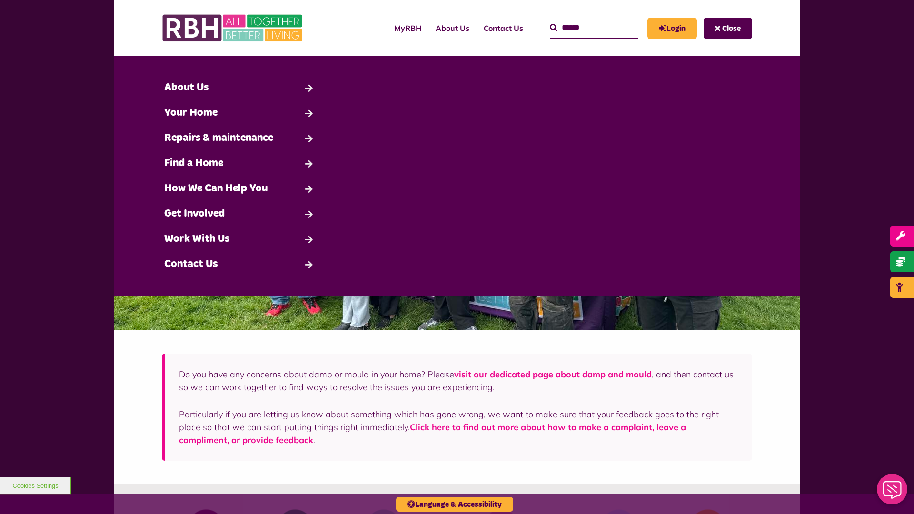
click at [731, 28] on span "Close" at bounding box center [731, 29] width 19 height 8
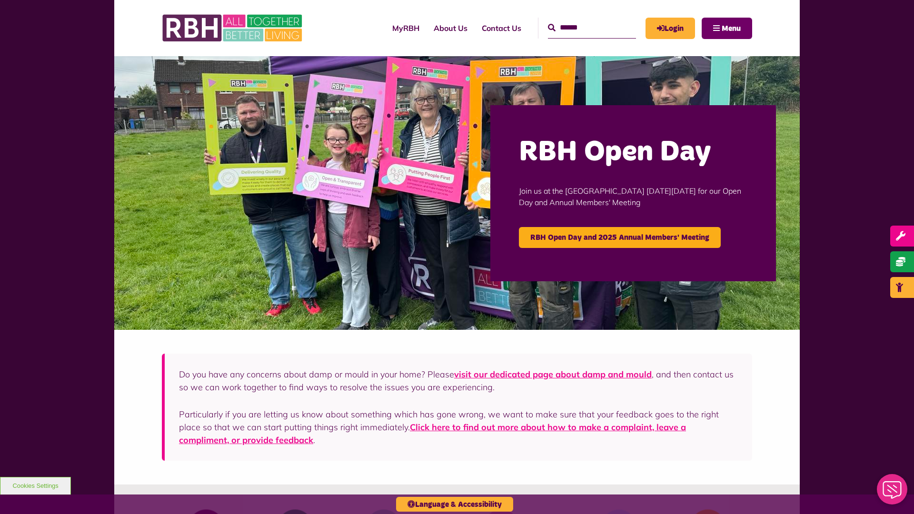
click at [731, 28] on span "Menu" at bounding box center [731, 29] width 19 height 8
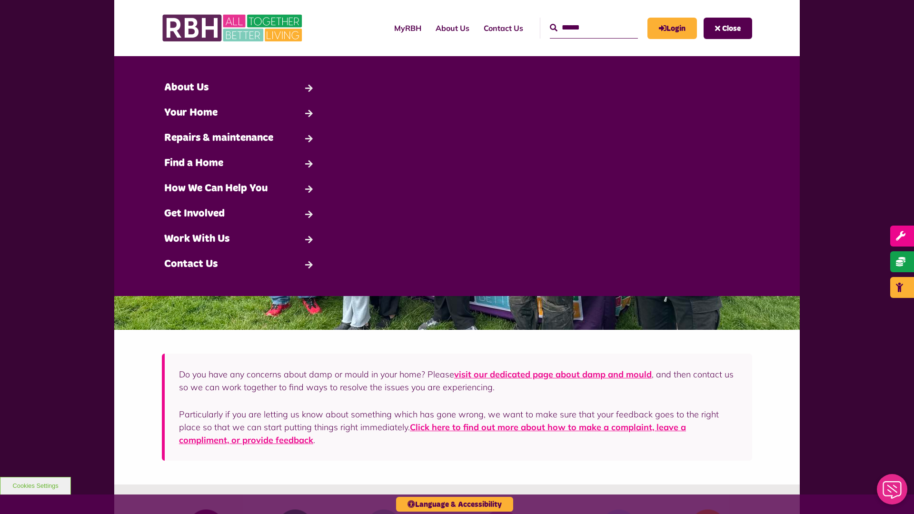
click at [731, 28] on span "Close" at bounding box center [731, 29] width 19 height 8
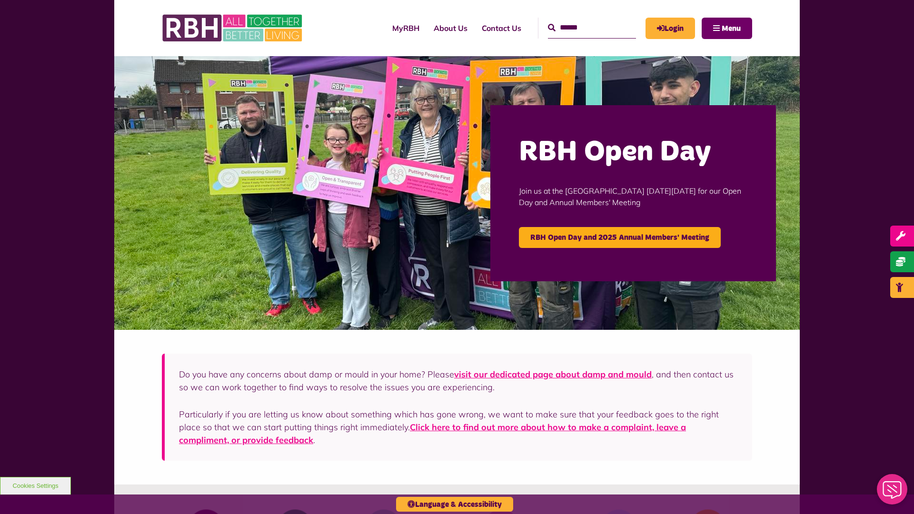
click at [731, 28] on span "Menu" at bounding box center [731, 29] width 19 height 8
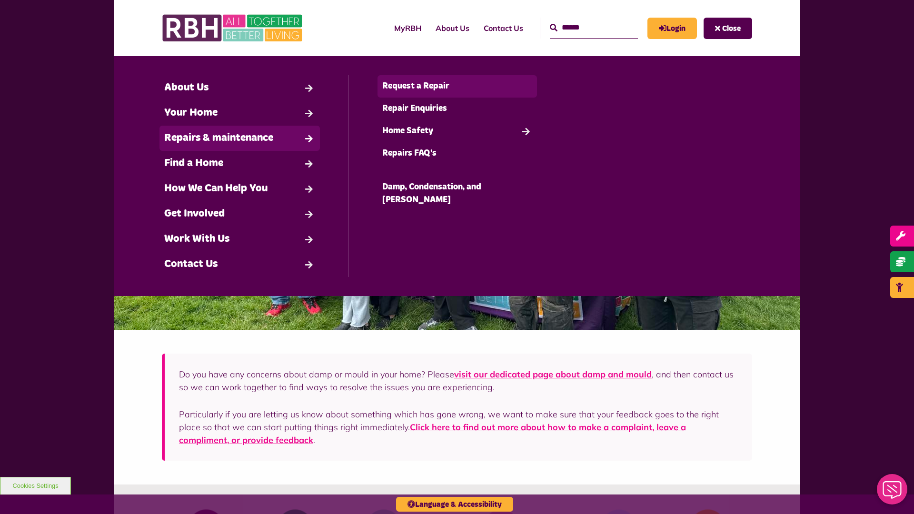
click at [457, 86] on link "Request a Repair" at bounding box center [458, 86] width 160 height 22
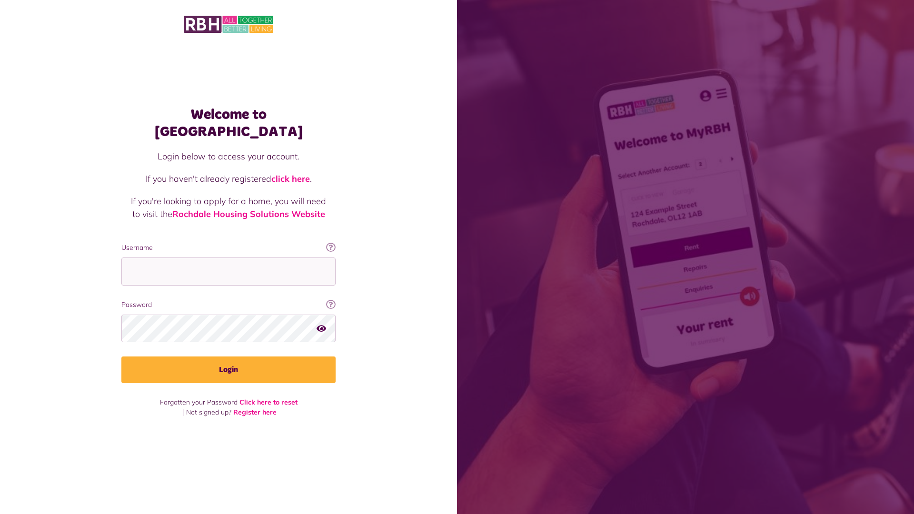
click at [229, 23] on img at bounding box center [229, 24] width 90 height 20
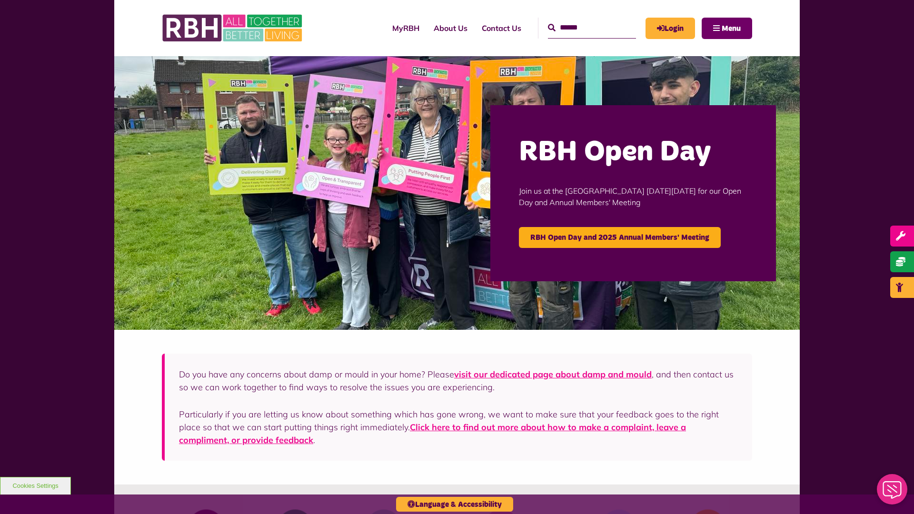
click at [731, 28] on span "Menu" at bounding box center [731, 29] width 19 height 8
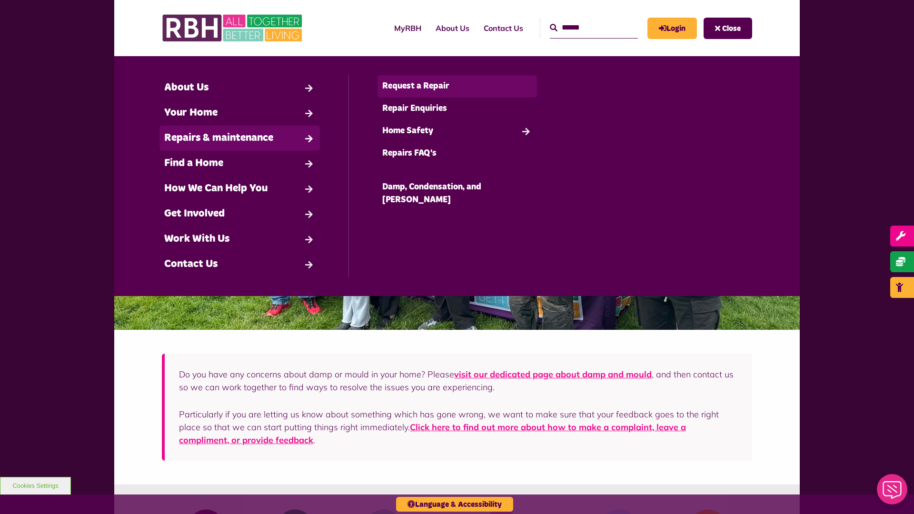
click at [457, 86] on link "Request a Repair" at bounding box center [458, 86] width 160 height 22
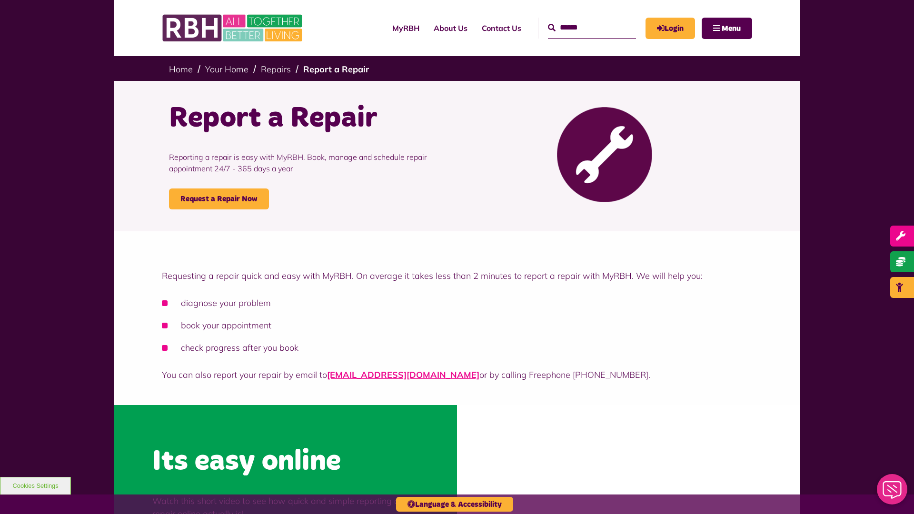
scroll to position [288, 0]
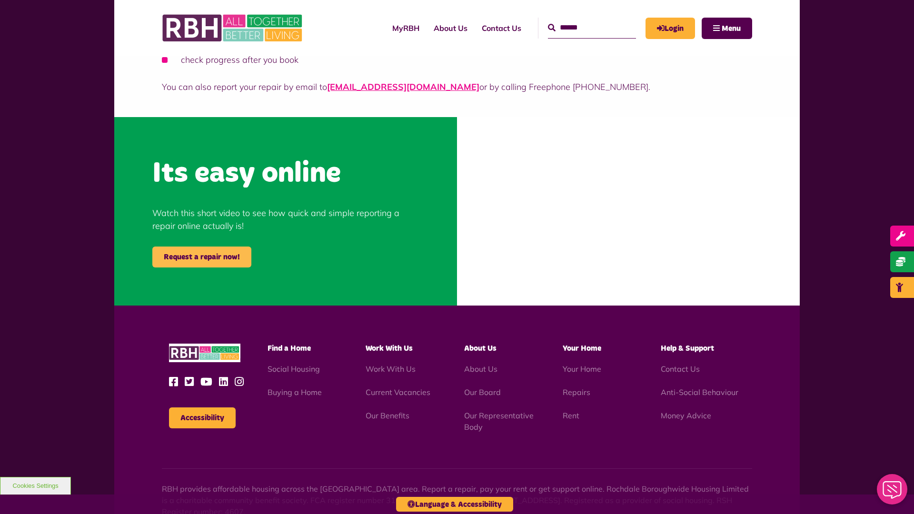
click at [202, 257] on link "Request a repair now!" at bounding box center [201, 257] width 99 height 21
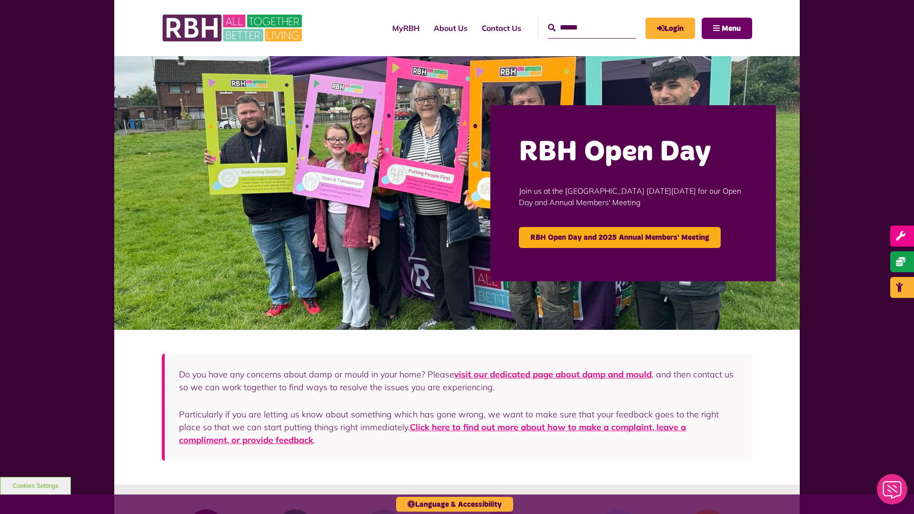
click at [731, 28] on span "Menu" at bounding box center [731, 29] width 19 height 8
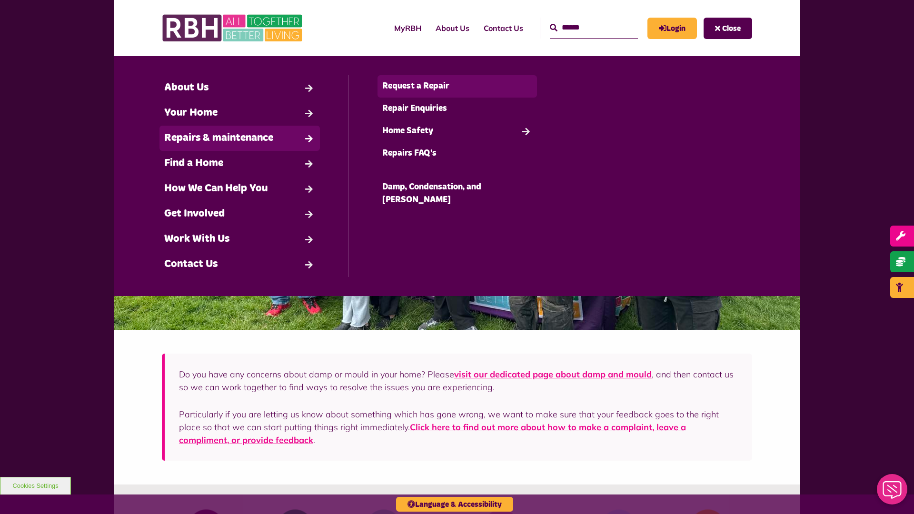
click at [457, 86] on link "Request a Repair" at bounding box center [458, 86] width 160 height 22
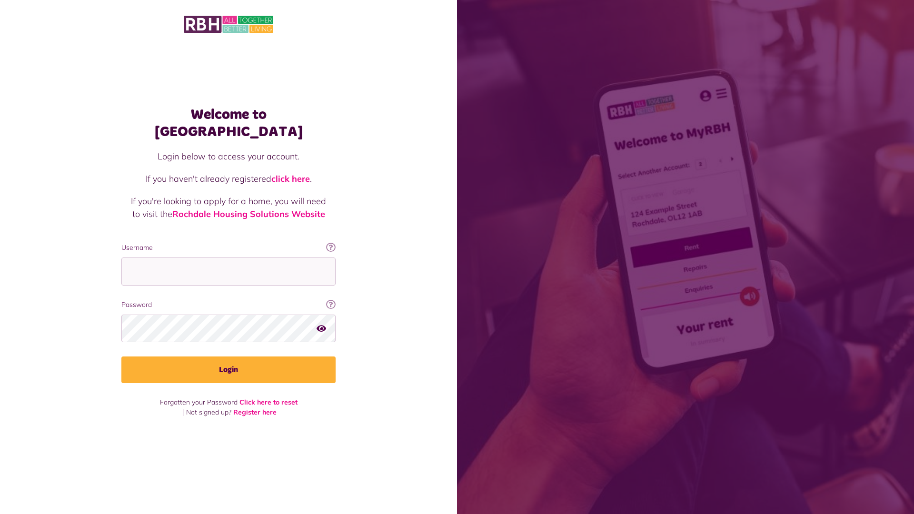
click at [229, 23] on img at bounding box center [229, 24] width 90 height 20
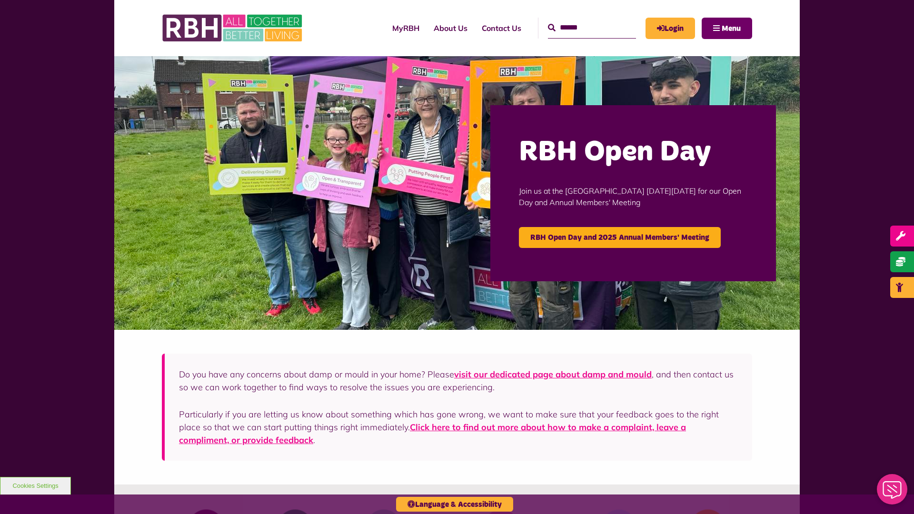
click at [731, 28] on span "Menu" at bounding box center [731, 29] width 19 height 8
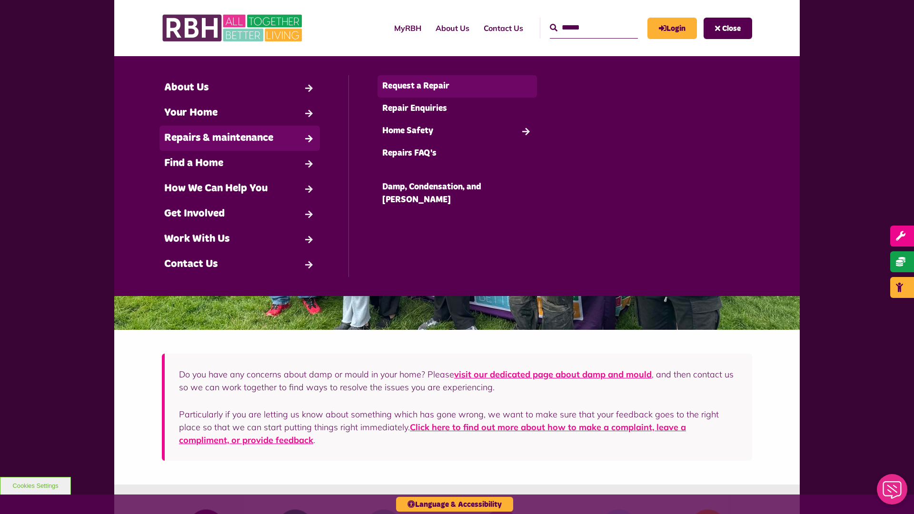
click at [457, 86] on link "Request a Repair" at bounding box center [458, 86] width 160 height 22
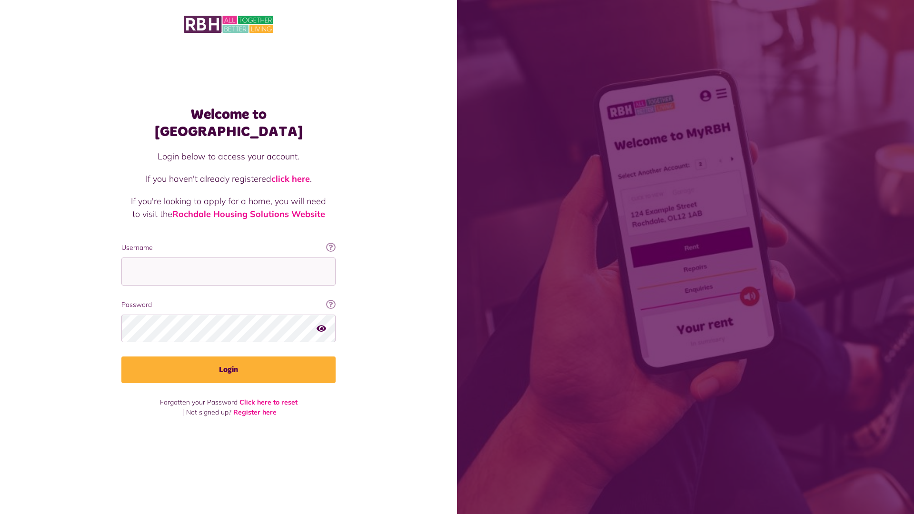
click at [229, 23] on img at bounding box center [229, 24] width 90 height 20
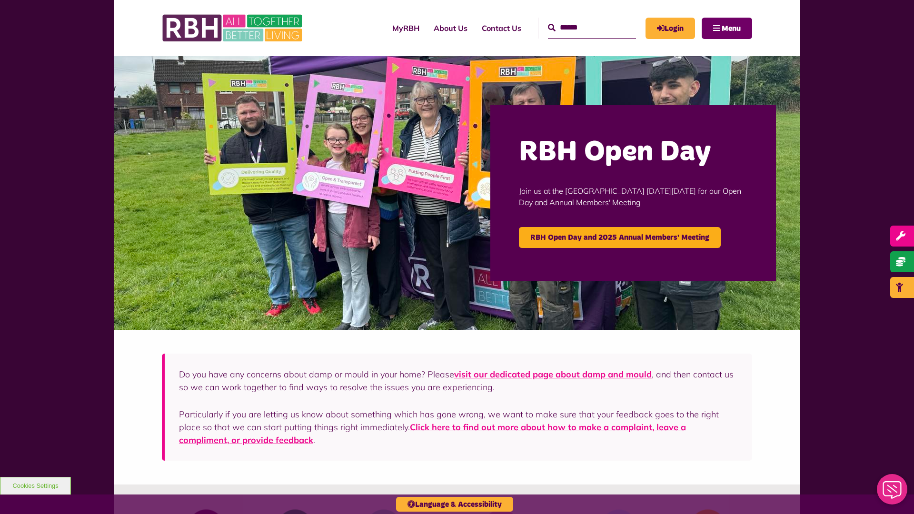
click at [731, 28] on span "Menu" at bounding box center [731, 29] width 19 height 8
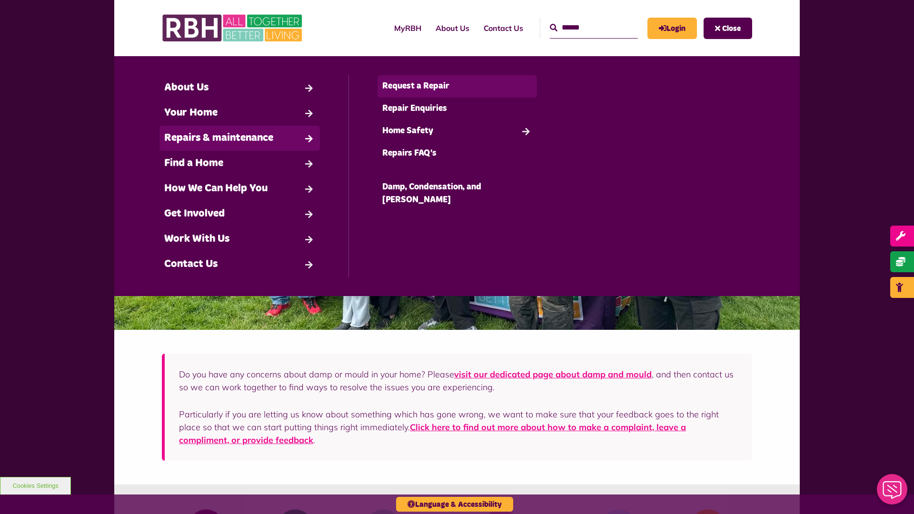
click at [457, 86] on link "Request a Repair" at bounding box center [458, 86] width 160 height 22
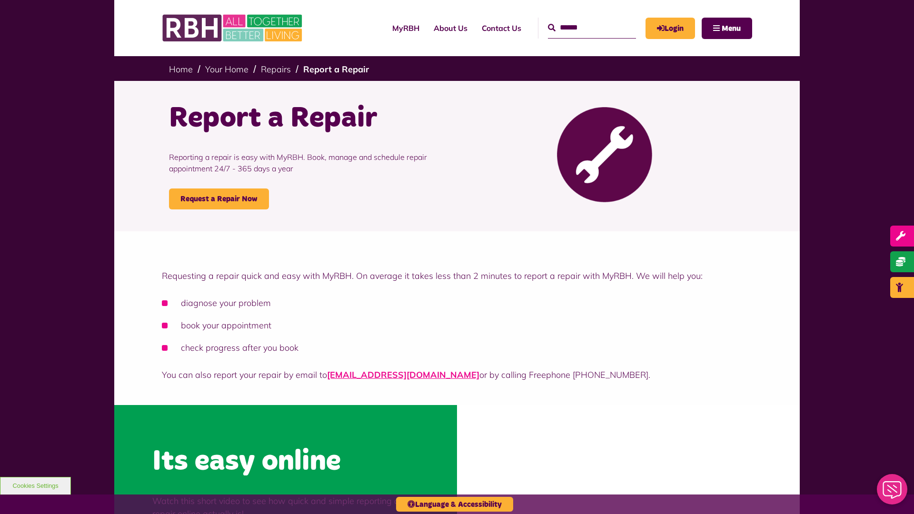
scroll to position [288, 0]
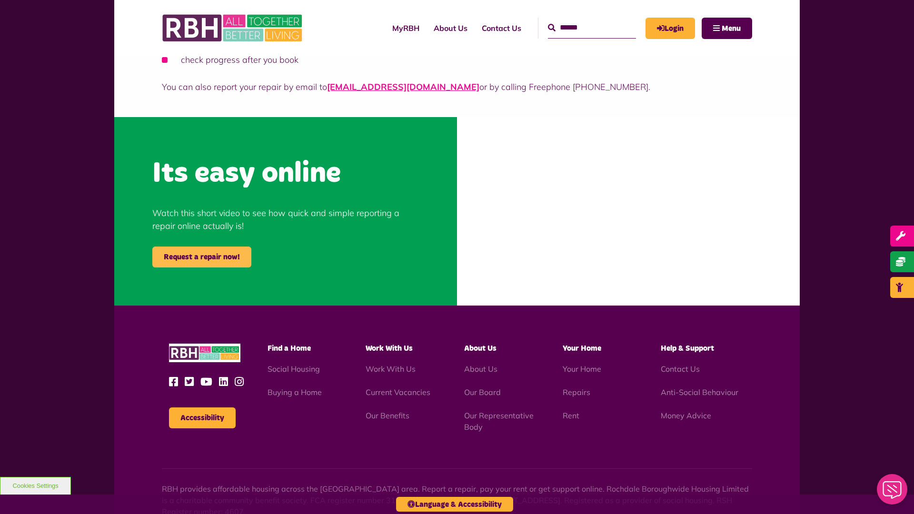
click at [202, 257] on link "Request a repair now!" at bounding box center [201, 257] width 99 height 21
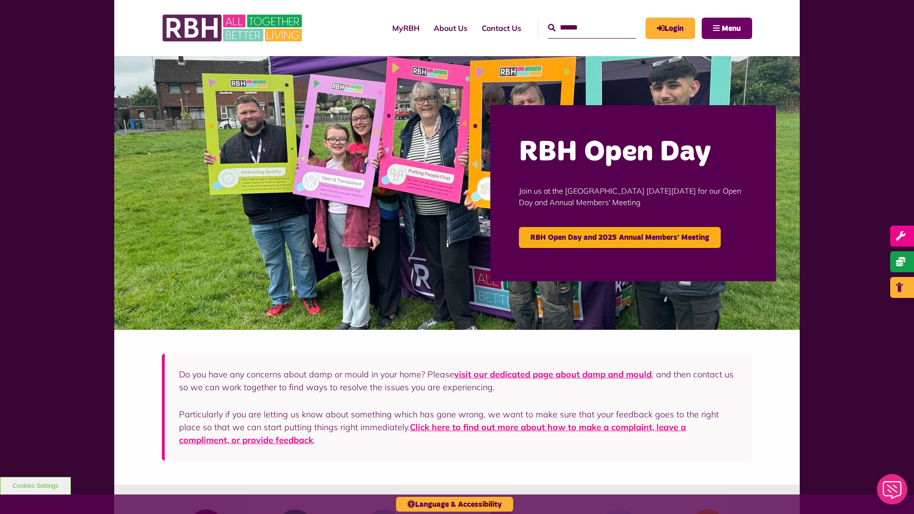
click at [731, 28] on span "Menu" at bounding box center [731, 29] width 19 height 8
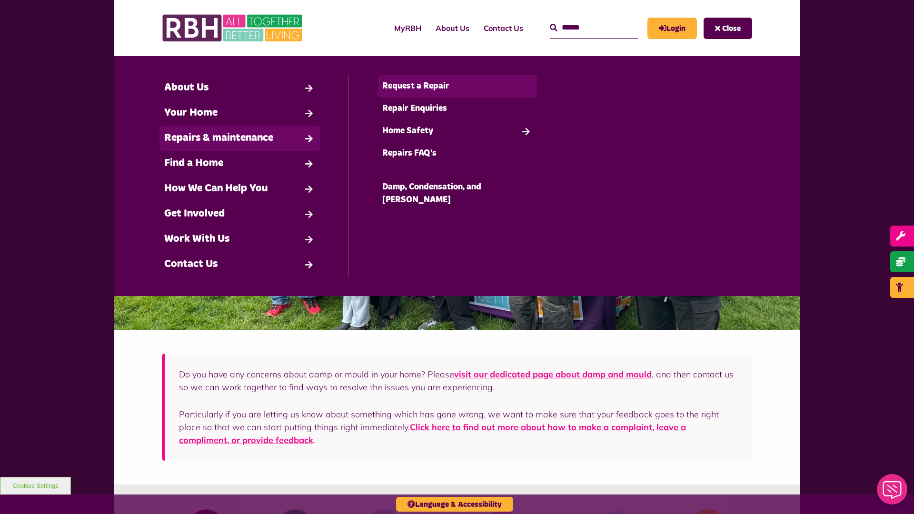
click at [457, 86] on link "Request a Repair" at bounding box center [458, 86] width 160 height 22
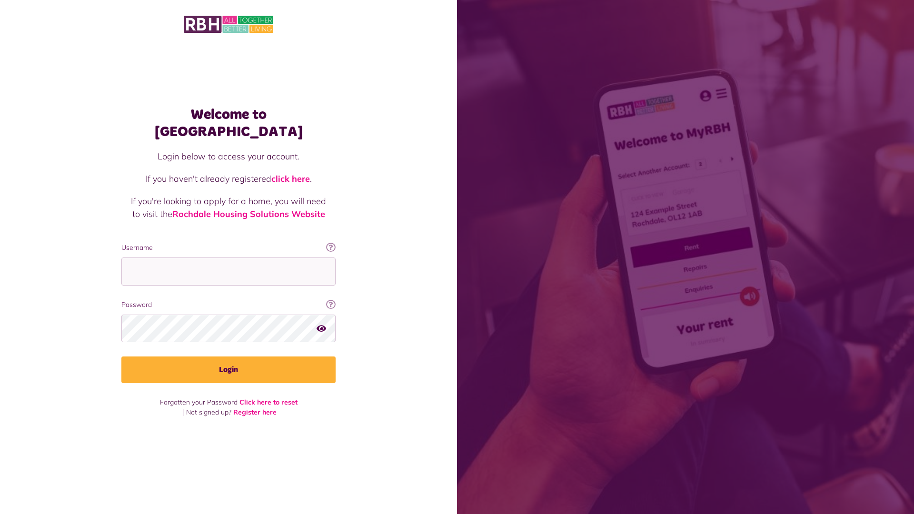
click at [229, 23] on img at bounding box center [229, 24] width 90 height 20
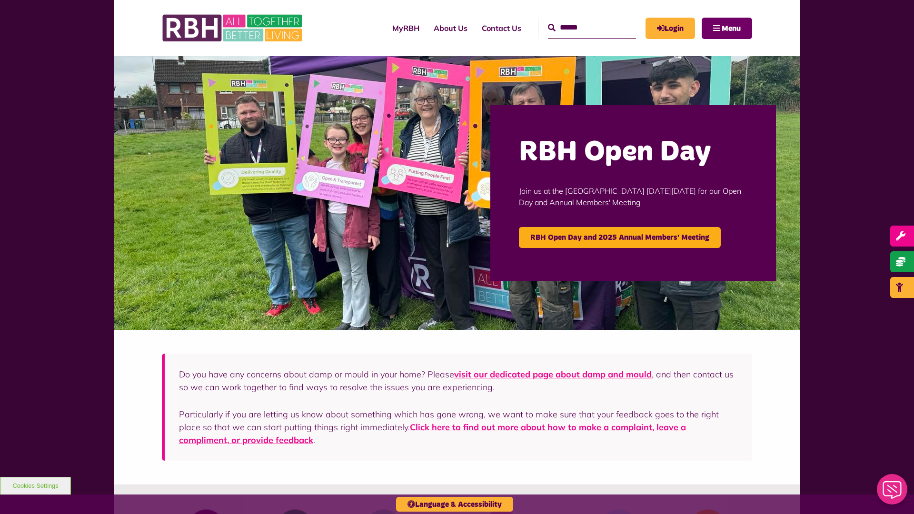
click at [731, 28] on span "Menu" at bounding box center [731, 29] width 19 height 8
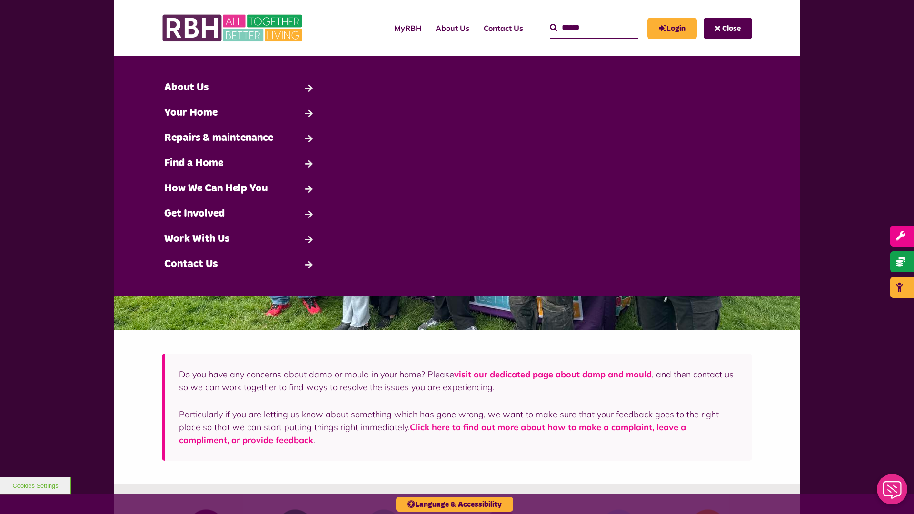
click at [731, 28] on span "Close" at bounding box center [731, 29] width 19 height 8
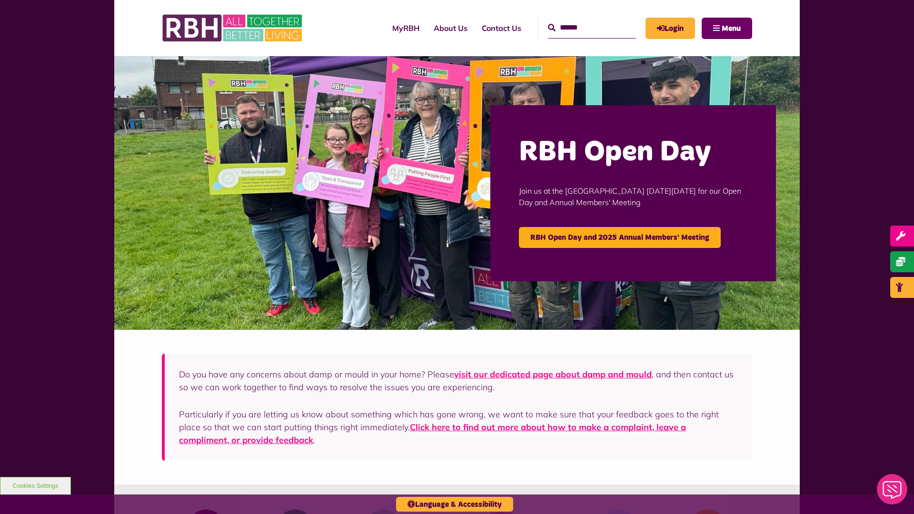
click at [731, 28] on span "Menu" at bounding box center [731, 29] width 19 height 8
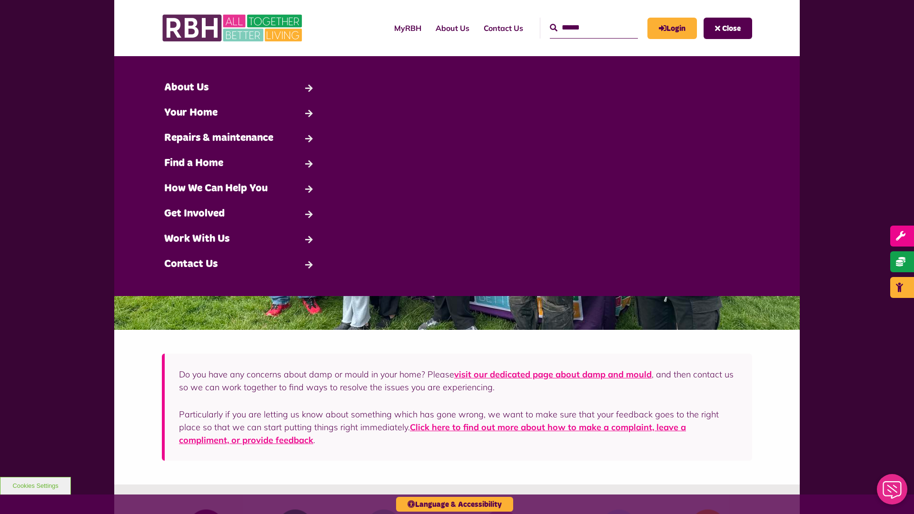
click at [731, 28] on span "Close" at bounding box center [731, 29] width 19 height 8
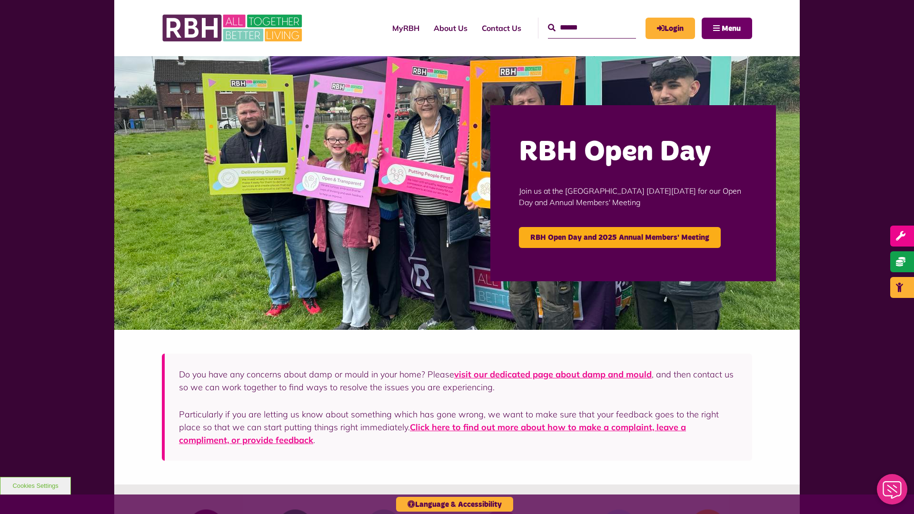
click at [731, 28] on span "Menu" at bounding box center [731, 29] width 19 height 8
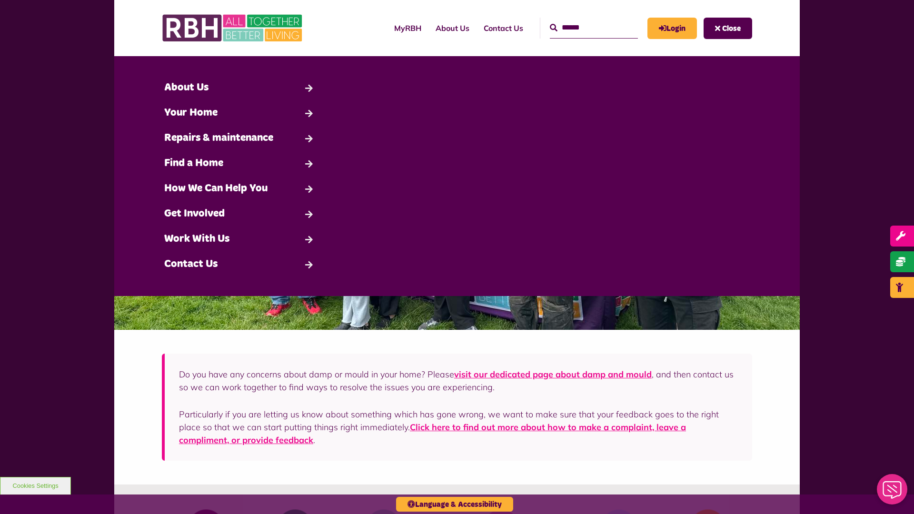
click at [731, 28] on span "Close" at bounding box center [731, 29] width 19 height 8
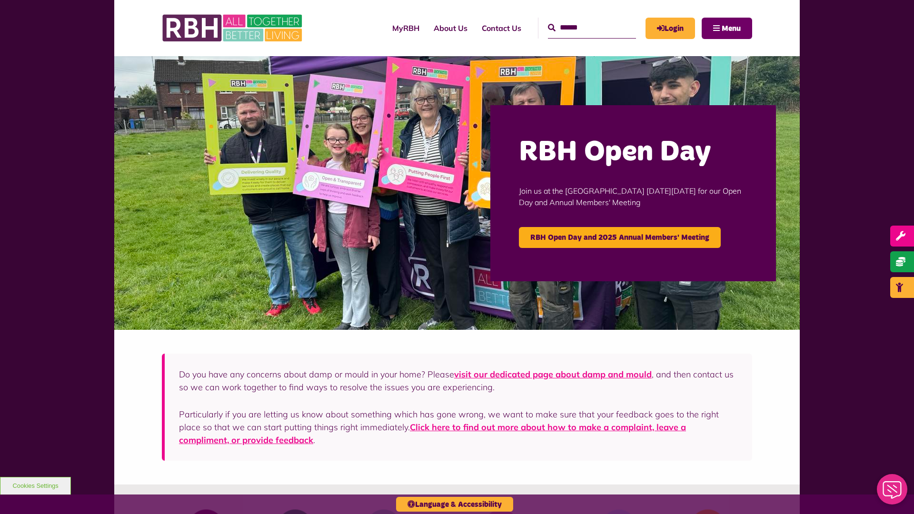
click at [731, 28] on span "Menu" at bounding box center [731, 29] width 19 height 8
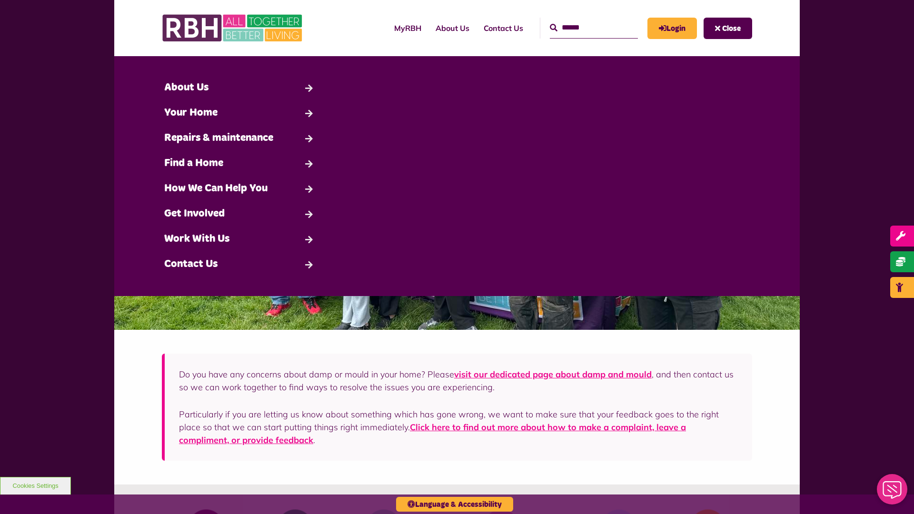
click at [731, 28] on span "Close" at bounding box center [731, 29] width 19 height 8
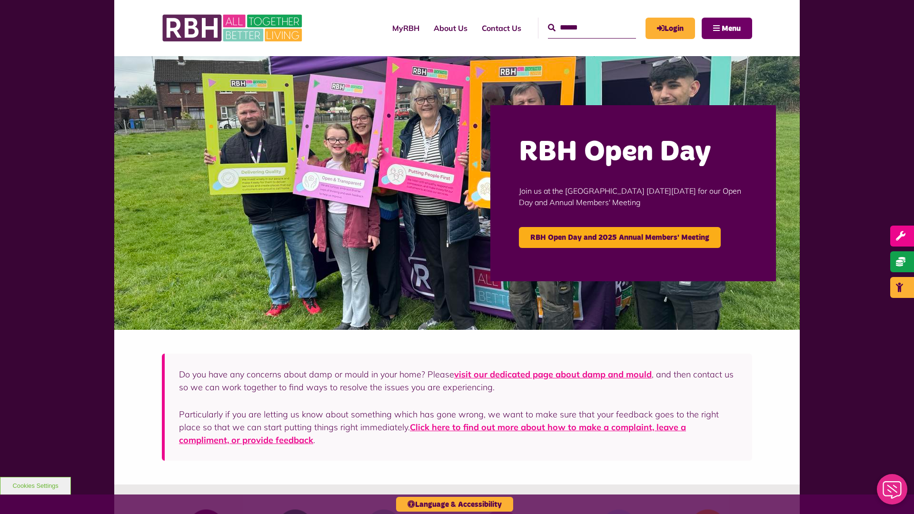
click at [731, 28] on span "Menu" at bounding box center [731, 29] width 19 height 8
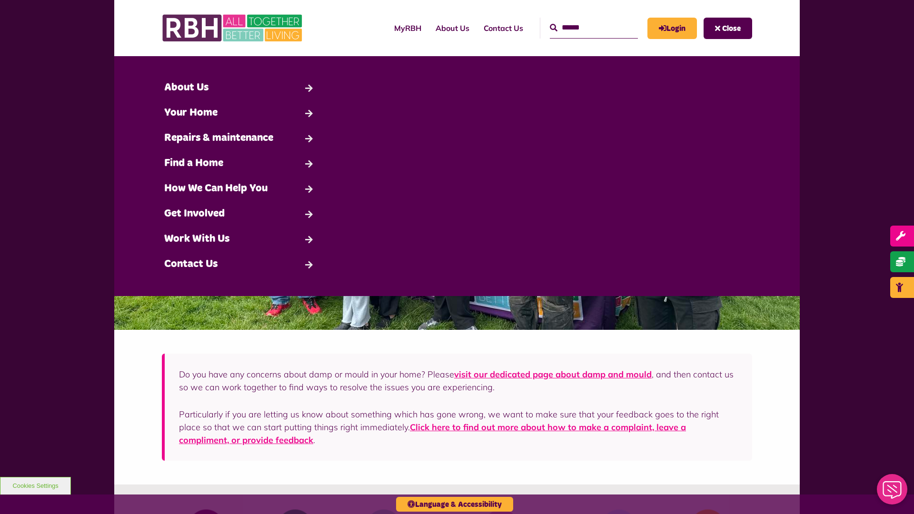
click at [731, 28] on span "Close" at bounding box center [731, 29] width 19 height 8
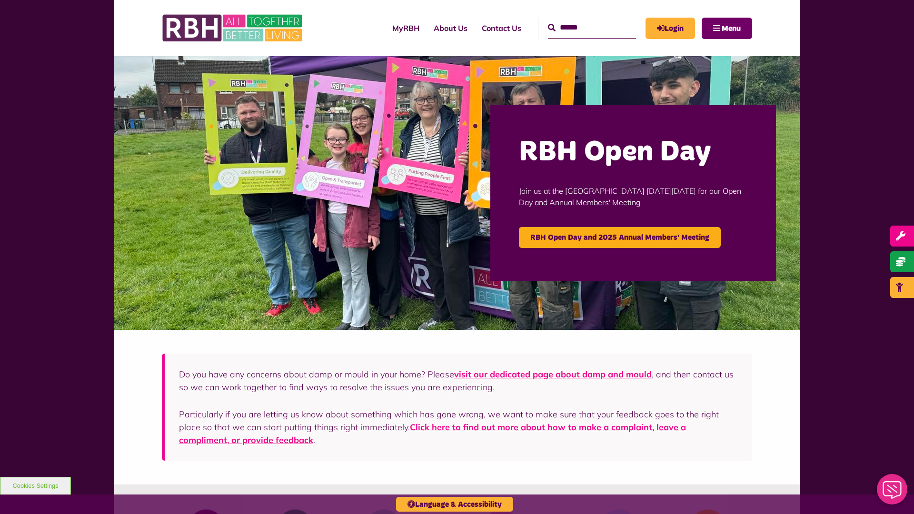
click at [731, 28] on span "Menu" at bounding box center [731, 29] width 19 height 8
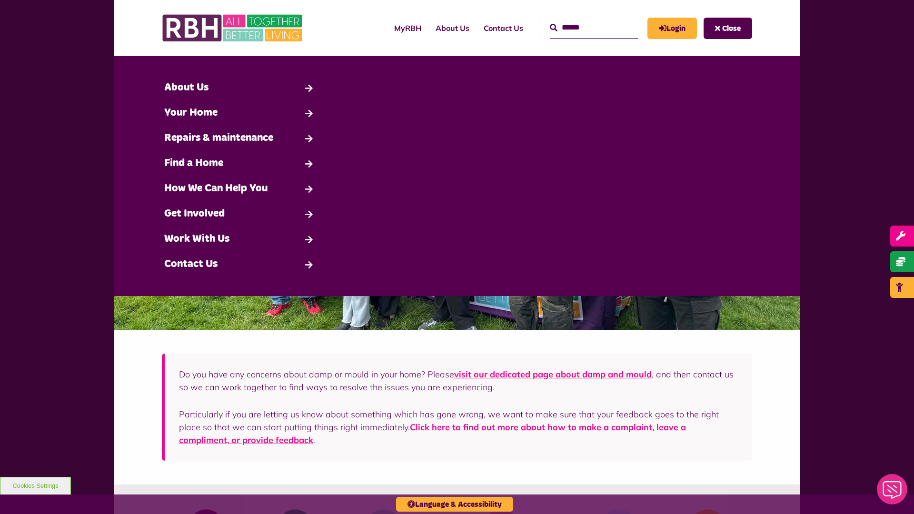
click at [731, 28] on span "Close" at bounding box center [731, 29] width 19 height 8
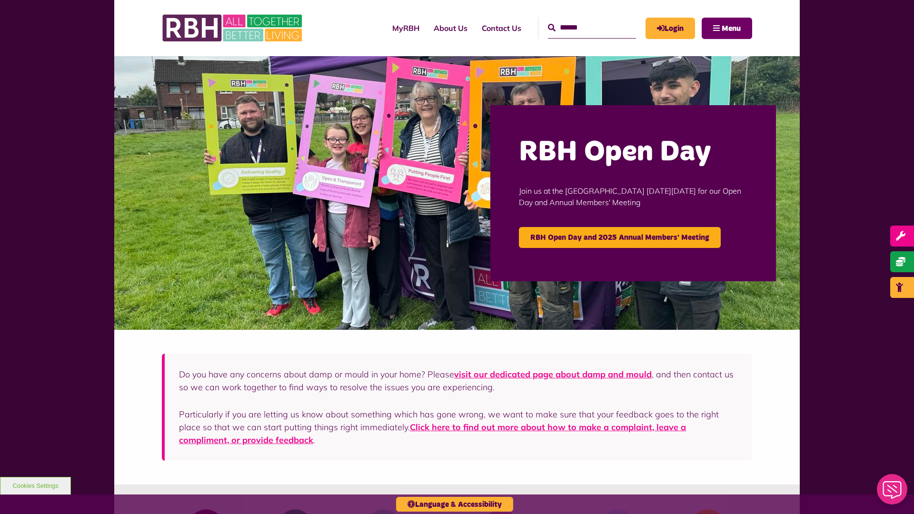
click at [731, 28] on span "Menu" at bounding box center [731, 29] width 19 height 8
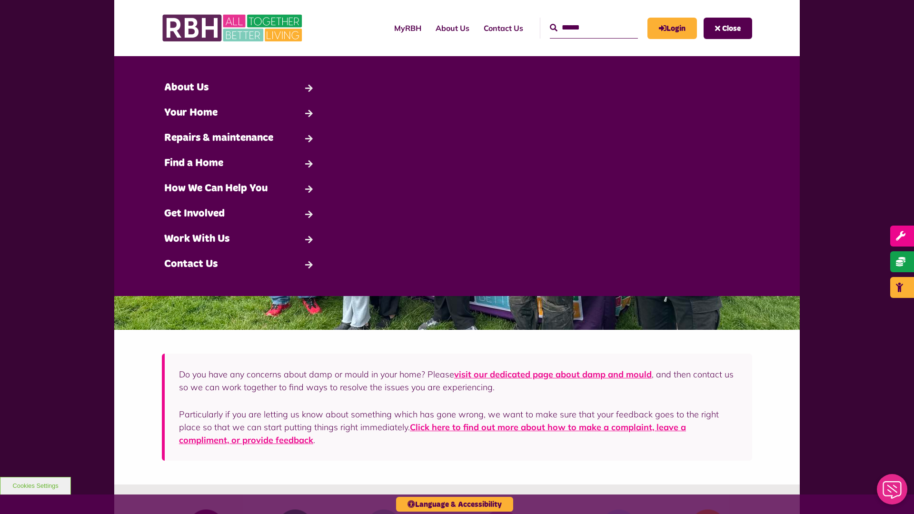
click at [731, 28] on span "Close" at bounding box center [731, 29] width 19 height 8
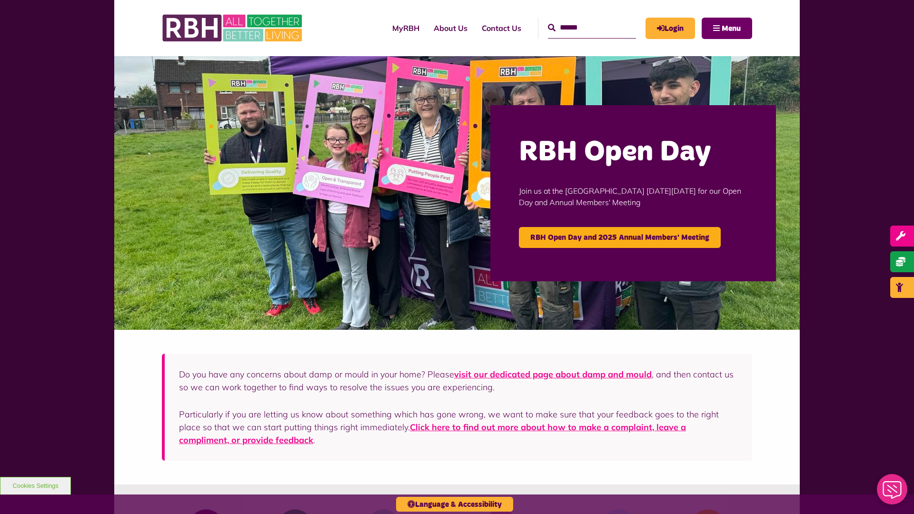
click at [731, 28] on span "Menu" at bounding box center [731, 29] width 19 height 8
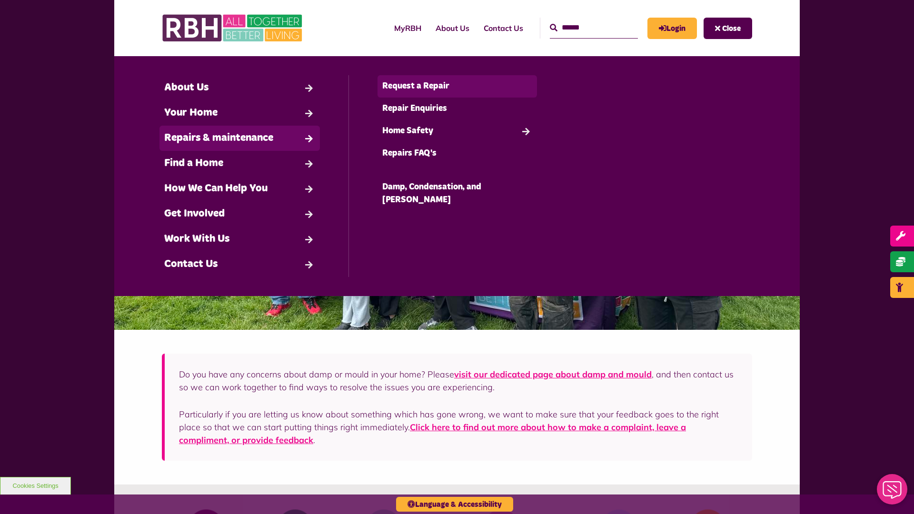
click at [457, 86] on link "Request a Repair" at bounding box center [458, 86] width 160 height 22
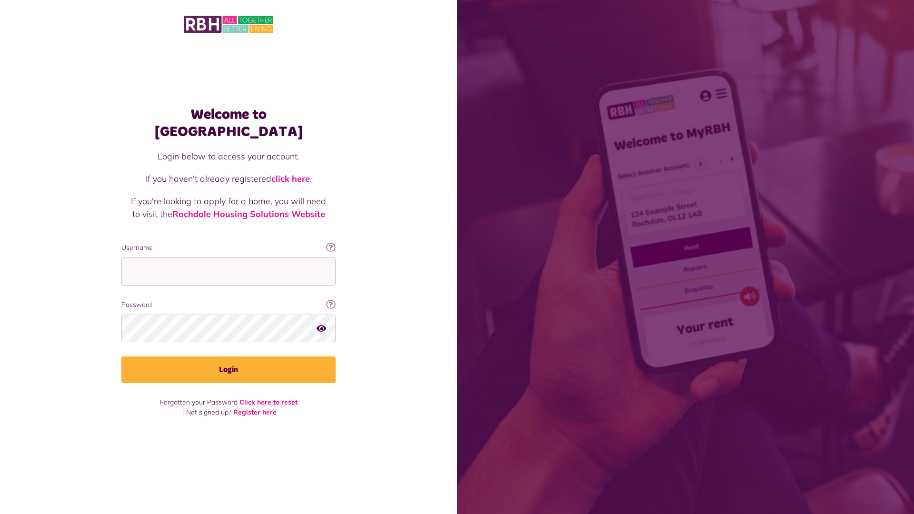
click at [229, 23] on img at bounding box center [229, 24] width 90 height 20
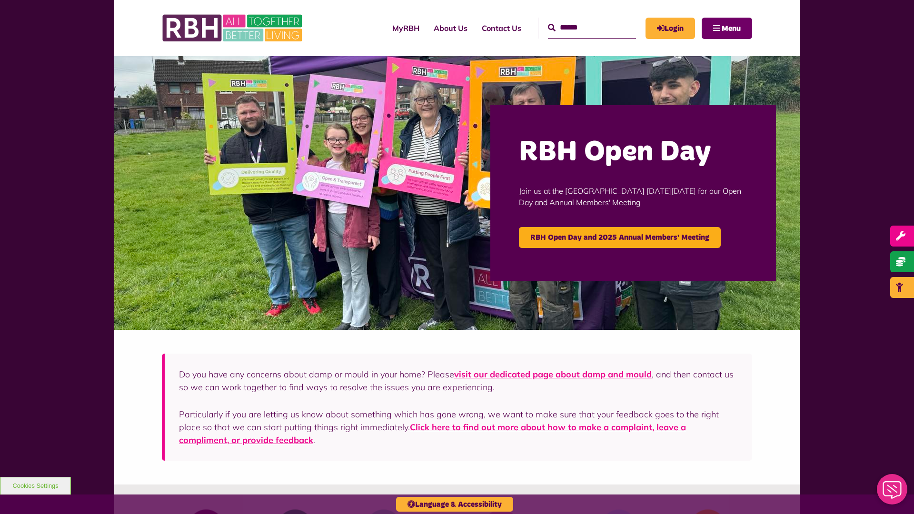
click at [731, 28] on span "Menu" at bounding box center [731, 29] width 19 height 8
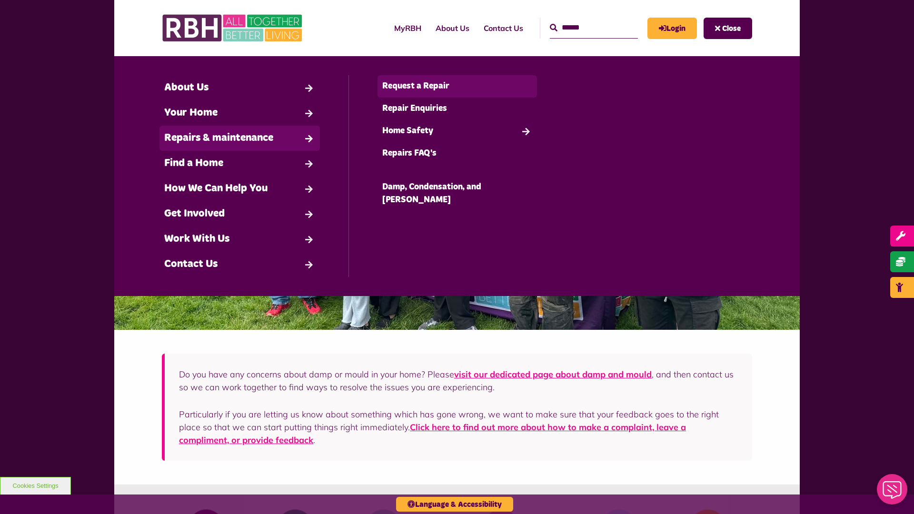
click at [457, 86] on link "Request a Repair" at bounding box center [458, 86] width 160 height 22
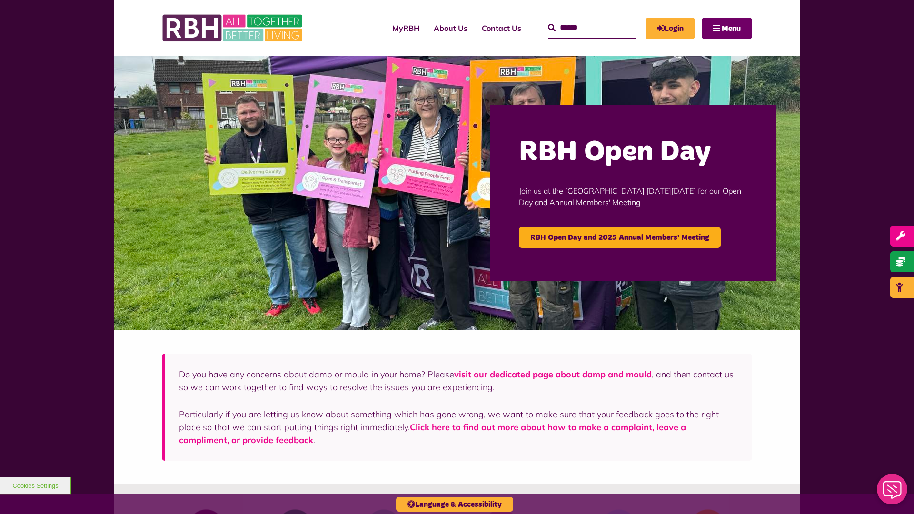
click at [731, 28] on span "Menu" at bounding box center [731, 29] width 19 height 8
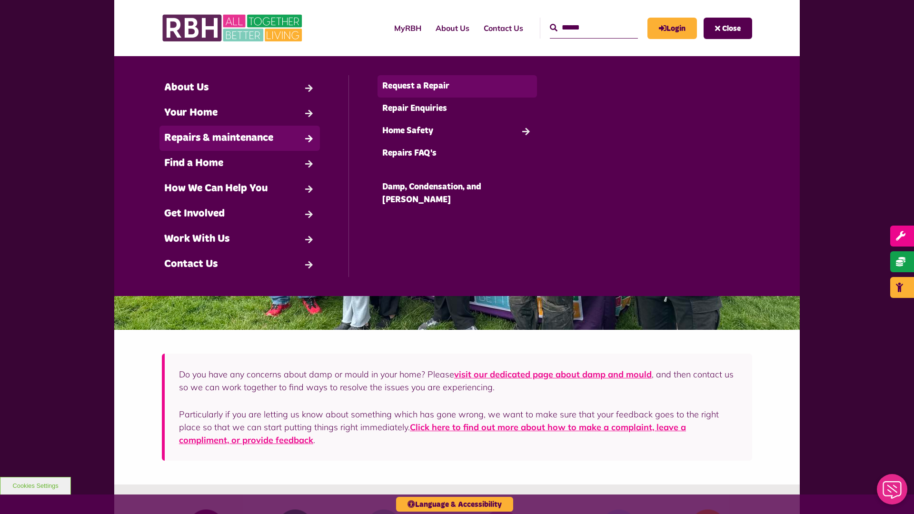
click at [457, 86] on link "Request a Repair" at bounding box center [458, 86] width 160 height 22
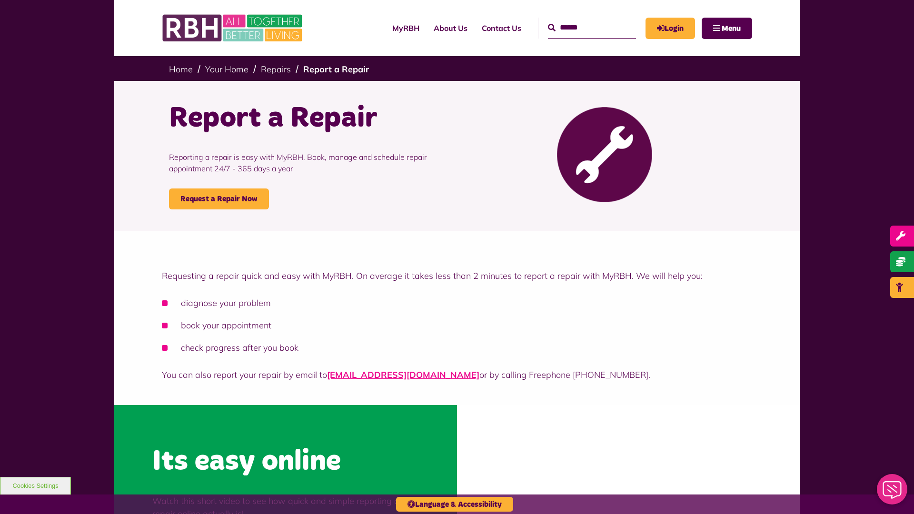
scroll to position [288, 0]
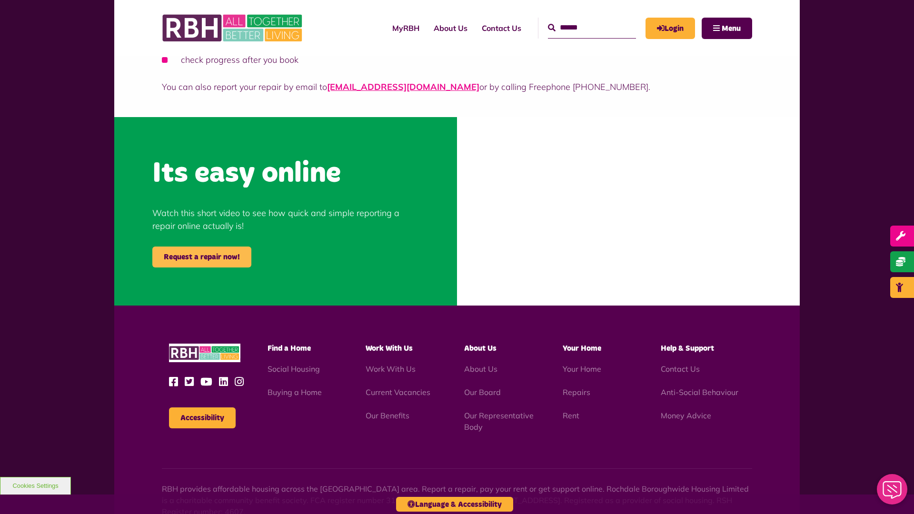
click at [202, 257] on link "Request a repair now!" at bounding box center [201, 257] width 99 height 21
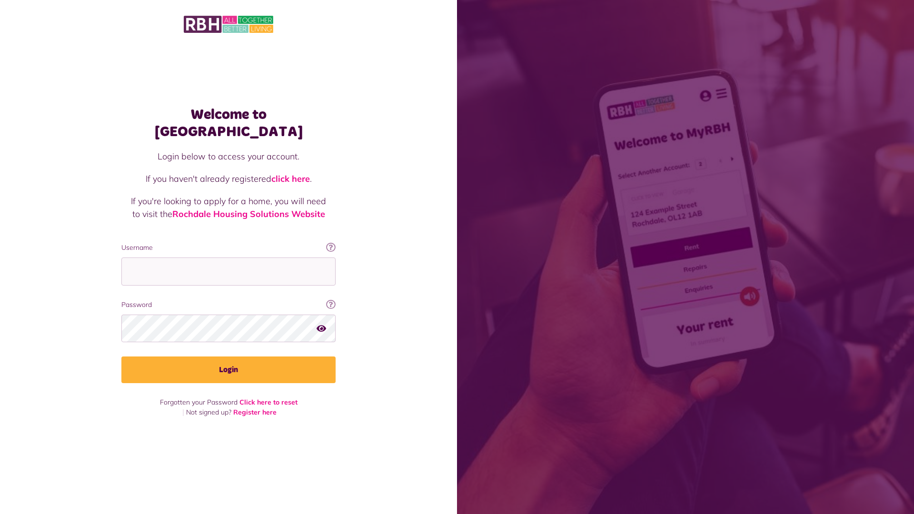
click at [291, 173] on link "click here" at bounding box center [290, 178] width 39 height 11
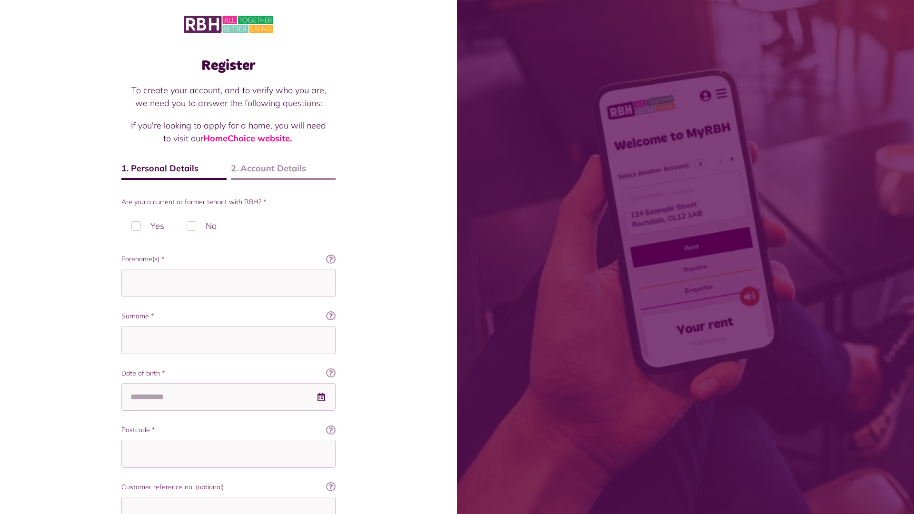
click at [229, 23] on img at bounding box center [229, 24] width 90 height 20
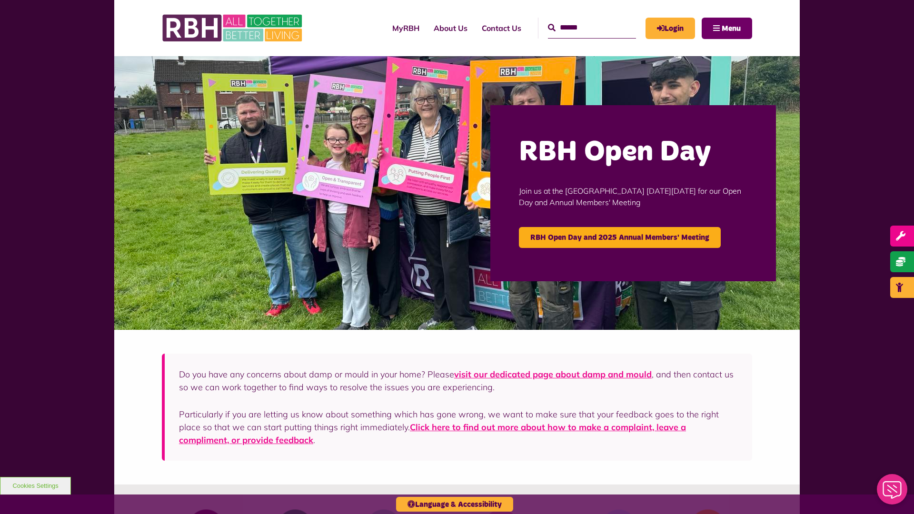
click at [731, 28] on span "Menu" at bounding box center [731, 29] width 19 height 8
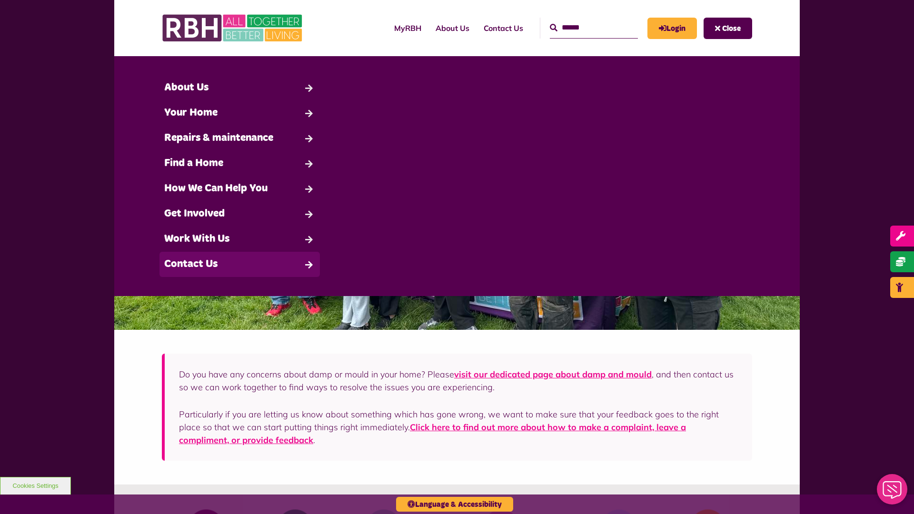
click at [240, 264] on link "Contact Us" at bounding box center [240, 264] width 160 height 25
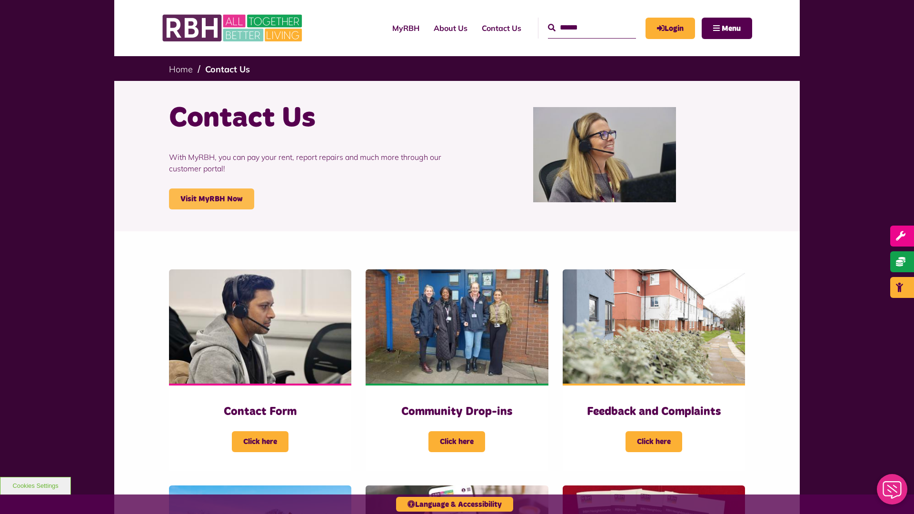
click at [211, 199] on link "Visit MyRBH Now" at bounding box center [211, 199] width 85 height 21
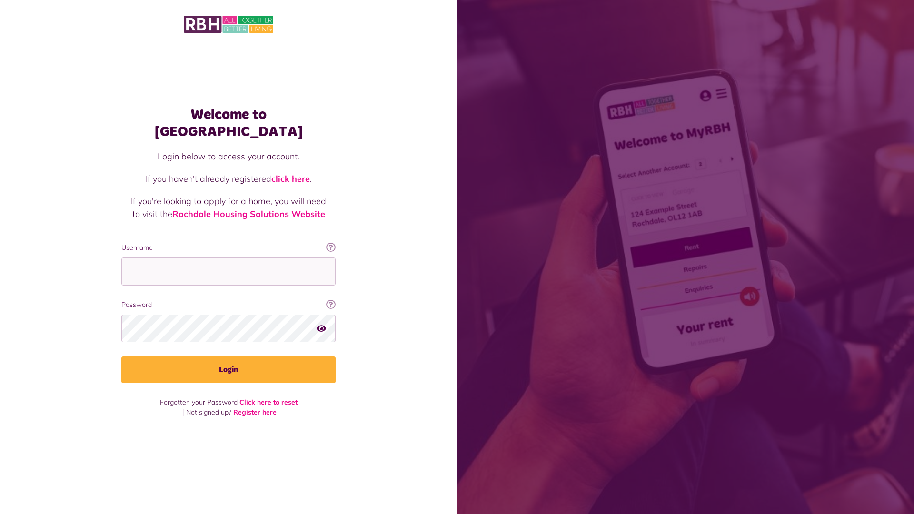
click at [291, 173] on link "click here" at bounding box center [290, 178] width 39 height 11
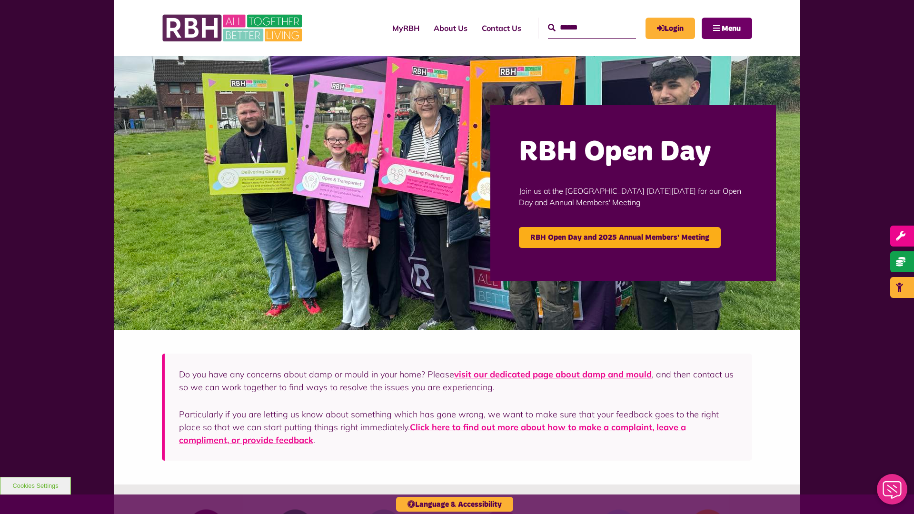
click at [731, 28] on span "Menu" at bounding box center [731, 29] width 19 height 8
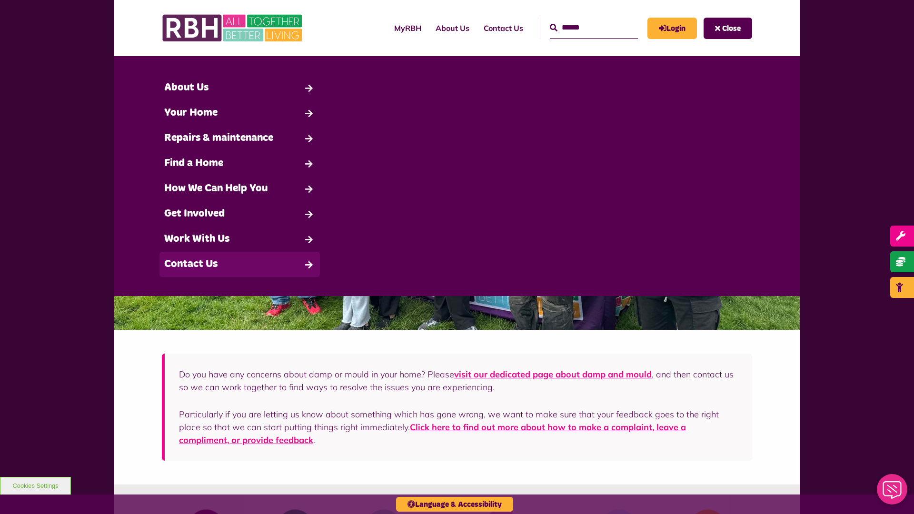
click at [240, 264] on link "Contact Us" at bounding box center [240, 264] width 160 height 25
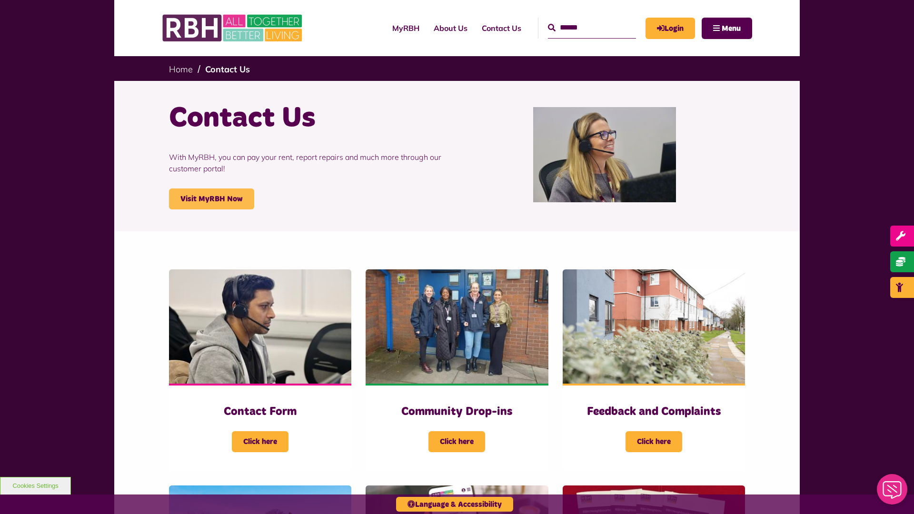
click at [211, 199] on link "Visit MyRBH Now" at bounding box center [211, 199] width 85 height 21
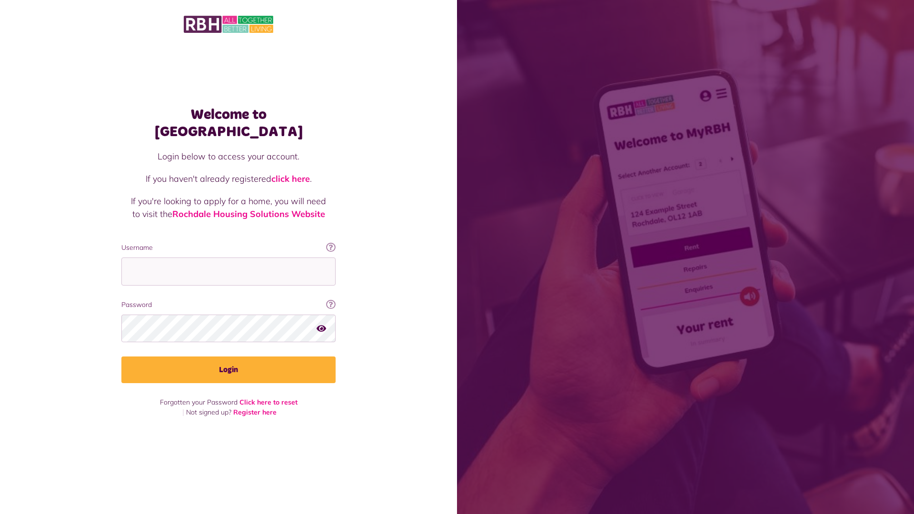
click at [291, 173] on link "click here" at bounding box center [290, 178] width 39 height 11
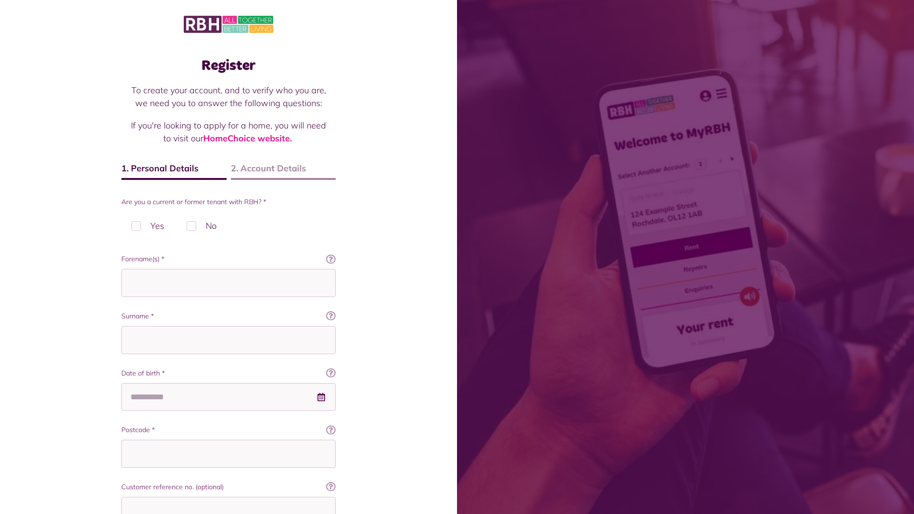
click at [229, 23] on img at bounding box center [229, 24] width 90 height 20
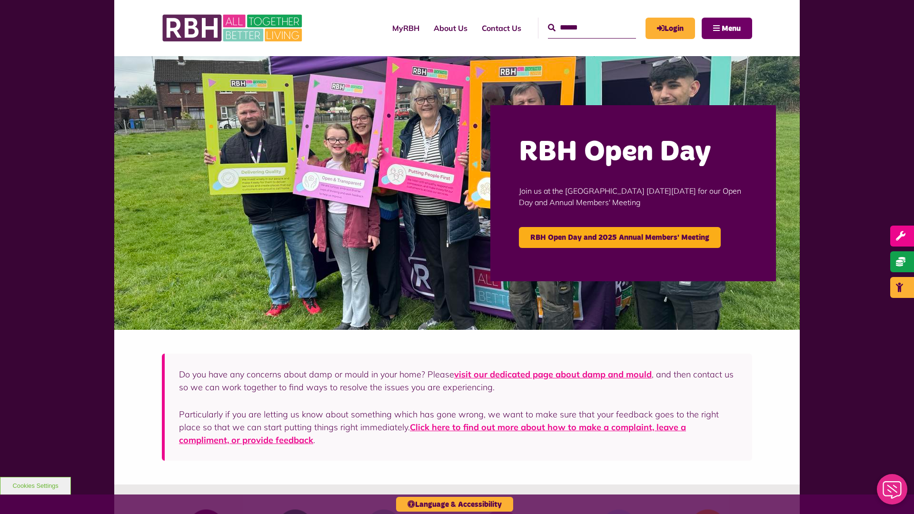
click at [731, 28] on span "Menu" at bounding box center [731, 29] width 19 height 8
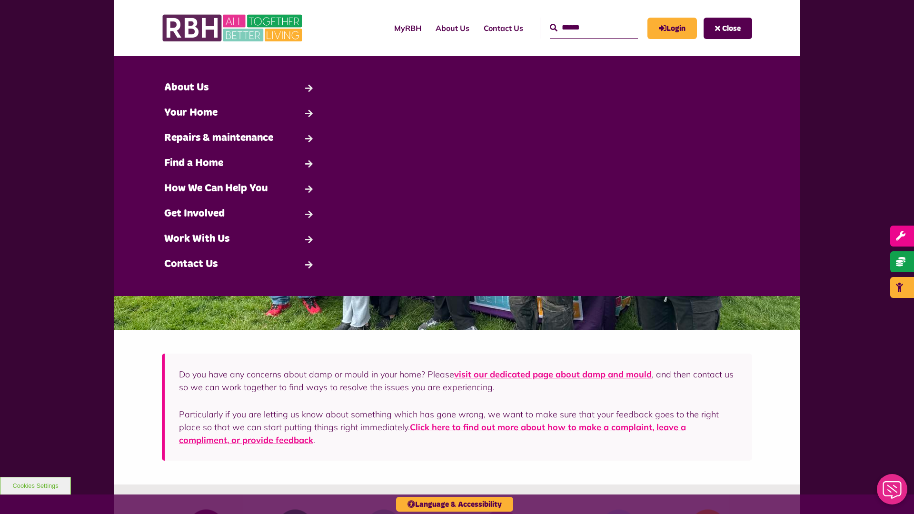
click at [731, 28] on span "Close" at bounding box center [731, 29] width 19 height 8
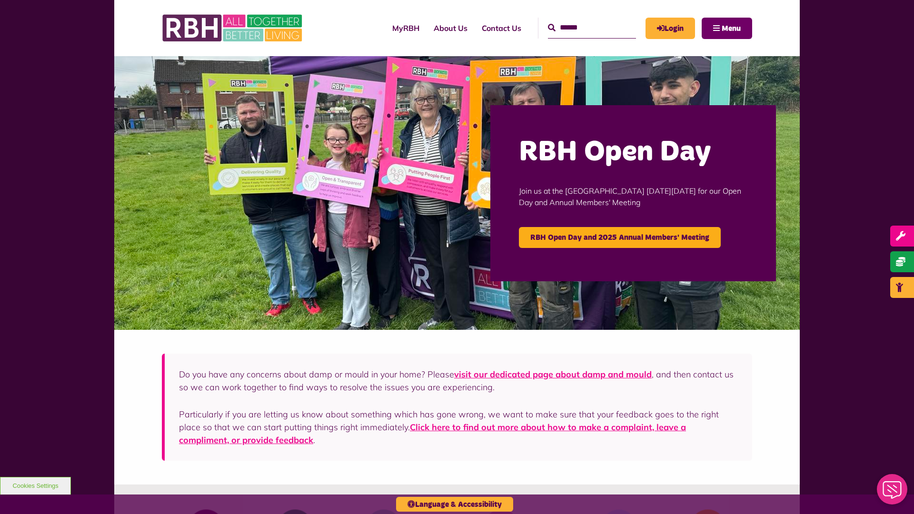
click at [731, 28] on span "Menu" at bounding box center [731, 29] width 19 height 8
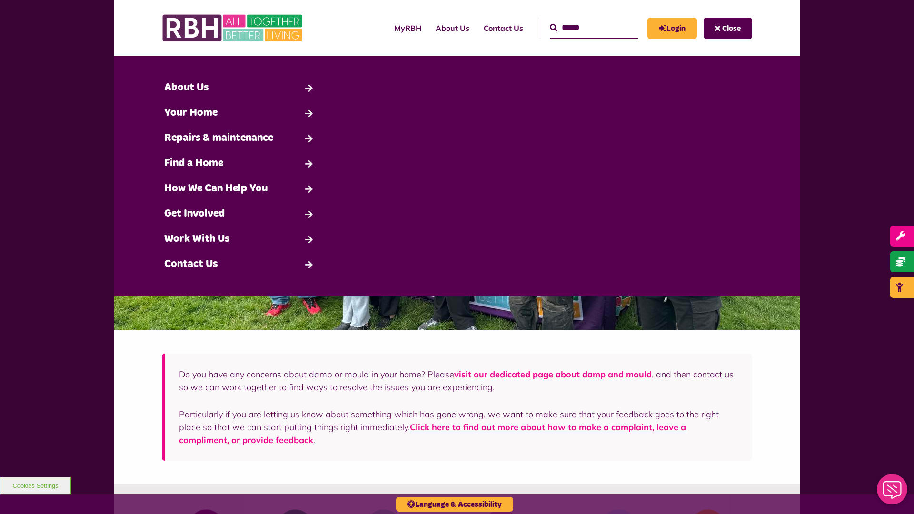
click at [731, 28] on span "Close" at bounding box center [731, 29] width 19 height 8
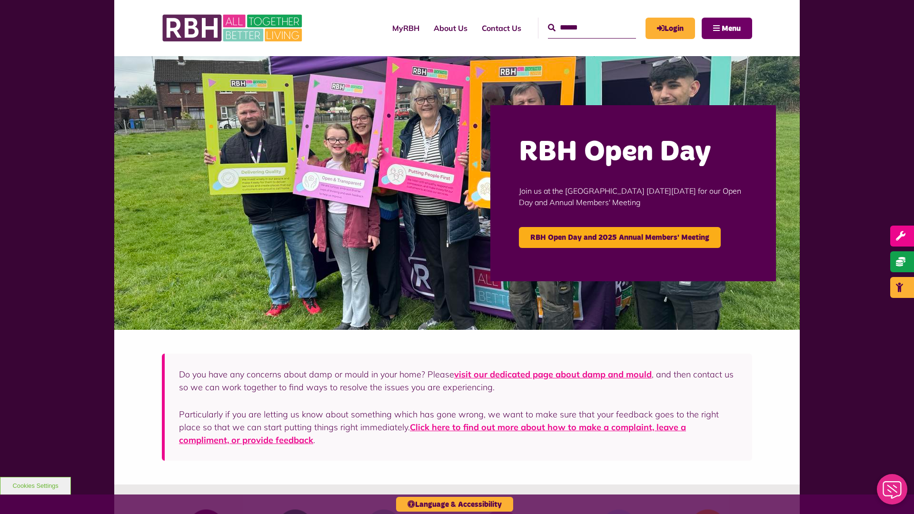
click at [731, 28] on span "Menu" at bounding box center [731, 29] width 19 height 8
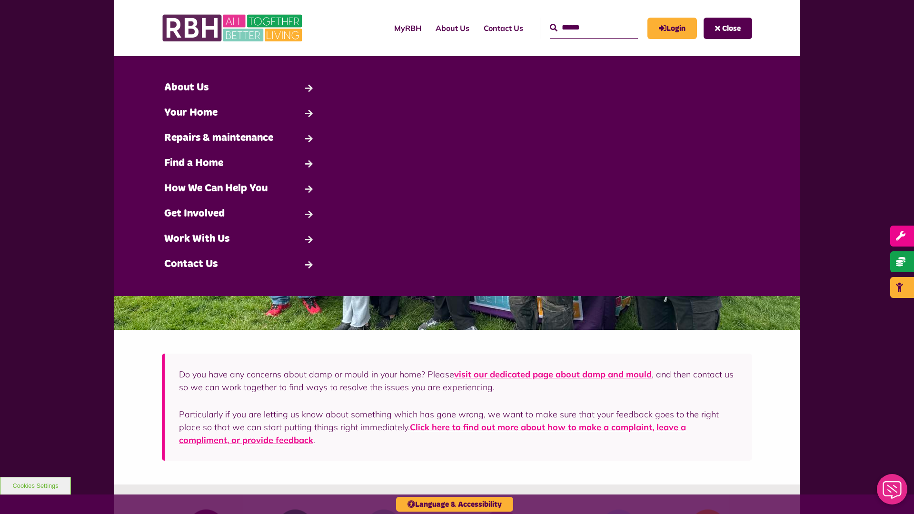
click at [731, 28] on span "Close" at bounding box center [731, 29] width 19 height 8
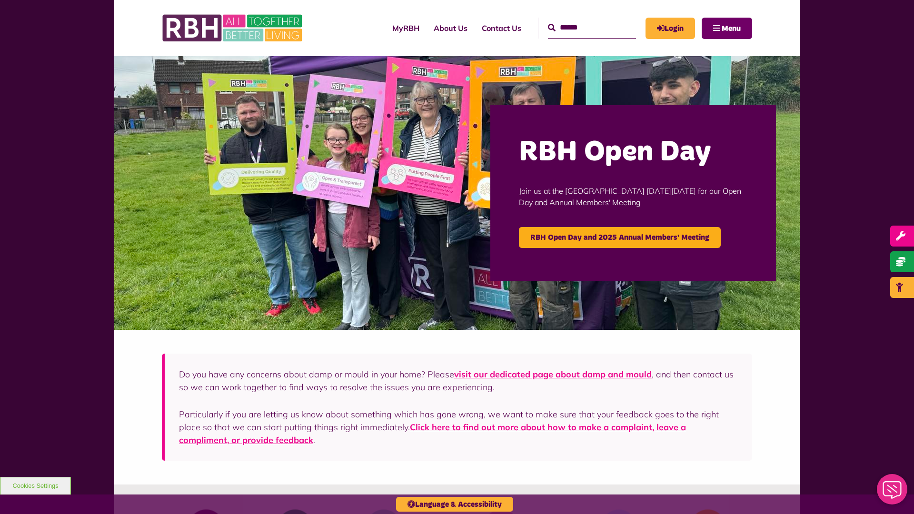
click at [731, 28] on span "Menu" at bounding box center [731, 29] width 19 height 8
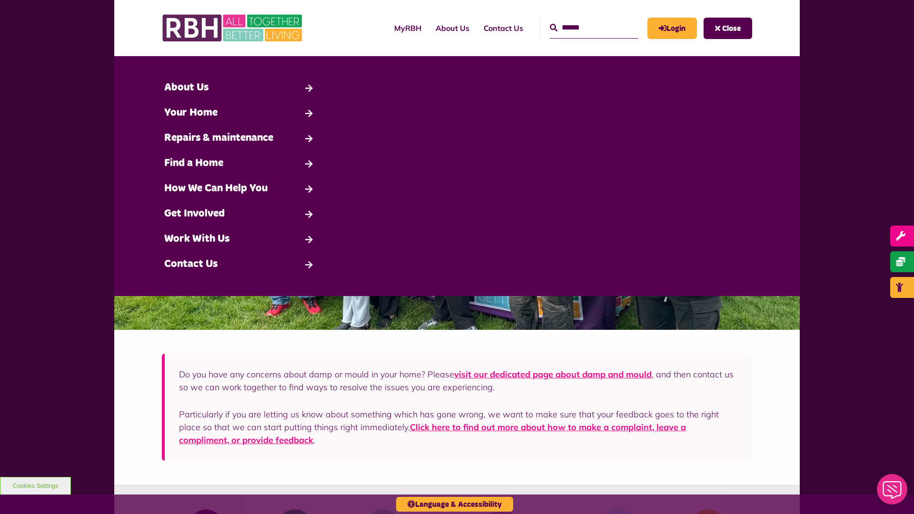
click at [731, 28] on span "Close" at bounding box center [731, 29] width 19 height 8
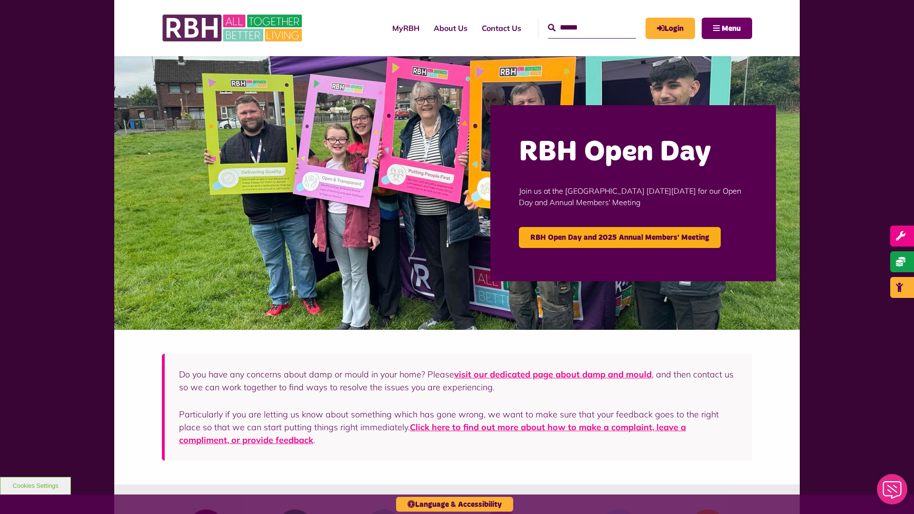
click at [731, 28] on span "Menu" at bounding box center [731, 29] width 19 height 8
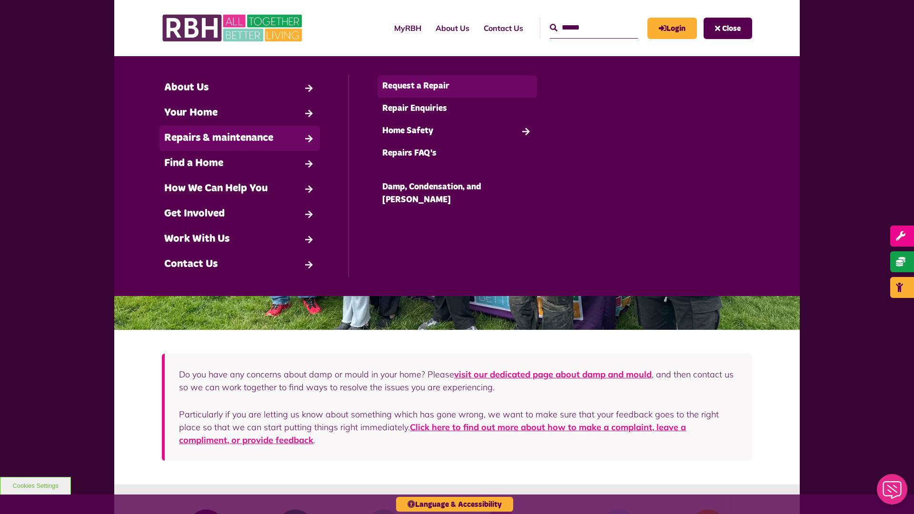
click at [457, 86] on link "Request a Repair" at bounding box center [458, 86] width 160 height 22
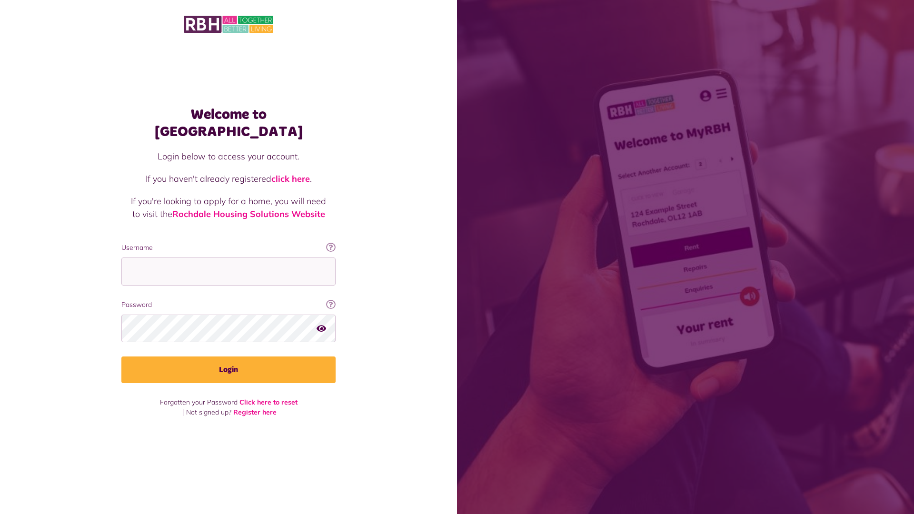
click at [229, 23] on img at bounding box center [229, 24] width 90 height 20
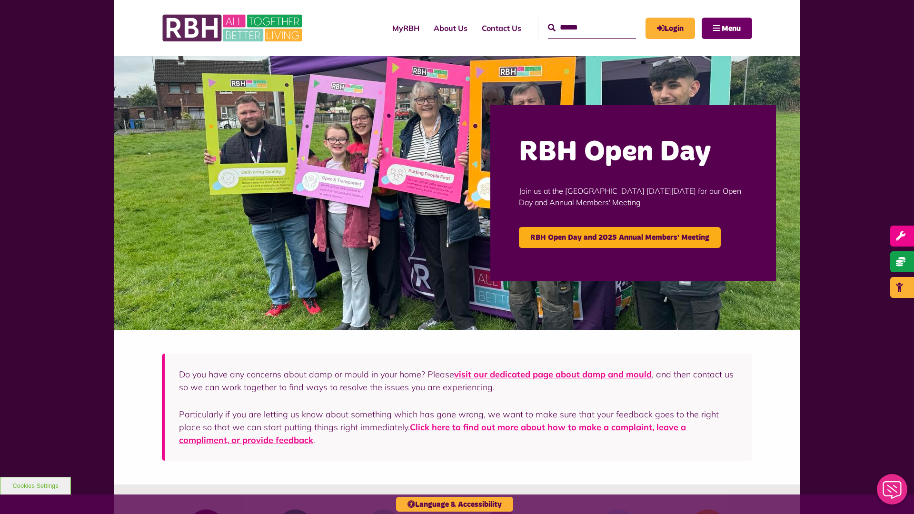
click at [731, 28] on span "Menu" at bounding box center [731, 29] width 19 height 8
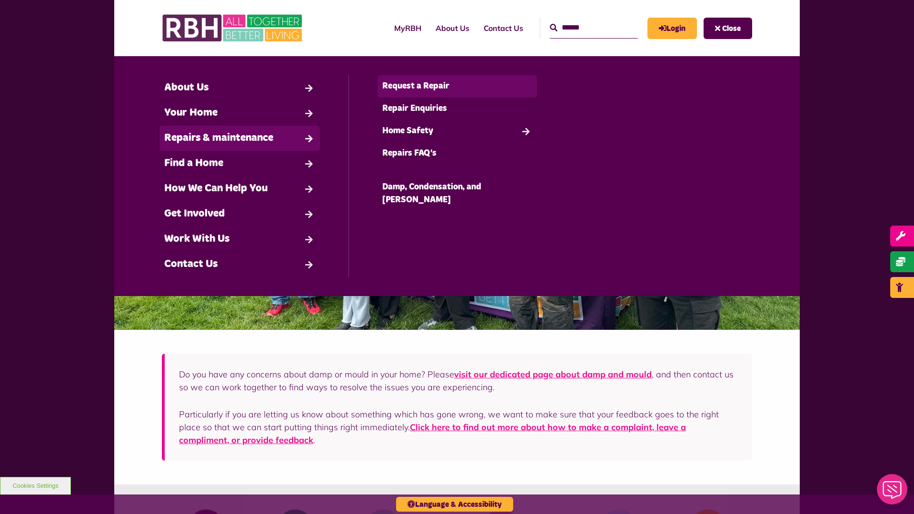
click at [457, 86] on link "Request a Repair" at bounding box center [458, 86] width 160 height 22
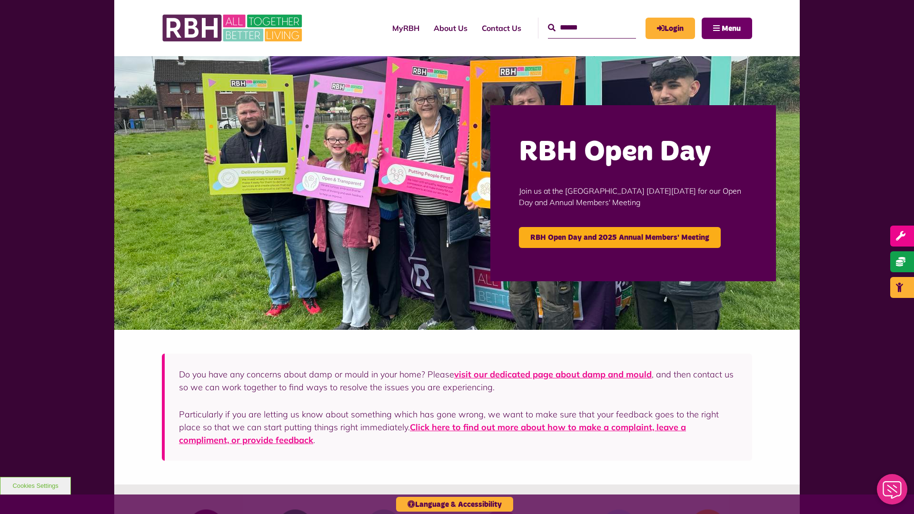
click at [731, 28] on span "Menu" at bounding box center [731, 29] width 19 height 8
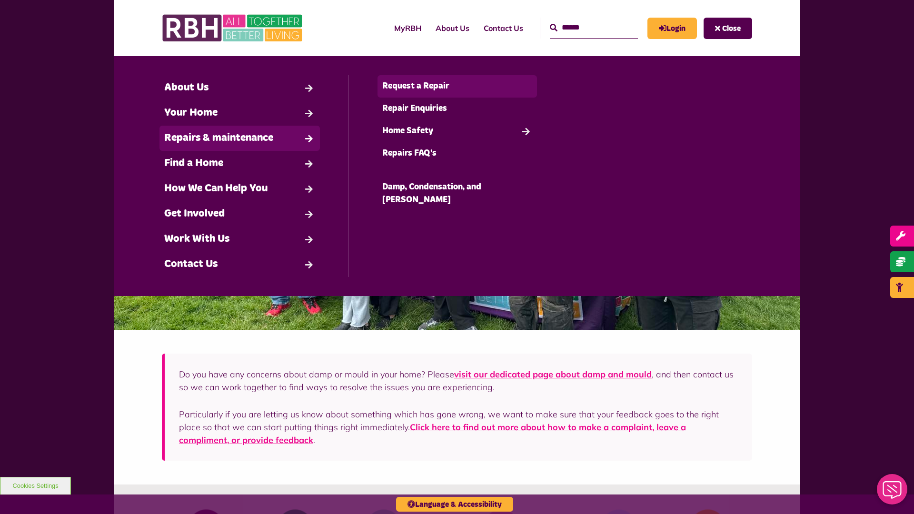
click at [457, 86] on link "Request a Repair" at bounding box center [458, 86] width 160 height 22
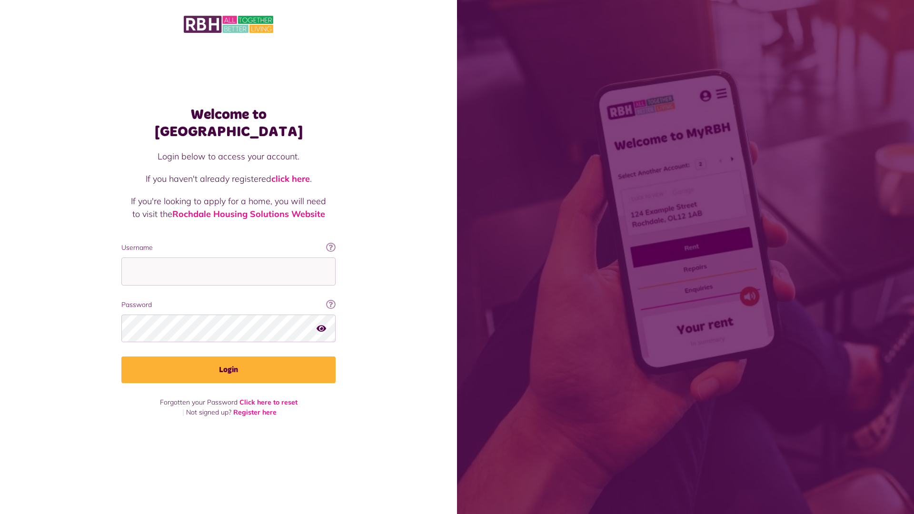
click at [291, 173] on link "click here" at bounding box center [290, 178] width 39 height 11
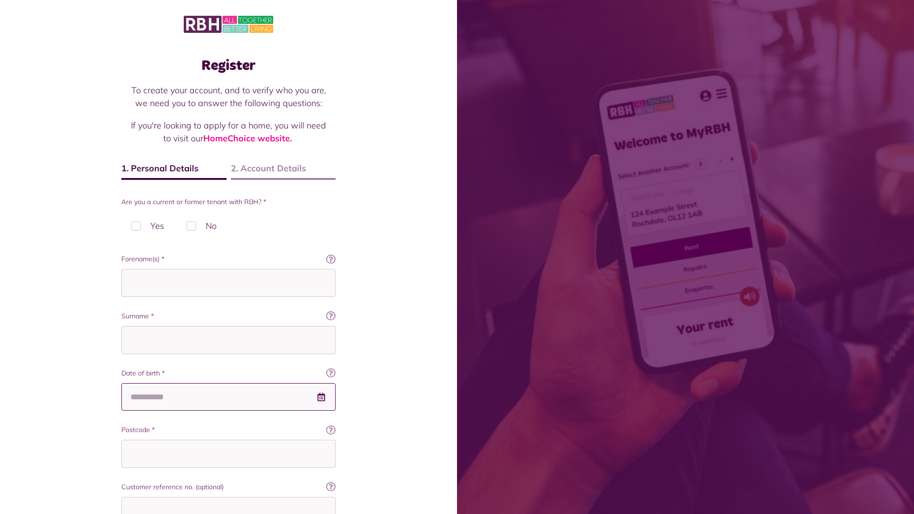
click at [229, 383] on input "Date of birth *" at bounding box center [228, 397] width 214 height 28
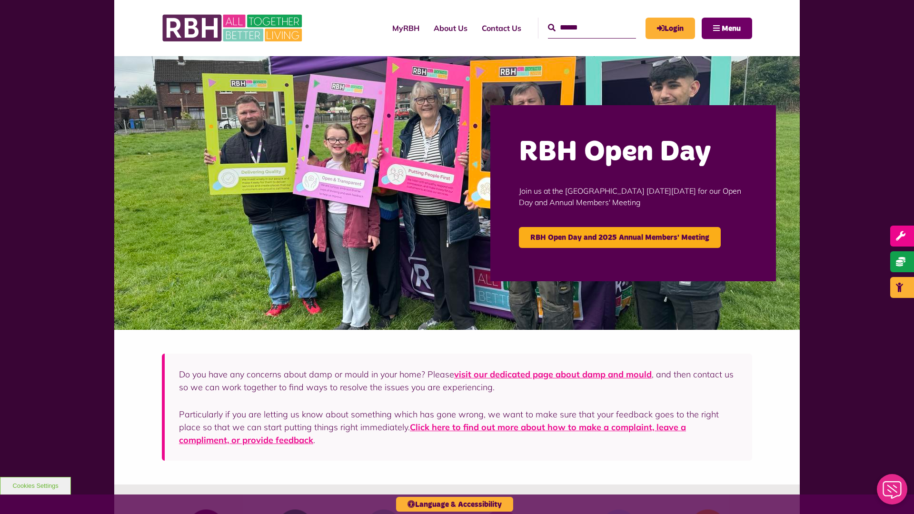
click at [731, 28] on span "Menu" at bounding box center [731, 29] width 19 height 8
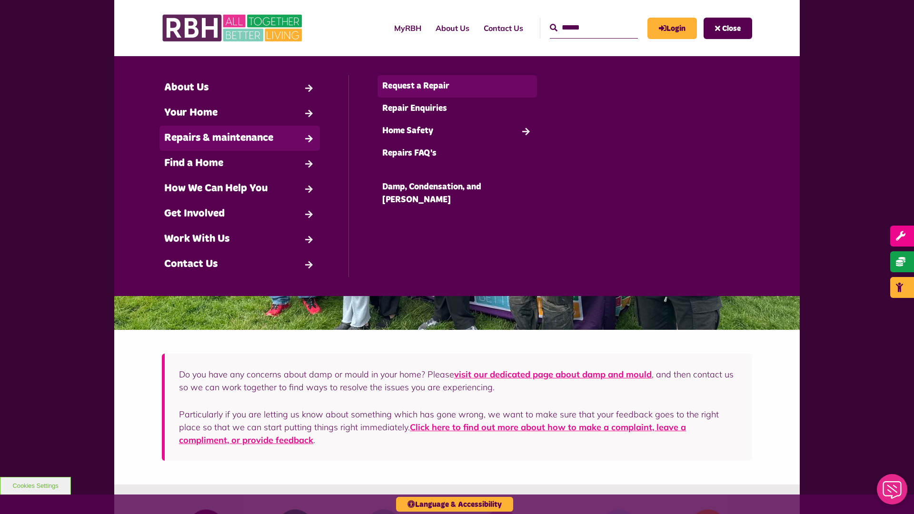
click at [457, 86] on link "Request a Repair" at bounding box center [458, 86] width 160 height 22
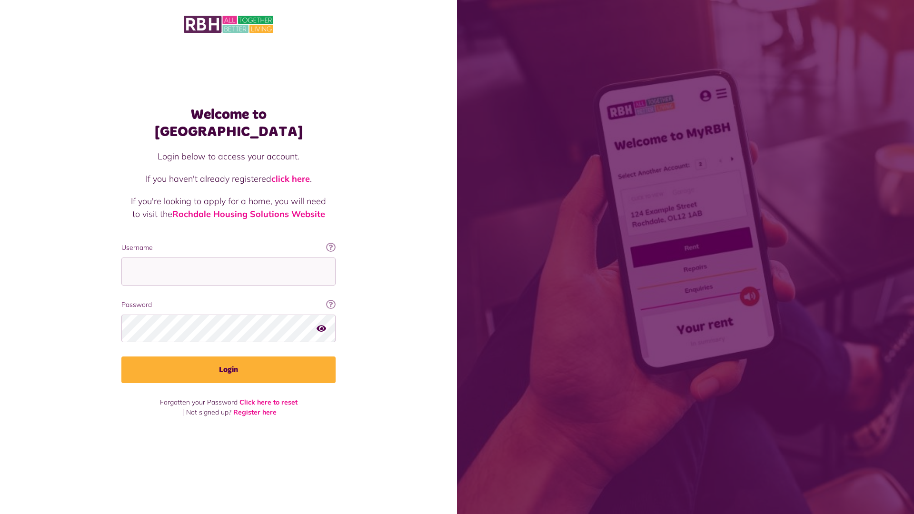
click at [229, 23] on img at bounding box center [229, 24] width 90 height 20
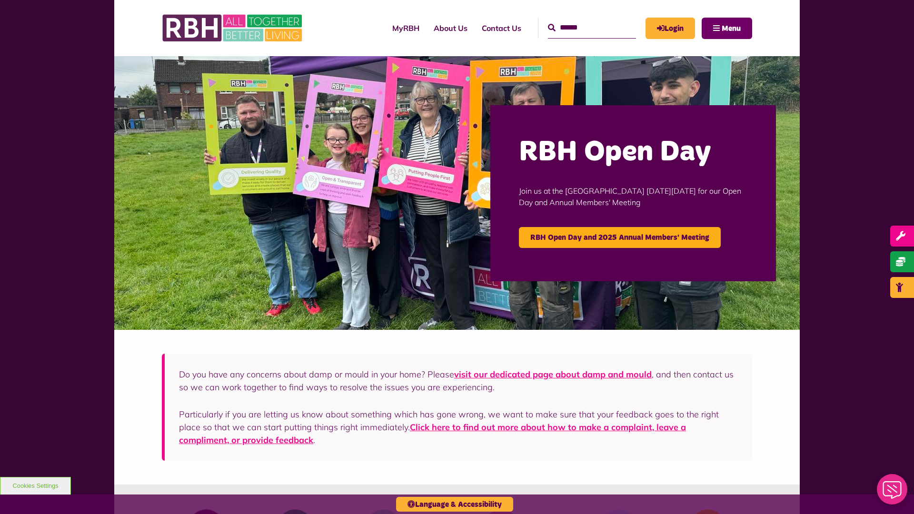
click at [731, 28] on span "Menu" at bounding box center [731, 29] width 19 height 8
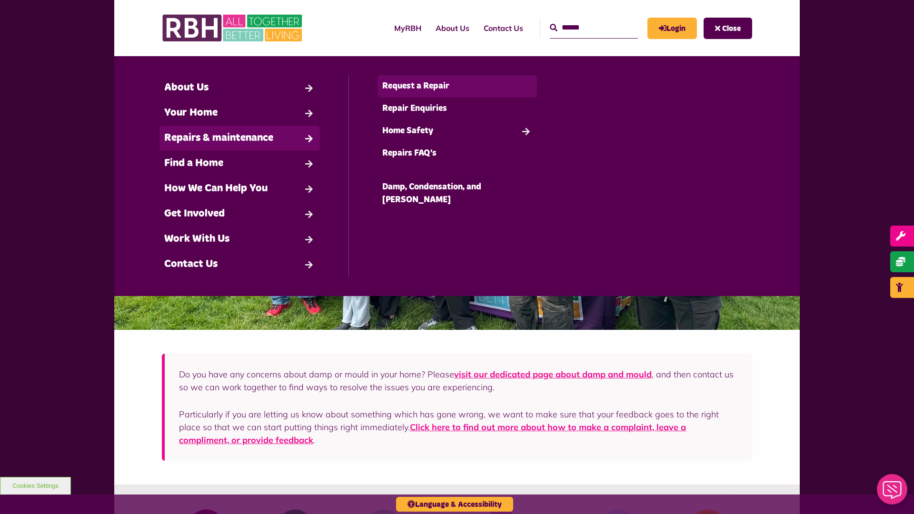
click at [457, 86] on link "Request a Repair" at bounding box center [458, 86] width 160 height 22
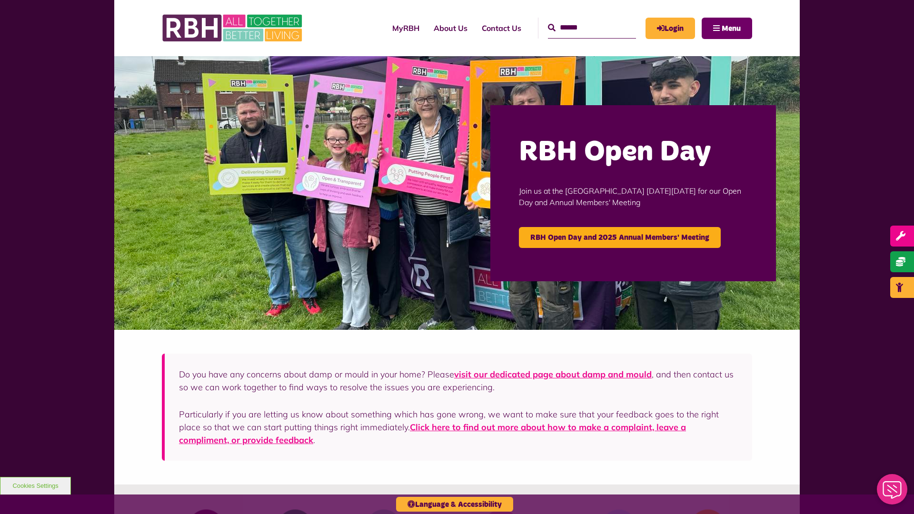
click at [731, 28] on span "Menu" at bounding box center [731, 29] width 19 height 8
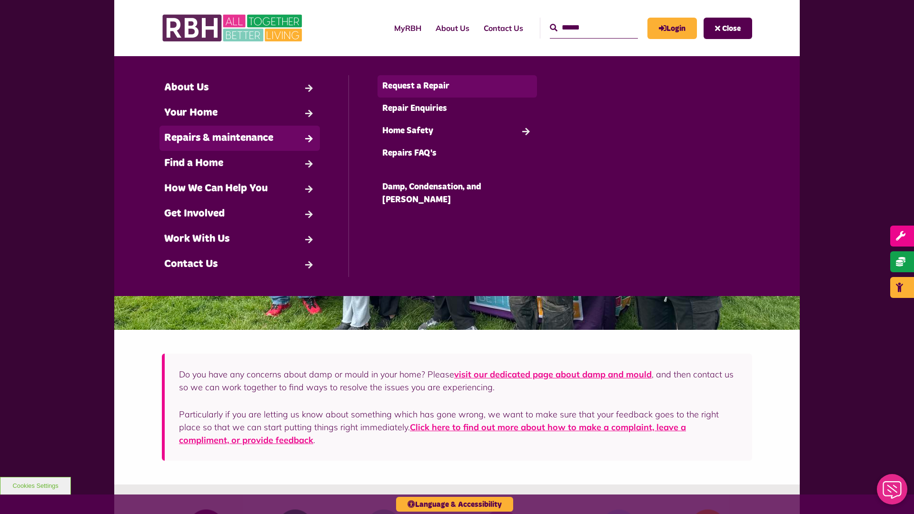
click at [457, 86] on link "Request a Repair" at bounding box center [458, 86] width 160 height 22
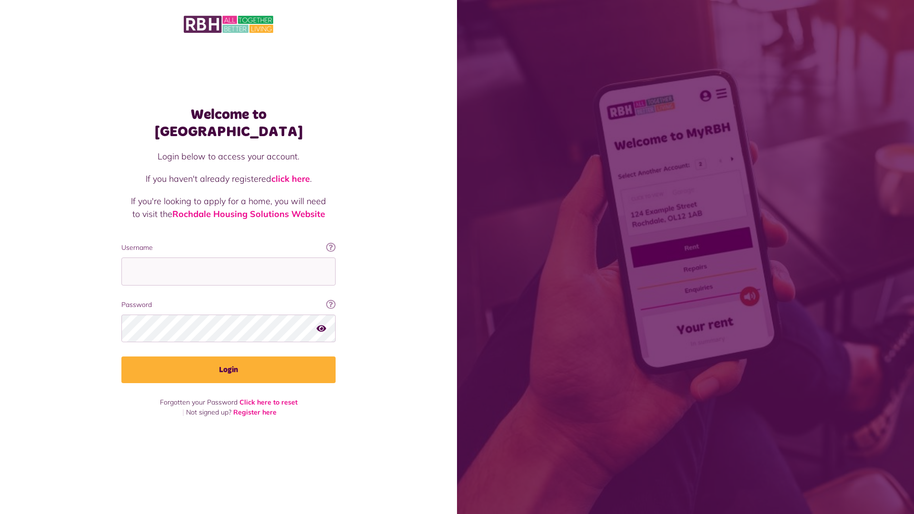
click at [229, 23] on img at bounding box center [229, 24] width 90 height 20
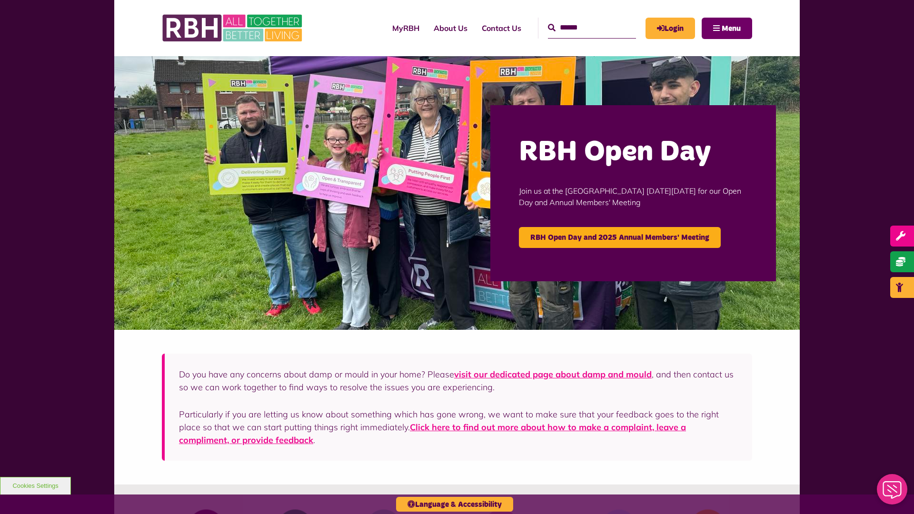
click at [731, 28] on span "Menu" at bounding box center [731, 29] width 19 height 8
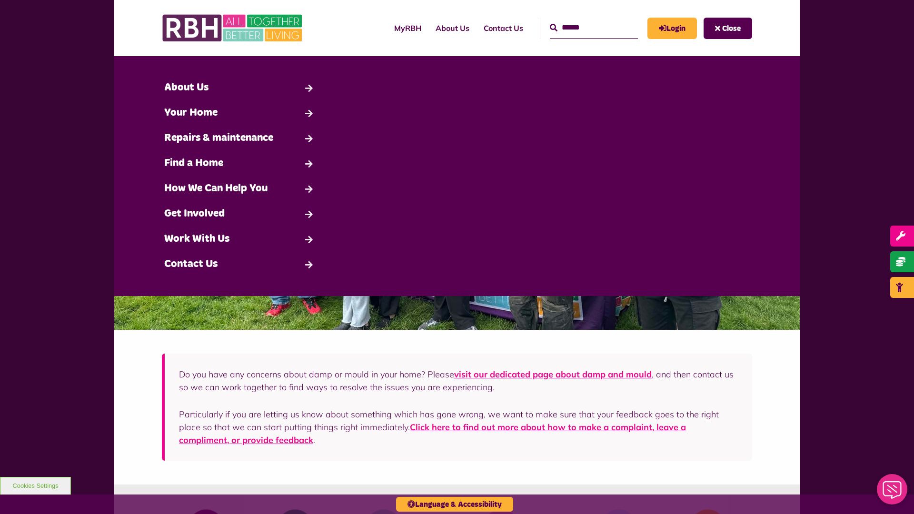
click at [731, 28] on span "Close" at bounding box center [731, 29] width 19 height 8
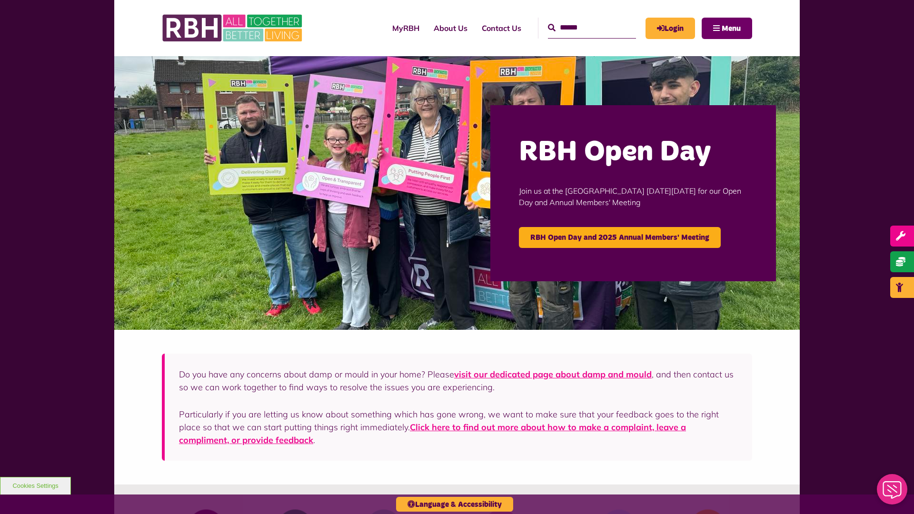
click at [731, 28] on span "Menu" at bounding box center [731, 29] width 19 height 8
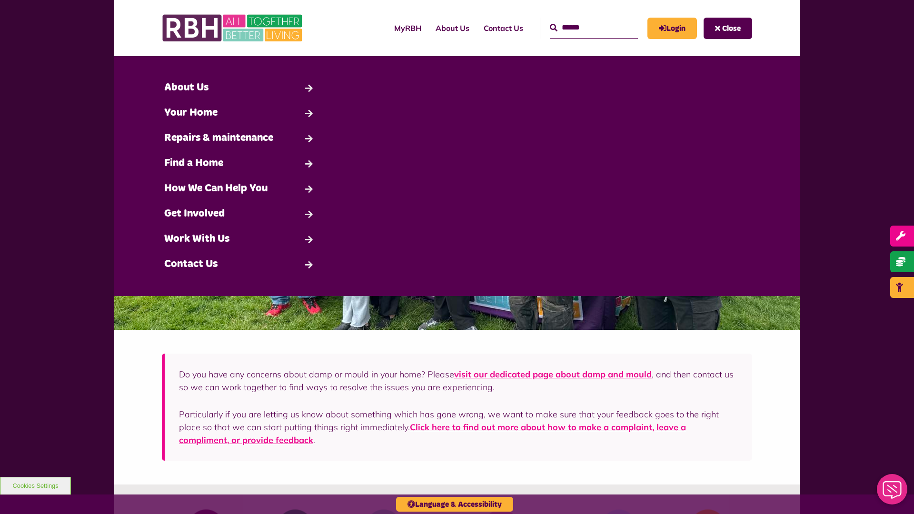
click at [731, 28] on span "Close" at bounding box center [731, 29] width 19 height 8
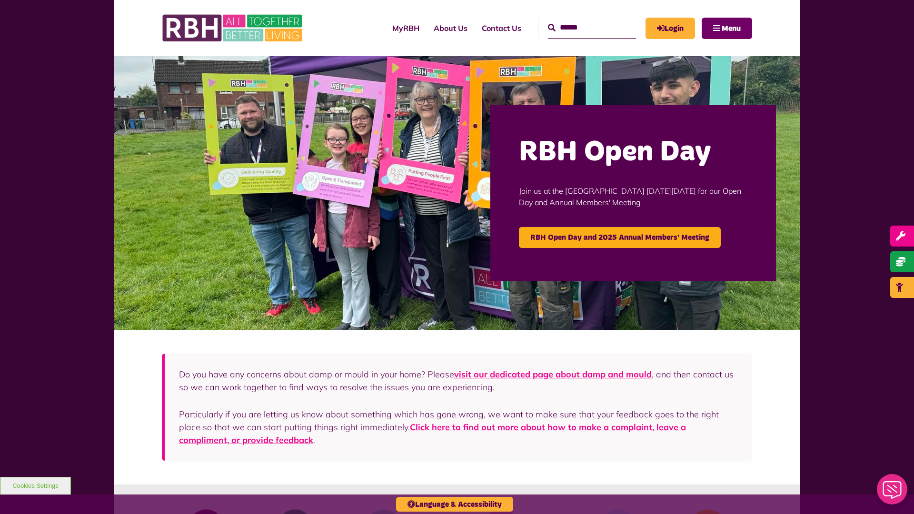
click at [731, 28] on span "Menu" at bounding box center [731, 29] width 19 height 8
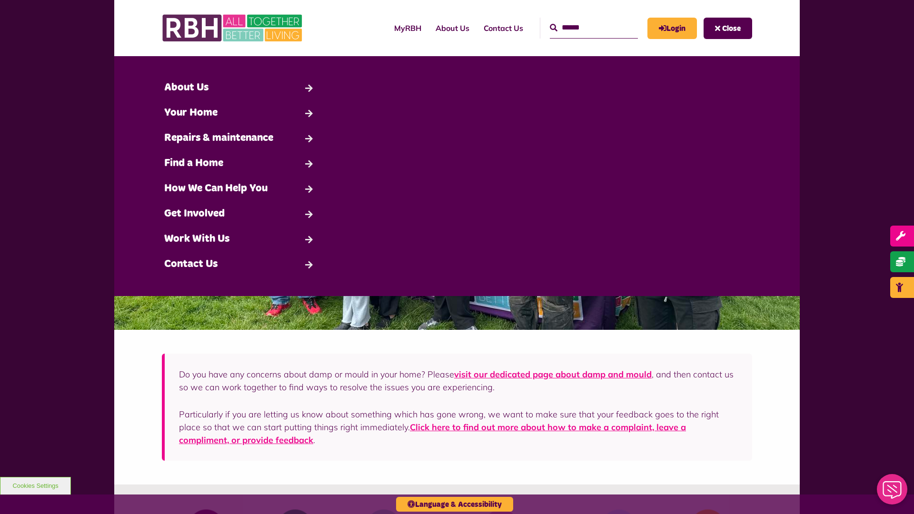
click at [731, 28] on span "Close" at bounding box center [731, 29] width 19 height 8
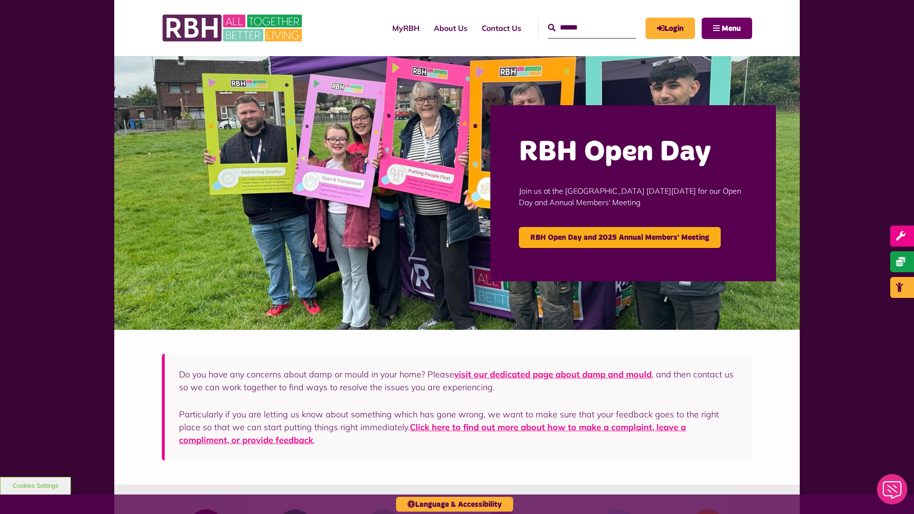
click at [731, 28] on span "Menu" at bounding box center [731, 29] width 19 height 8
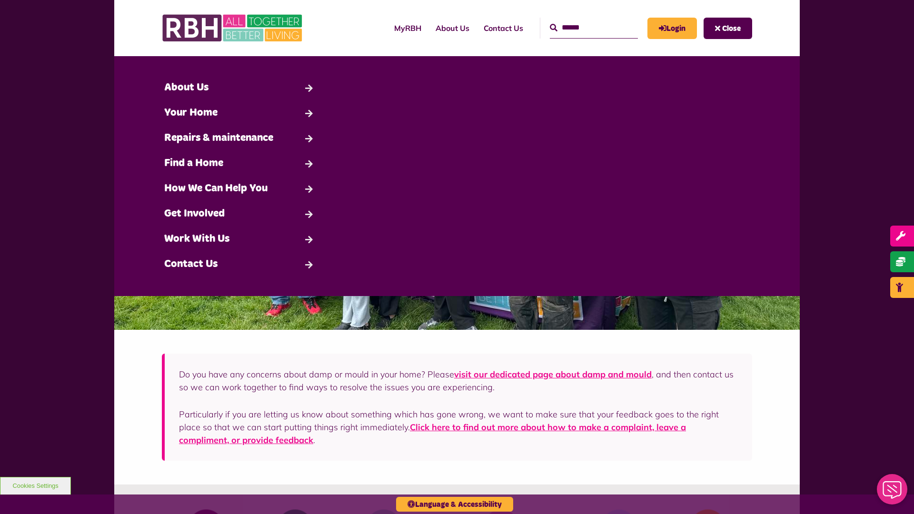
click at [731, 28] on span "Close" at bounding box center [731, 29] width 19 height 8
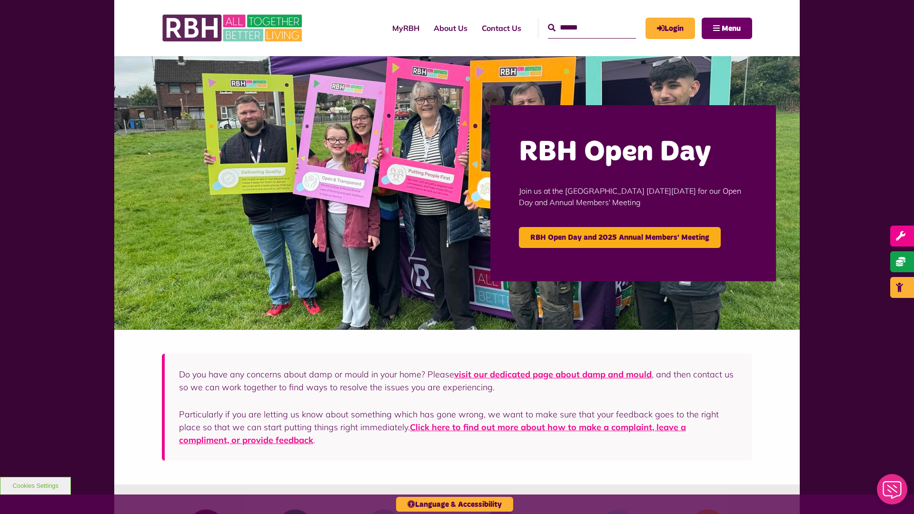
click at [731, 28] on span "Menu" at bounding box center [731, 29] width 19 height 8
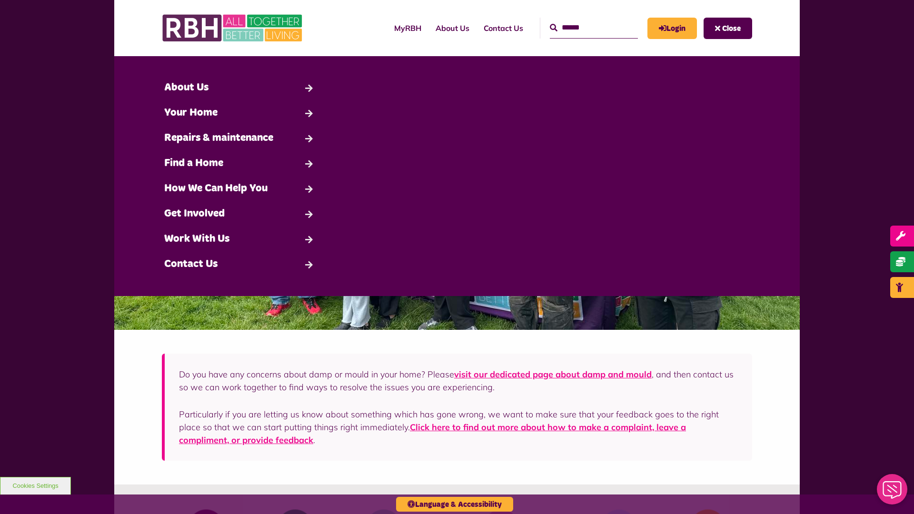
click at [731, 28] on span "Close" at bounding box center [731, 29] width 19 height 8
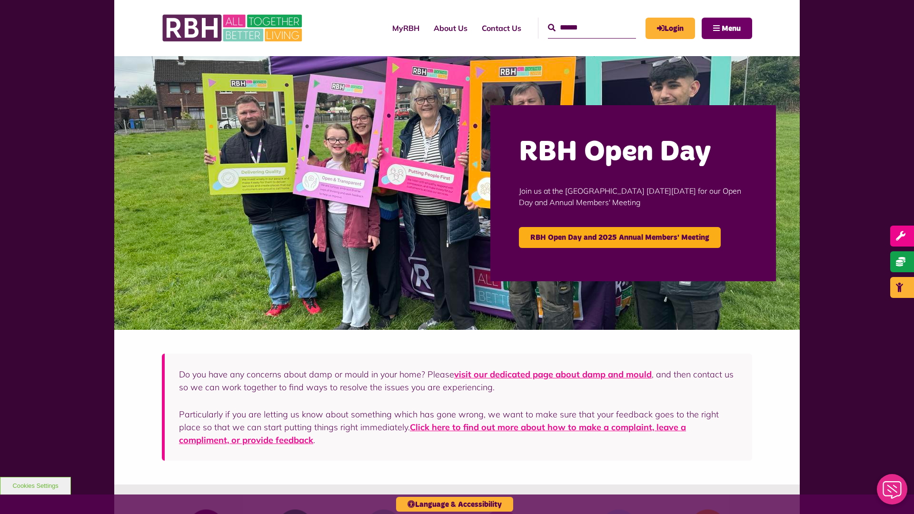
click at [731, 28] on span "Menu" at bounding box center [731, 29] width 19 height 8
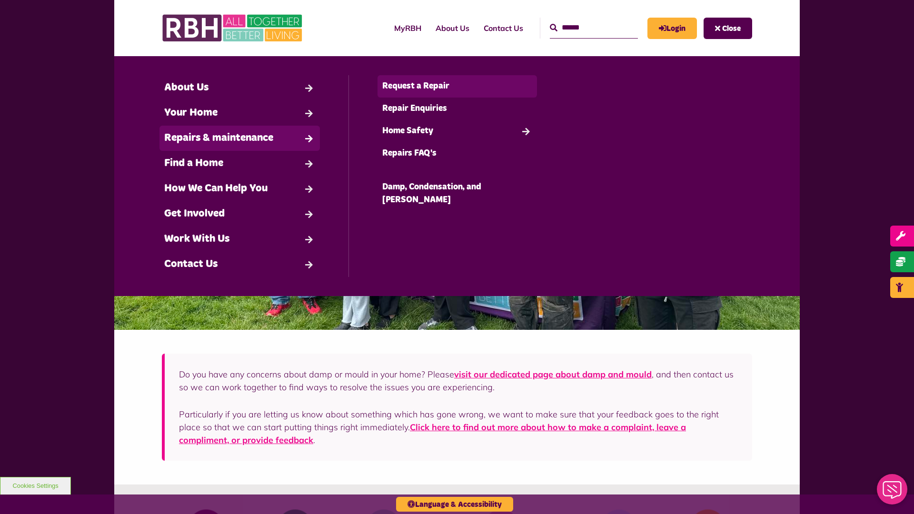
click at [457, 86] on link "Request a Repair" at bounding box center [458, 86] width 160 height 22
